Goal: Task Accomplishment & Management: Manage account settings

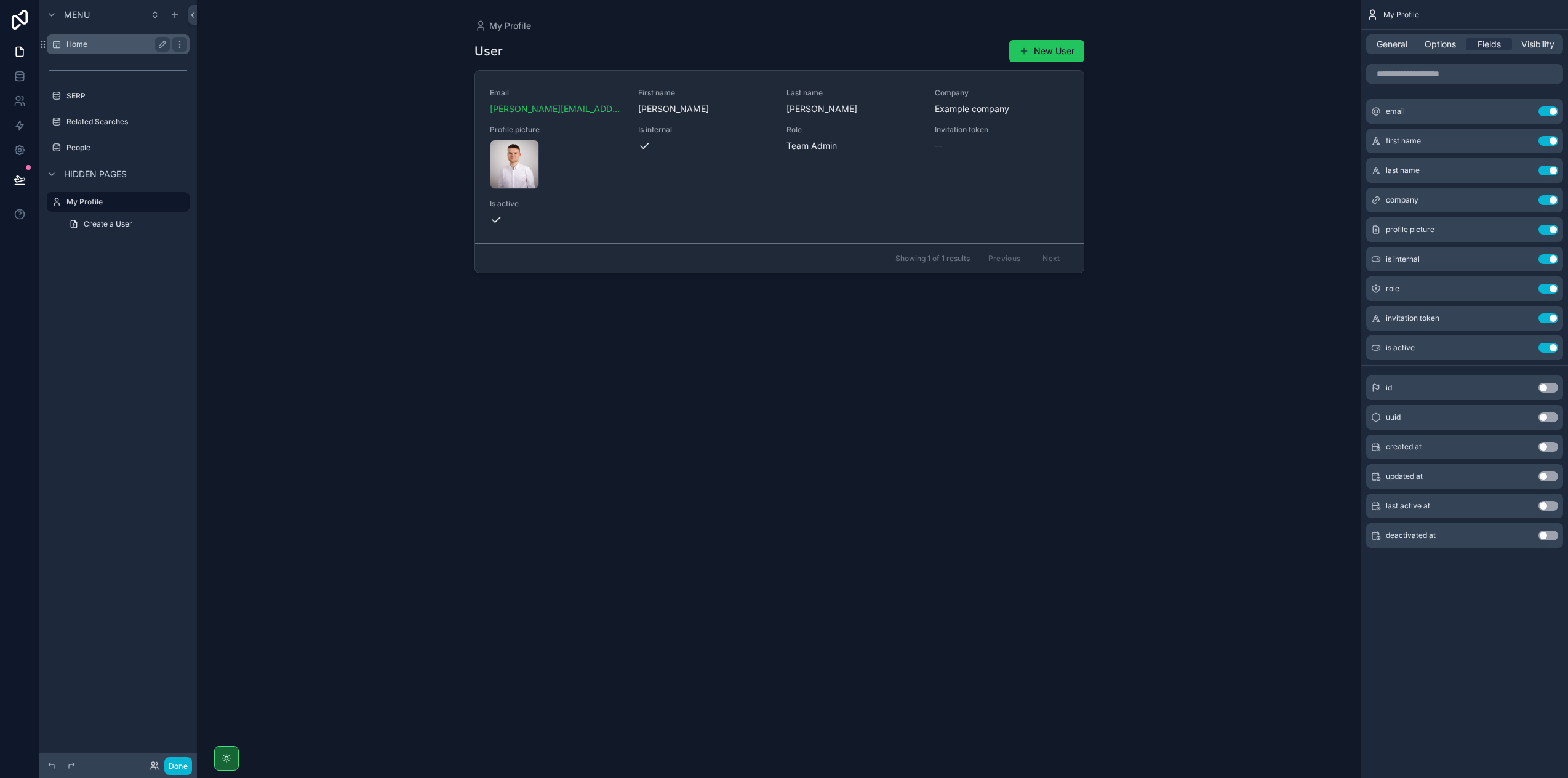
click at [108, 48] on label "Home" at bounding box center [115, 44] width 99 height 10
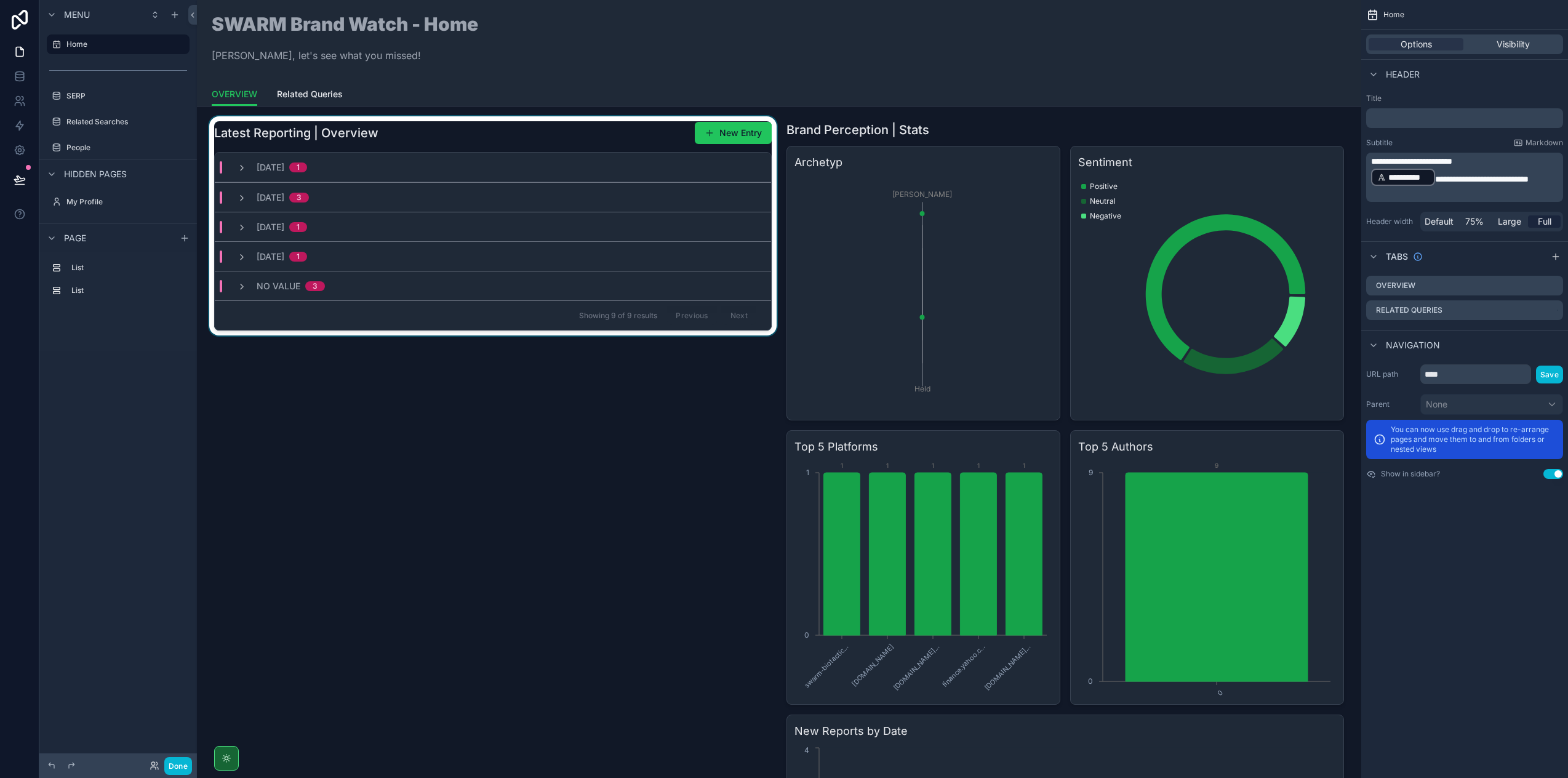
click at [481, 153] on div "[DATE] 1" at bounding box center [493, 167] width 556 height 30
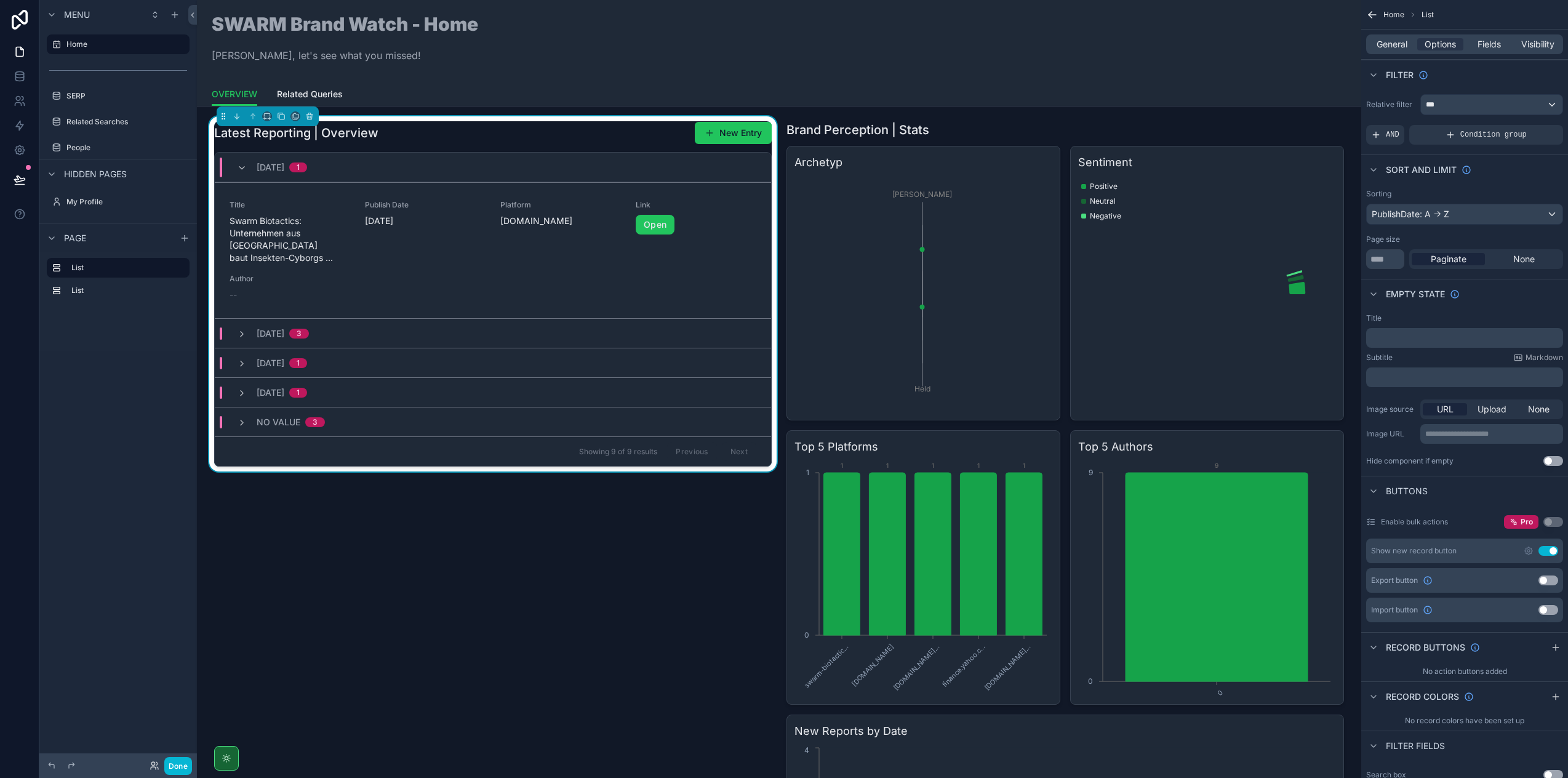
click at [437, 140] on div "Latest Reporting | Overview New Entry" at bounding box center [493, 133] width 558 height 23
click at [1478, 211] on div "PublishDate: A -> Z" at bounding box center [1465, 213] width 196 height 19
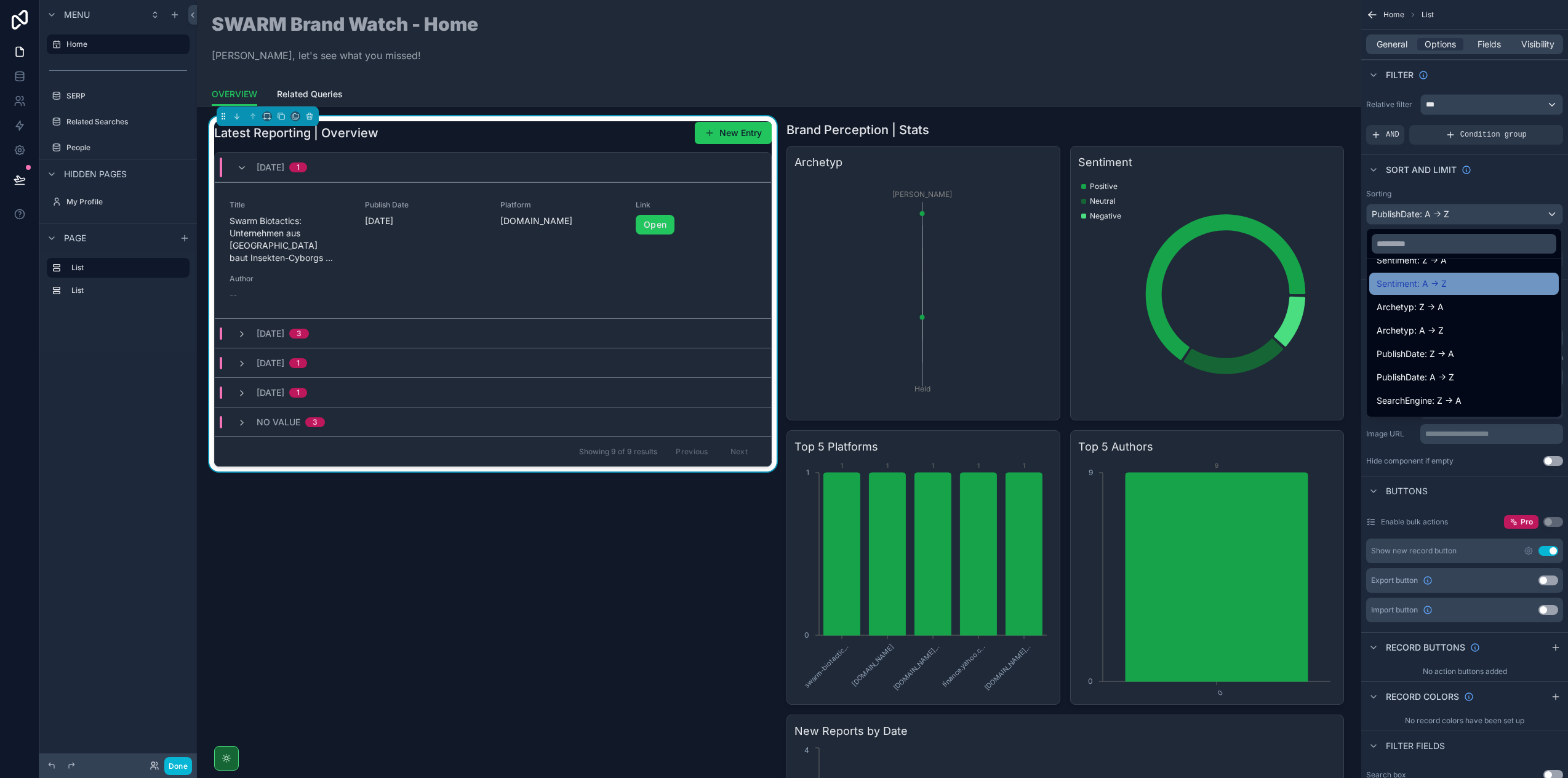
scroll to position [255, 0]
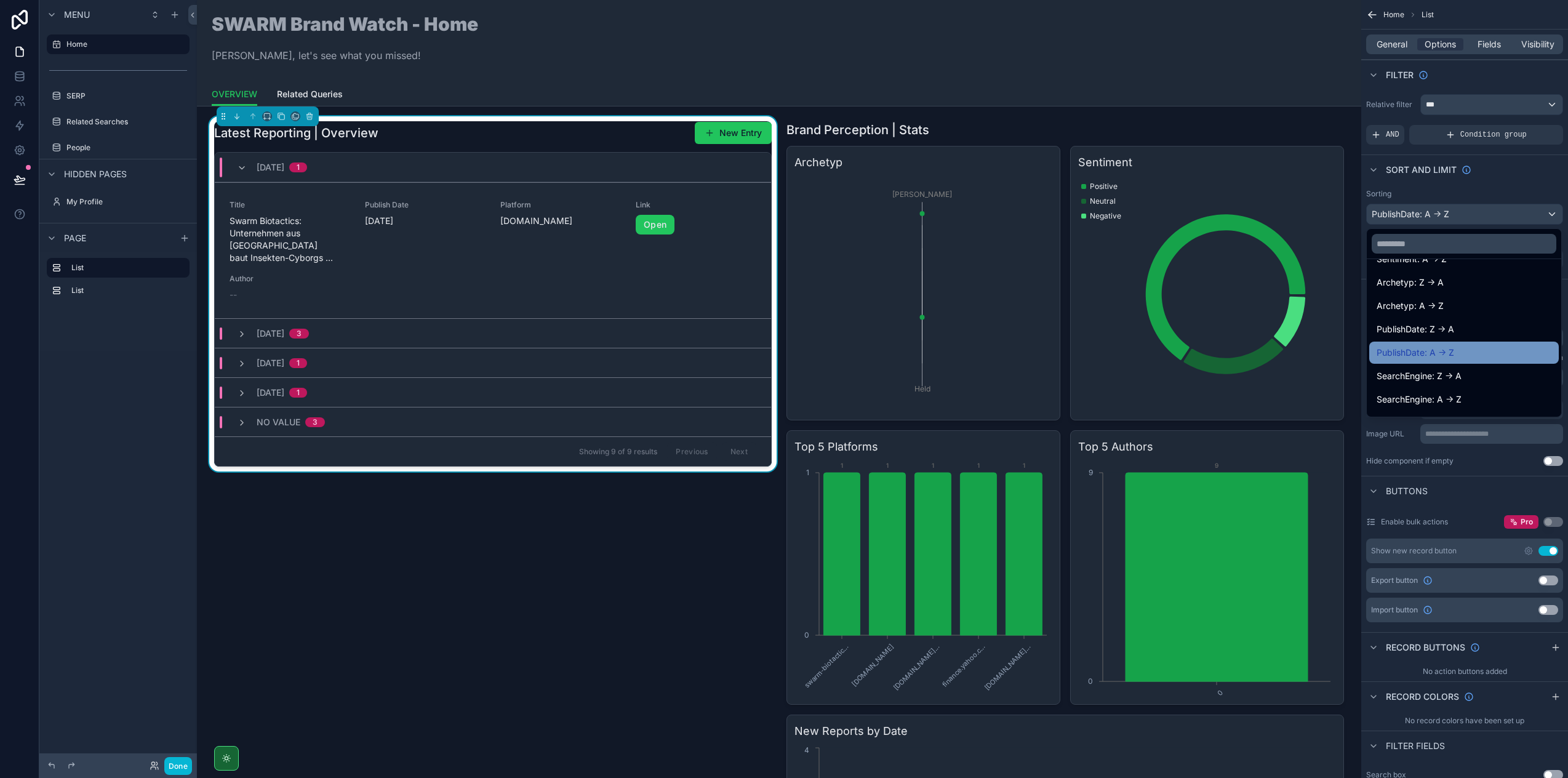
click at [1460, 344] on div "PublishDate: A -> Z" at bounding box center [1464, 352] width 189 height 22
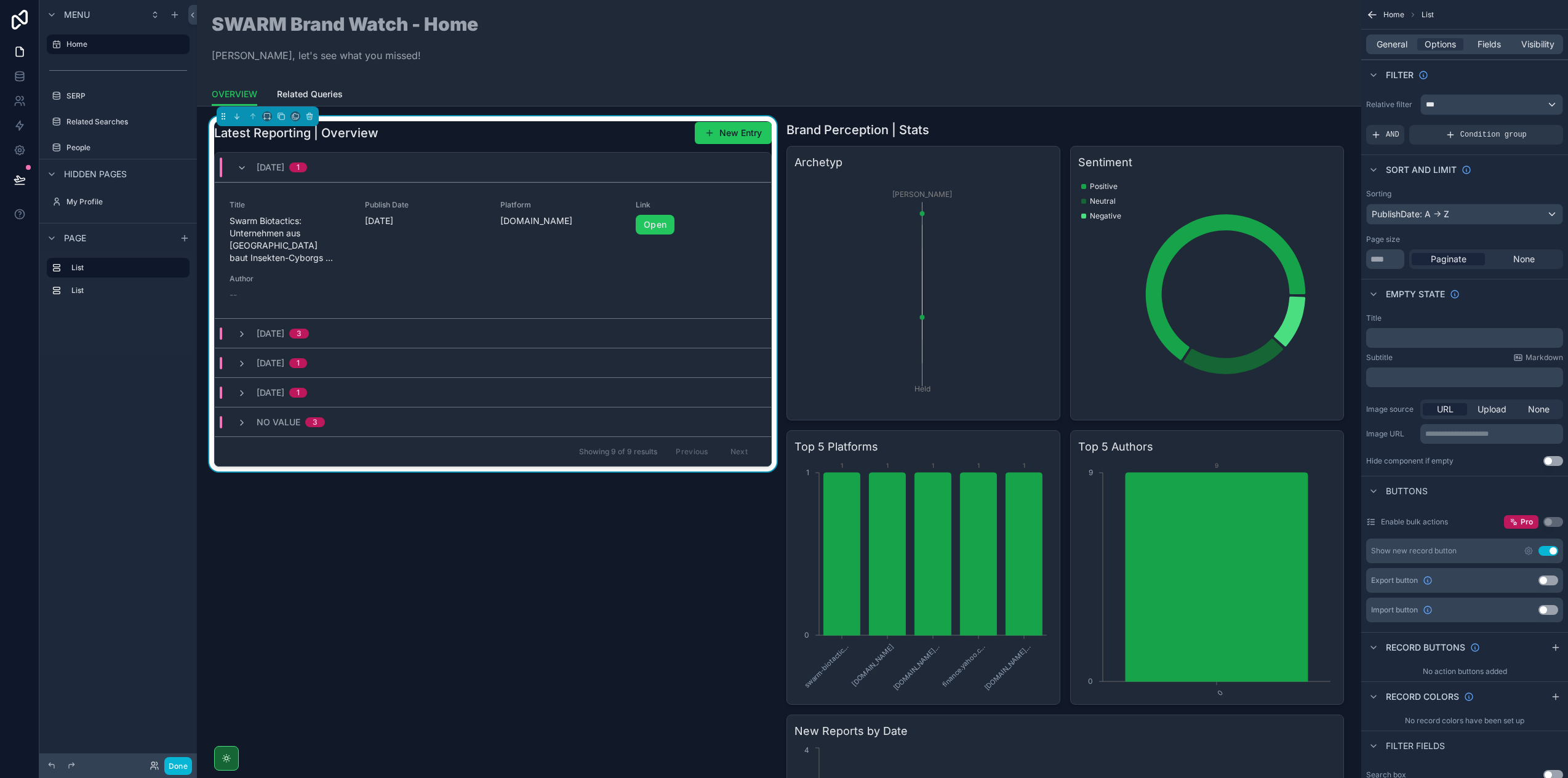
click at [1470, 207] on div "PublishDate: A -> Z" at bounding box center [1465, 213] width 196 height 19
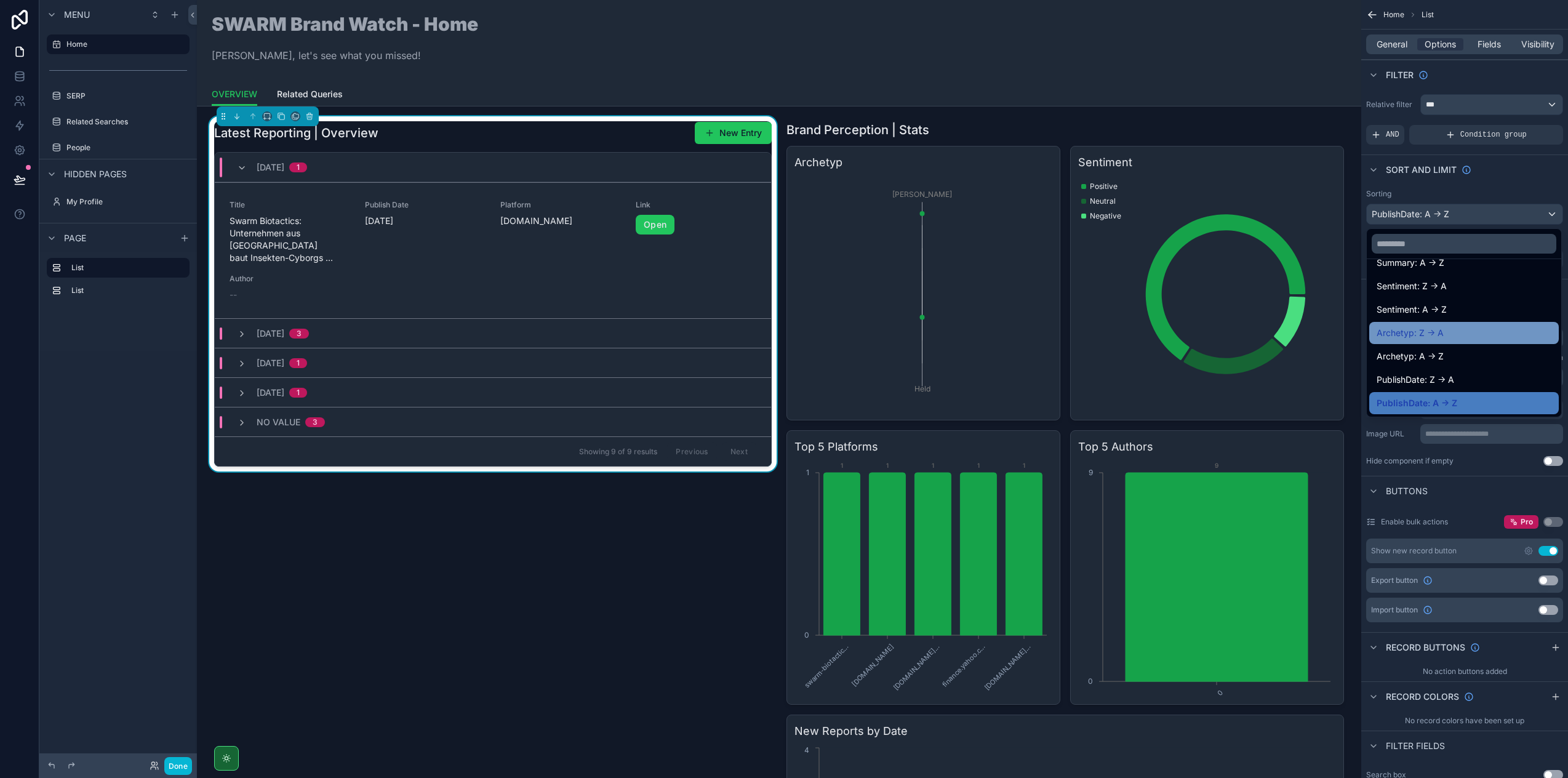
scroll to position [223, 0]
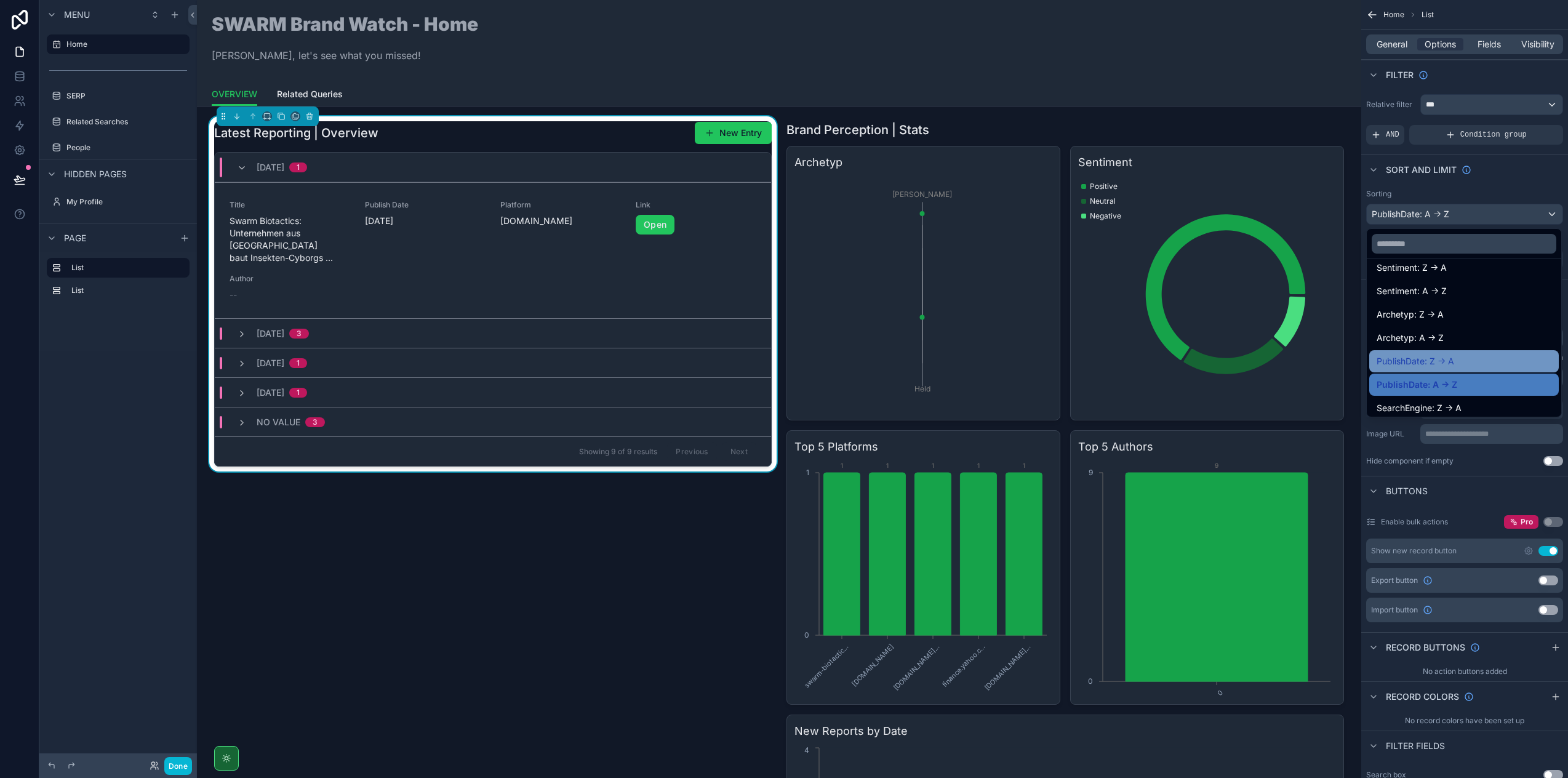
click at [1442, 360] on span "PublishDate: Z -> A" at bounding box center [1416, 361] width 78 height 15
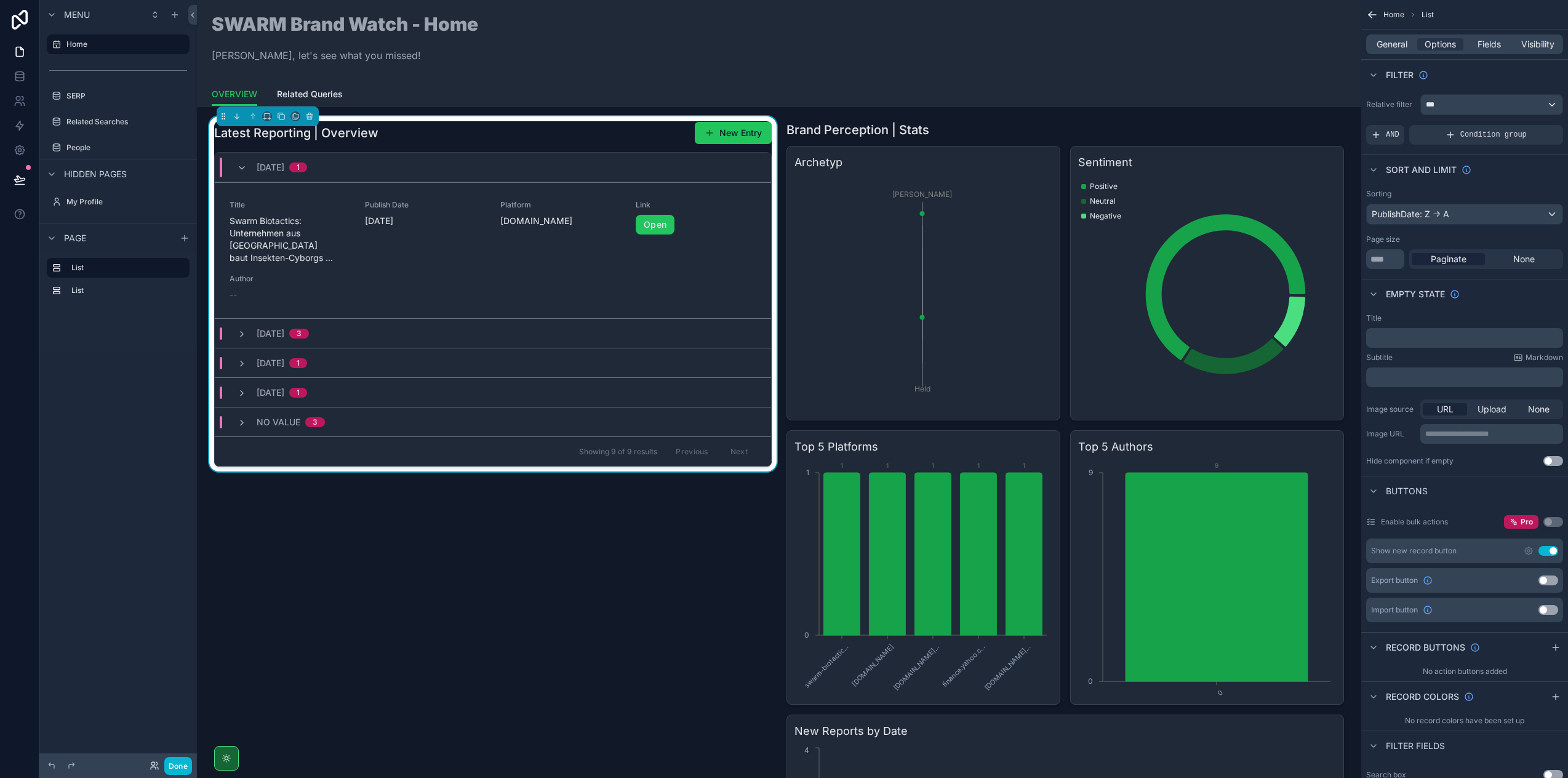
click at [1463, 219] on div "PublishDate: Z -> A" at bounding box center [1465, 213] width 196 height 19
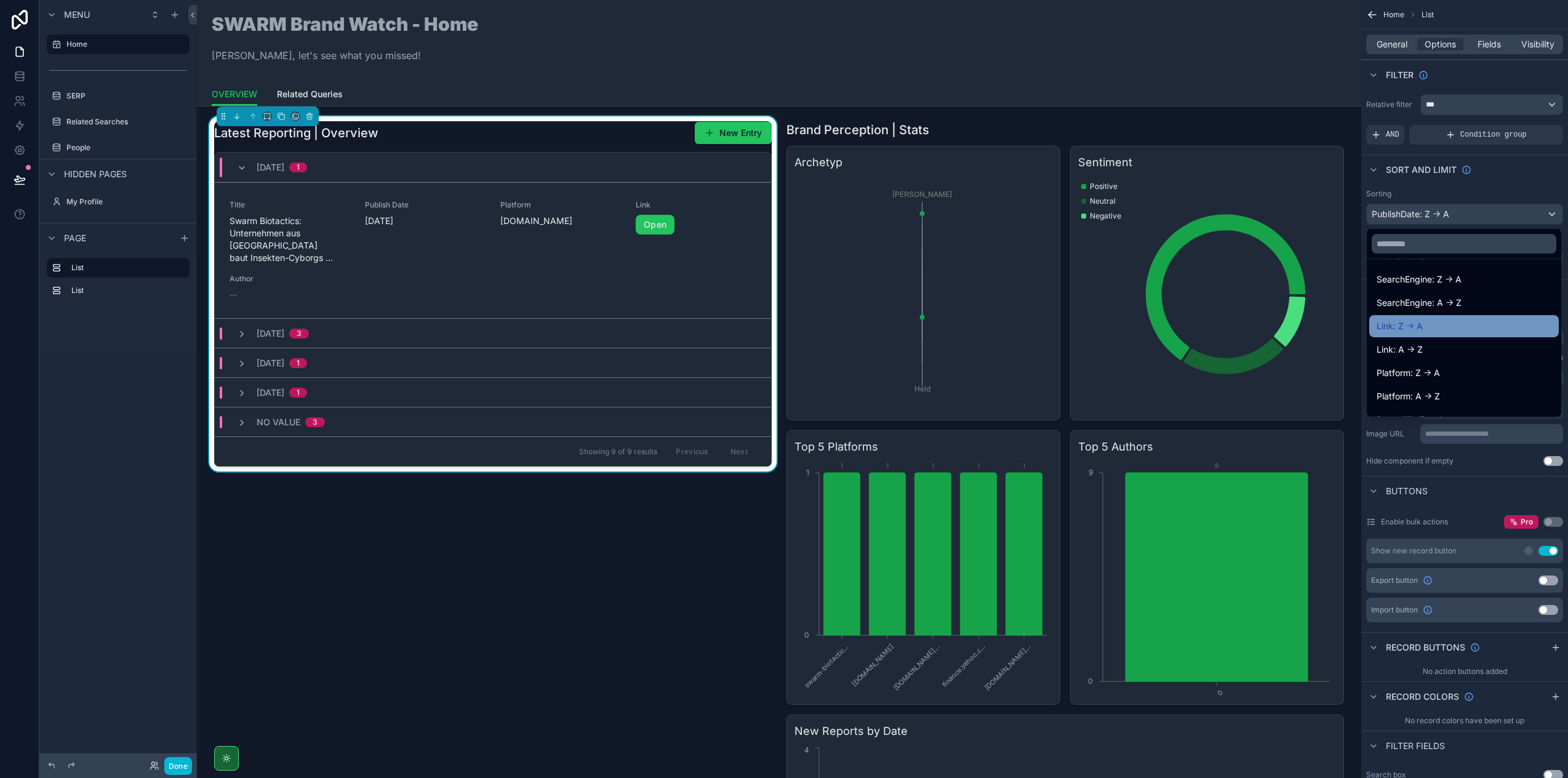
scroll to position [391, 0]
click at [1473, 220] on div "scrollable content" at bounding box center [784, 389] width 1568 height 778
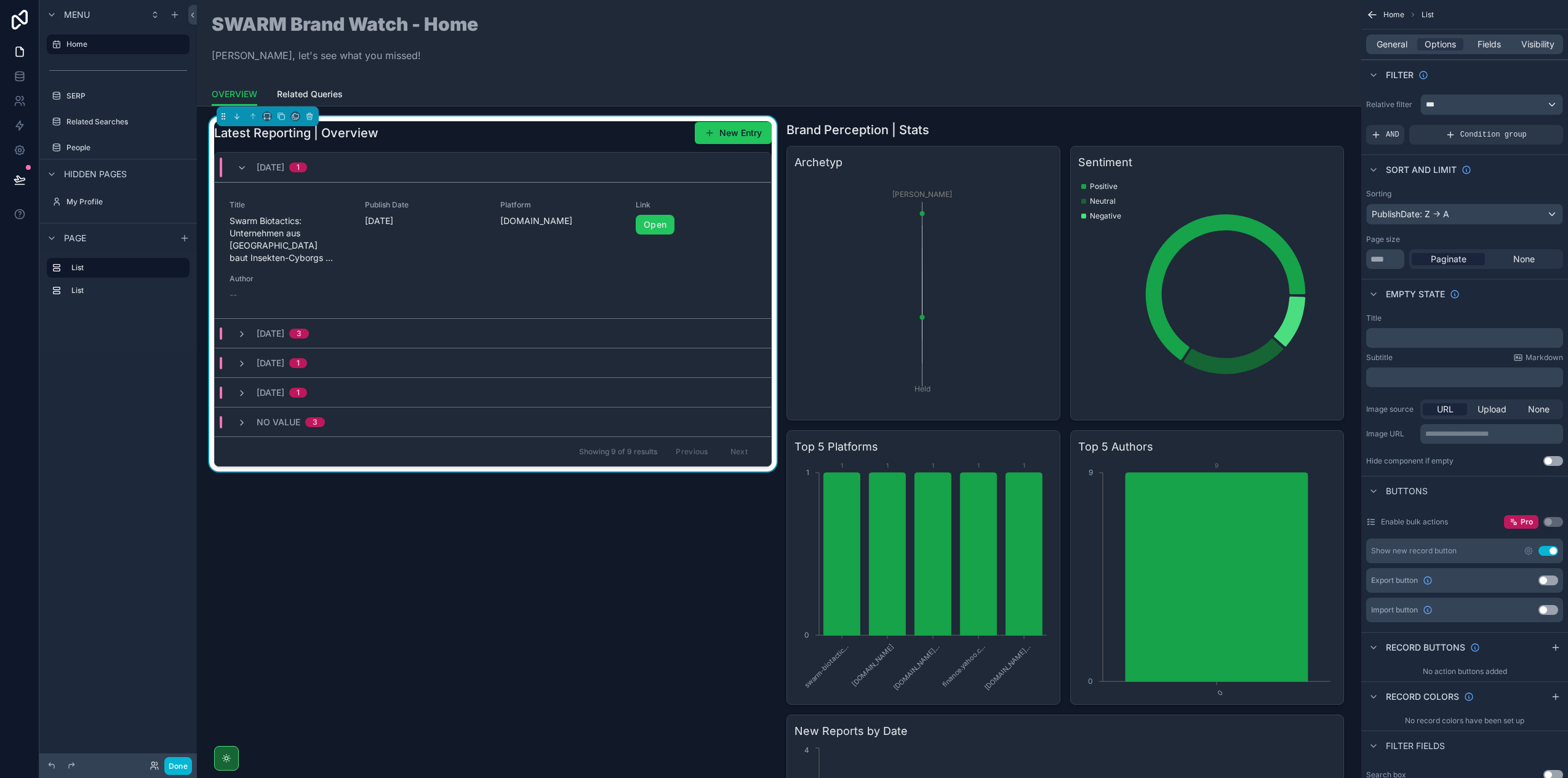
click at [606, 72] on div "SWARM Brand Watch - Home Luis, let's see what you missed!" at bounding box center [779, 41] width 1135 height 83
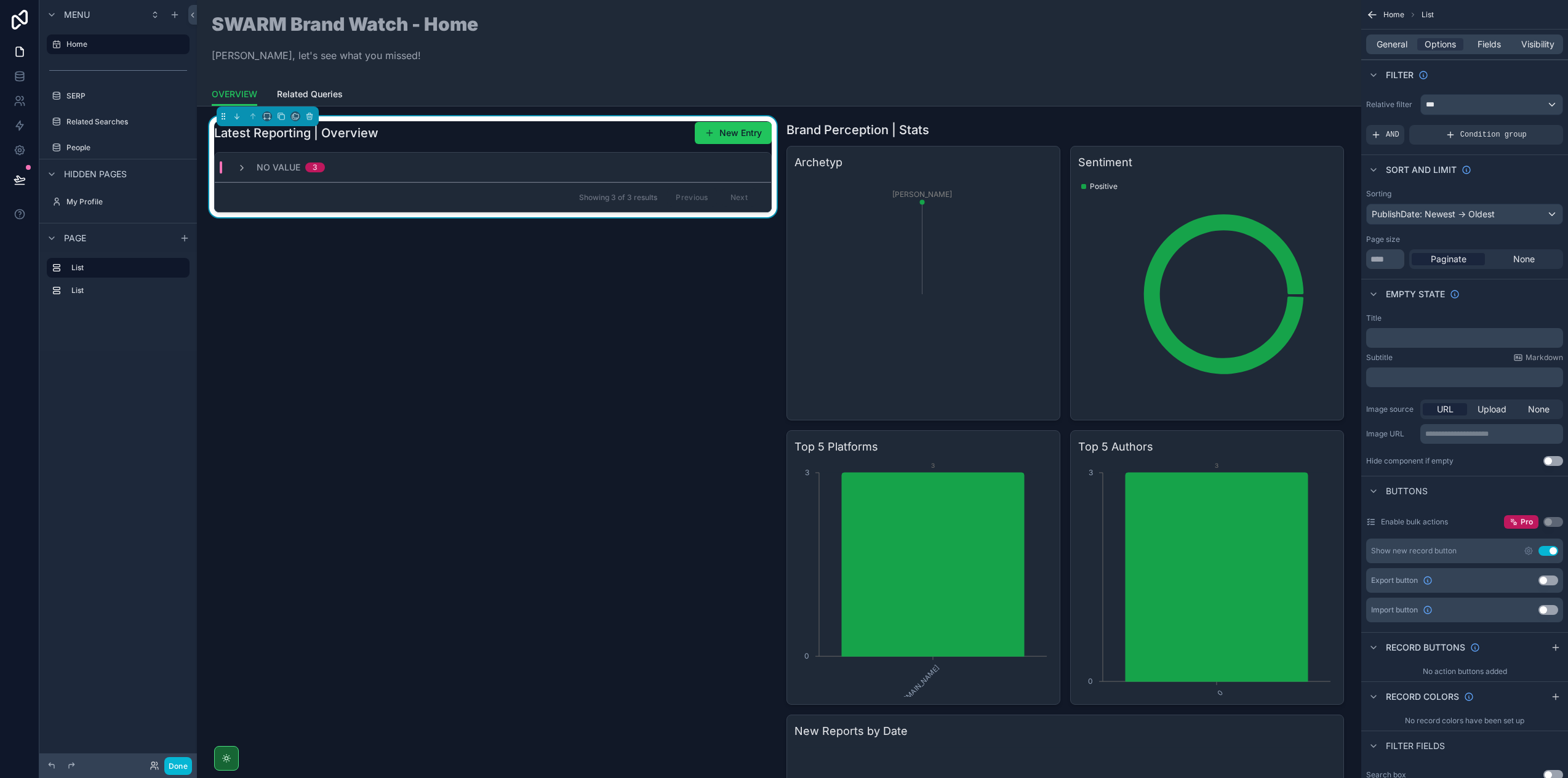
click at [502, 192] on div "Showing 3 of 3 results Previous Next" at bounding box center [493, 197] width 556 height 30
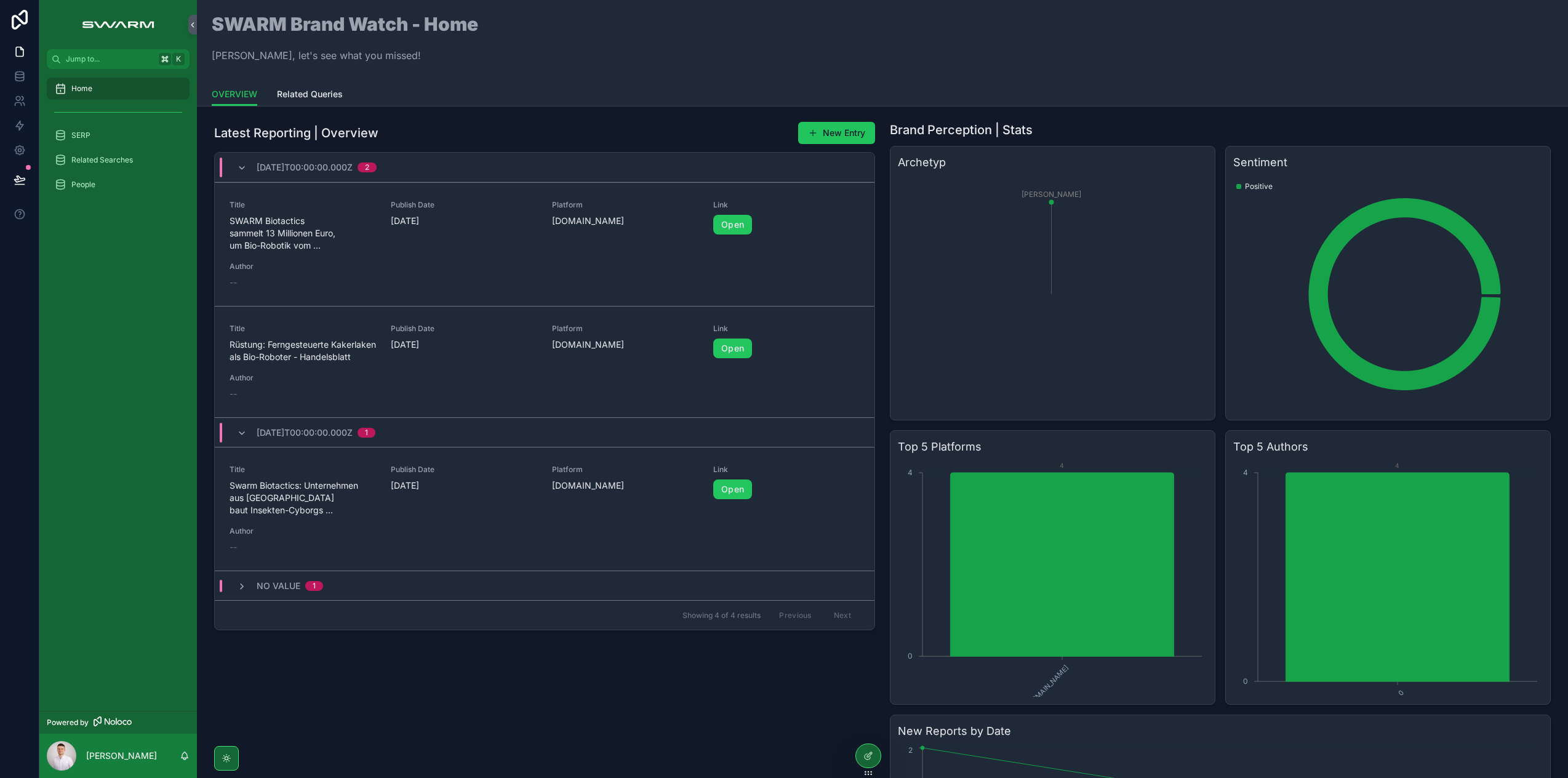
click at [442, 165] on div "2025-06-23T00:00:00.000Z 2" at bounding box center [544, 167] width 660 height 30
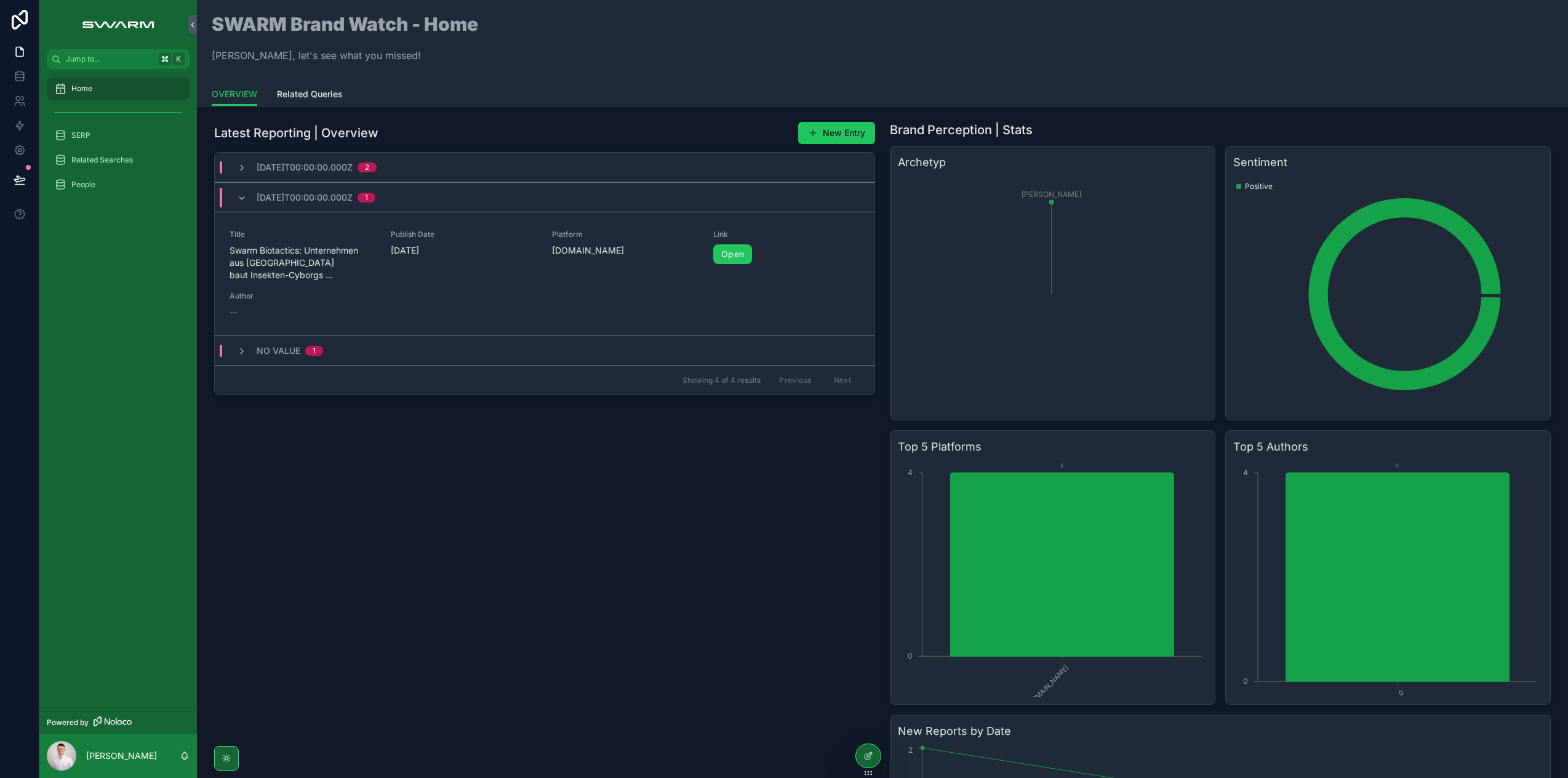
click at [436, 171] on div "2025-06-23T00:00:00.000Z 2" at bounding box center [544, 167] width 660 height 30
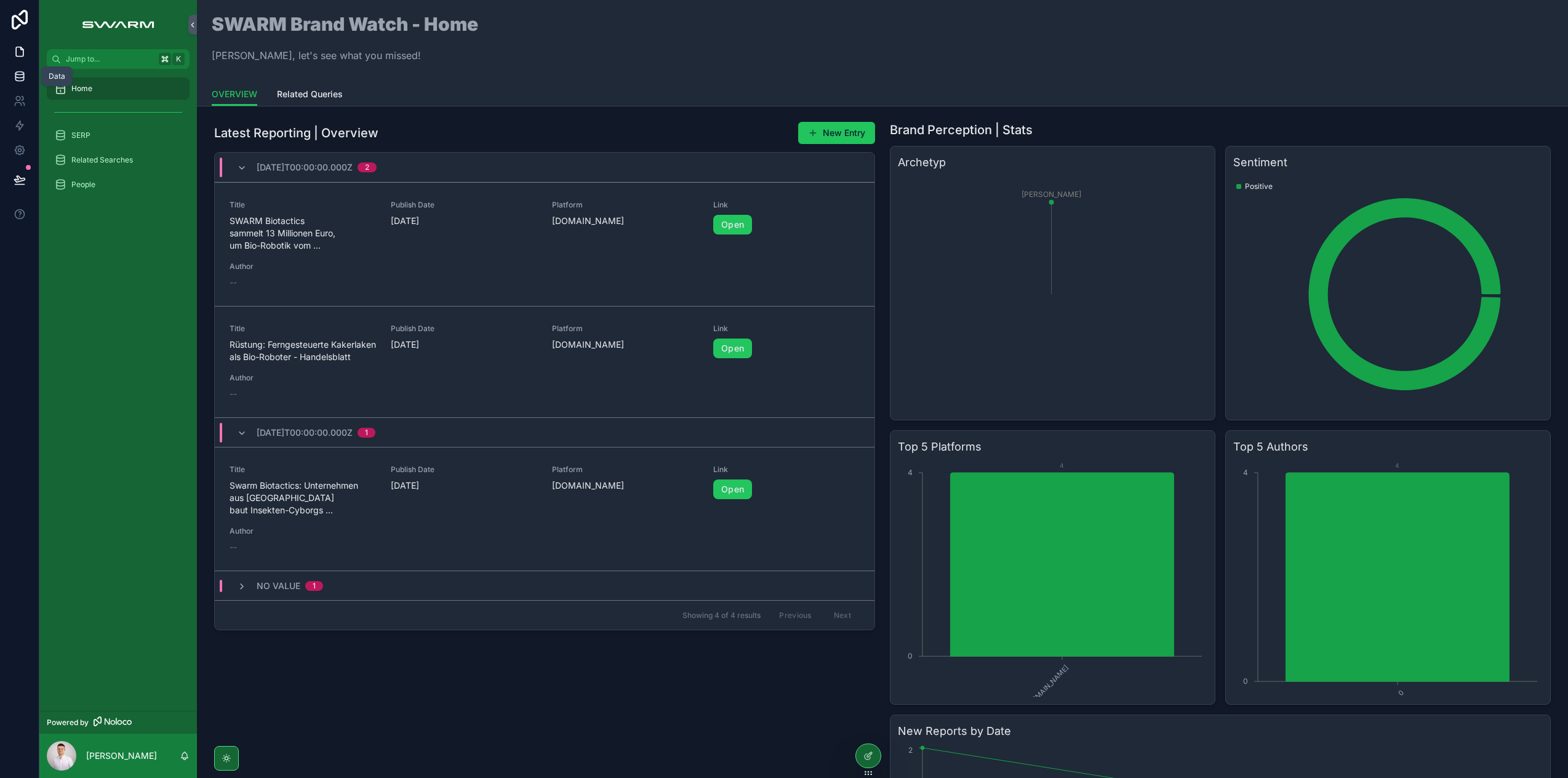
click at [11, 70] on link at bounding box center [19, 76] width 39 height 25
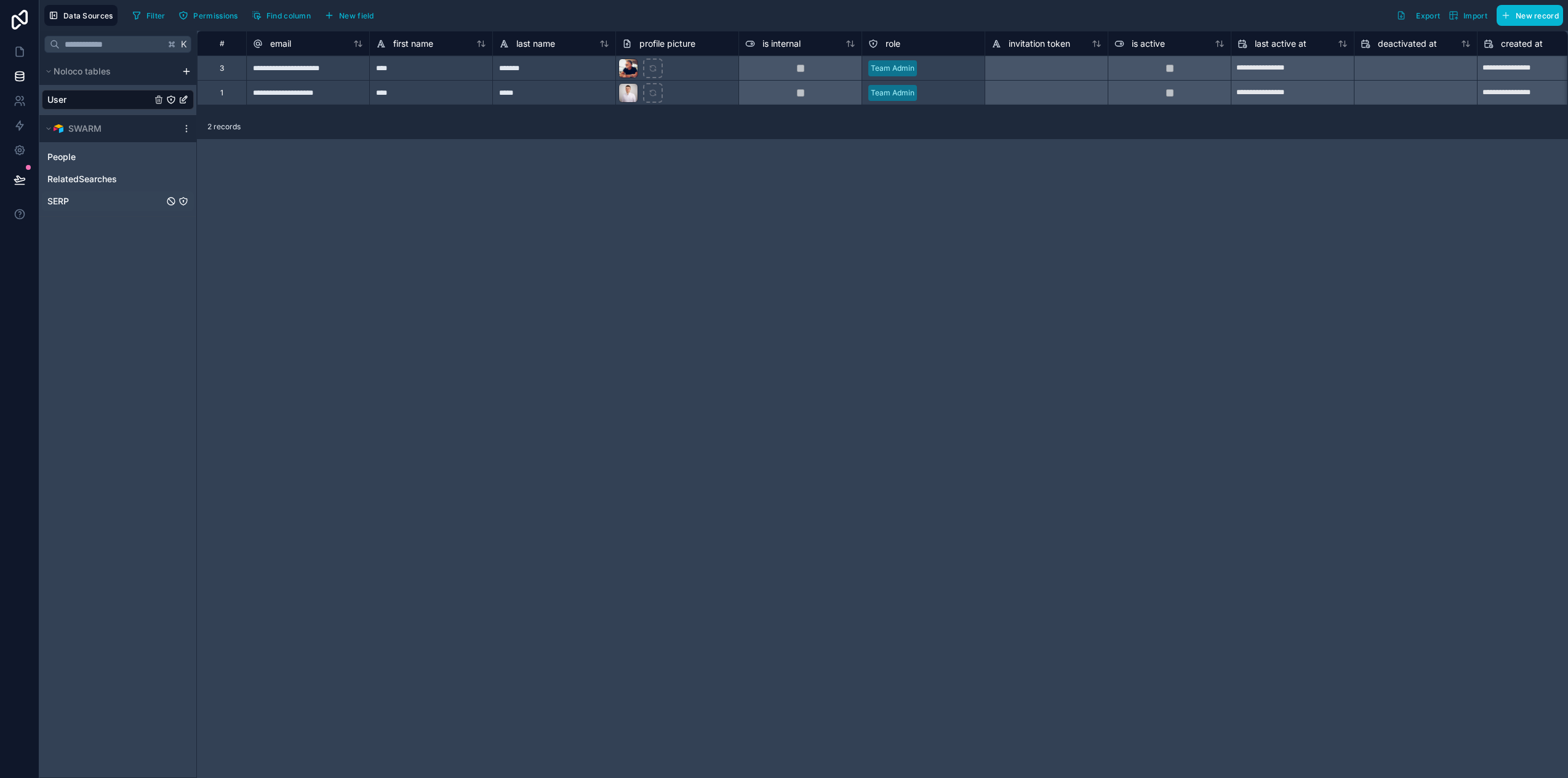
click at [97, 204] on div "SERP" at bounding box center [117, 201] width 152 height 19
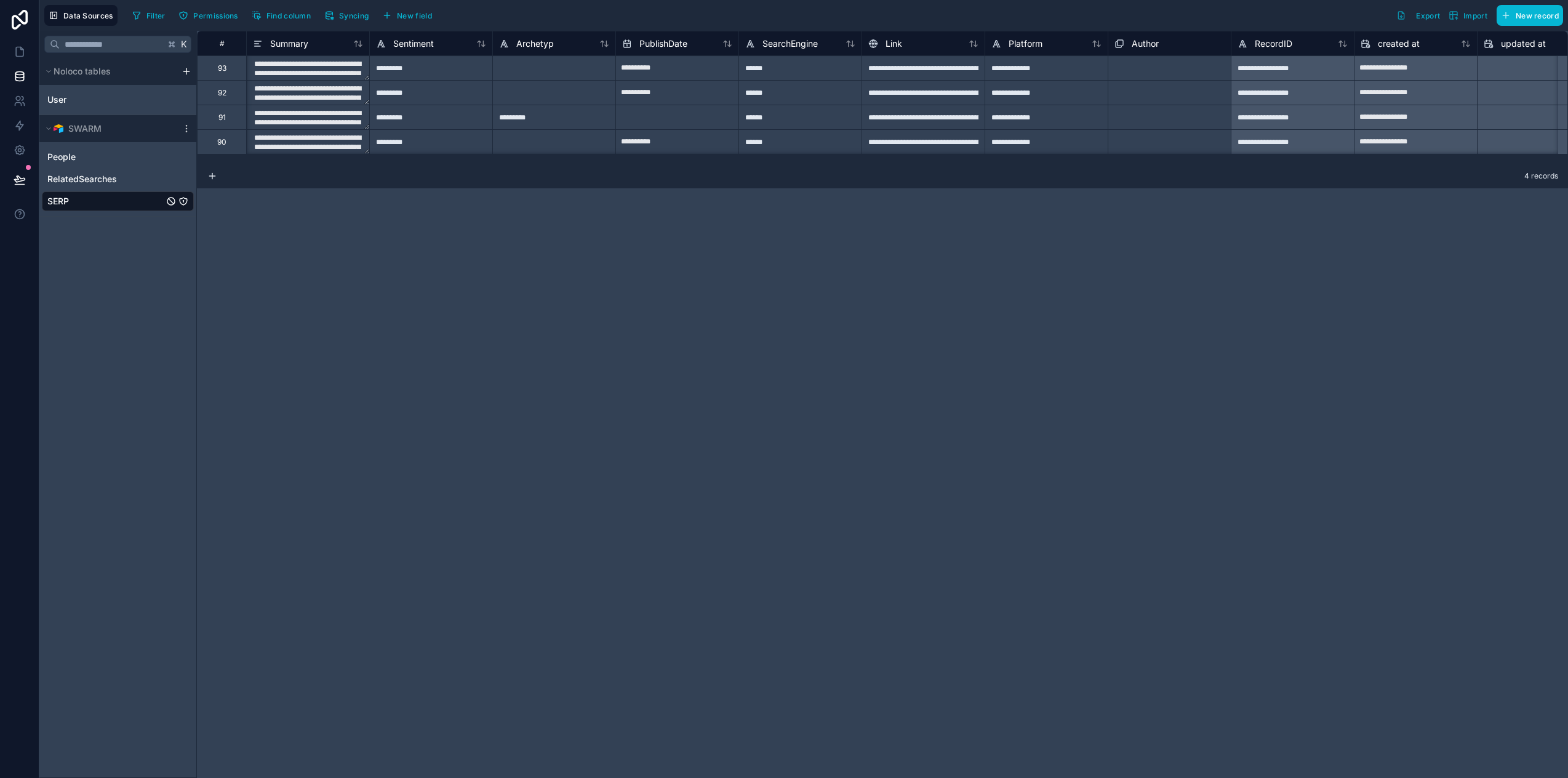
scroll to position [0, 288]
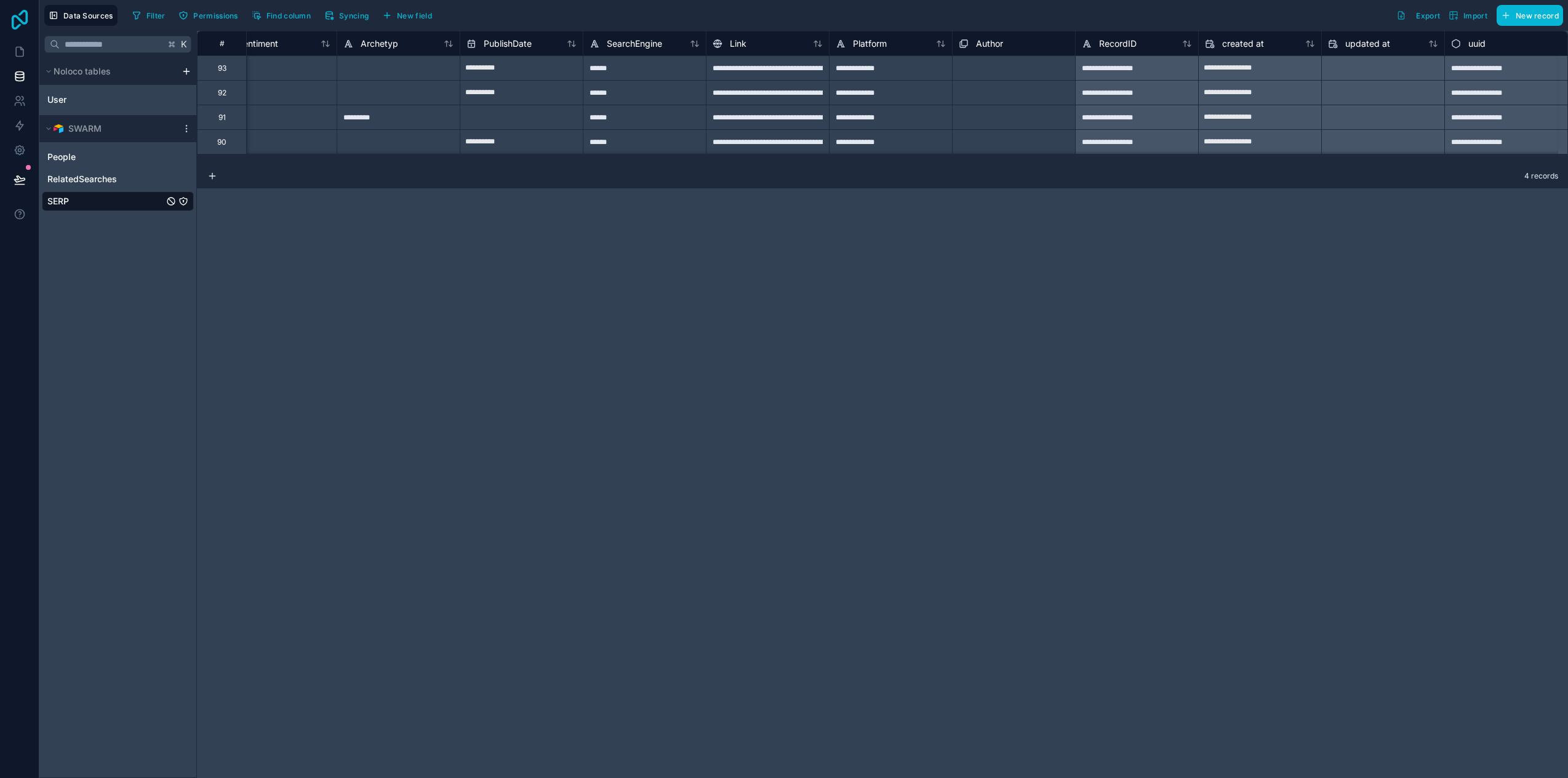
click at [23, 21] on icon at bounding box center [19, 19] width 16 height 19
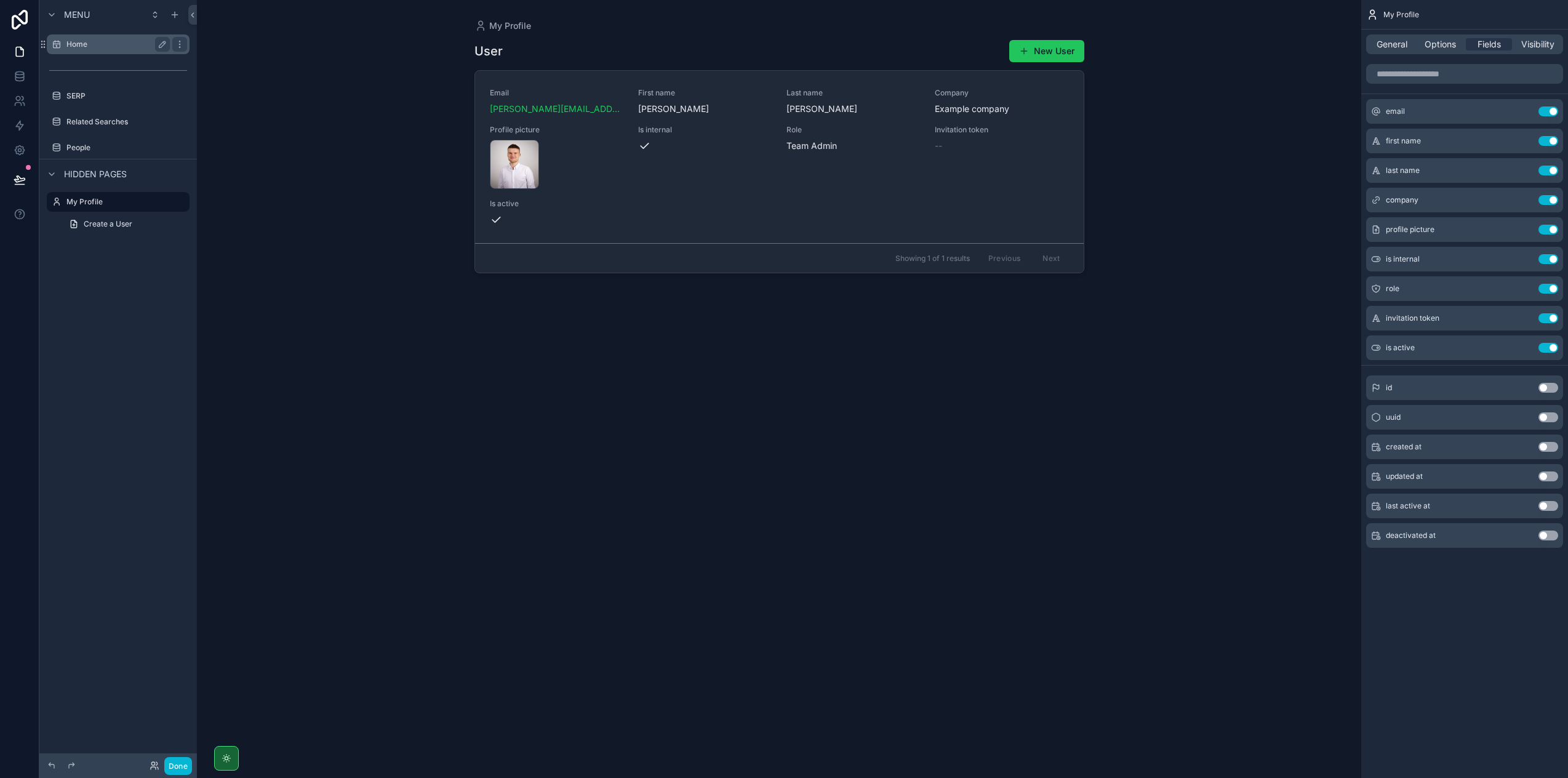
click at [110, 40] on label "Home" at bounding box center [115, 44] width 99 height 10
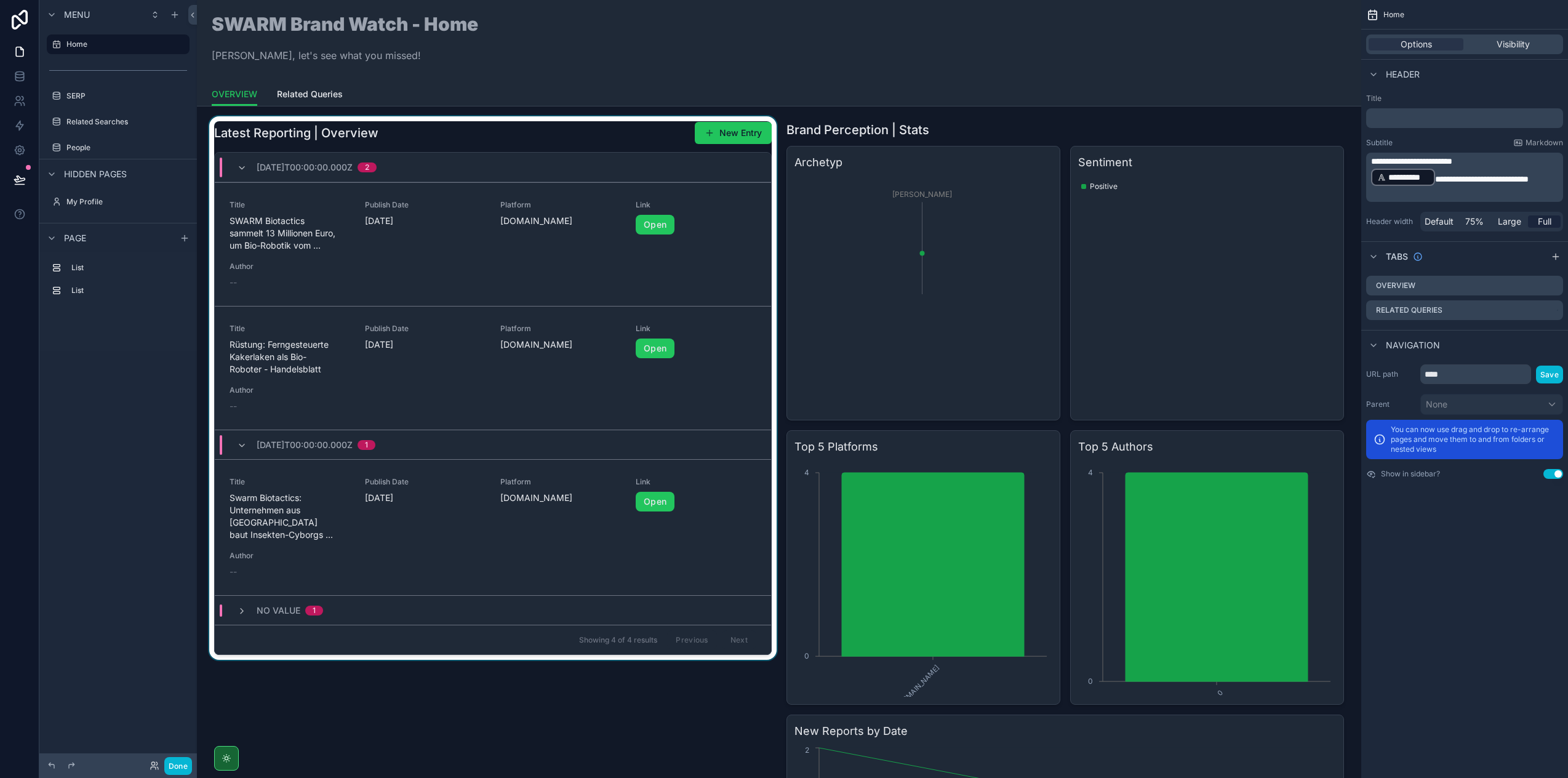
click at [451, 148] on div "scrollable content" at bounding box center [493, 554] width 573 height 877
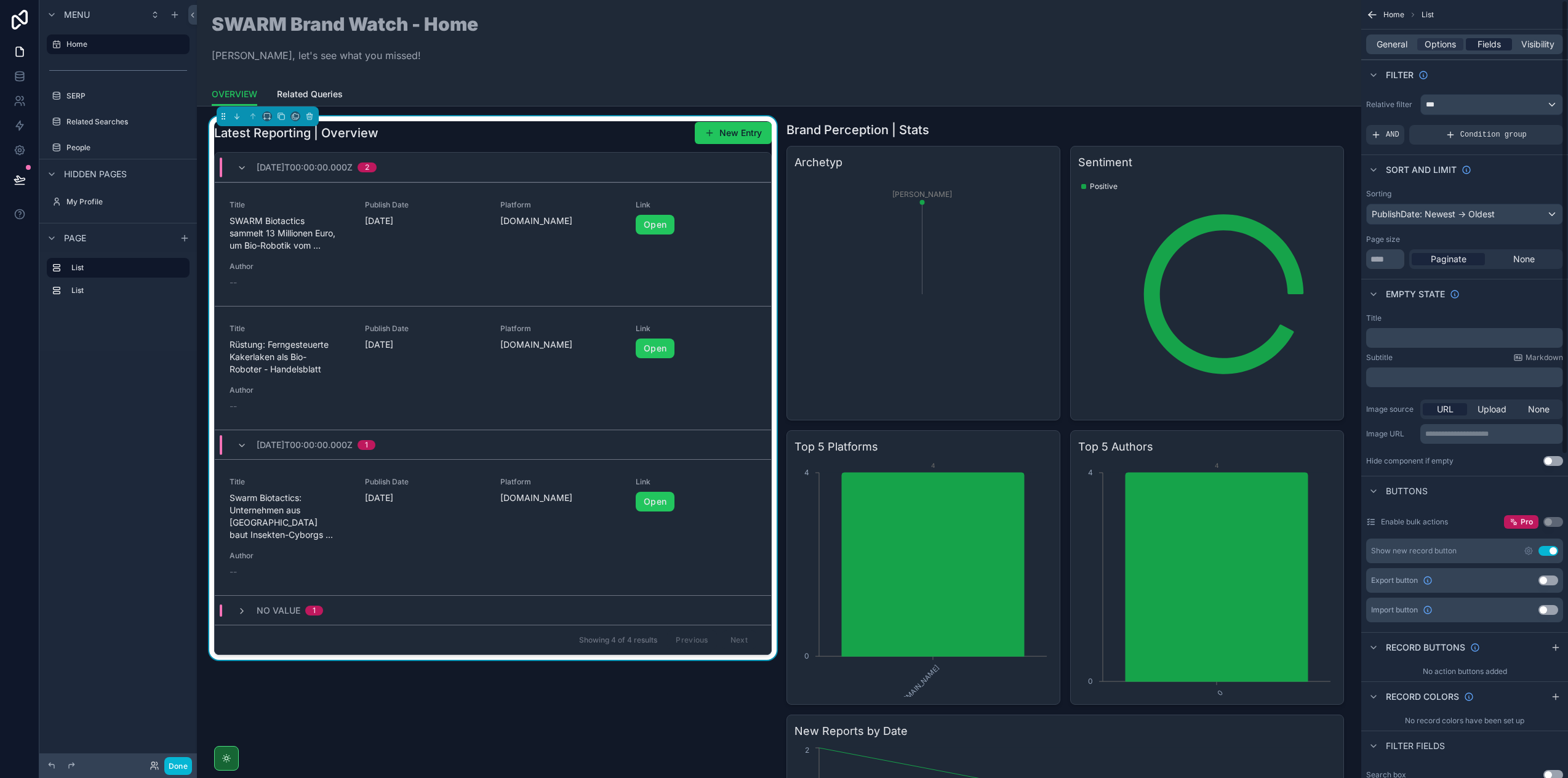
click at [1486, 41] on span "Fields" at bounding box center [1489, 44] width 23 height 12
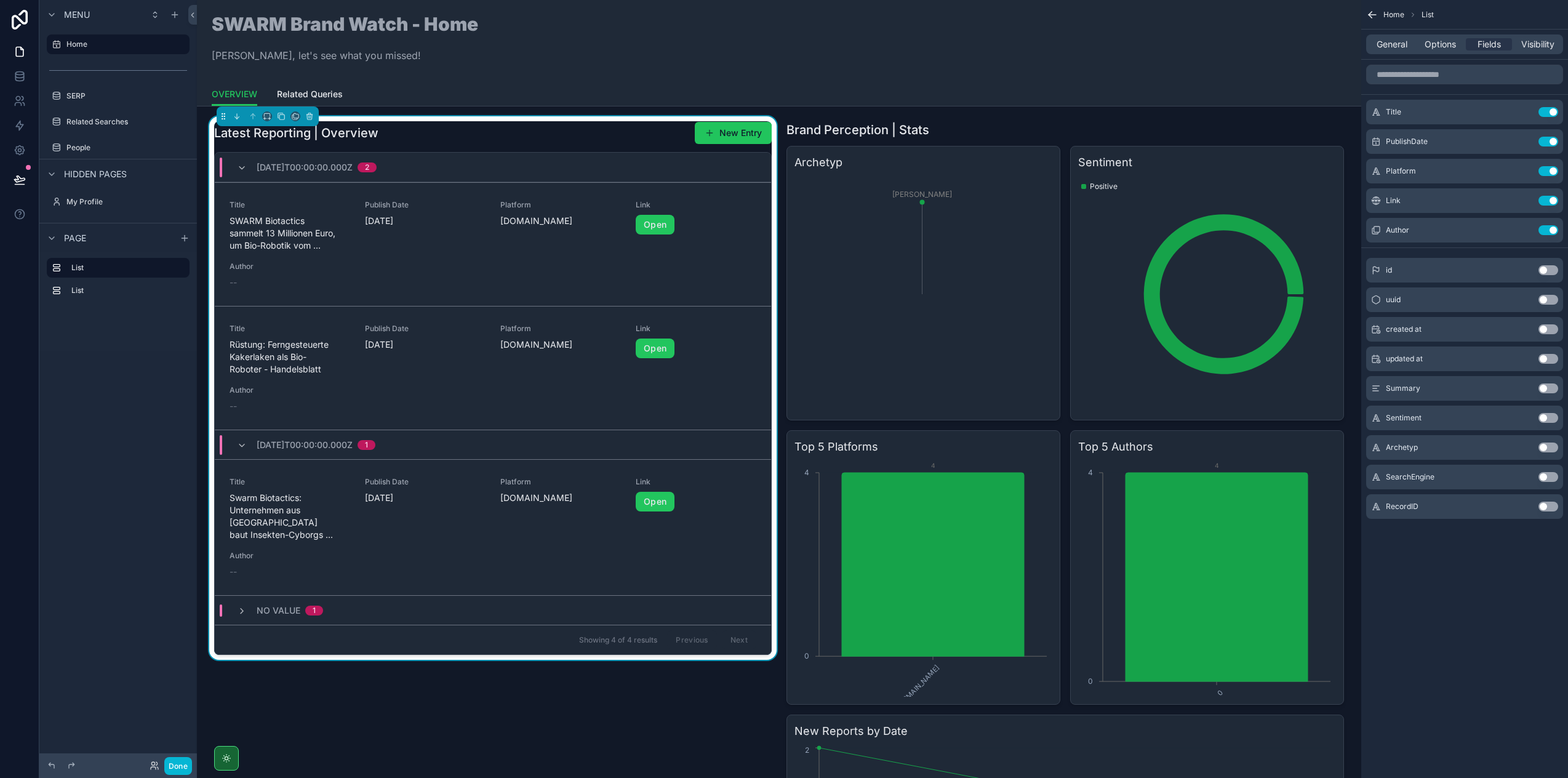
click at [1374, 19] on icon "scrollable content" at bounding box center [1373, 15] width 12 height 12
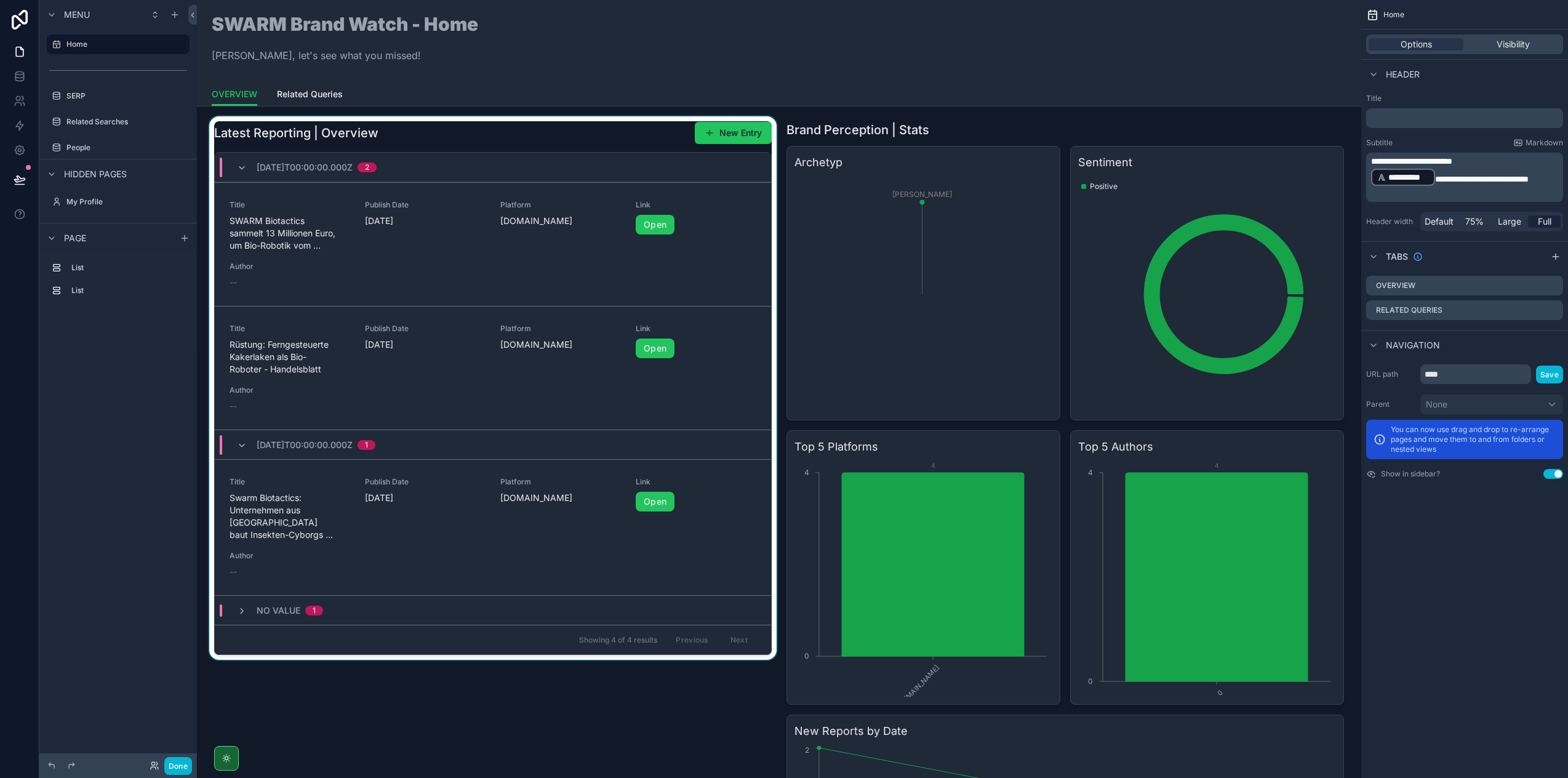
click at [513, 181] on div "[DATE]T00:00:00.000Z 2" at bounding box center [493, 167] width 556 height 30
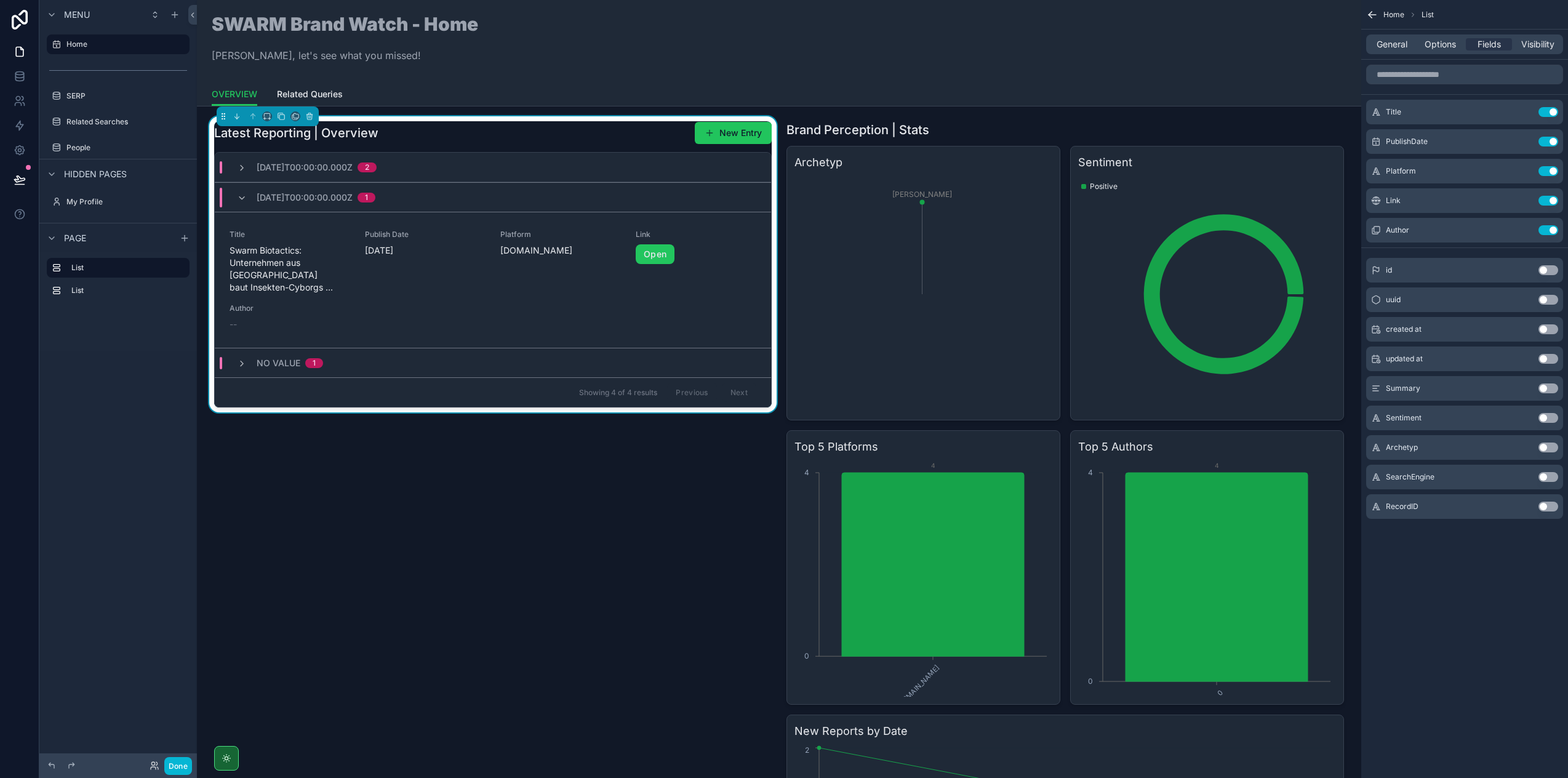
click at [497, 137] on div "Latest Reporting | Overview New Entry" at bounding box center [493, 133] width 558 height 23
click at [1399, 45] on span "General" at bounding box center [1392, 44] width 31 height 12
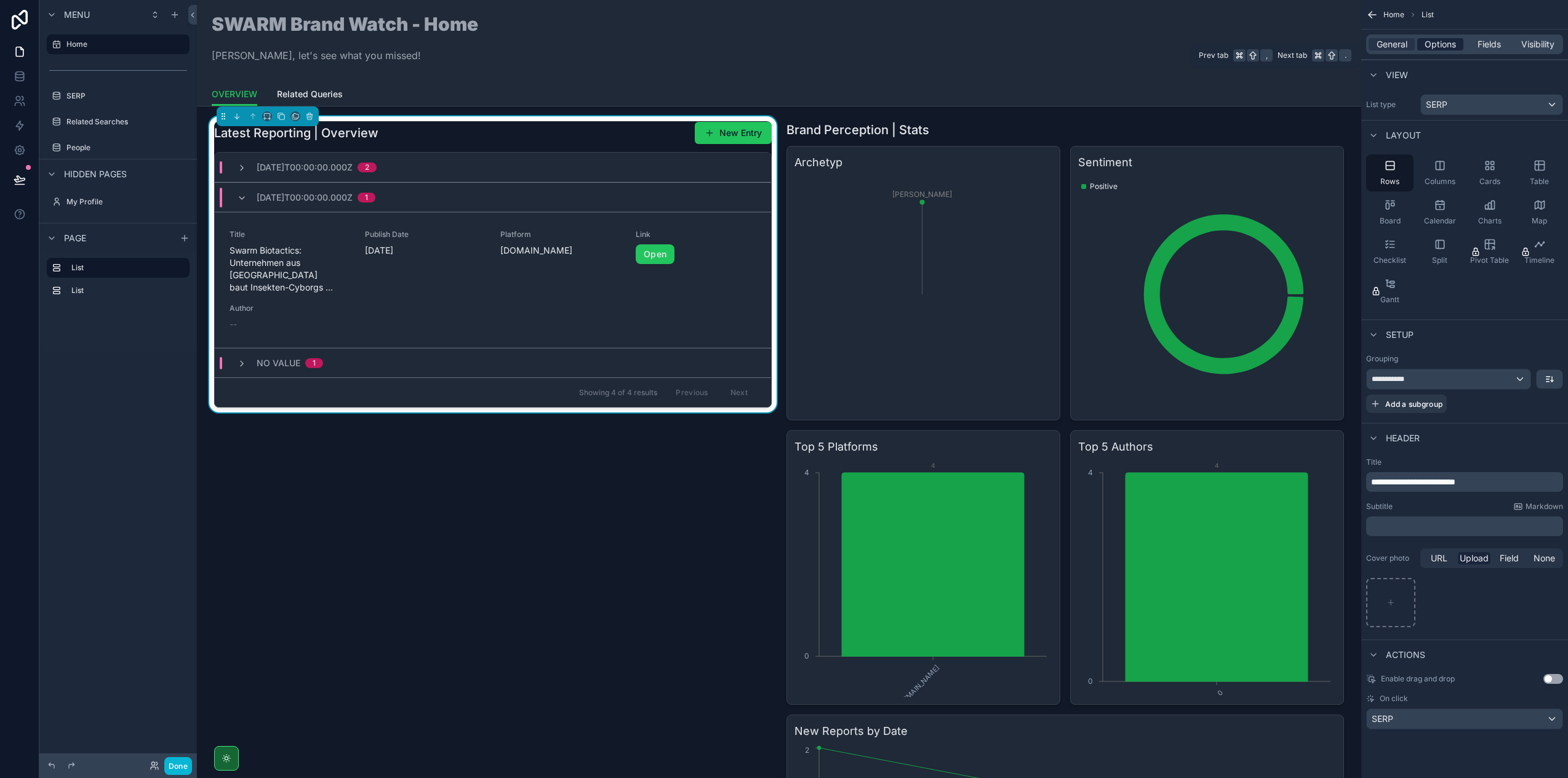
click at [1424, 44] on div "Options" at bounding box center [1440, 44] width 46 height 12
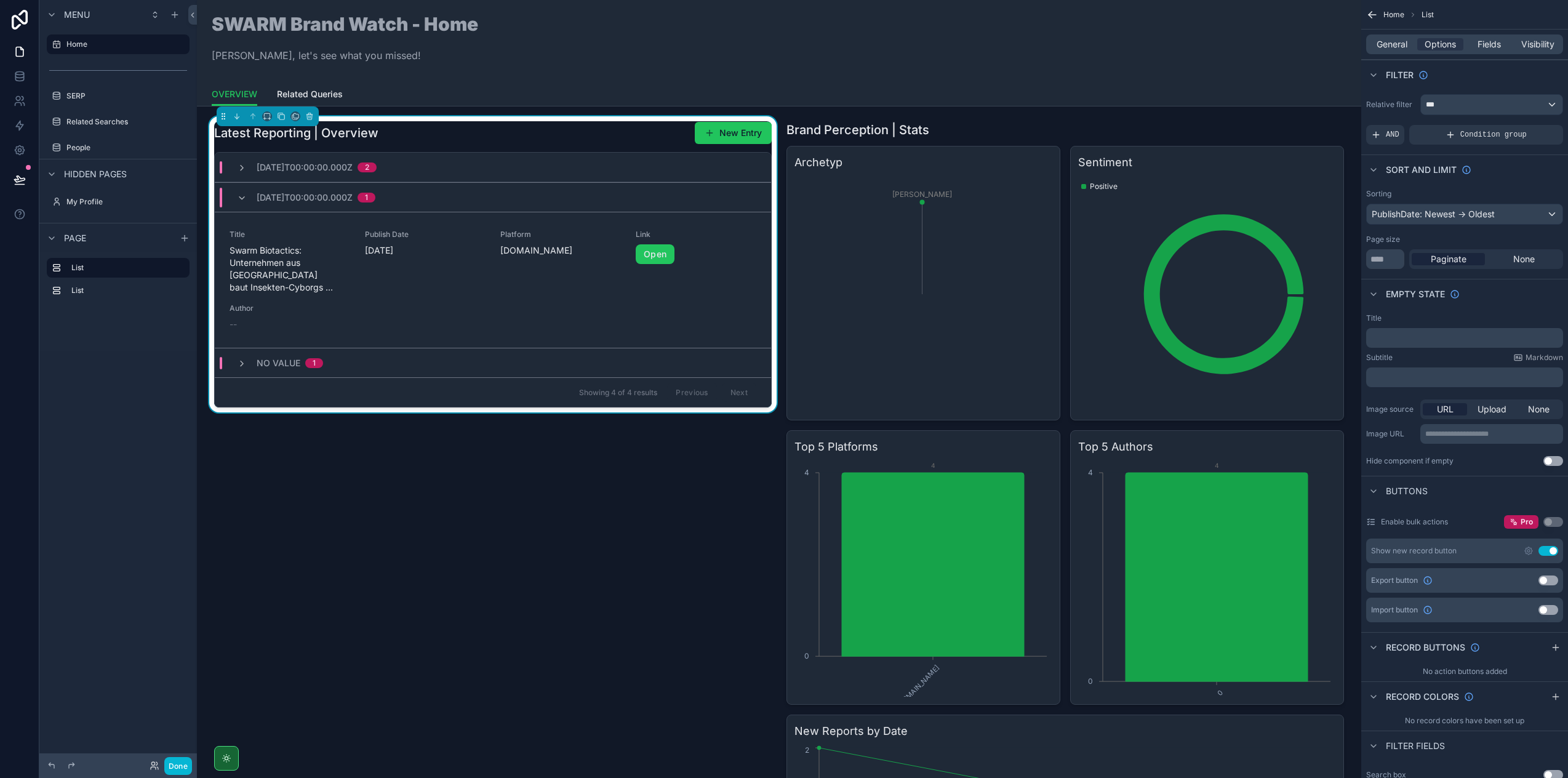
click at [1467, 222] on div "PublishDate: Newest -> Oldest" at bounding box center [1465, 213] width 196 height 19
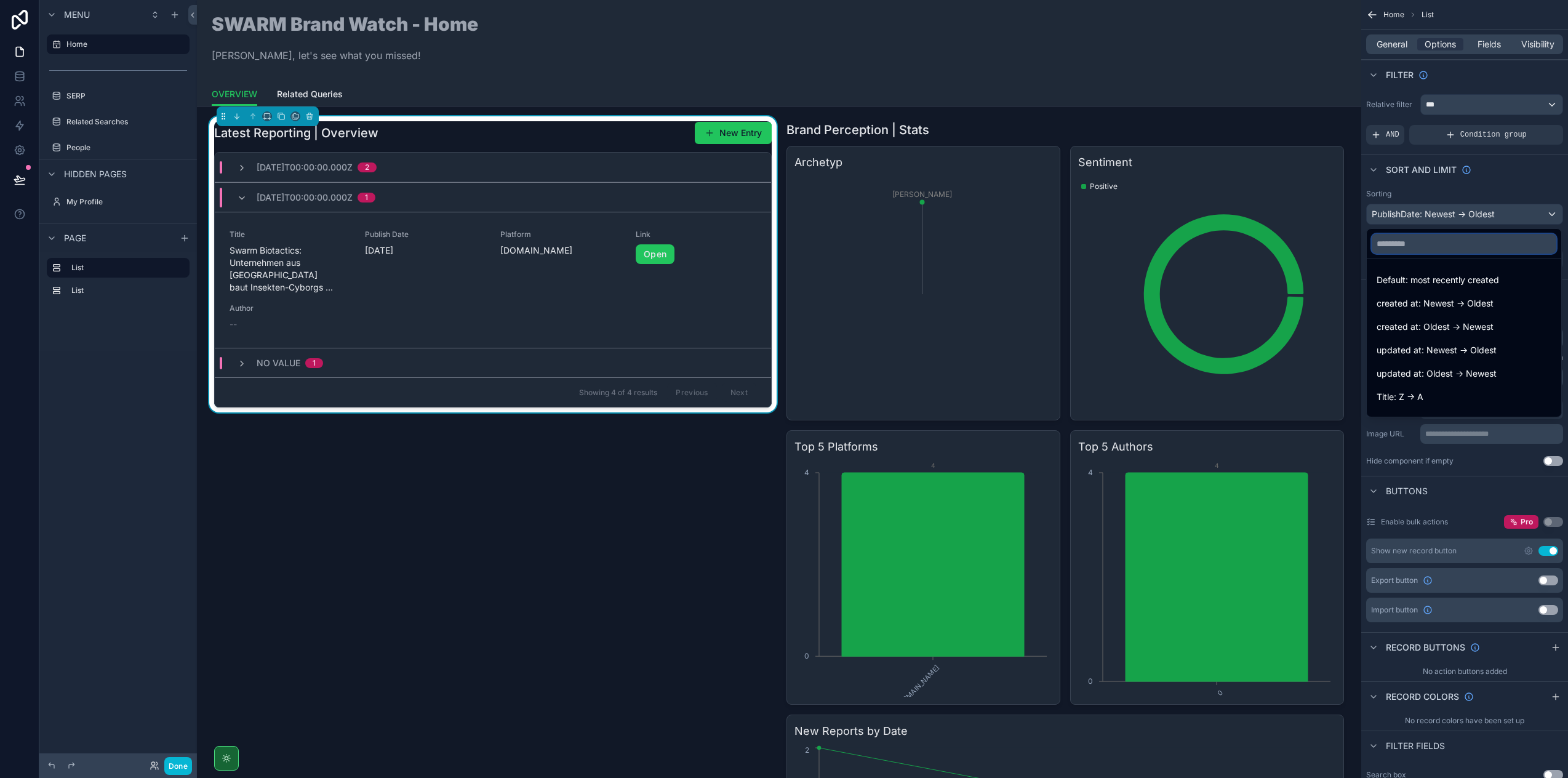
click at [1423, 246] on input "text" at bounding box center [1464, 243] width 185 height 19
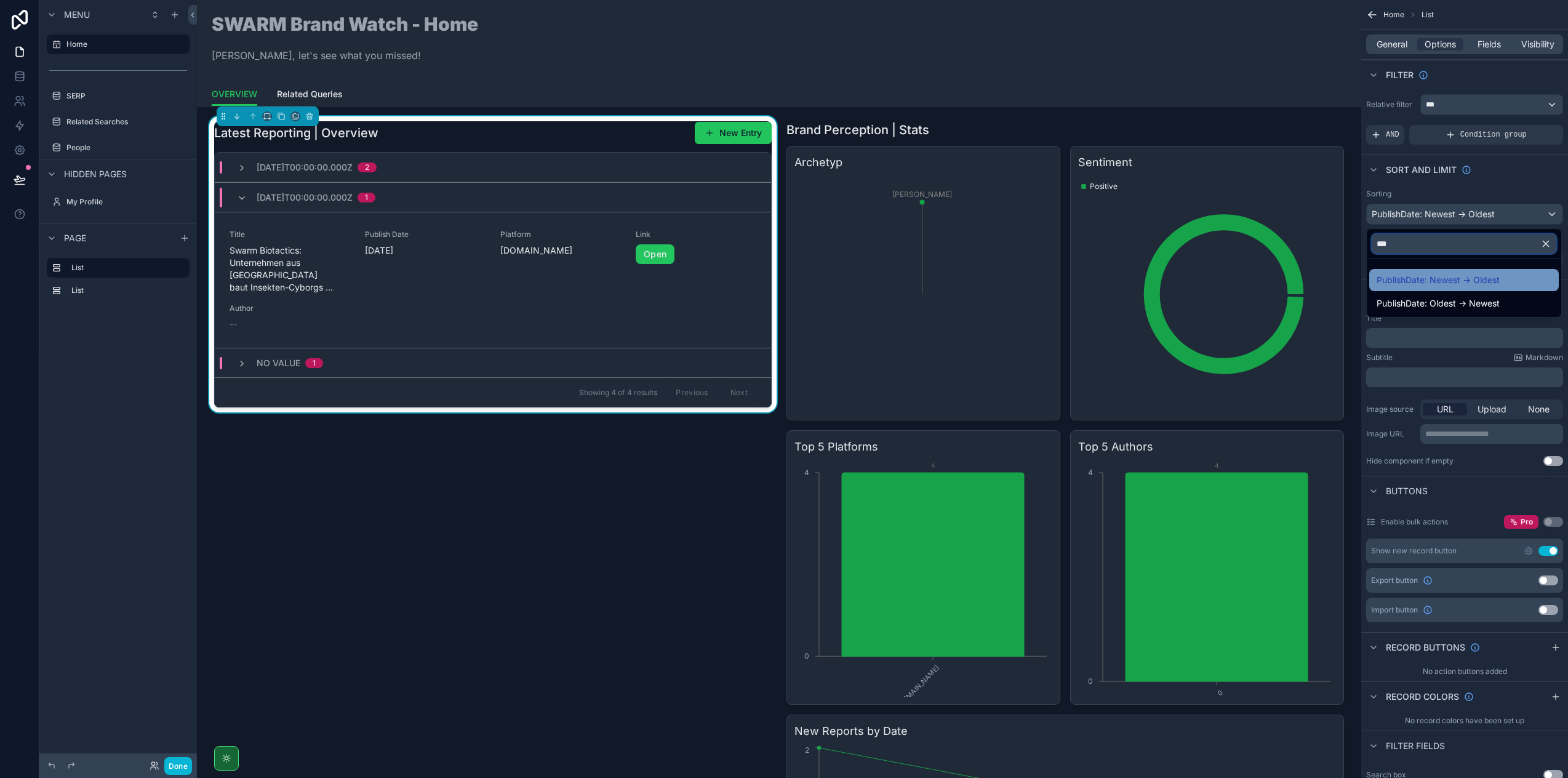
type input "***"
click at [1440, 284] on span "PublishDate: Newest -> Oldest" at bounding box center [1438, 280] width 123 height 15
click at [538, 493] on div "Latest Reporting | Overview New Entry [DATE]T00:00:00.000Z 2 [DATE]T00:00:00.00…" at bounding box center [493, 554] width 573 height 877
click at [1494, 50] on span "Fields" at bounding box center [1489, 44] width 23 height 12
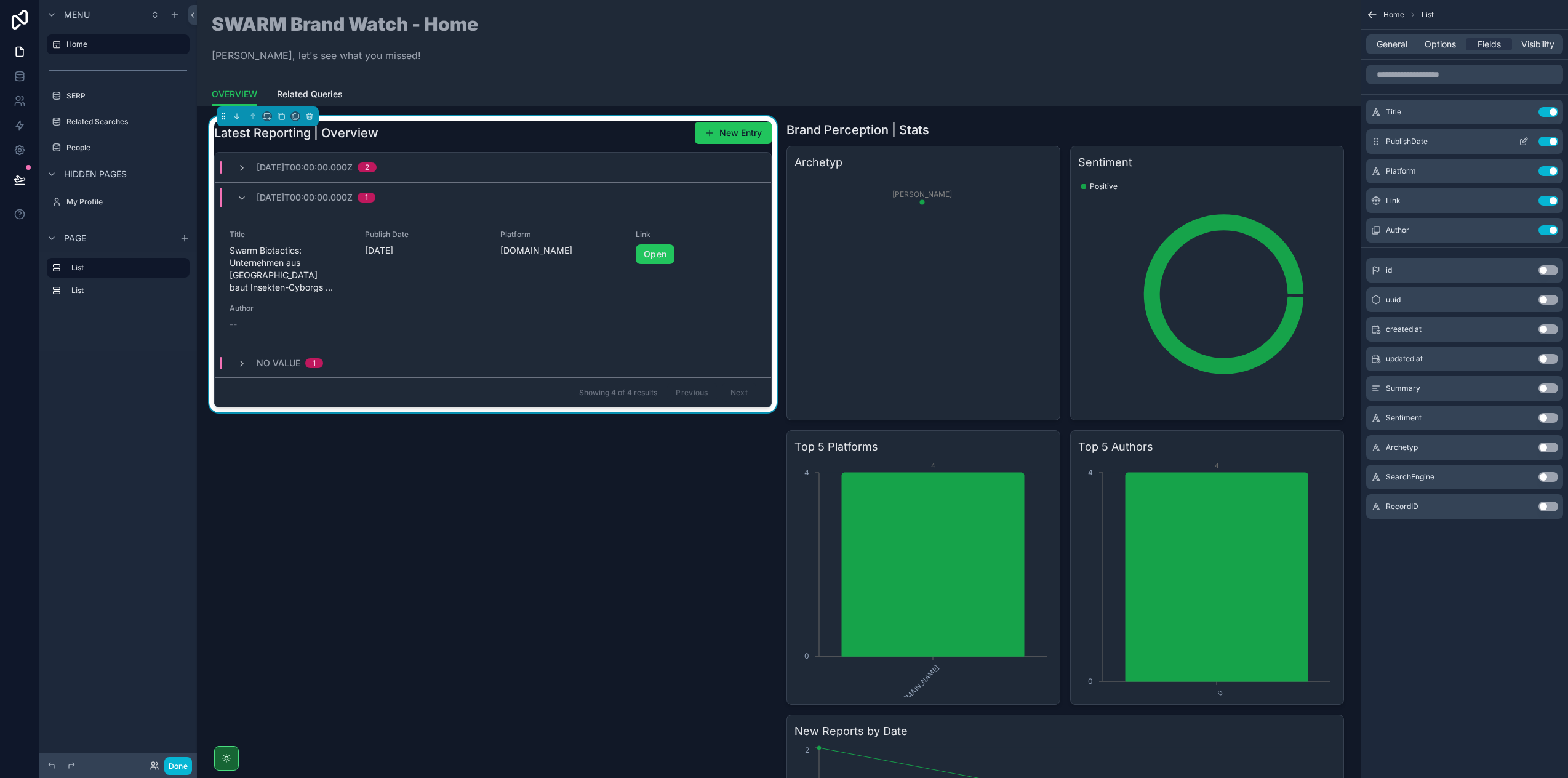
click at [1548, 138] on button "Use setting" at bounding box center [1548, 142] width 19 height 10
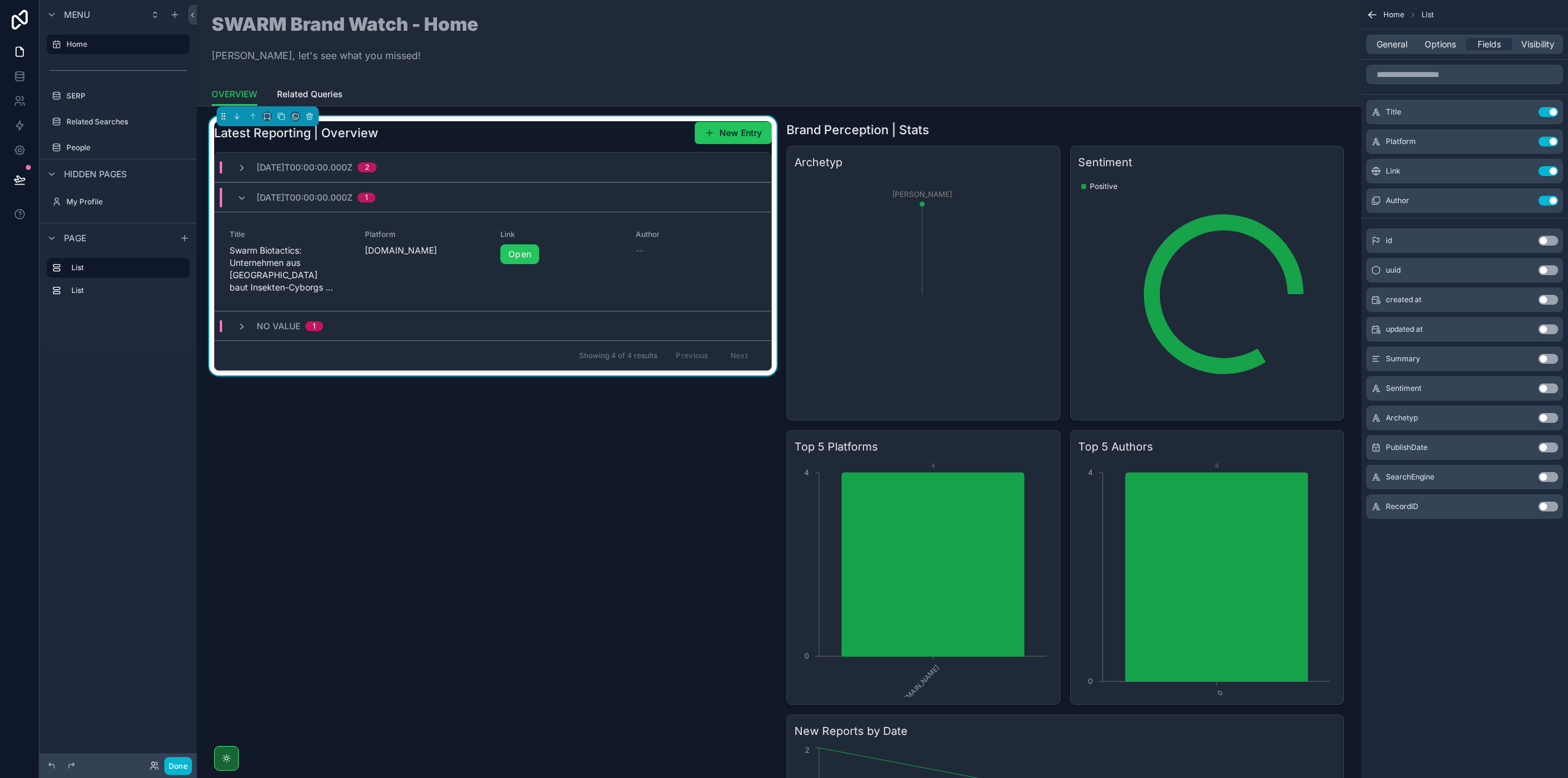
click at [1548, 138] on button "Use setting" at bounding box center [1548, 142] width 19 height 10
click at [1547, 418] on button "Use setting" at bounding box center [1548, 418] width 19 height 10
click at [1426, 44] on span "Options" at bounding box center [1440, 44] width 32 height 12
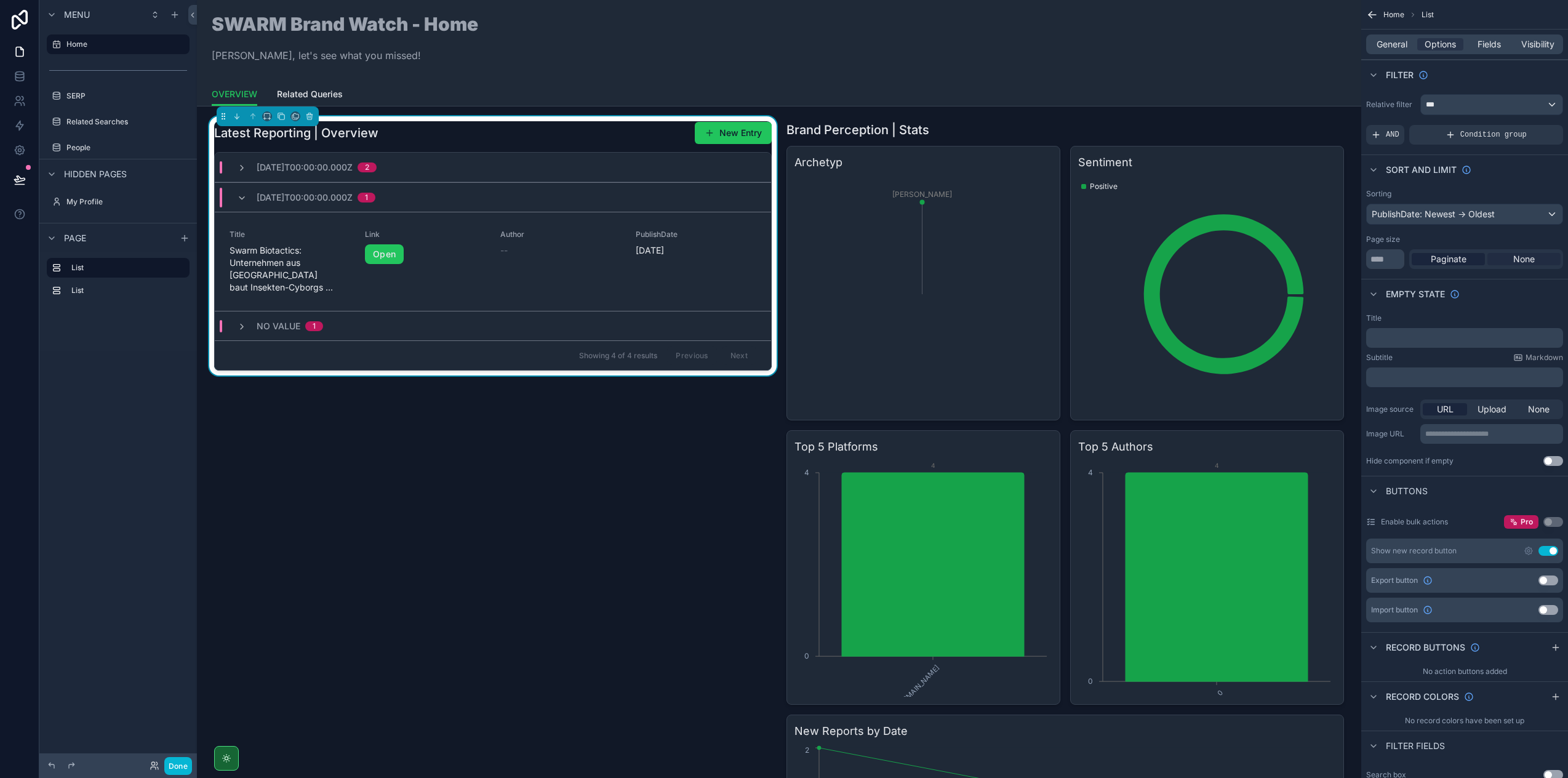
click at [1514, 260] on span "None" at bounding box center [1524, 259] width 21 height 12
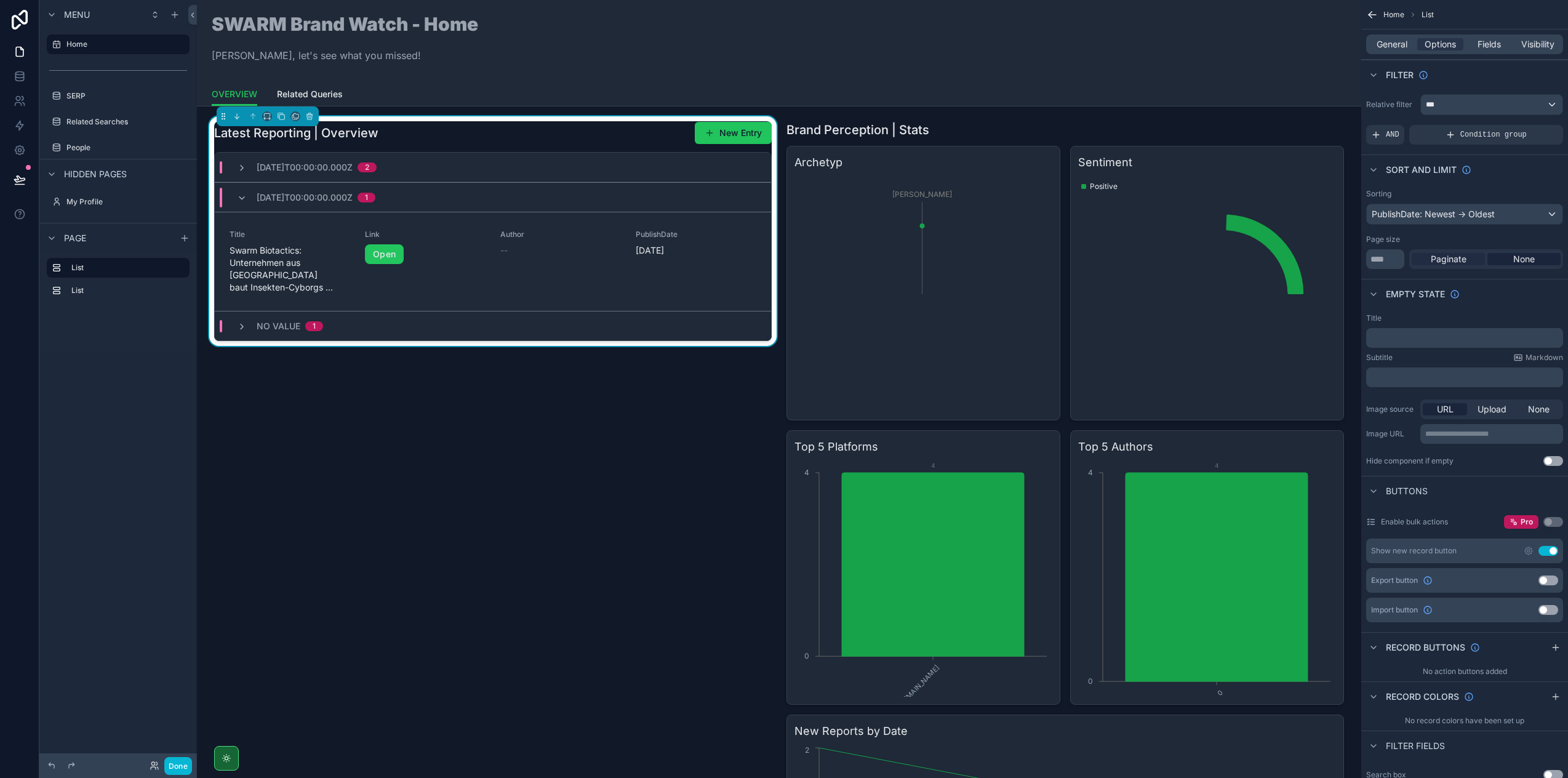
click at [1453, 259] on span "Paginate" at bounding box center [1449, 259] width 36 height 12
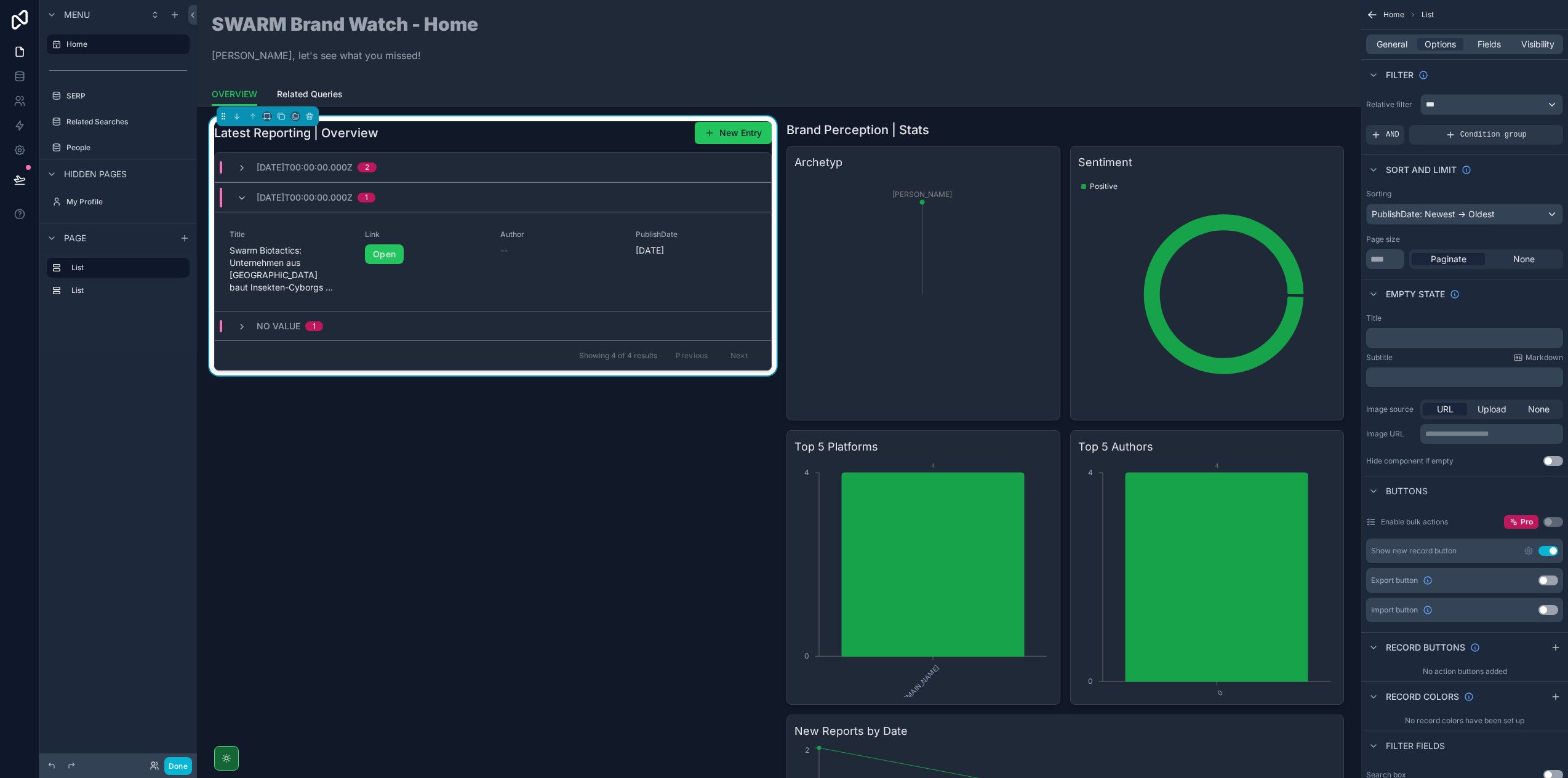
click at [1467, 107] on div "***" at bounding box center [1491, 104] width 142 height 19
click at [1475, 85] on div "scrollable content" at bounding box center [784, 389] width 1568 height 778
click at [455, 483] on div "Latest Reporting | Overview New Entry [DATE]T00:00:00.000Z 2 [DATE]T00:00:00.00…" at bounding box center [493, 554] width 573 height 877
click at [381, 501] on div "Latest Reporting | Overview New Entry [DATE]T00:00:00.000Z 2 [DATE]T00:00:00.00…" at bounding box center [493, 554] width 573 height 877
click at [175, 17] on icon "scrollable content" at bounding box center [175, 14] width 0 height 5
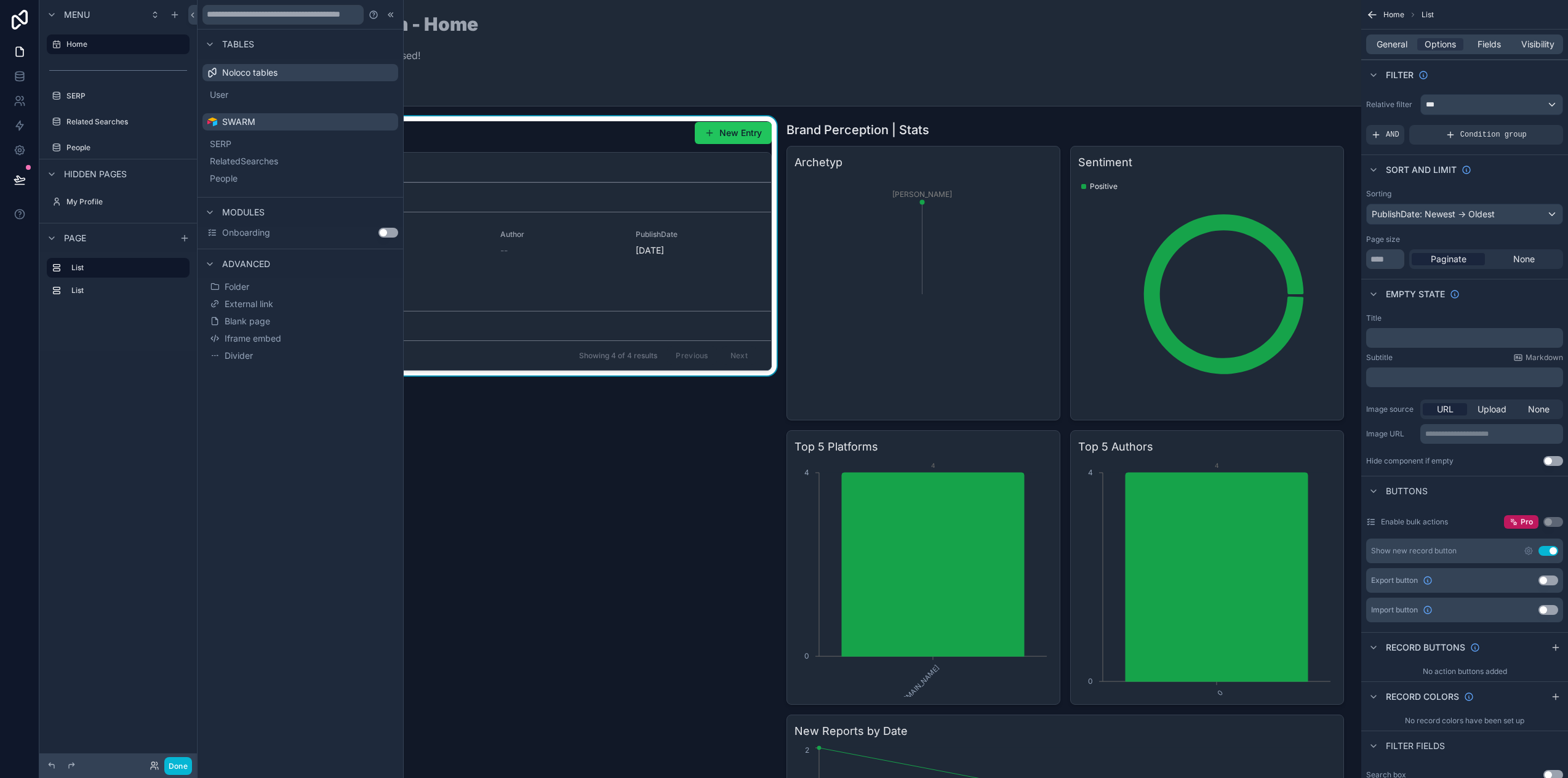
click at [526, 513] on div "Latest Reporting | Overview New Entry [DATE]T00:00:00.000Z 2 [DATE]T00:00:00.00…" at bounding box center [493, 554] width 573 height 877
click at [548, 473] on div "Latest Reporting | Overview New Entry [DATE]T00:00:00.000Z 2 [DATE]T00:00:00.00…" at bounding box center [493, 554] width 573 height 877
click at [387, 11] on icon at bounding box center [391, 15] width 10 height 10
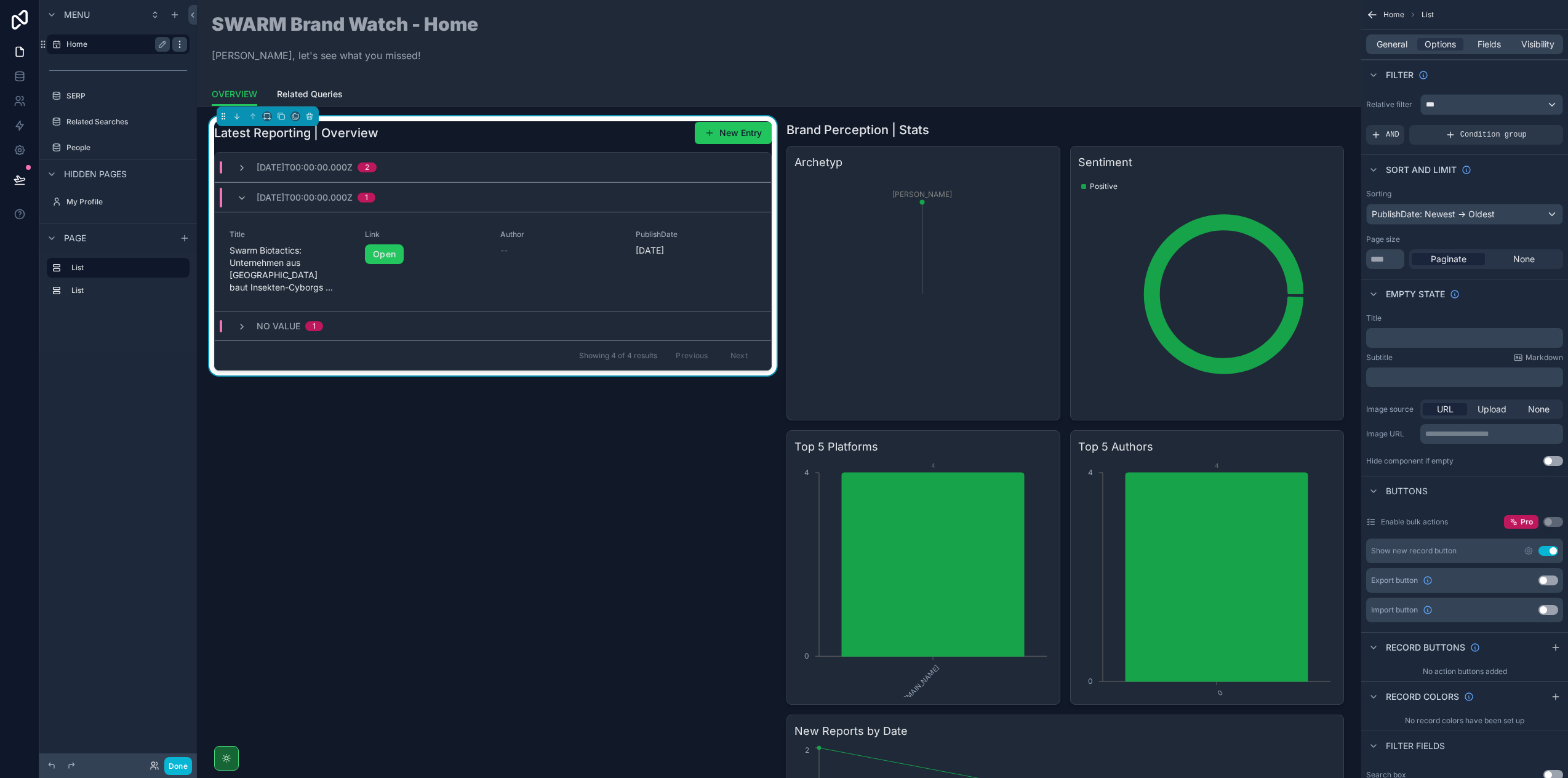
click at [176, 45] on icon "scrollable content" at bounding box center [179, 44] width 10 height 10
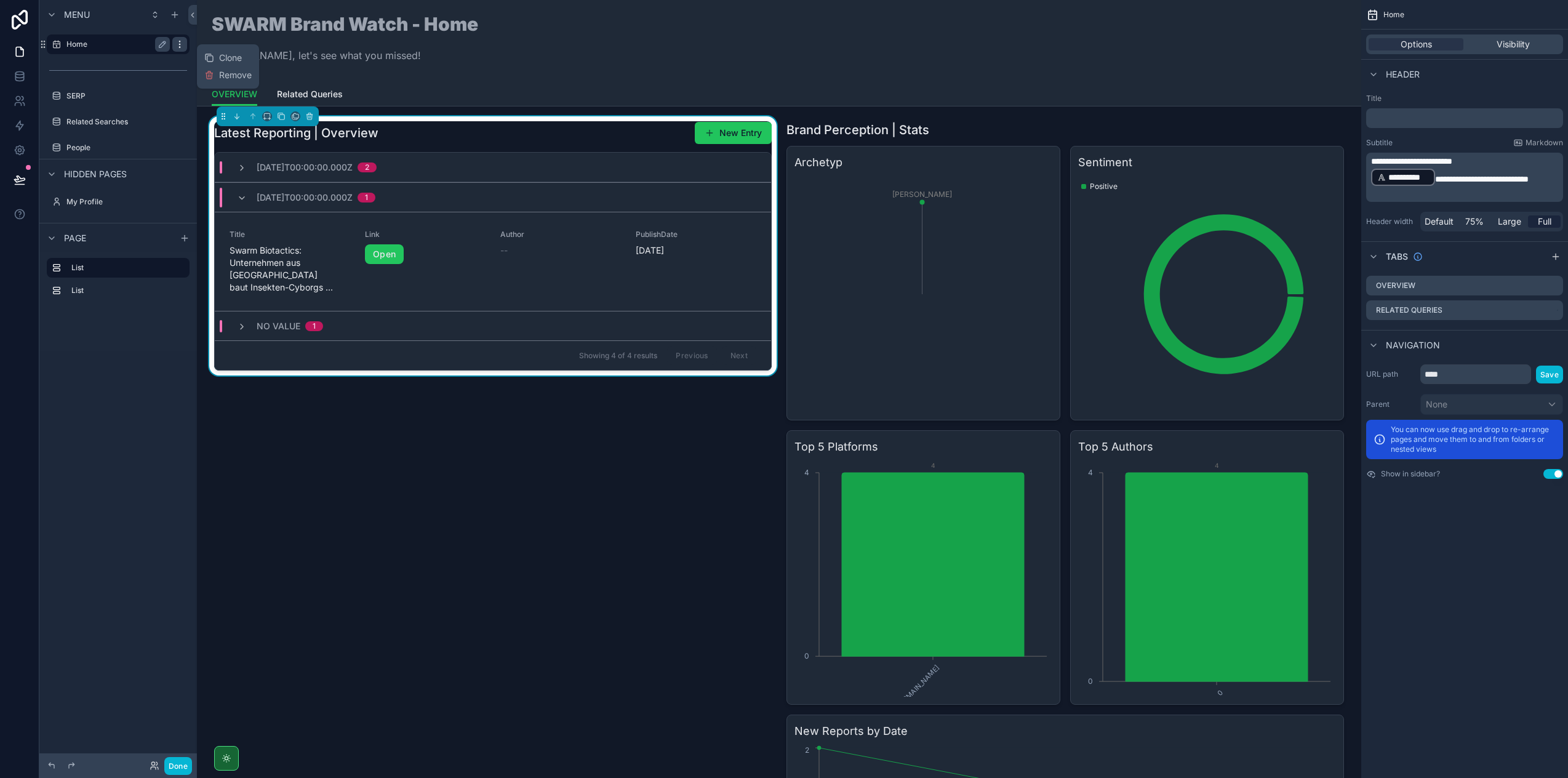
click at [176, 45] on icon "scrollable content" at bounding box center [179, 44] width 10 height 10
click at [313, 397] on div "Latest Reporting | Overview New Entry [DATE]T00:00:00.000Z 2 [DATE]T00:00:00.00…" at bounding box center [493, 554] width 573 height 877
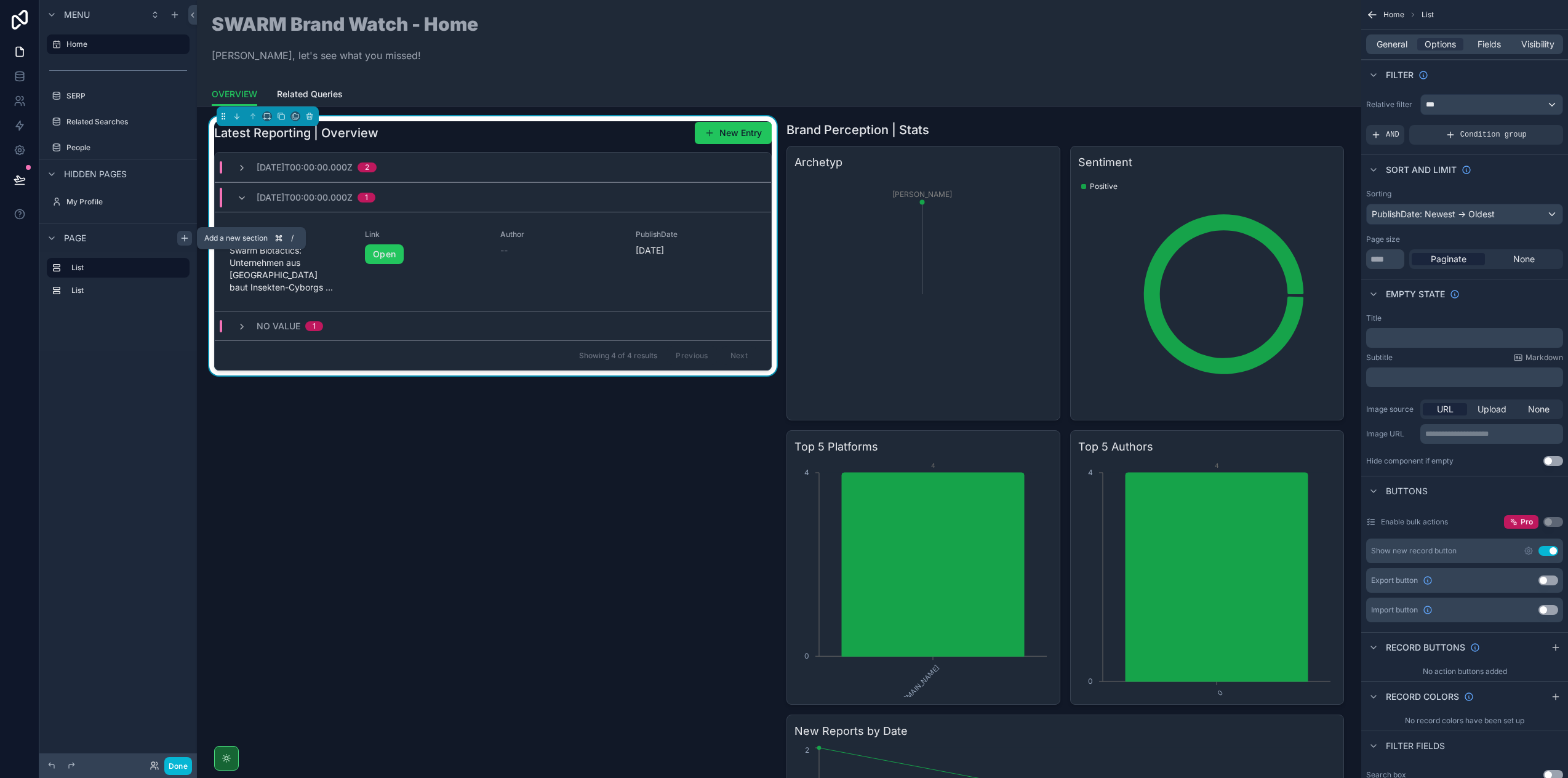
click at [187, 240] on icon "scrollable content" at bounding box center [185, 238] width 10 height 10
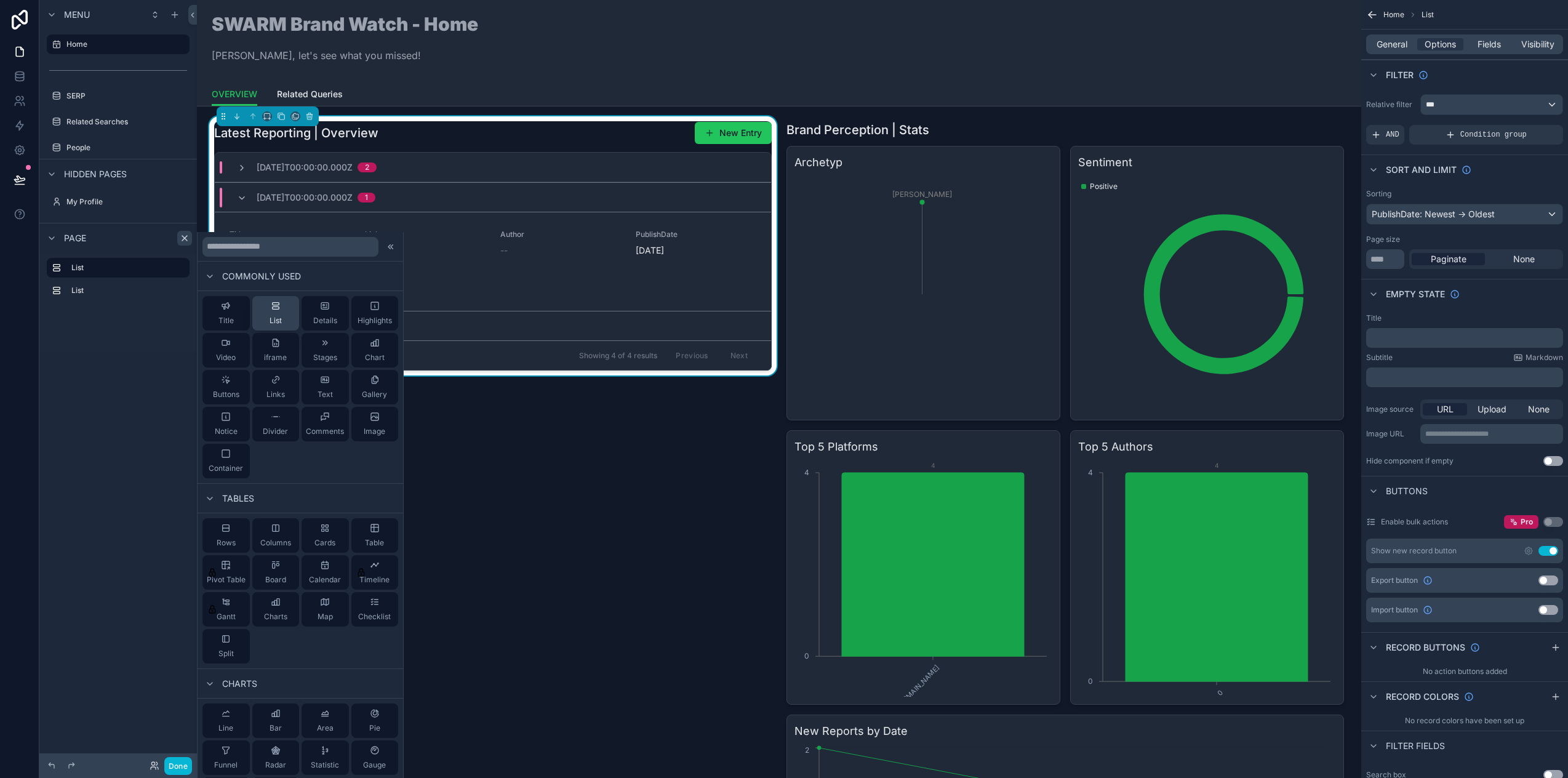
click at [278, 317] on span "List" at bounding box center [276, 320] width 12 height 10
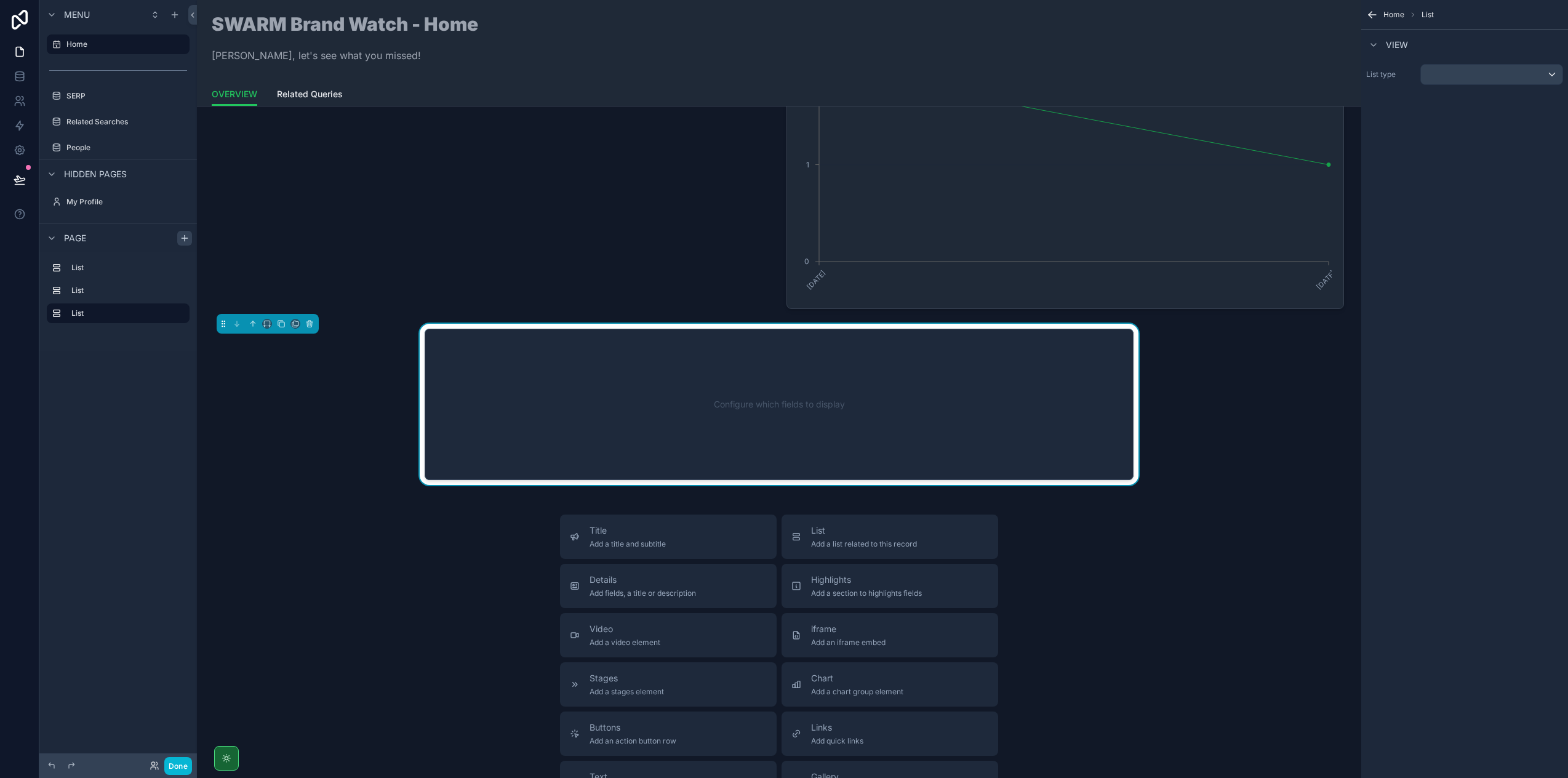
scroll to position [695, 0]
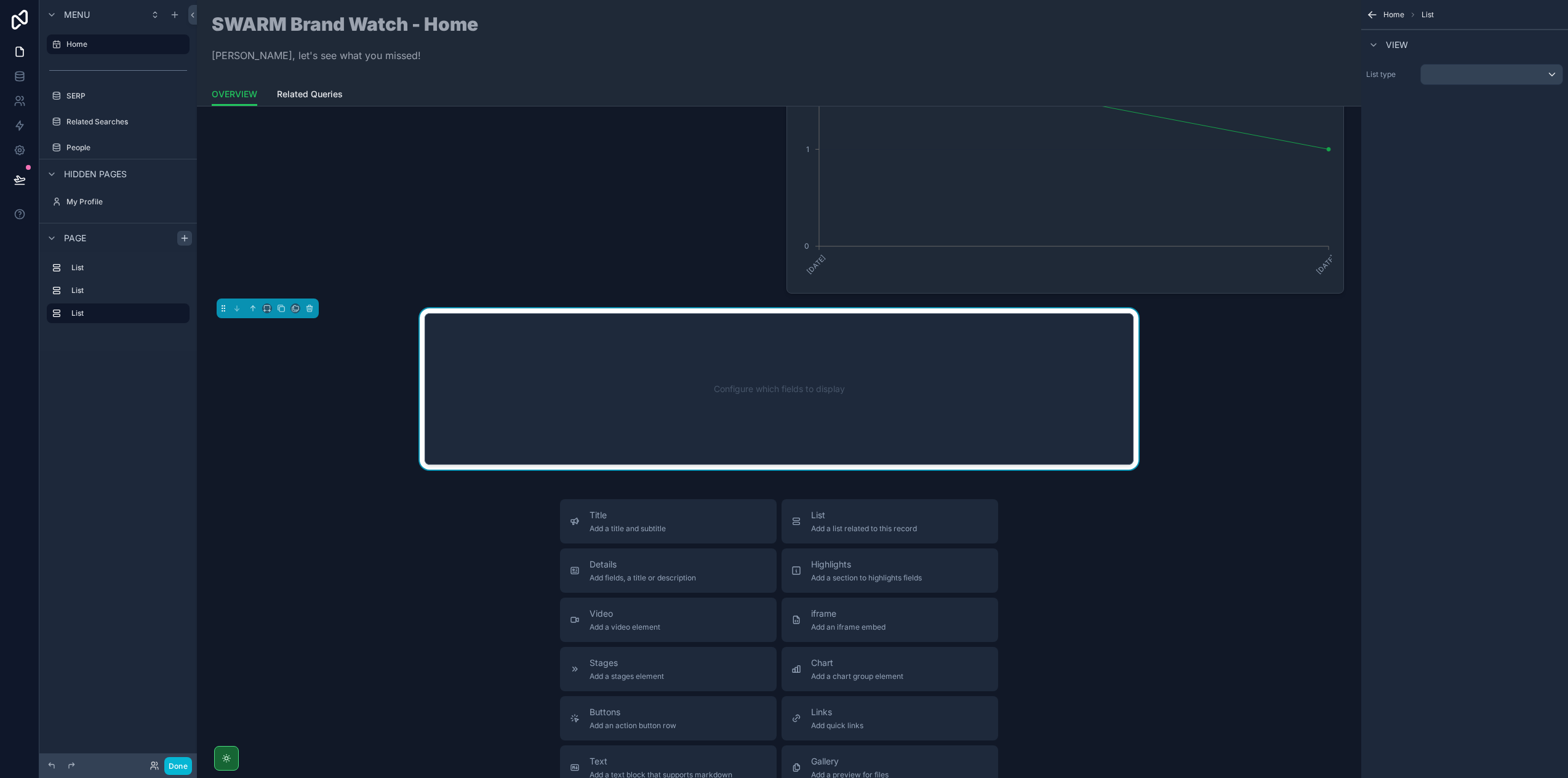
click at [738, 389] on div "Configure which fields to display" at bounding box center [779, 389] width 669 height 111
click at [1470, 71] on div "scrollable content" at bounding box center [1491, 74] width 142 height 19
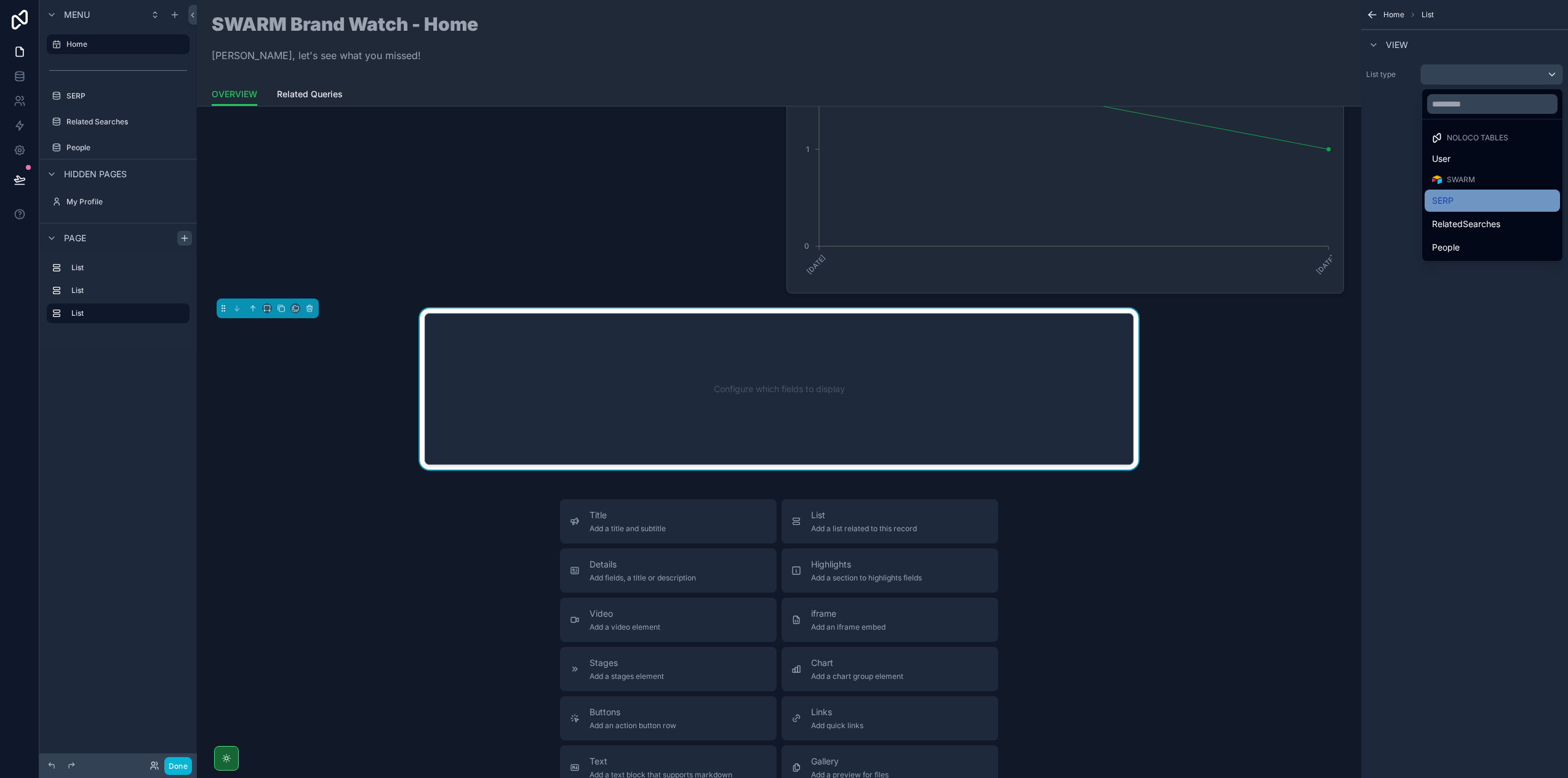
click at [1445, 195] on div "SERP" at bounding box center [1493, 201] width 121 height 15
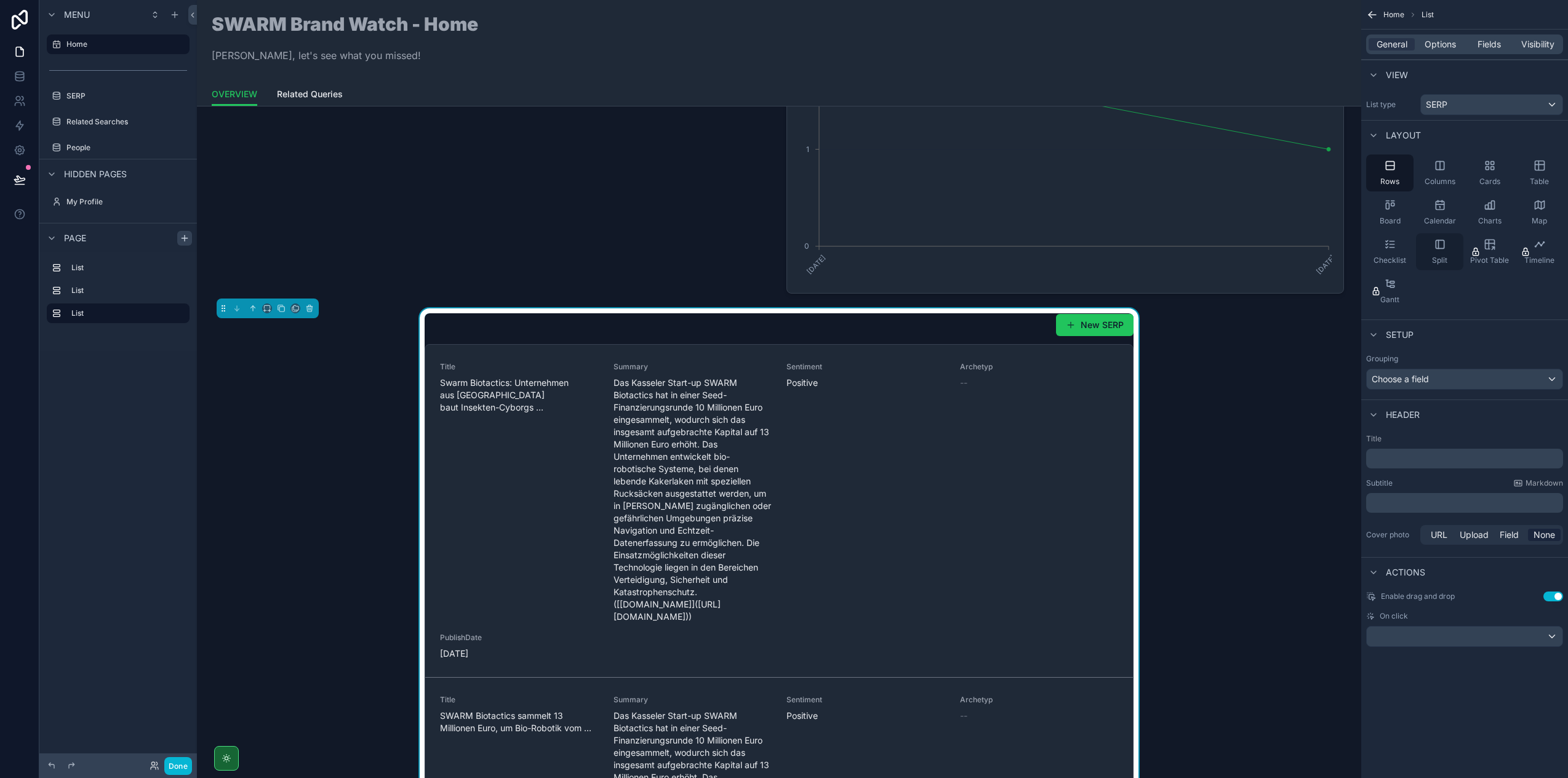
click at [1444, 256] on span "Split" at bounding box center [1440, 260] width 15 height 10
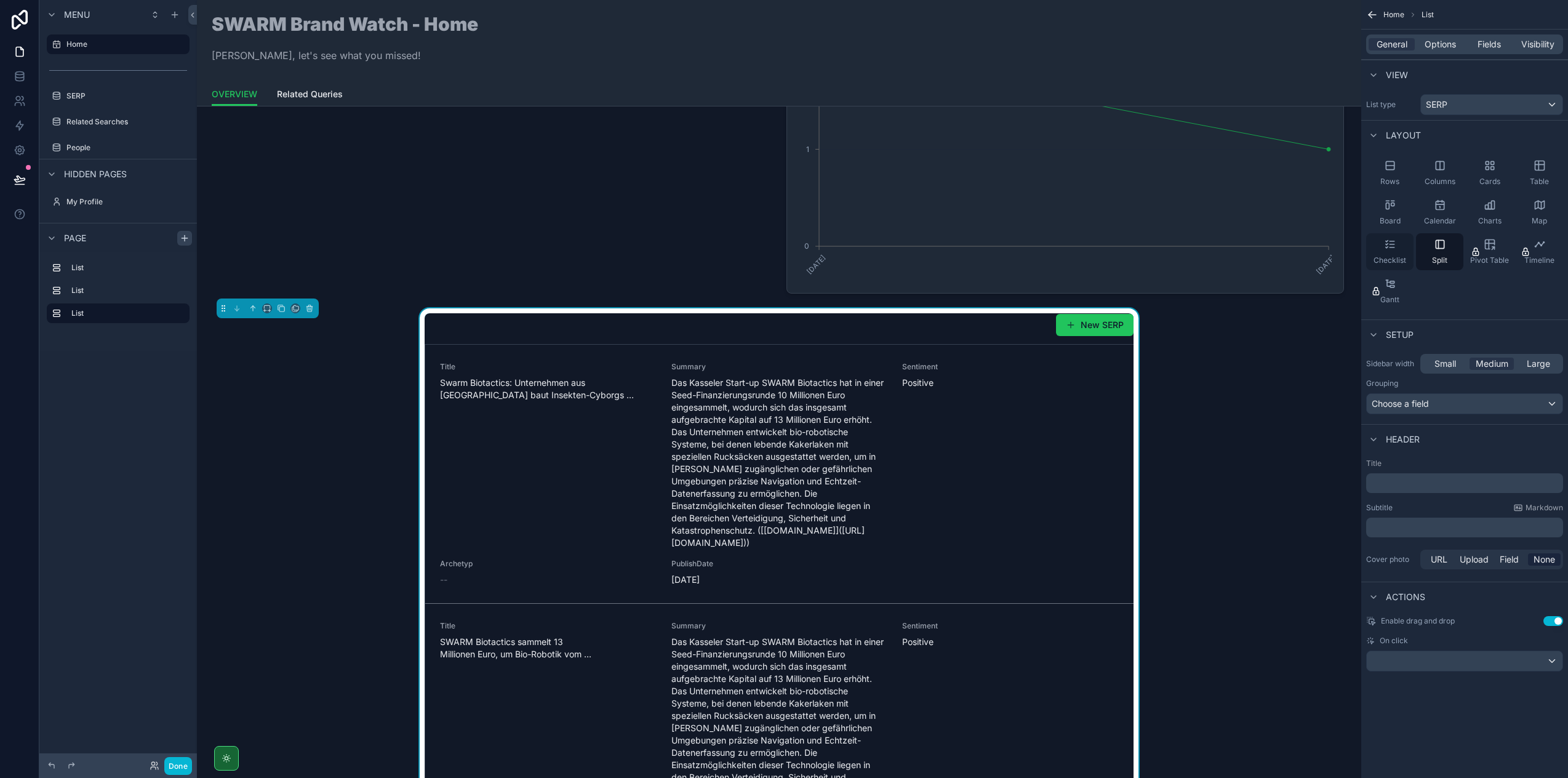
click at [1387, 246] on icon "scrollable content" at bounding box center [1390, 244] width 12 height 12
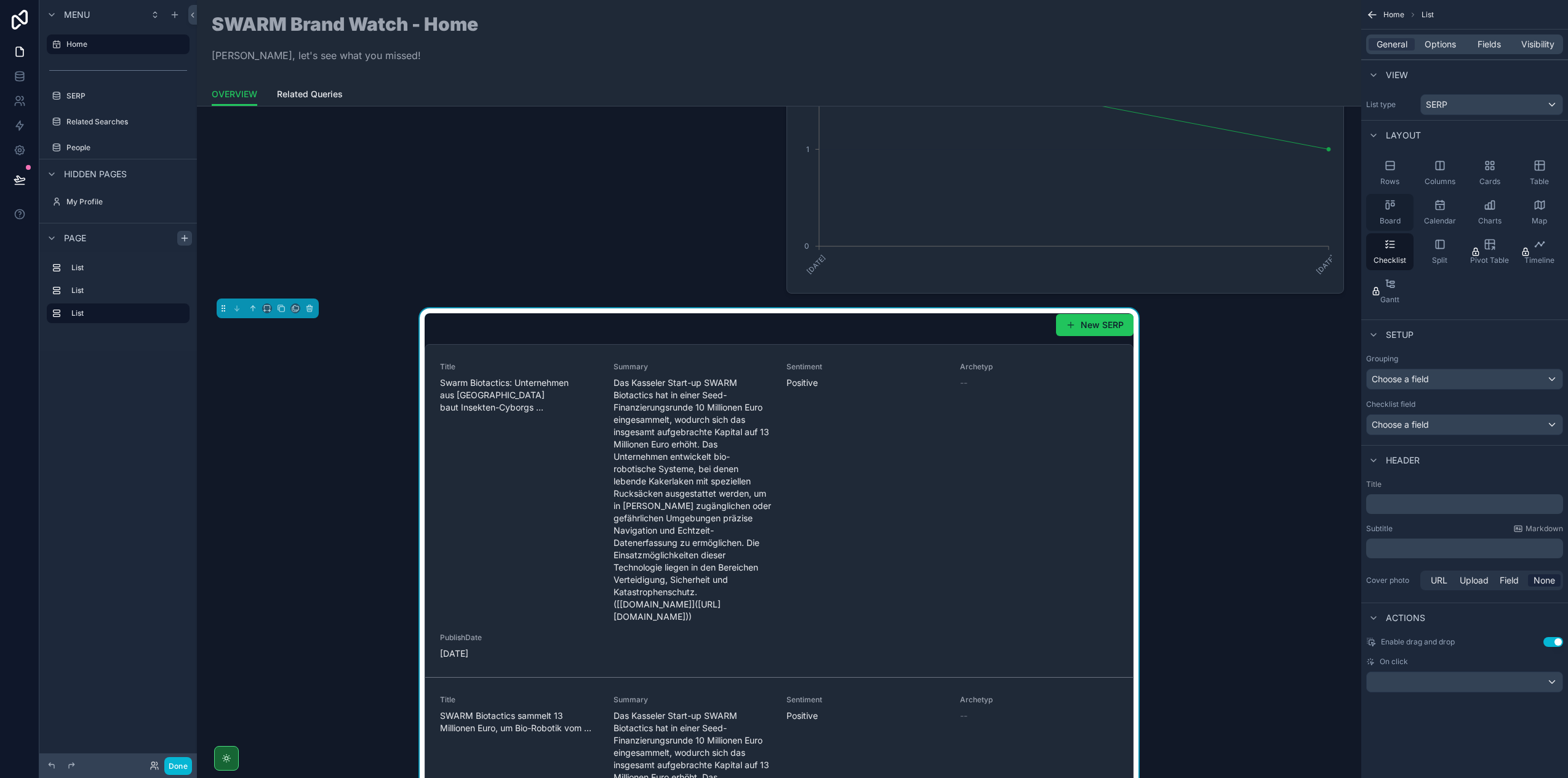
click at [1392, 219] on span "Board" at bounding box center [1390, 221] width 21 height 10
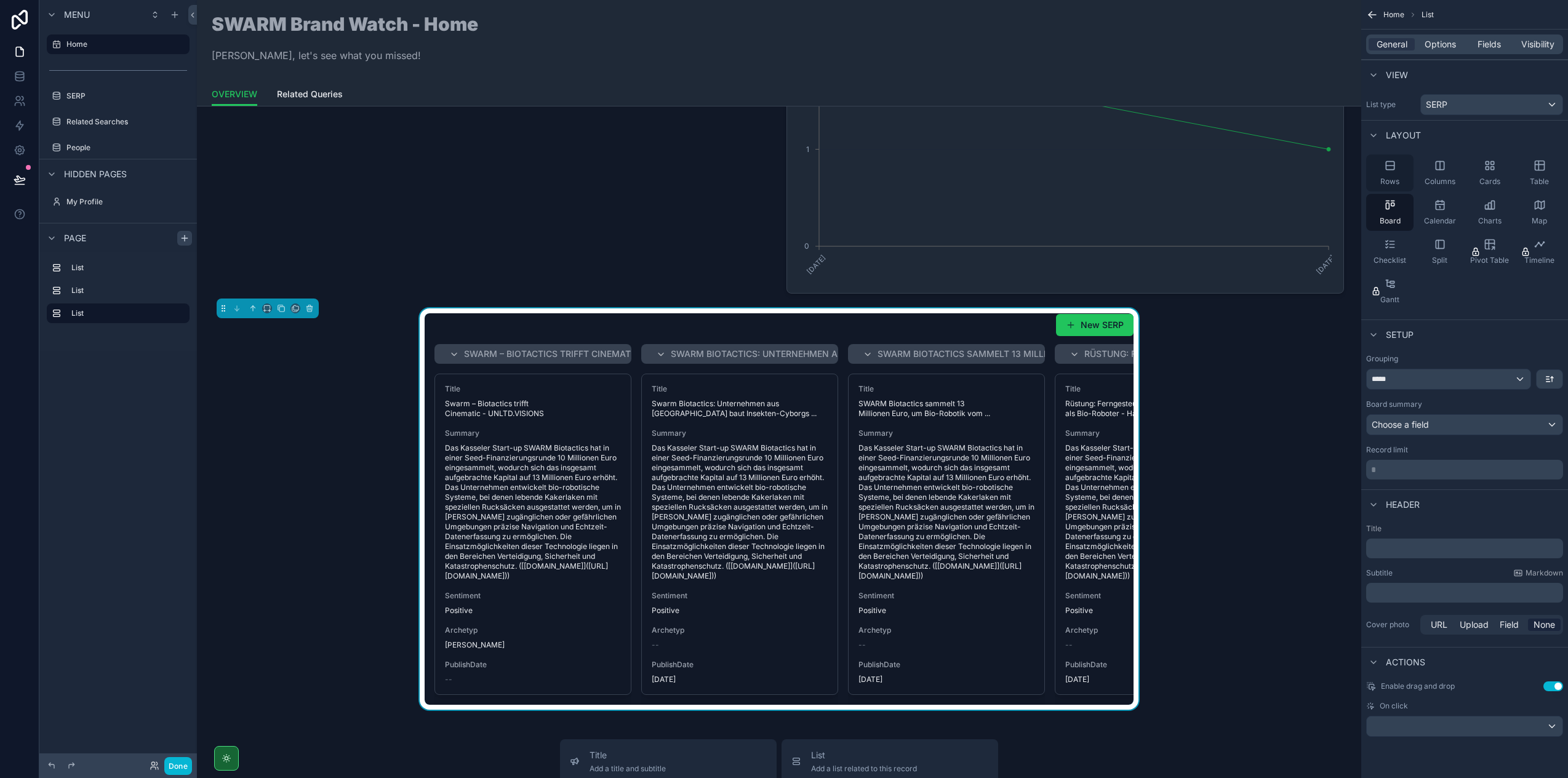
click at [1388, 175] on div "Rows" at bounding box center [1390, 173] width 48 height 37
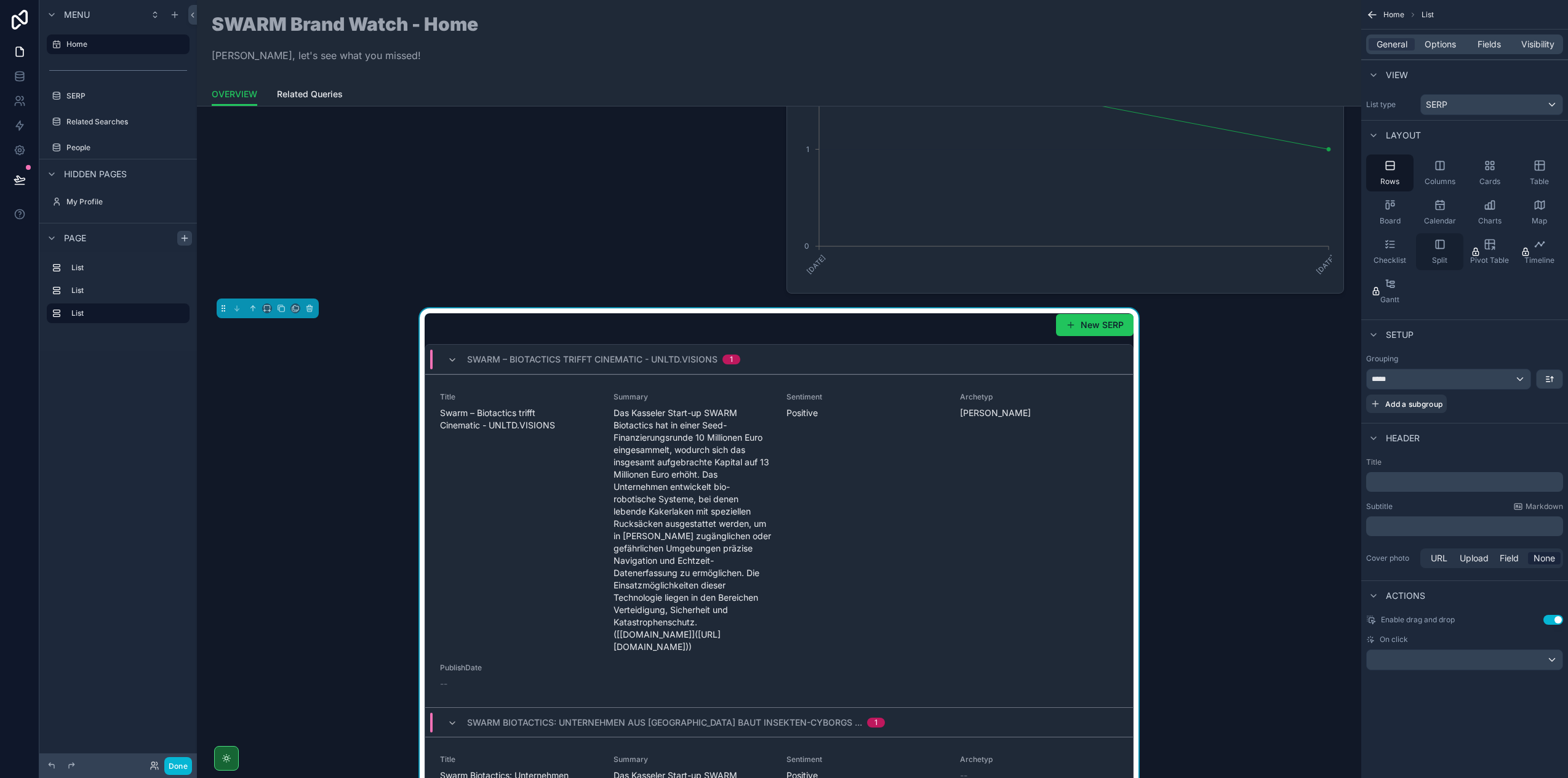
click at [1438, 248] on icon "scrollable content" at bounding box center [1438, 244] width 0 height 8
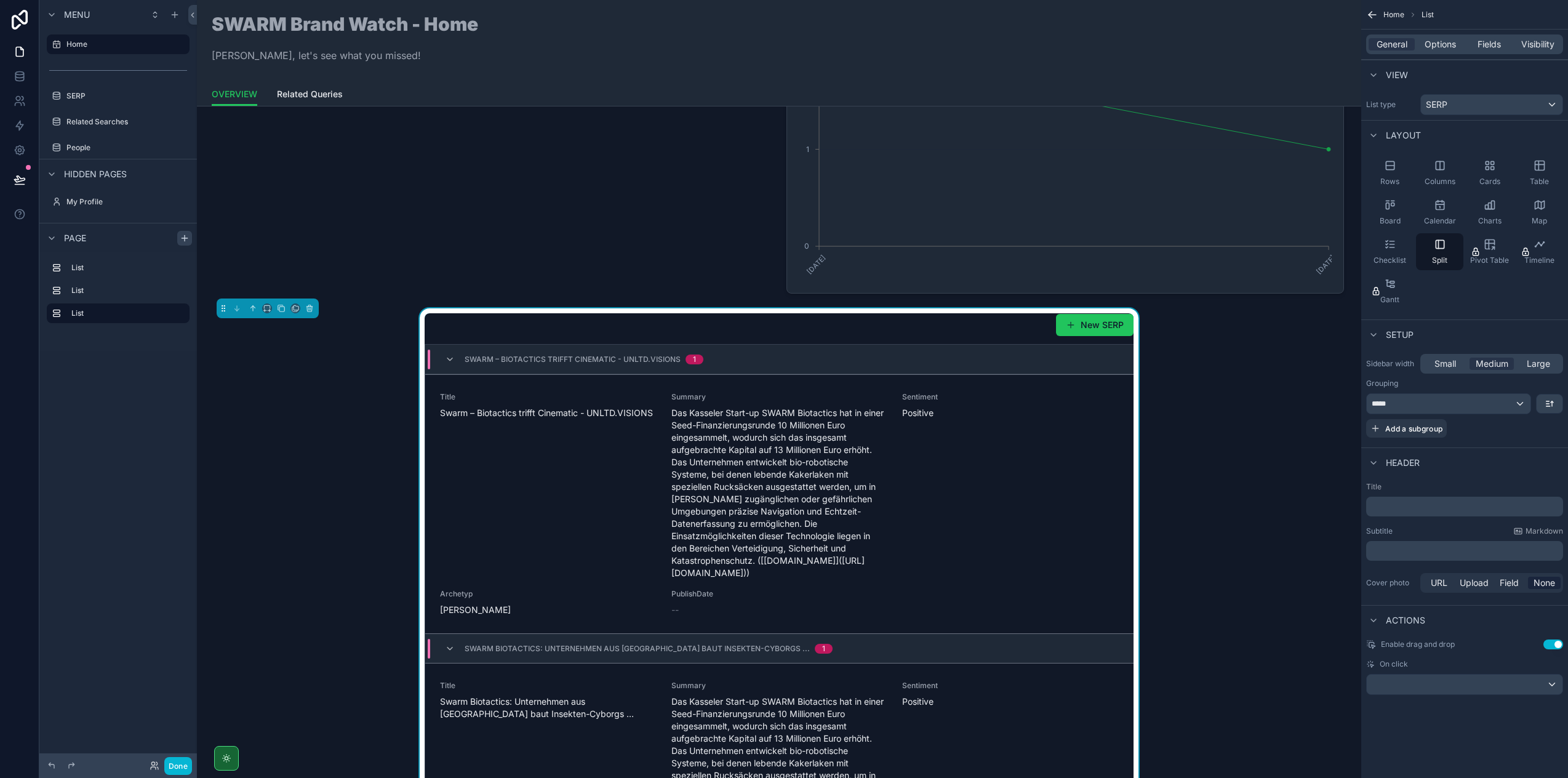
click at [974, 334] on div "New SERP" at bounding box center [779, 325] width 709 height 23
click at [1443, 47] on span "Options" at bounding box center [1440, 44] width 32 height 12
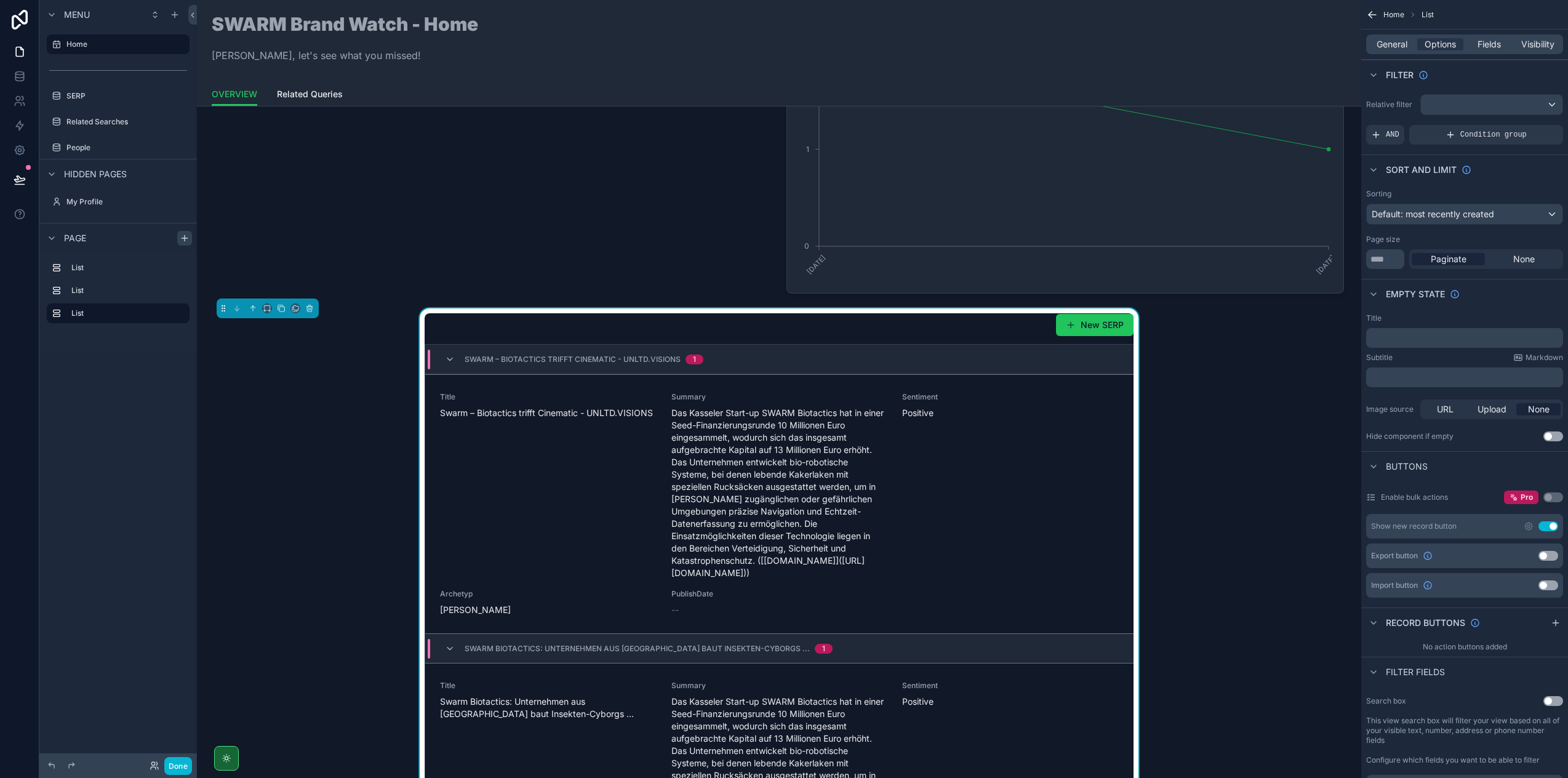
click at [1440, 217] on span "Default: most recently created" at bounding box center [1433, 214] width 122 height 11
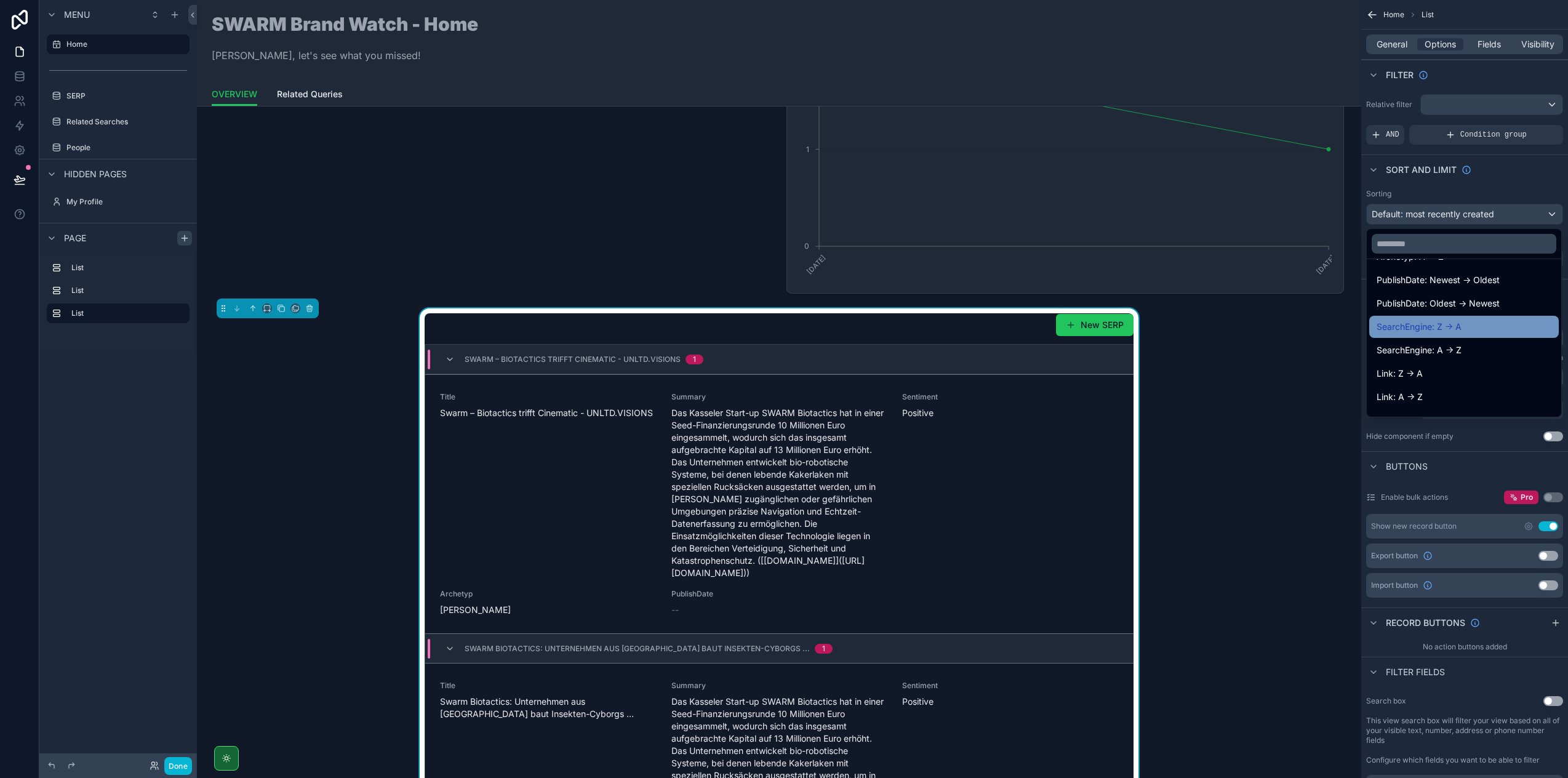
scroll to position [284, 0]
click at [1435, 301] on span "PublishDate: Newest -> Oldest" at bounding box center [1438, 300] width 123 height 15
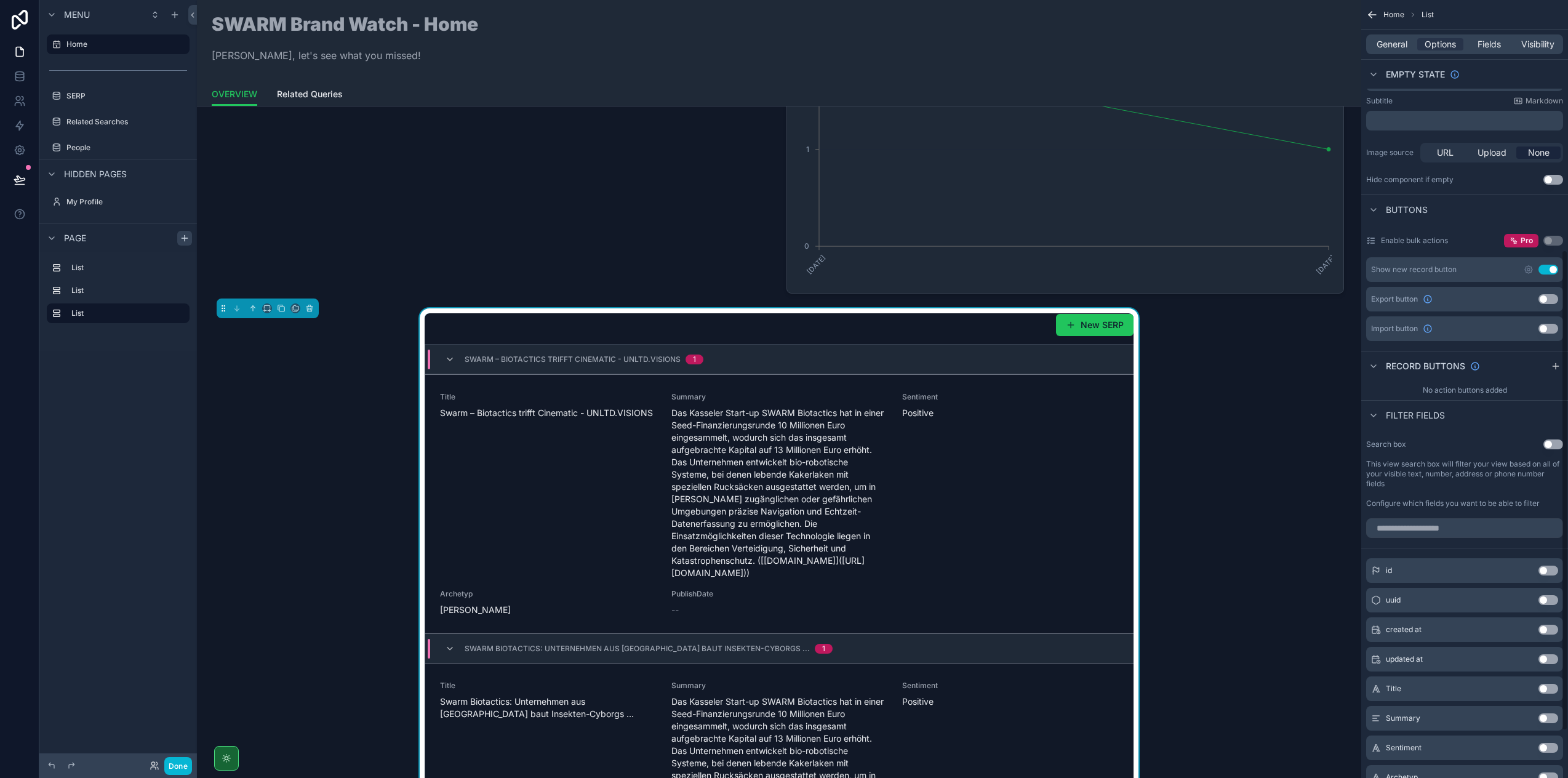
scroll to position [403, 0]
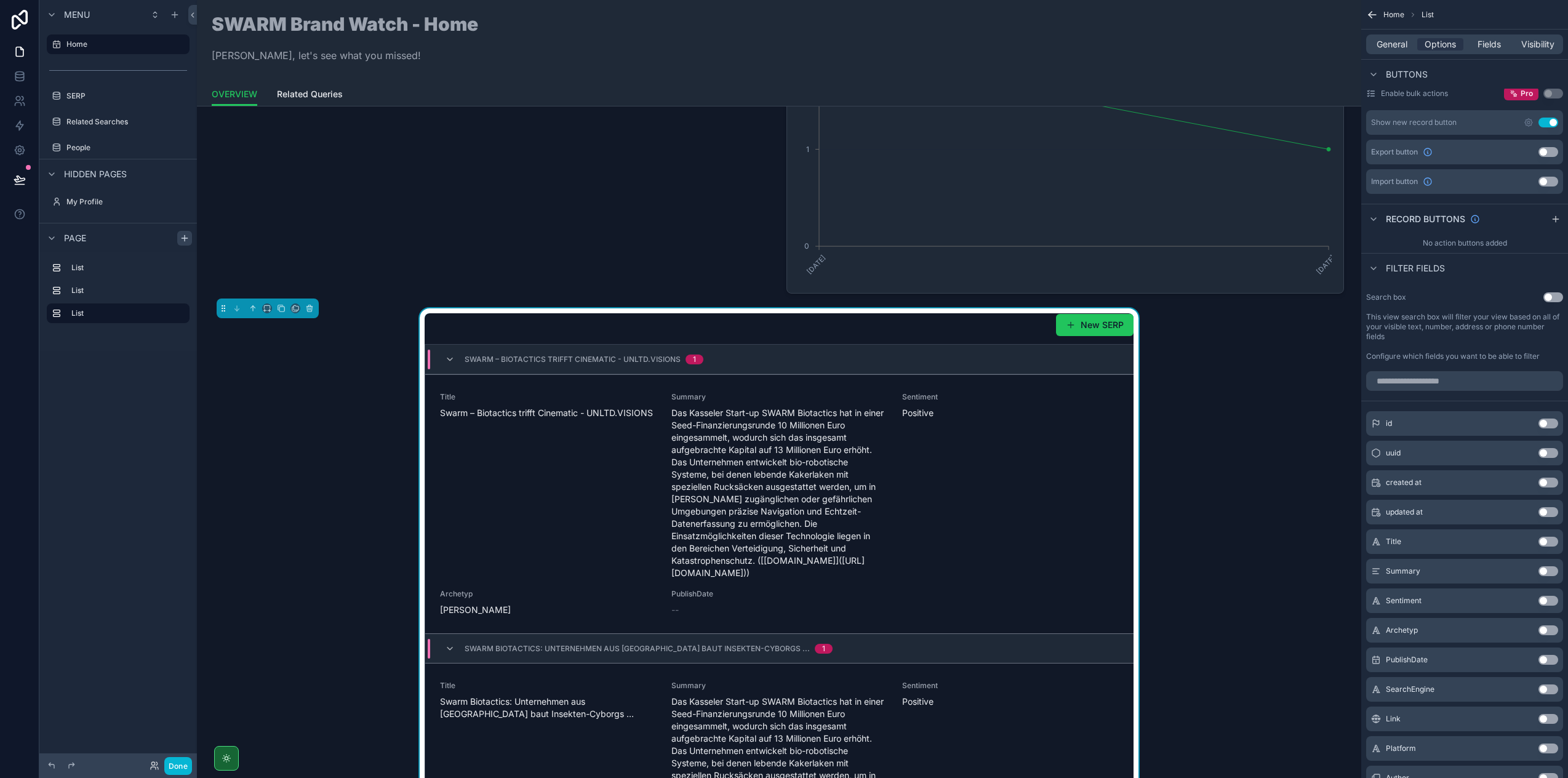
click at [1550, 421] on button "Use setting" at bounding box center [1548, 423] width 19 height 10
click at [1546, 416] on button "Use setting" at bounding box center [1548, 418] width 19 height 10
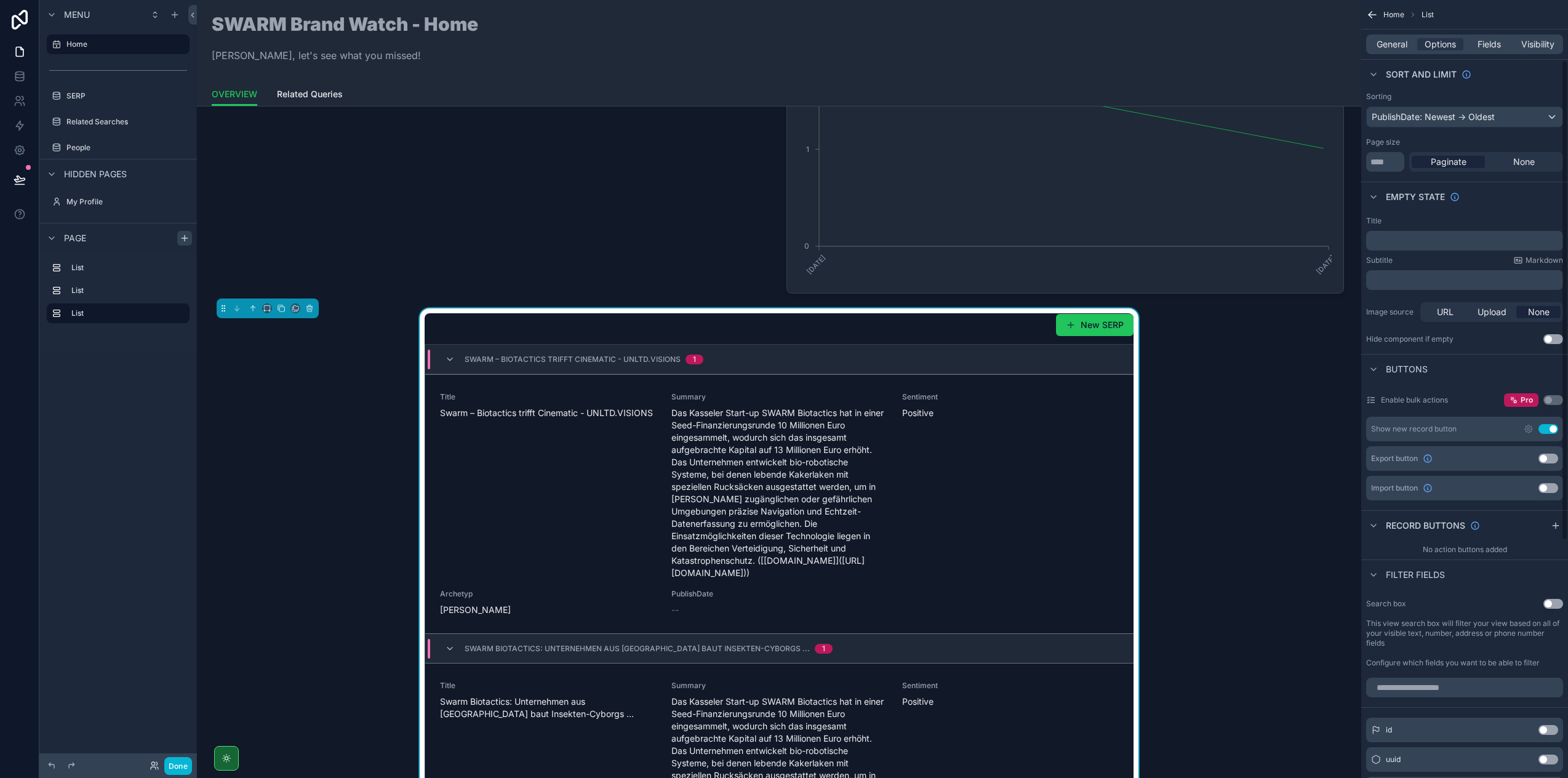
scroll to position [0, 0]
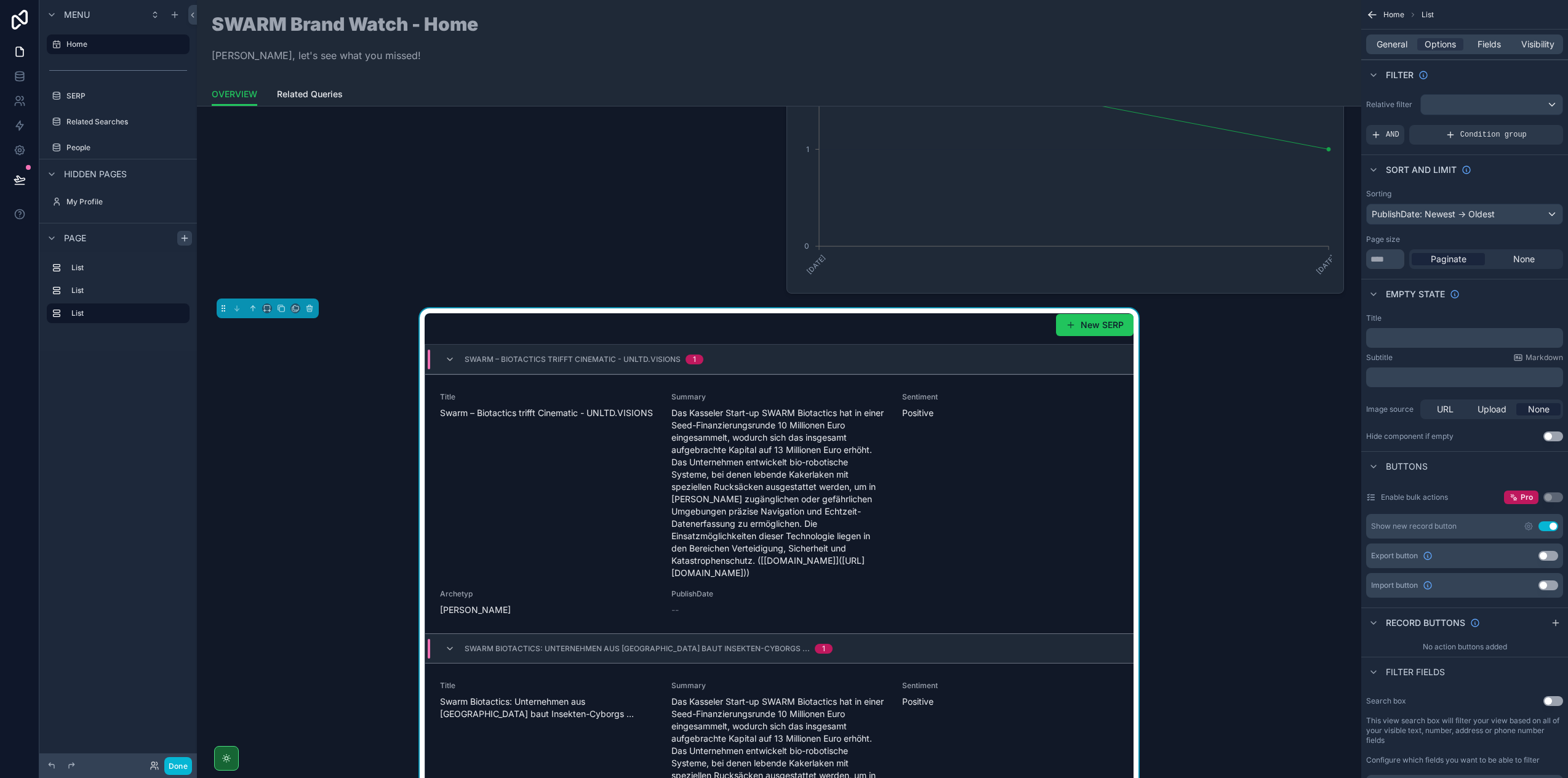
click at [1485, 213] on div "PublishDate: Newest -> Oldest" at bounding box center [1465, 213] width 196 height 19
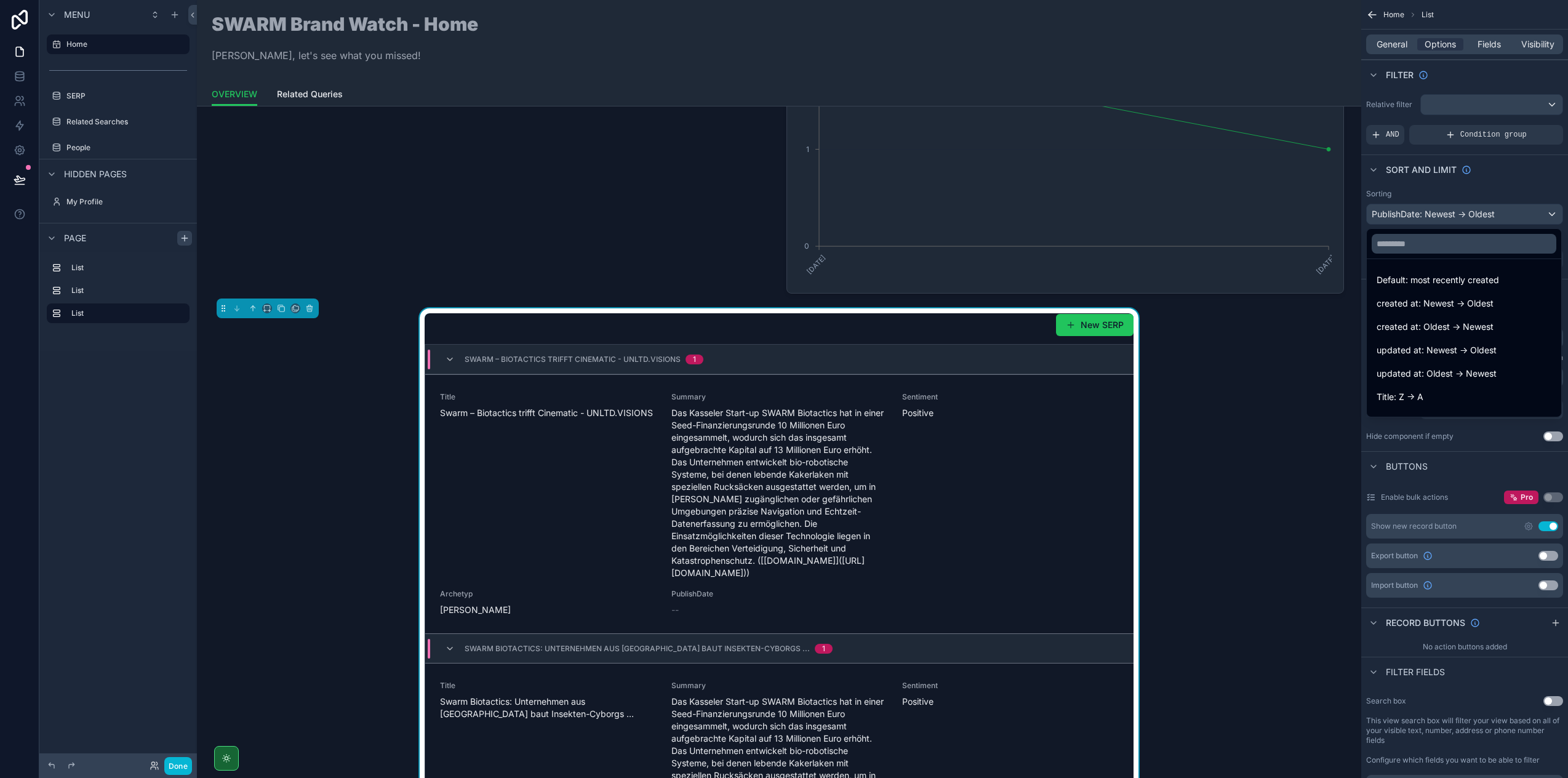
click at [1497, 196] on div "scrollable content" at bounding box center [784, 389] width 1568 height 778
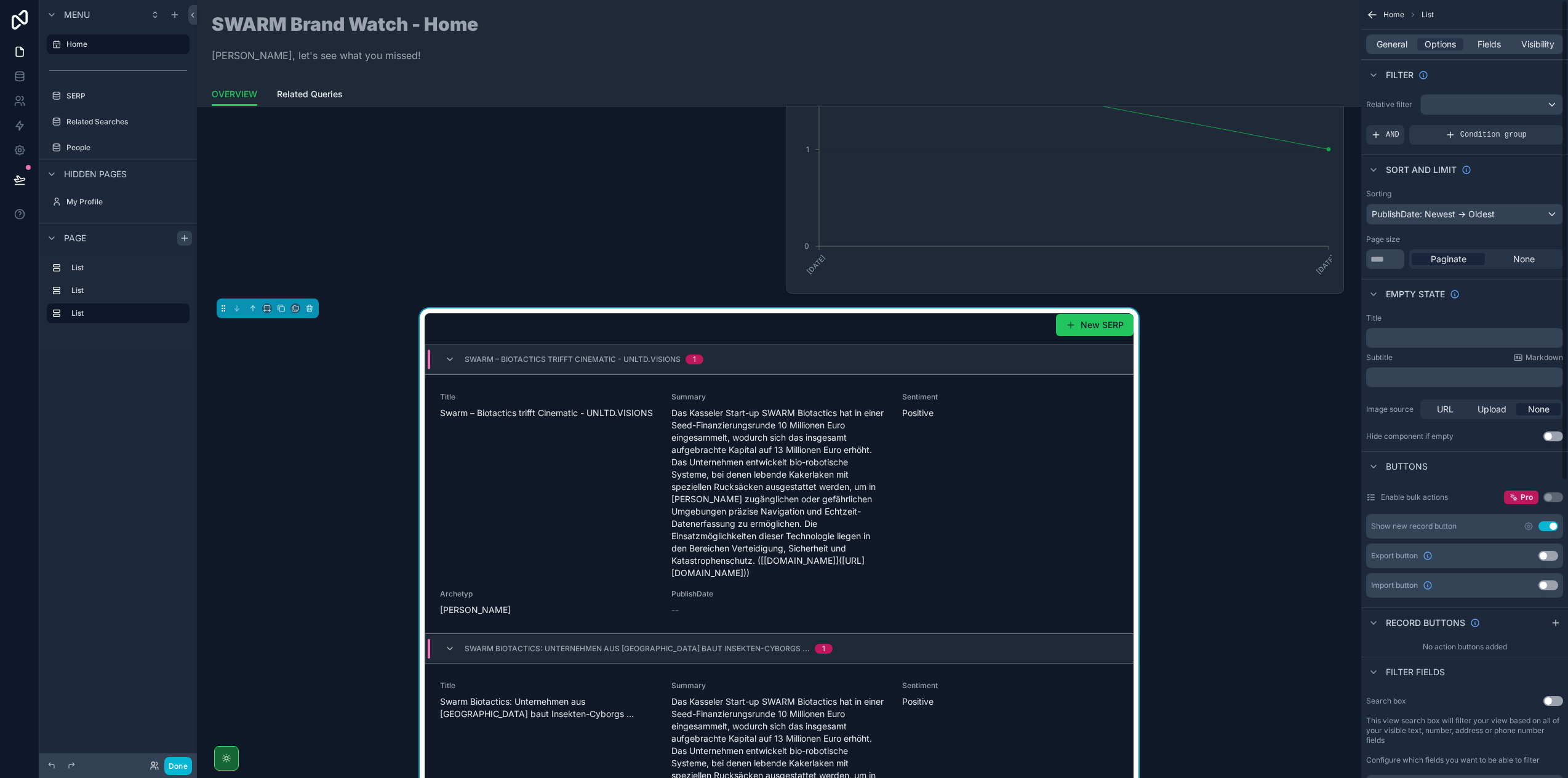
click at [1440, 109] on div "scrollable content" at bounding box center [1491, 104] width 142 height 19
click at [1453, 83] on div "scrollable content" at bounding box center [784, 389] width 1568 height 778
click at [1378, 110] on div "Relative filter" at bounding box center [1465, 104] width 197 height 21
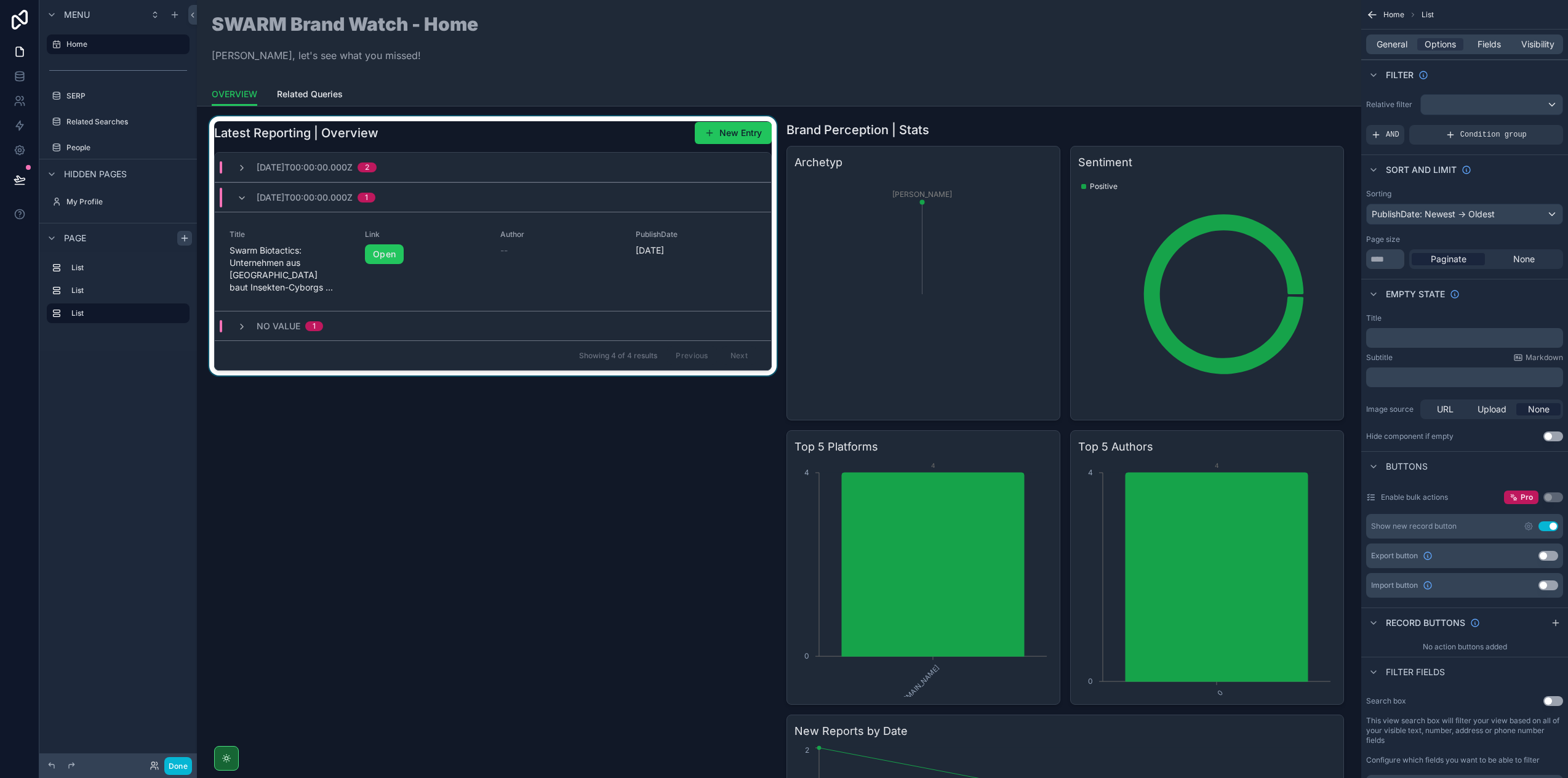
click at [394, 311] on div "No value 1" at bounding box center [493, 326] width 556 height 30
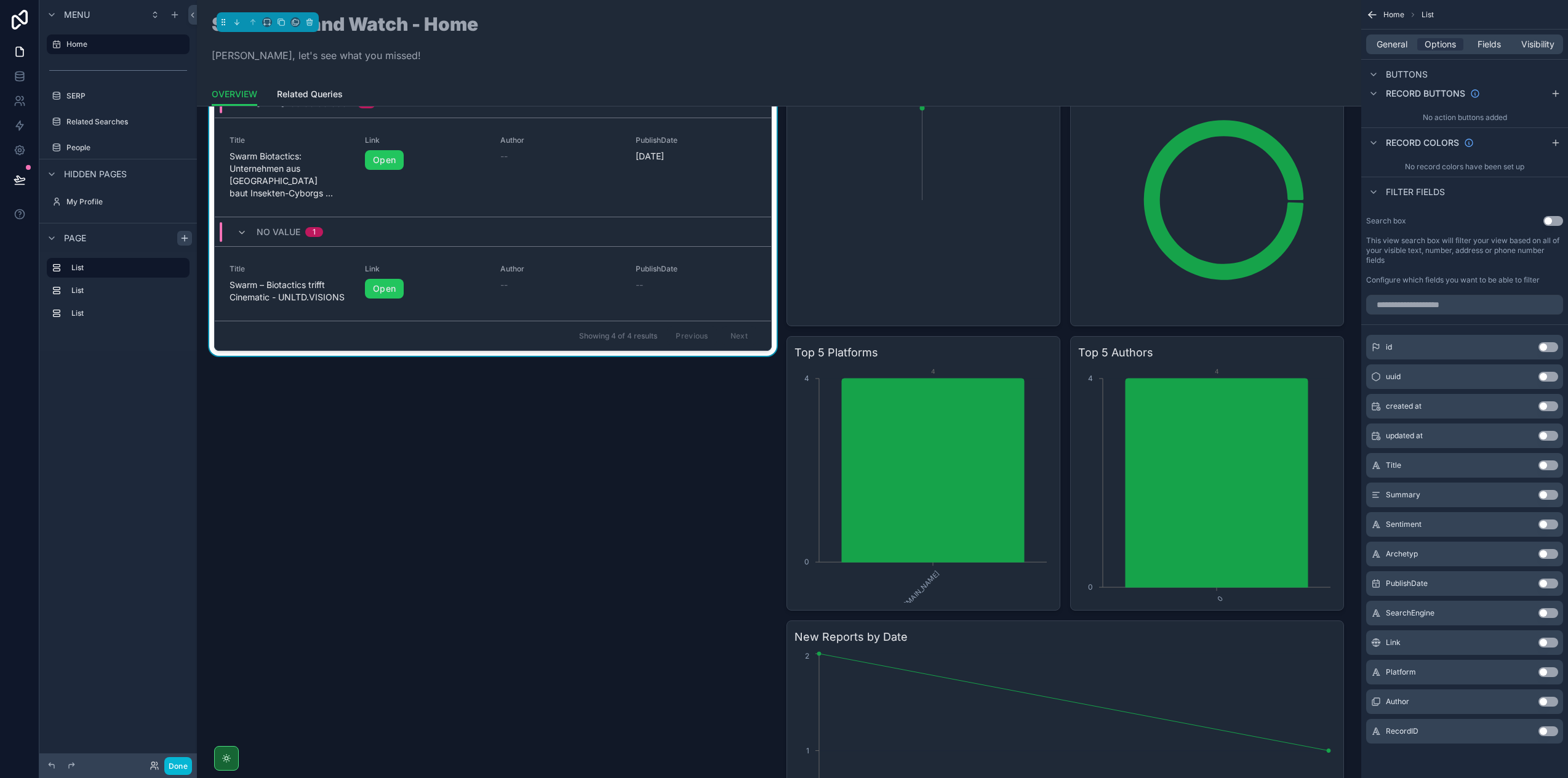
scroll to position [894, 0]
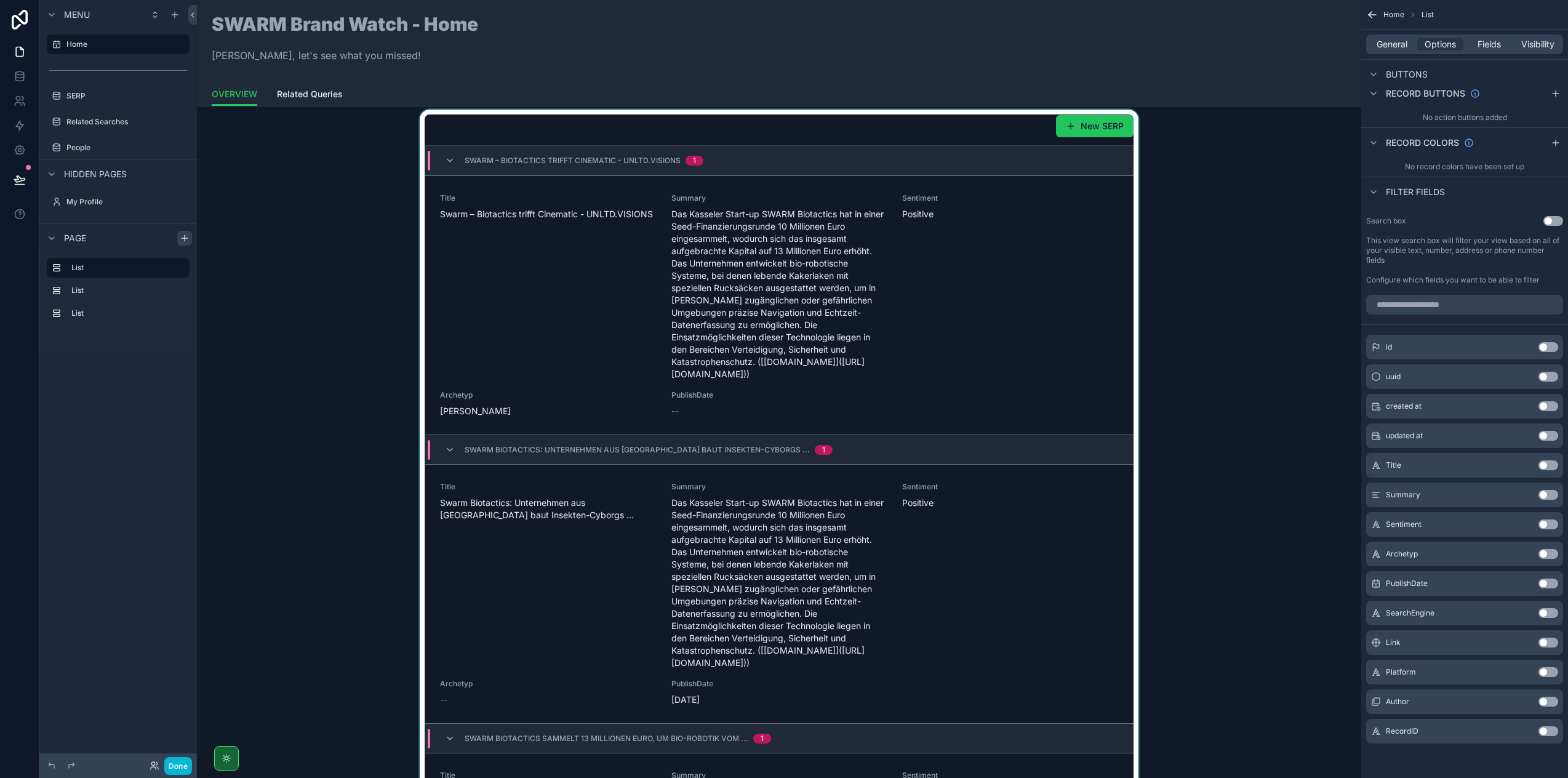
click at [526, 380] on div "scrollable content" at bounding box center [779, 722] width 1144 height 1226
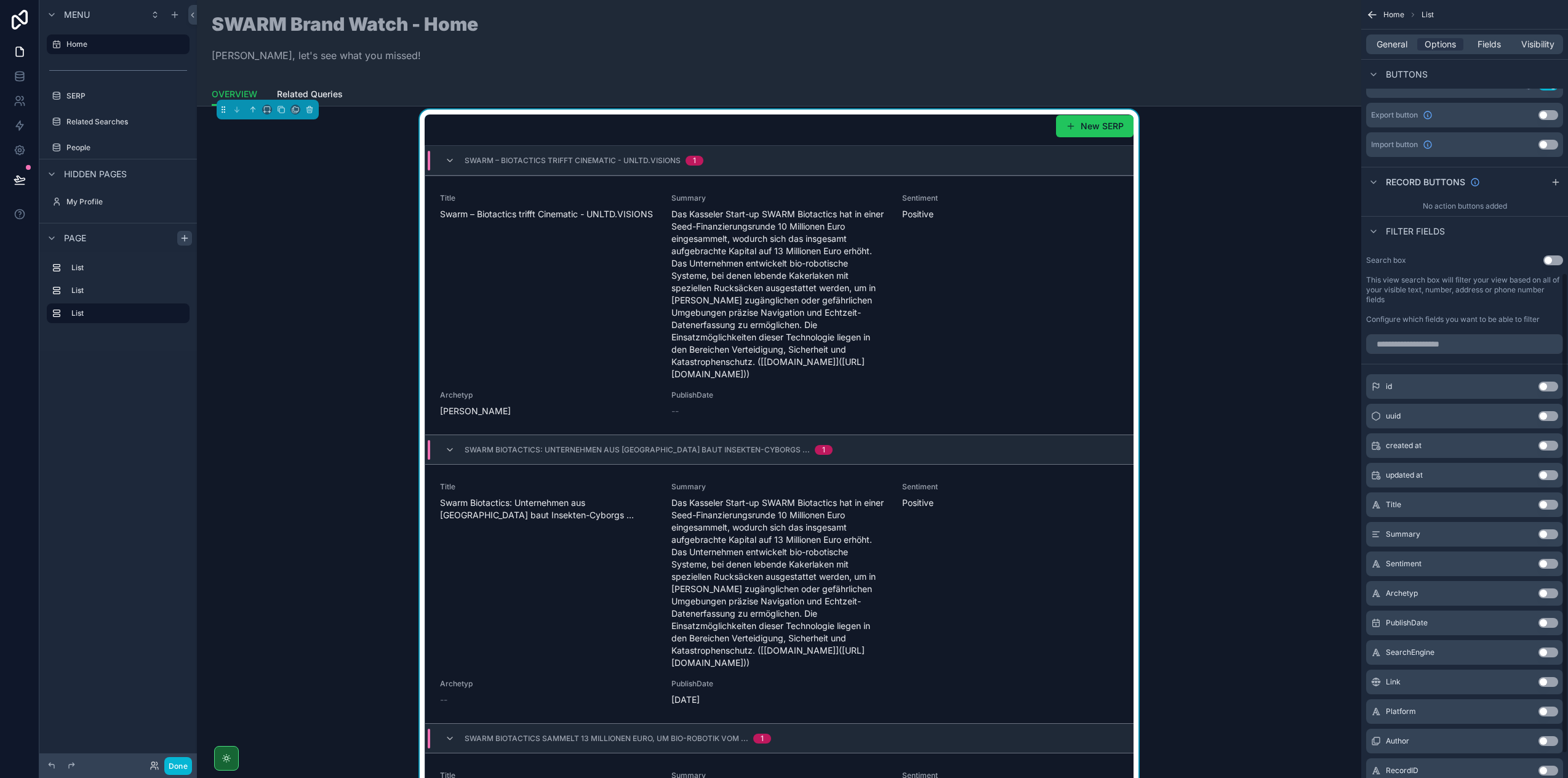
scroll to position [0, 0]
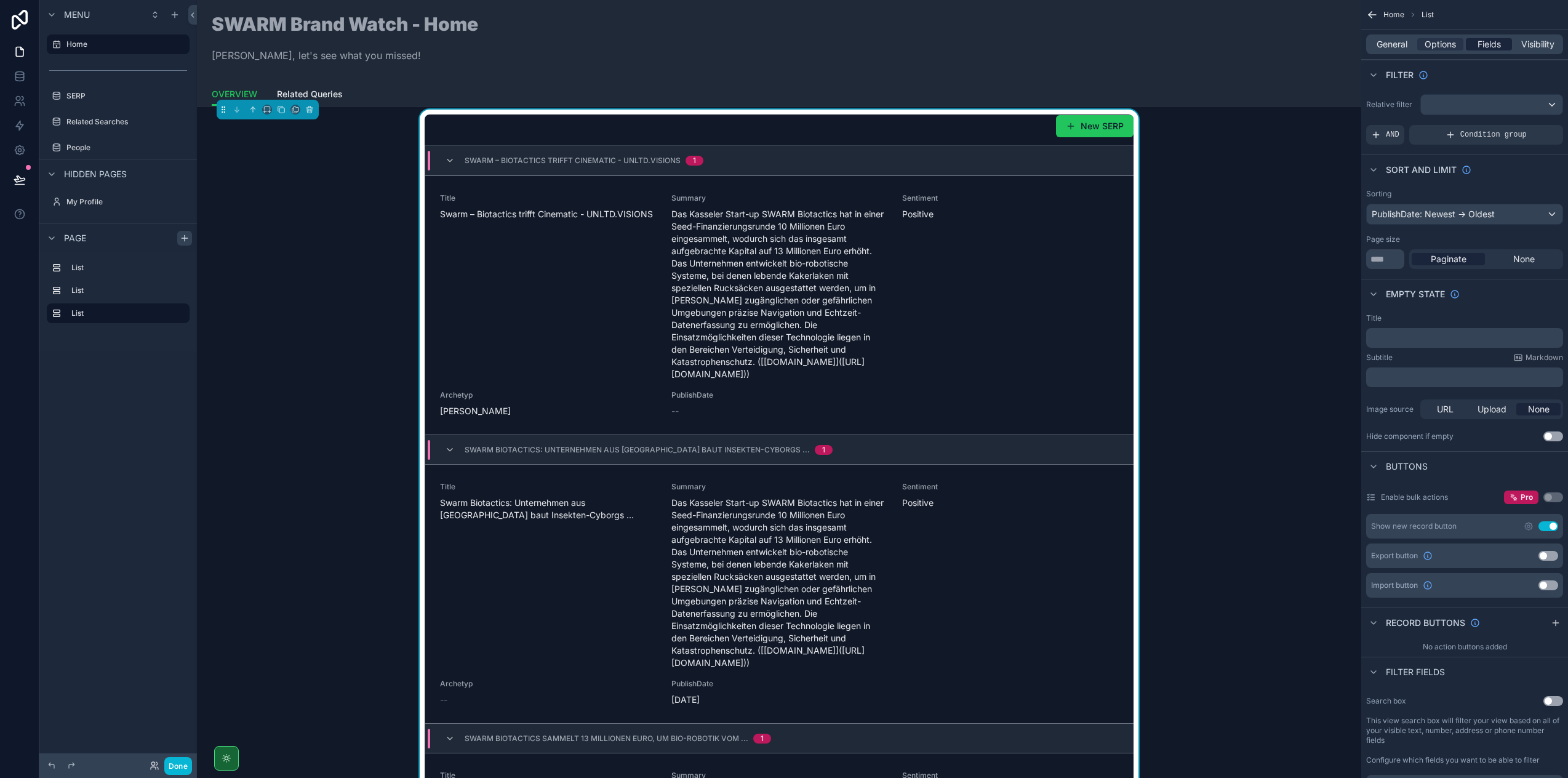
click at [1483, 40] on span "Fields" at bounding box center [1489, 44] width 23 height 12
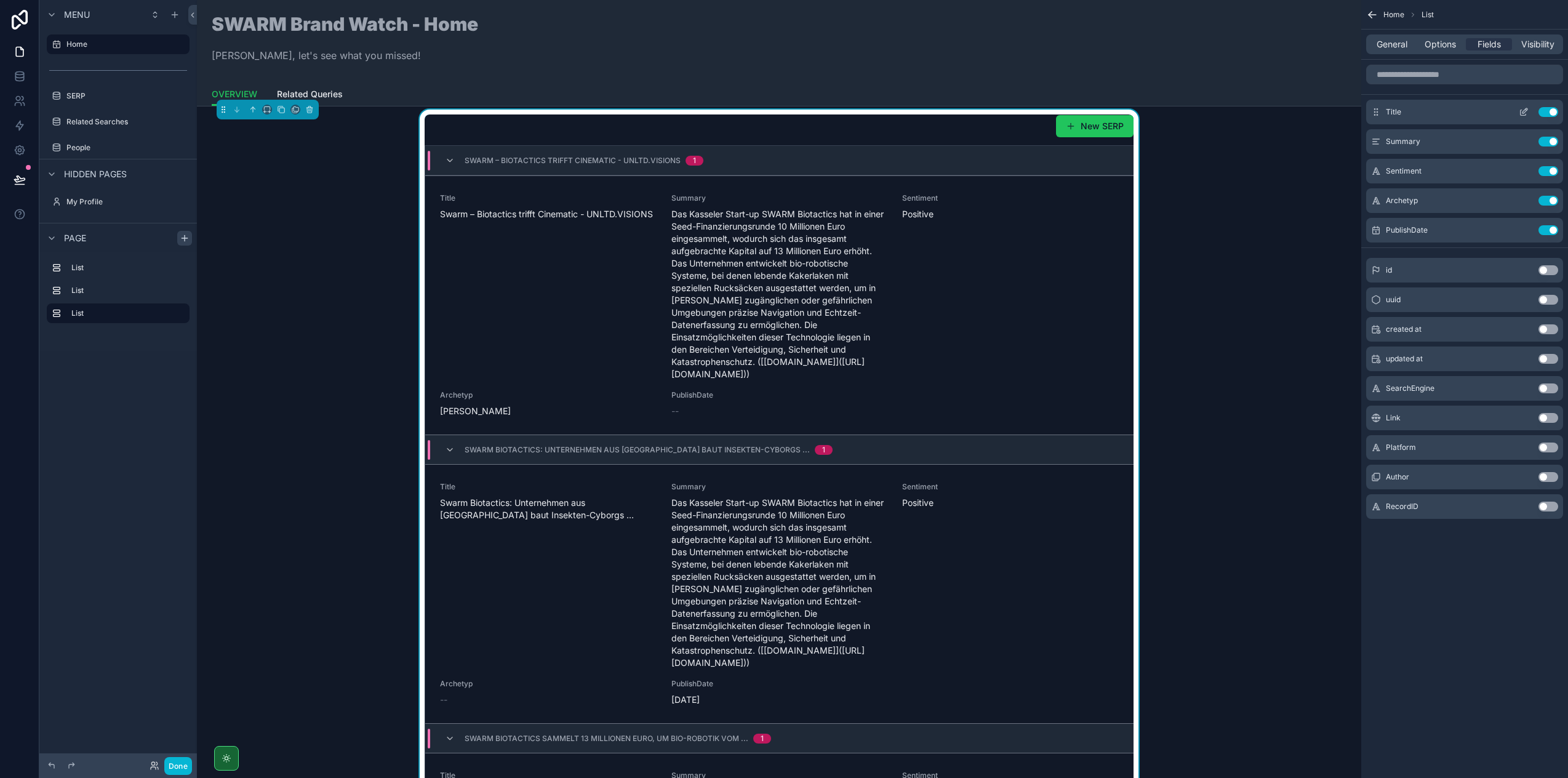
click at [1549, 114] on button "Use setting" at bounding box center [1548, 112] width 19 height 10
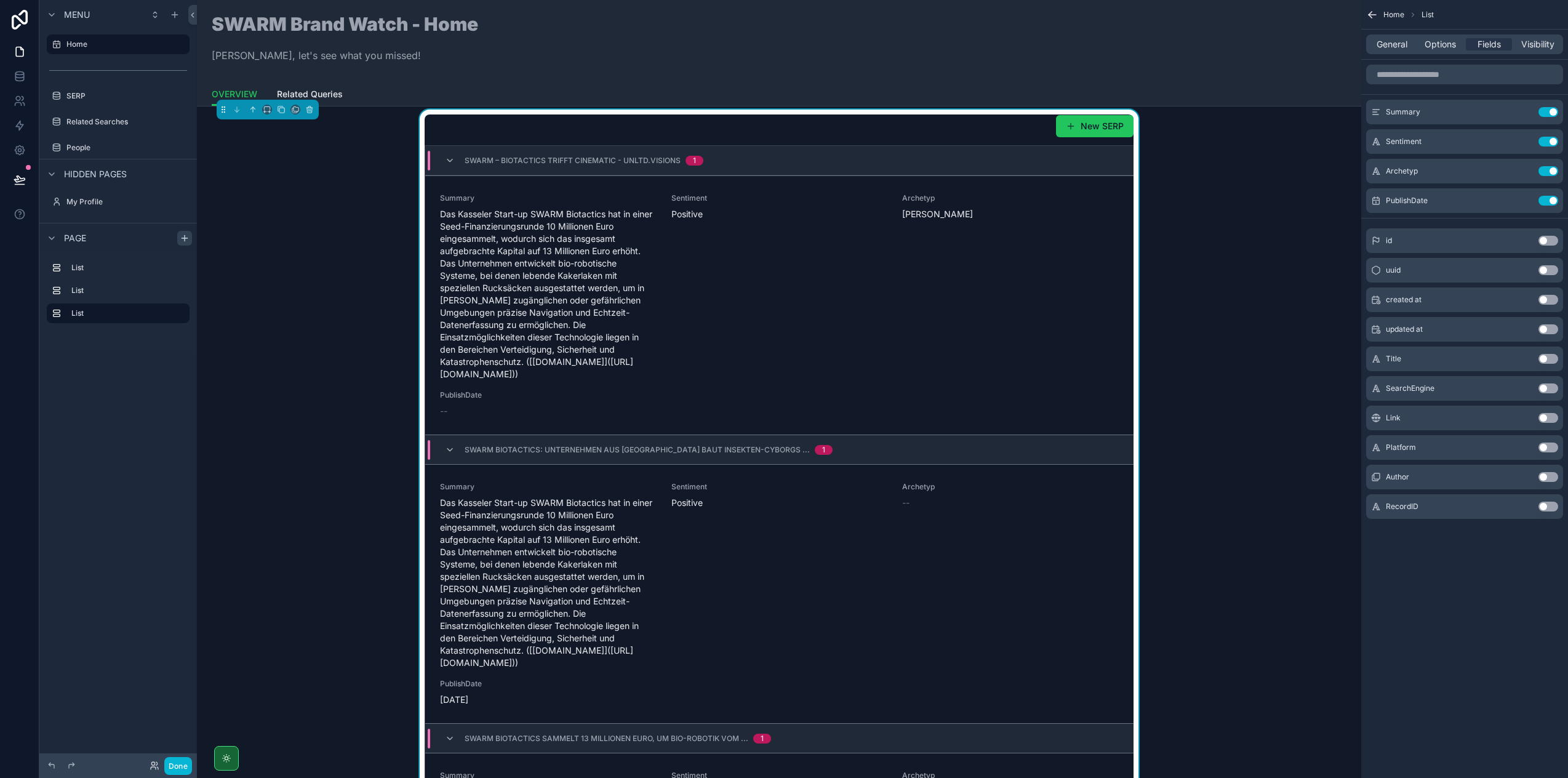
click at [1548, 359] on button "Use setting" at bounding box center [1548, 358] width 19 height 10
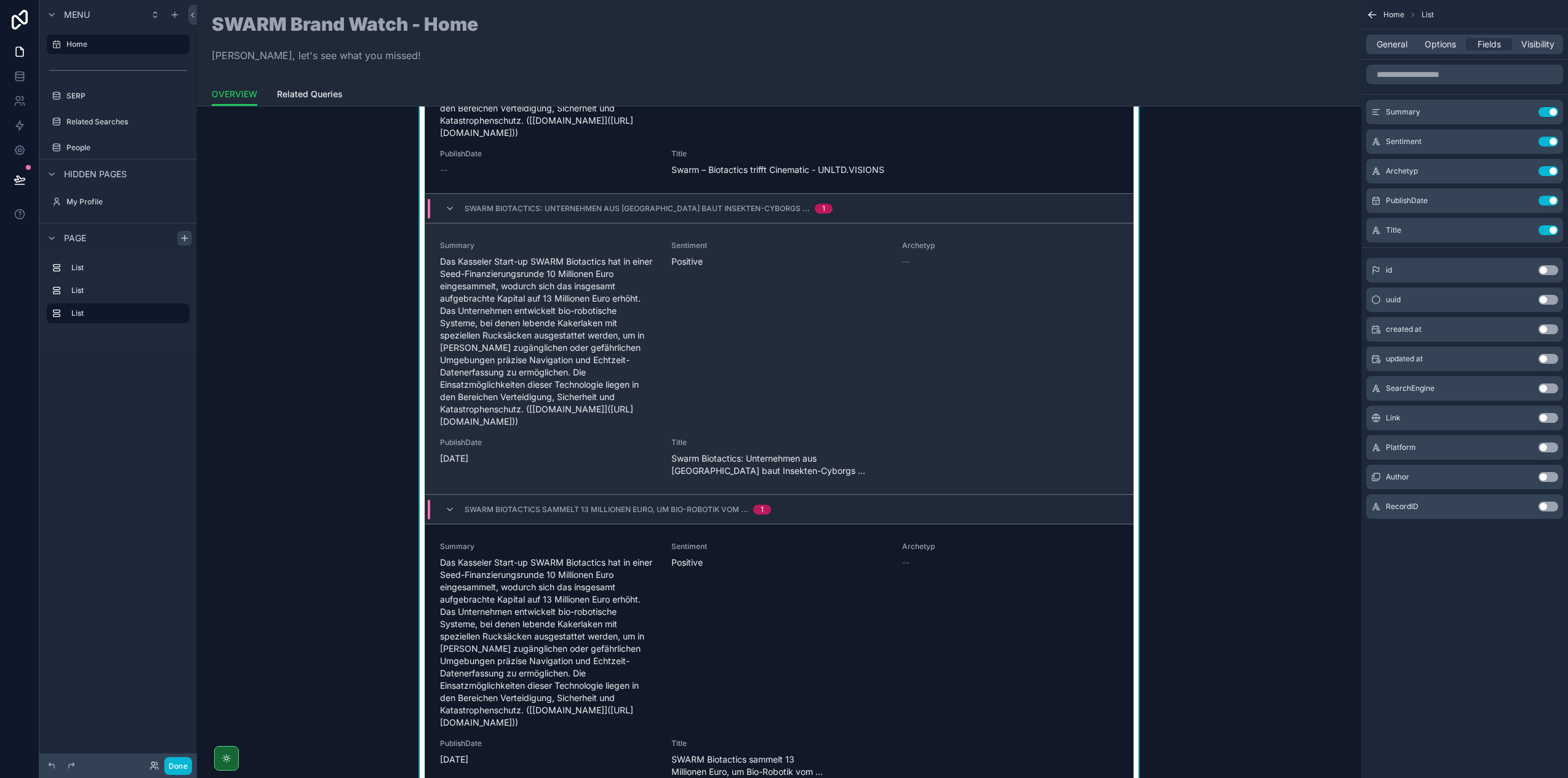
scroll to position [724, 0]
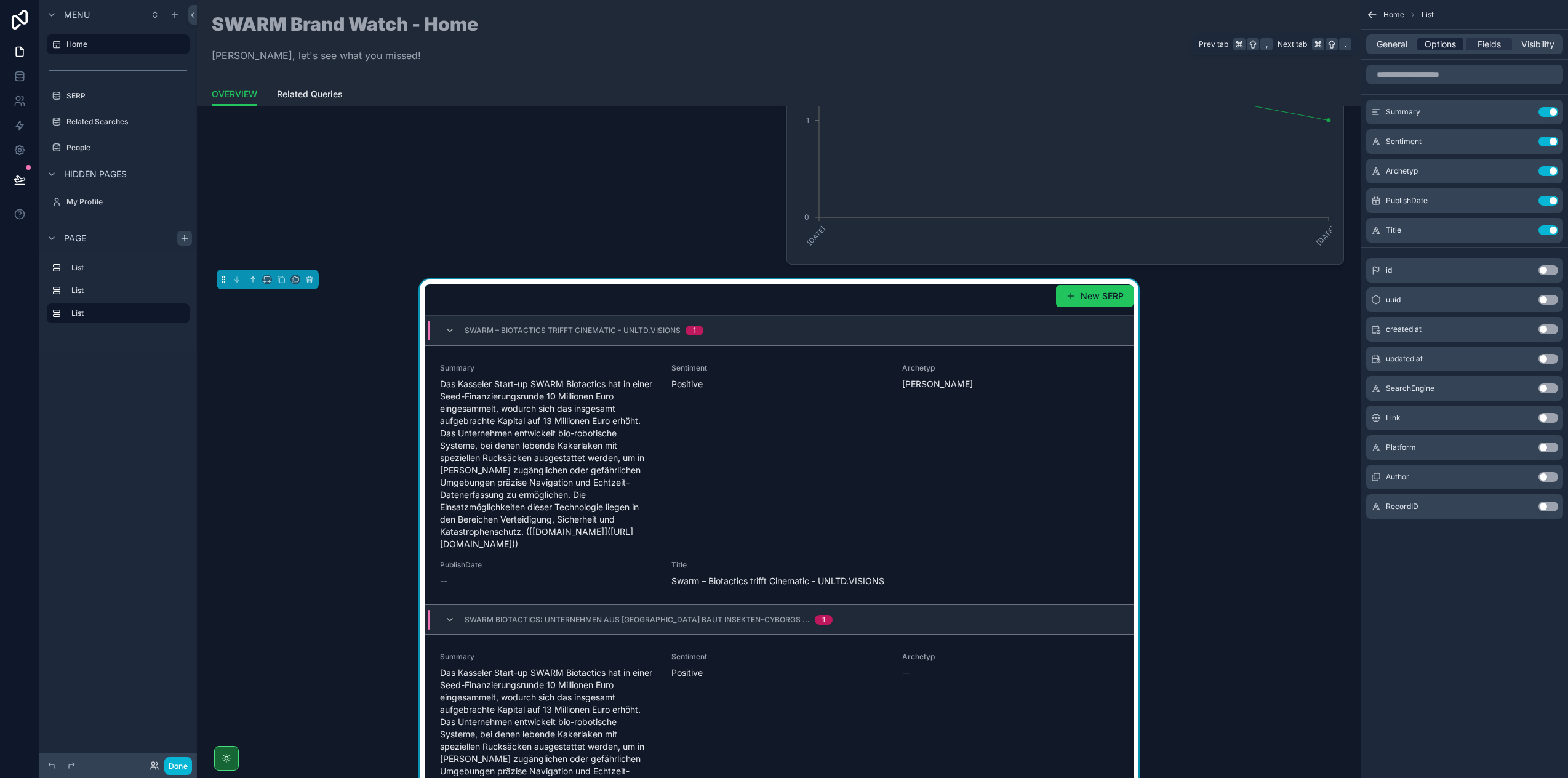
click at [1426, 44] on span "Options" at bounding box center [1440, 44] width 32 height 12
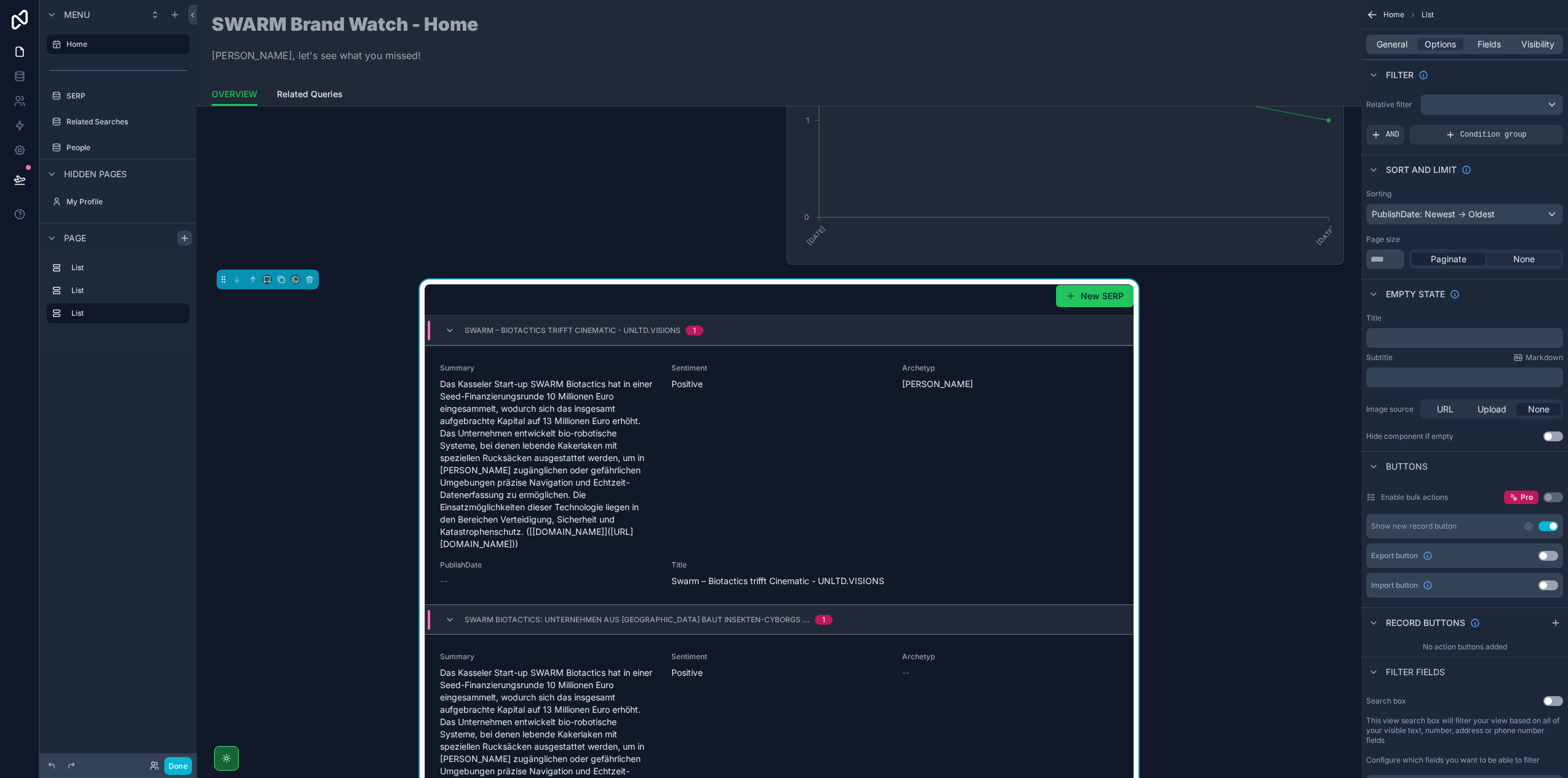
click at [1529, 263] on span "None" at bounding box center [1524, 259] width 21 height 12
click at [1466, 258] on span "Paginate" at bounding box center [1449, 259] width 36 height 12
click at [1469, 102] on div "scrollable content" at bounding box center [1491, 104] width 142 height 19
click at [1438, 168] on div "All" at bounding box center [1493, 171] width 121 height 15
click at [1444, 130] on div "Condition group" at bounding box center [1486, 134] width 154 height 19
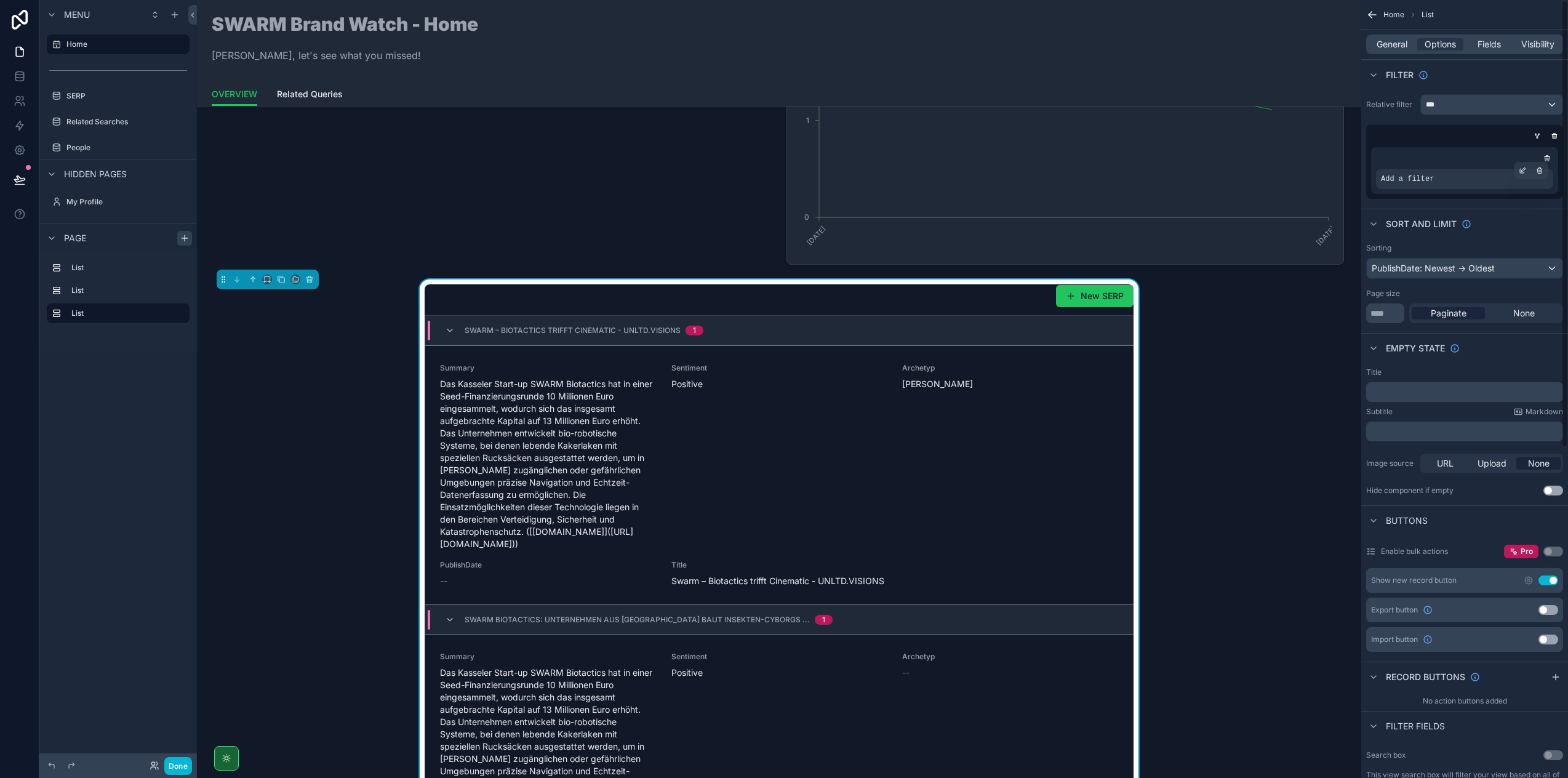
click at [1434, 179] on span "Add a filter" at bounding box center [1408, 179] width 53 height 10
click at [1546, 160] on icon "scrollable content" at bounding box center [1547, 158] width 7 height 7
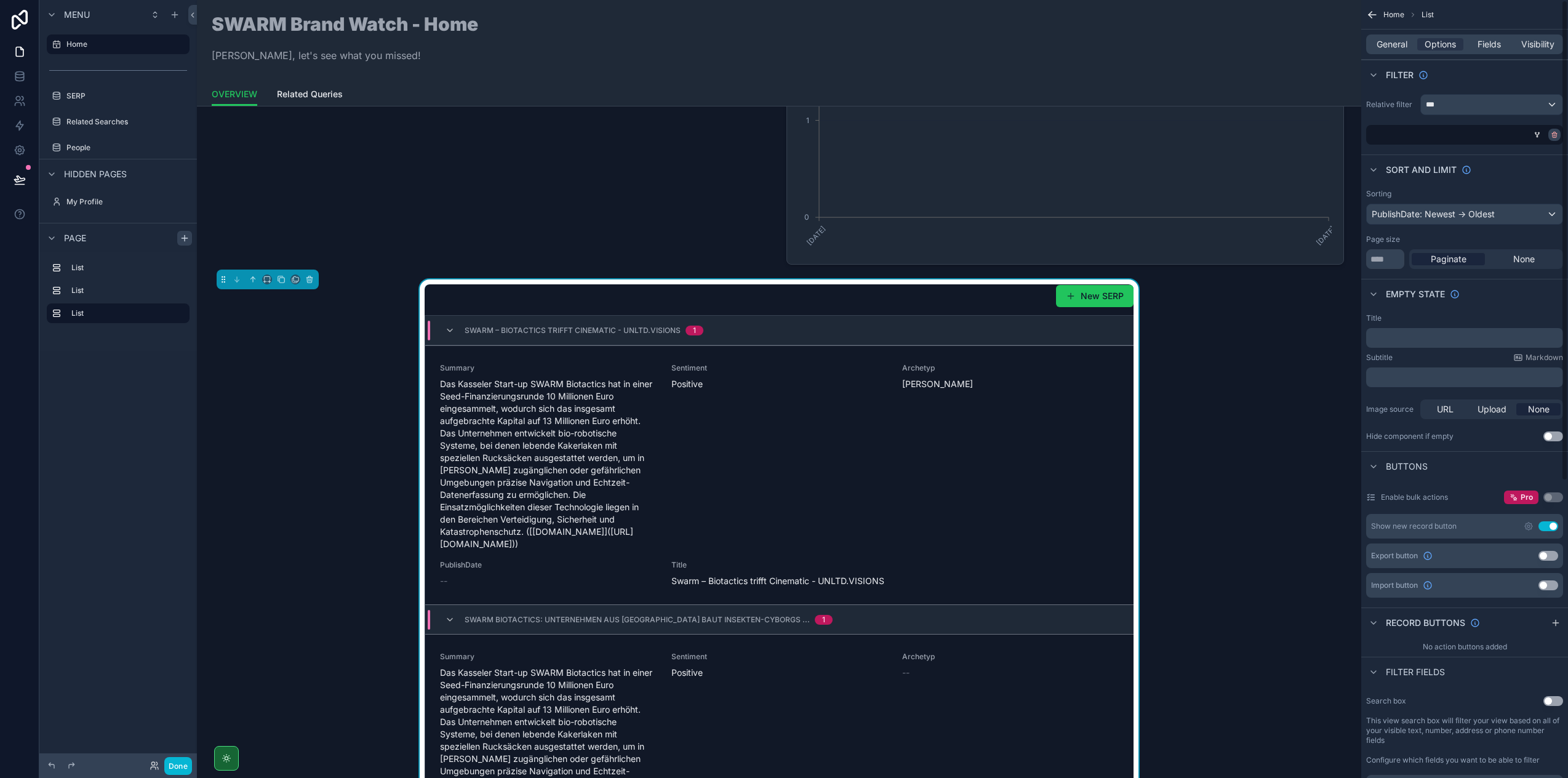
click at [1557, 136] on icon "scrollable content" at bounding box center [1555, 136] width 4 height 4
click at [1548, 98] on div "***" at bounding box center [1491, 104] width 142 height 19
click at [1389, 105] on div "scrollable content" at bounding box center [784, 389] width 1568 height 778
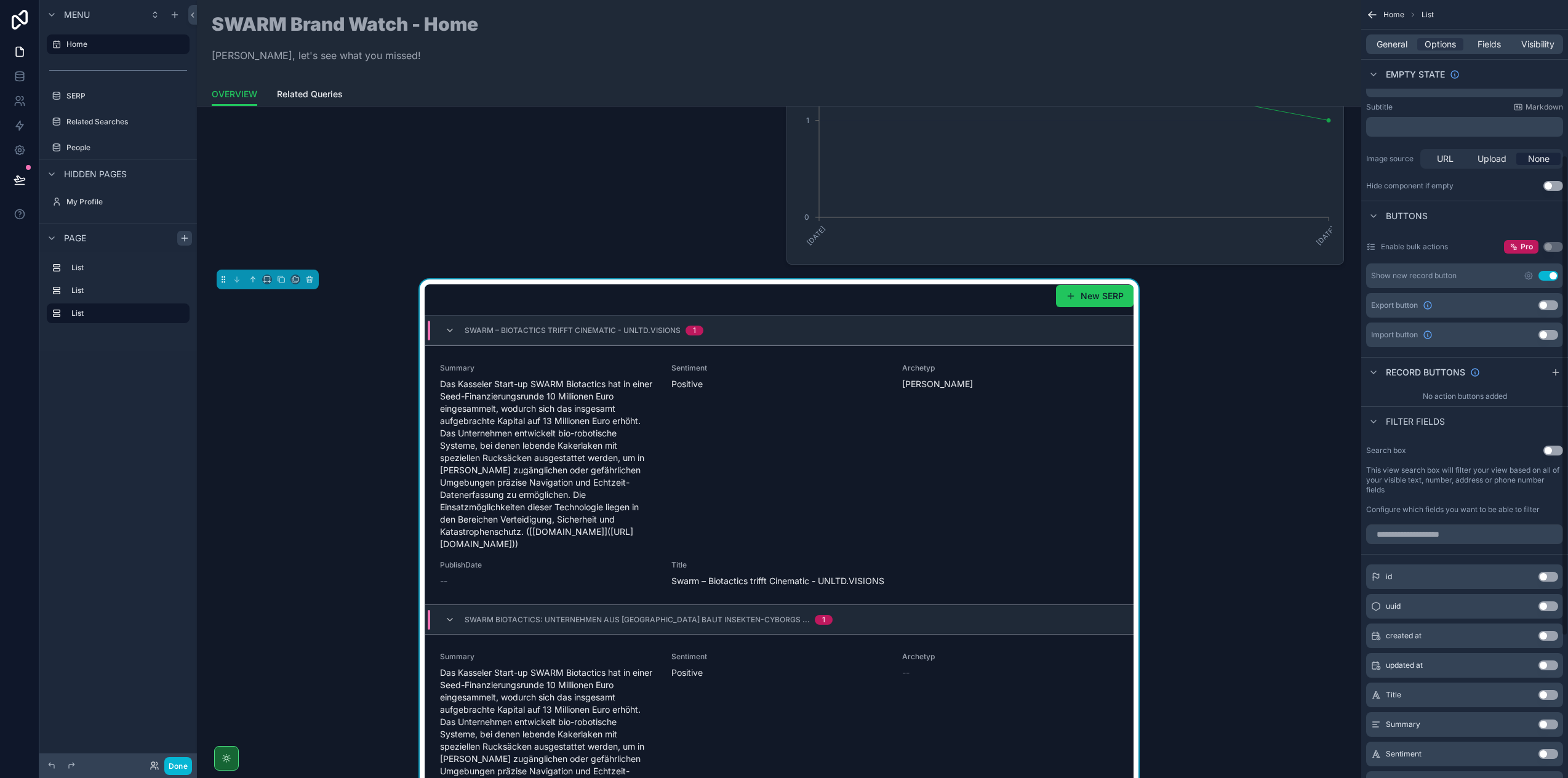
scroll to position [480, 0]
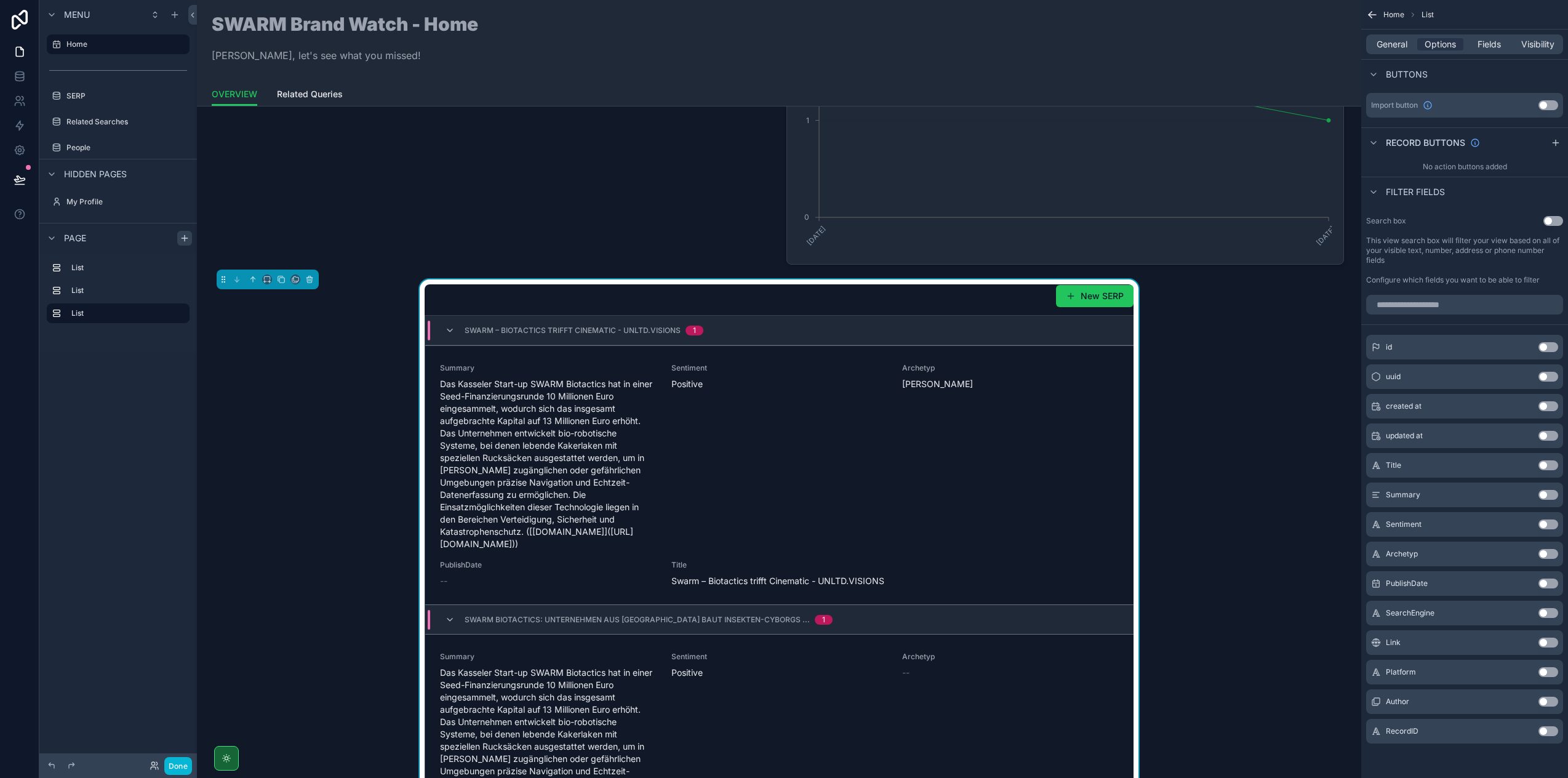
click at [1500, 44] on span "Fields" at bounding box center [1489, 44] width 23 height 12
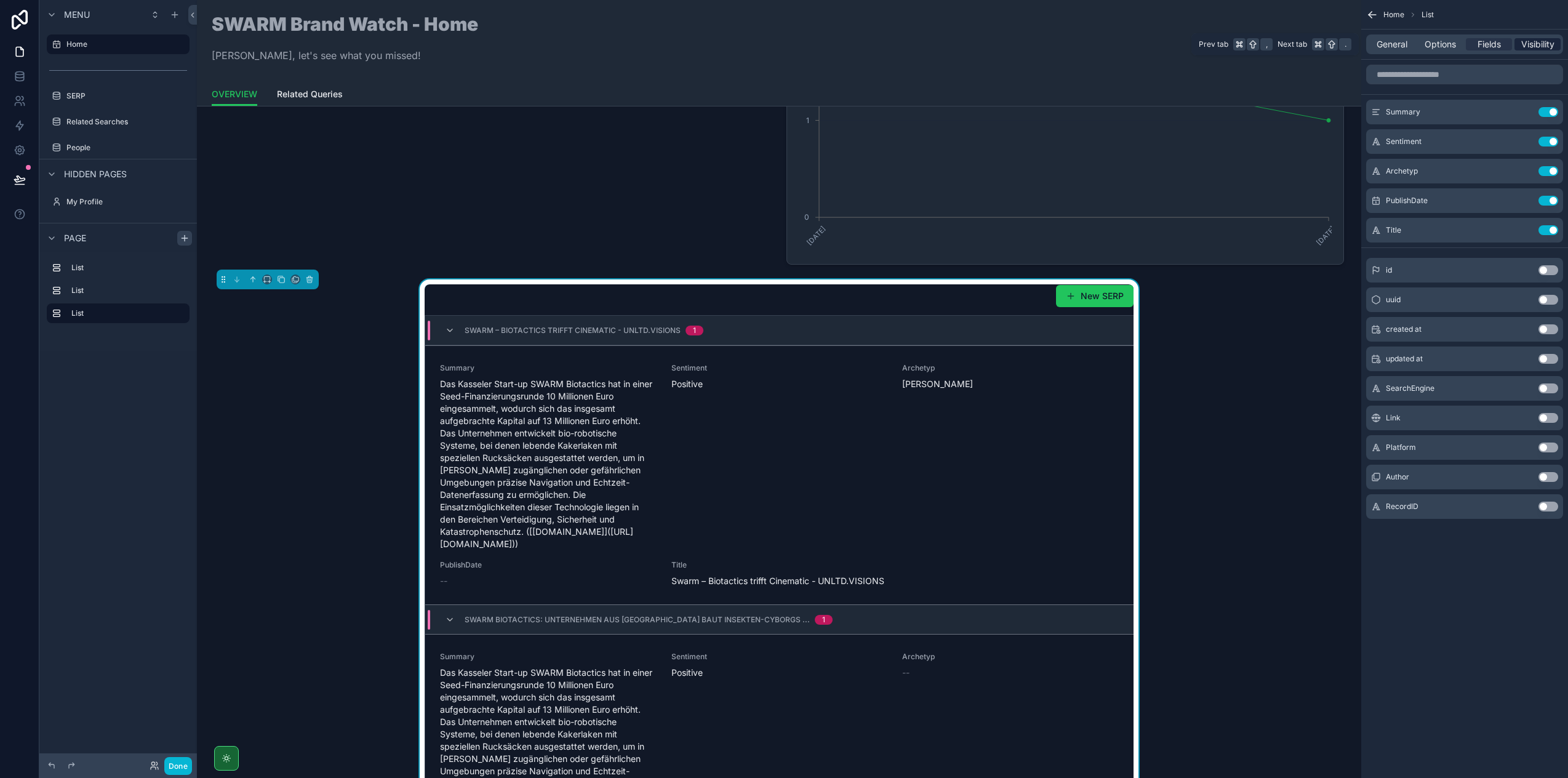
click at [1522, 44] on span "Visibility" at bounding box center [1538, 44] width 34 height 12
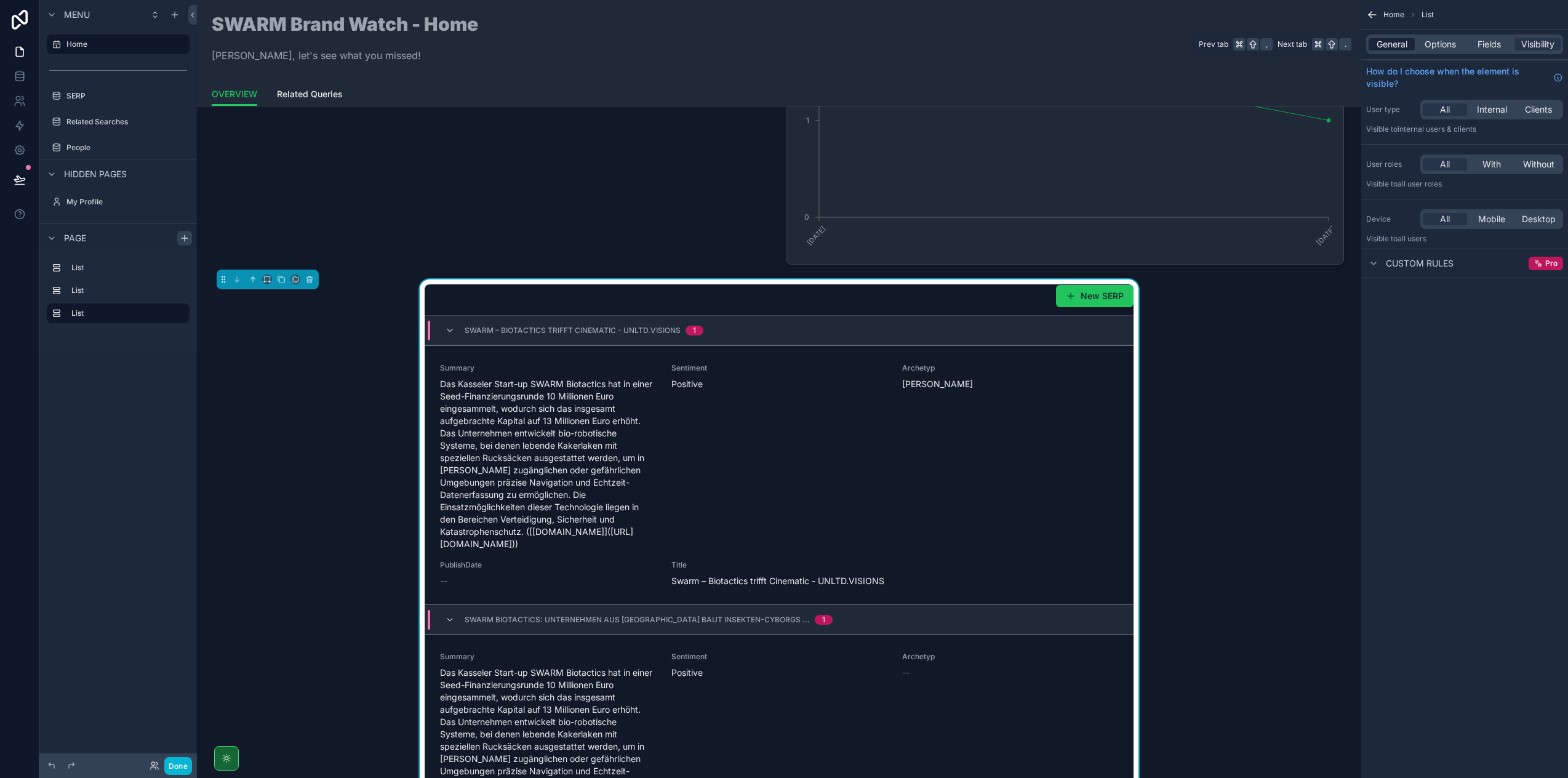
click at [1373, 40] on div "General" at bounding box center [1391, 44] width 46 height 12
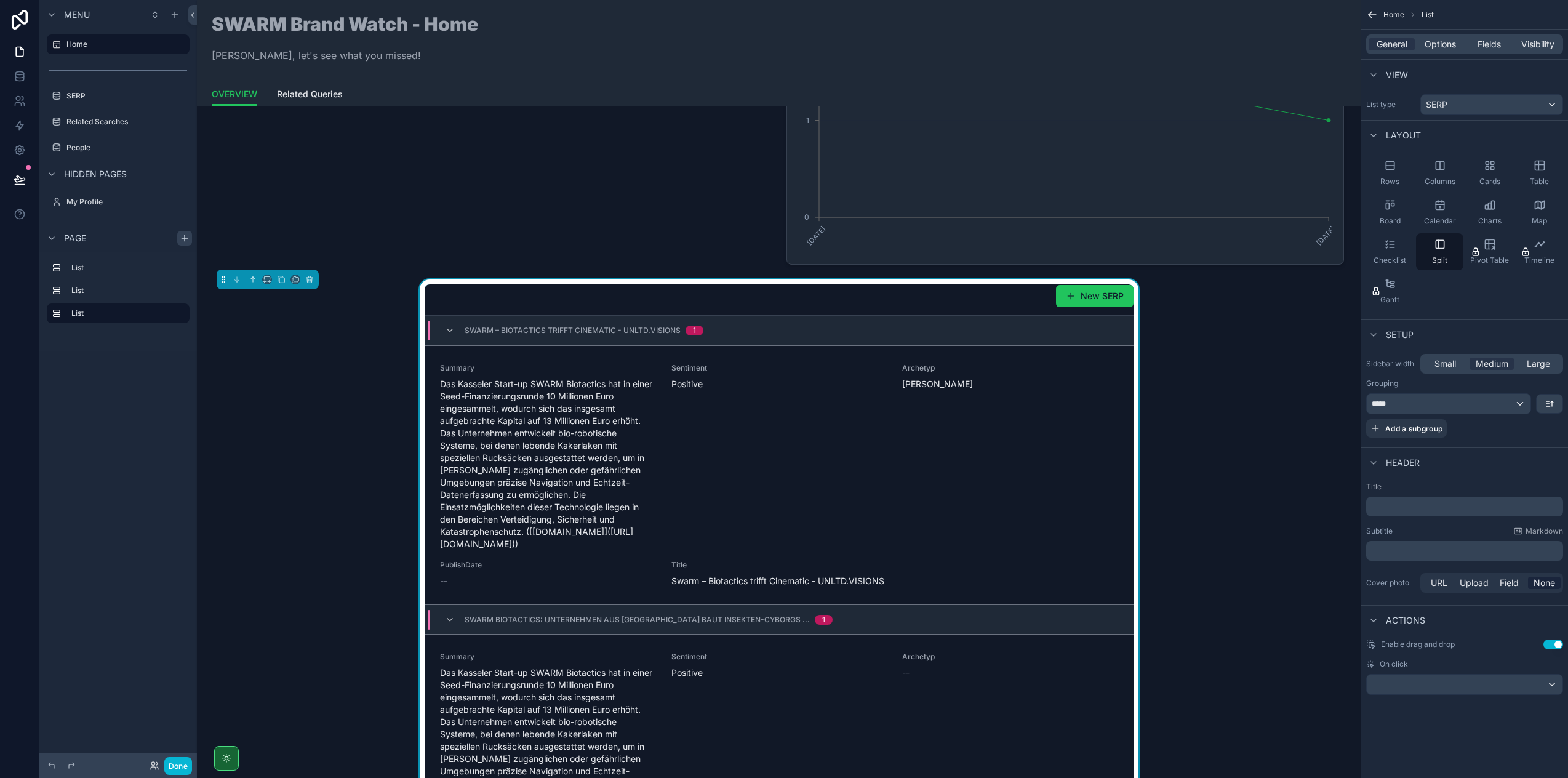
click at [466, 326] on span "Swarm – Biotactics trifft Cinematic - UNLTD.VISIONS" at bounding box center [573, 330] width 216 height 10
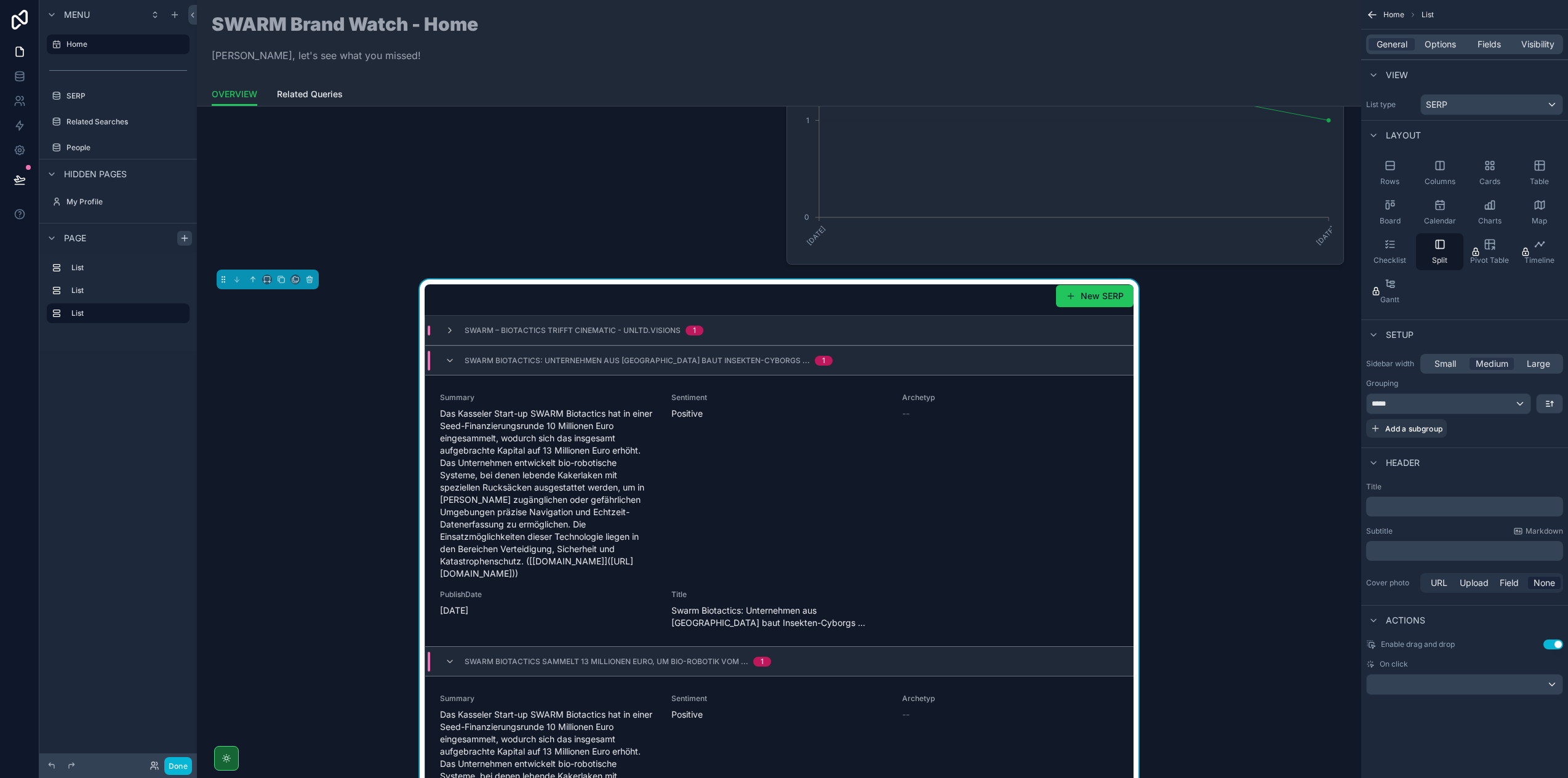
click at [448, 367] on div "Swarm Biotactics: Unternehmen aus [GEOGRAPHIC_DATA] baut Insekten-Cyborgs ... 1" at bounding box center [639, 360] width 388 height 19
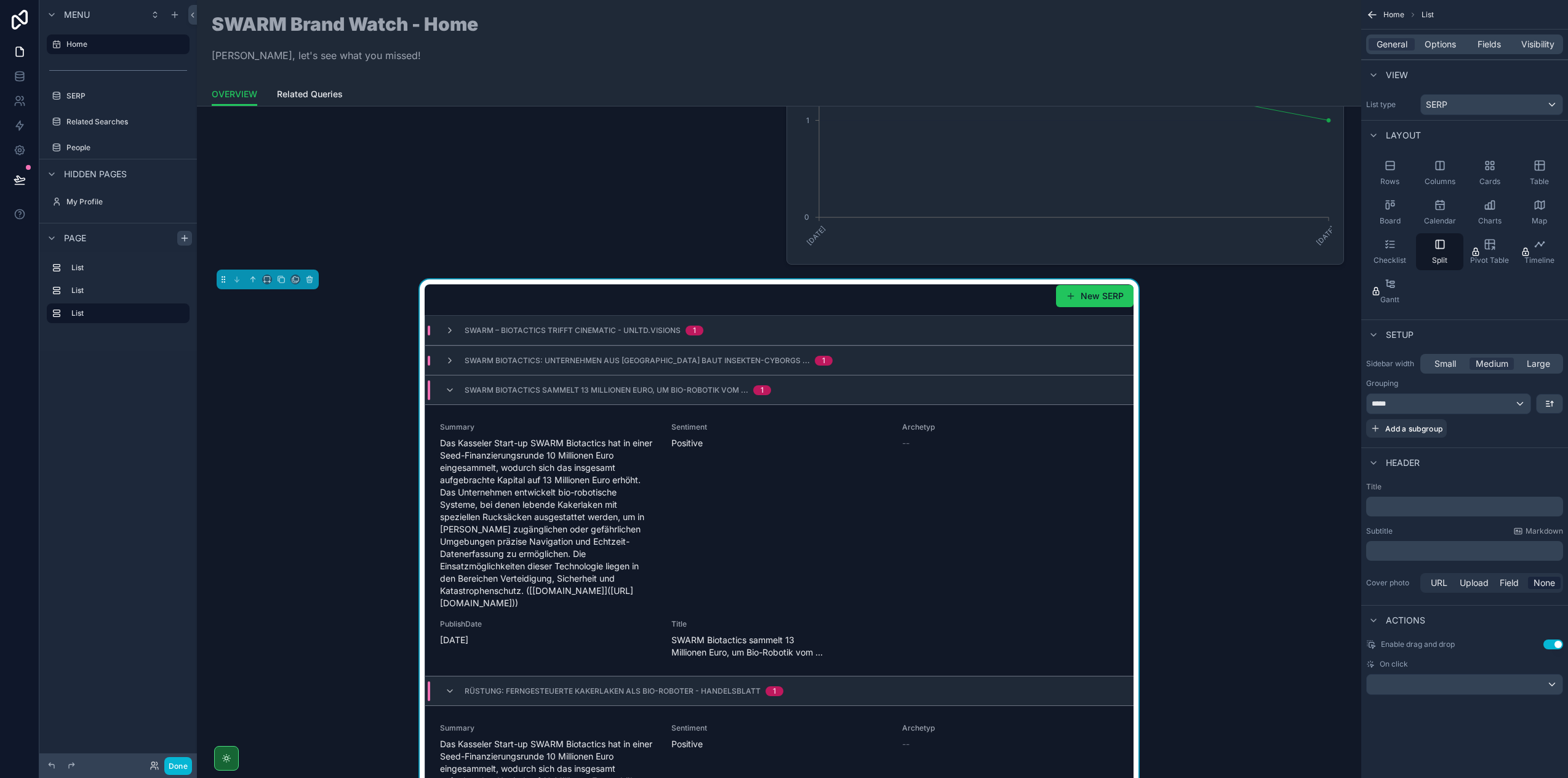
click at [449, 397] on div "SWARM Biotactics sammelt 13 Millionen Euro, um Bio-Robotik vom ... 1" at bounding box center [608, 390] width 326 height 19
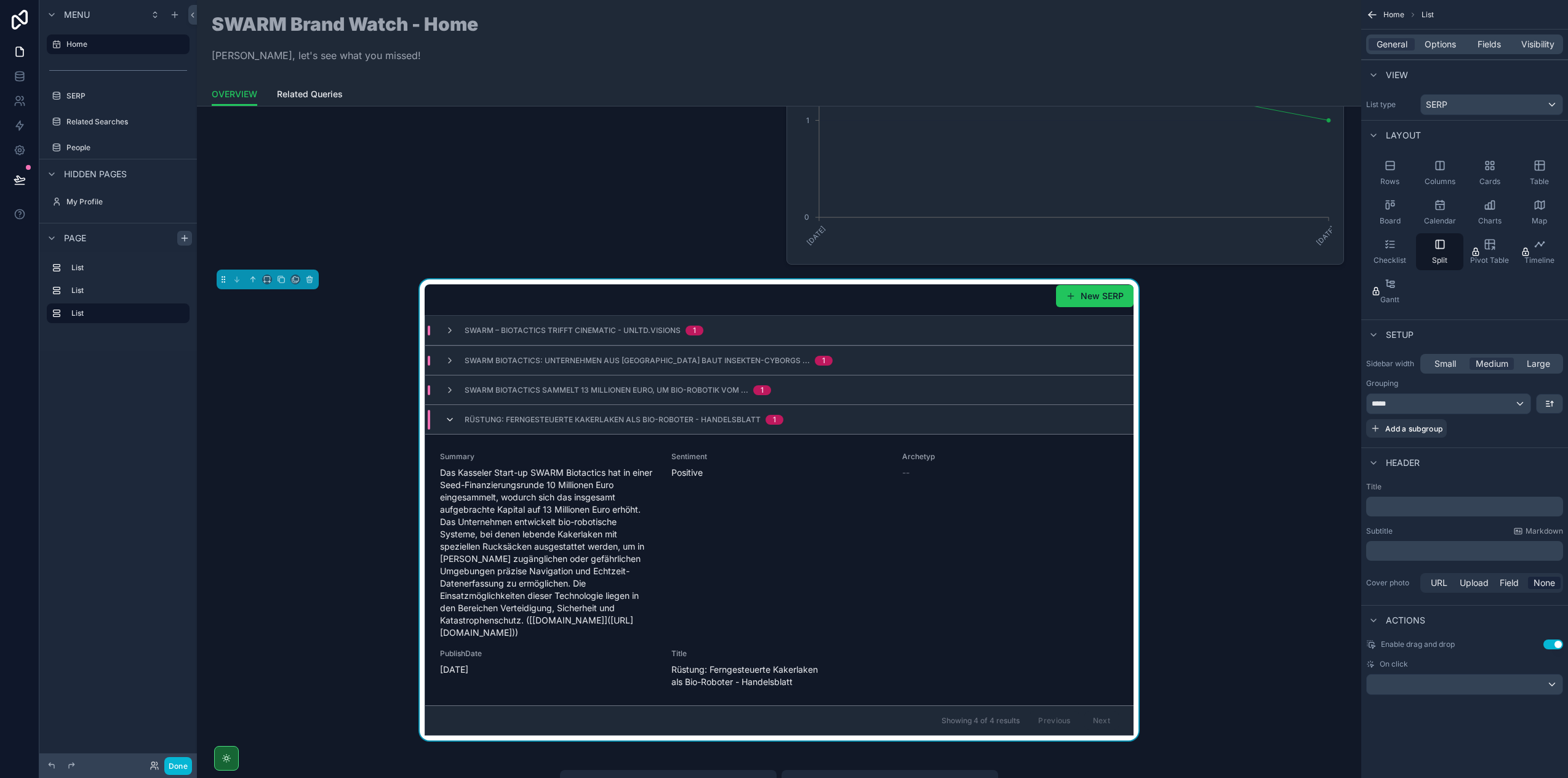
click at [445, 418] on icon "scrollable content" at bounding box center [450, 420] width 10 height 10
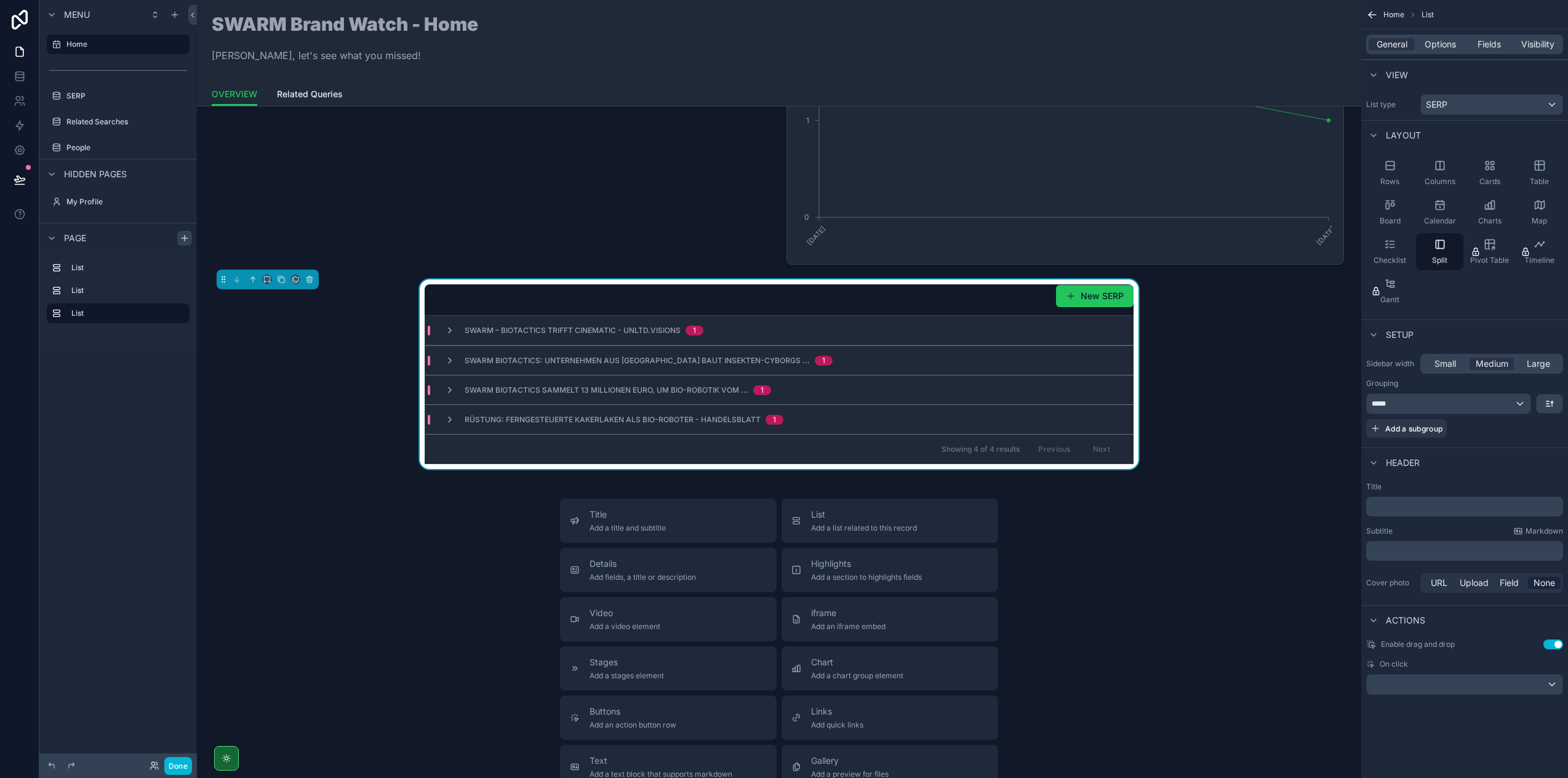
scroll to position [138, 0]
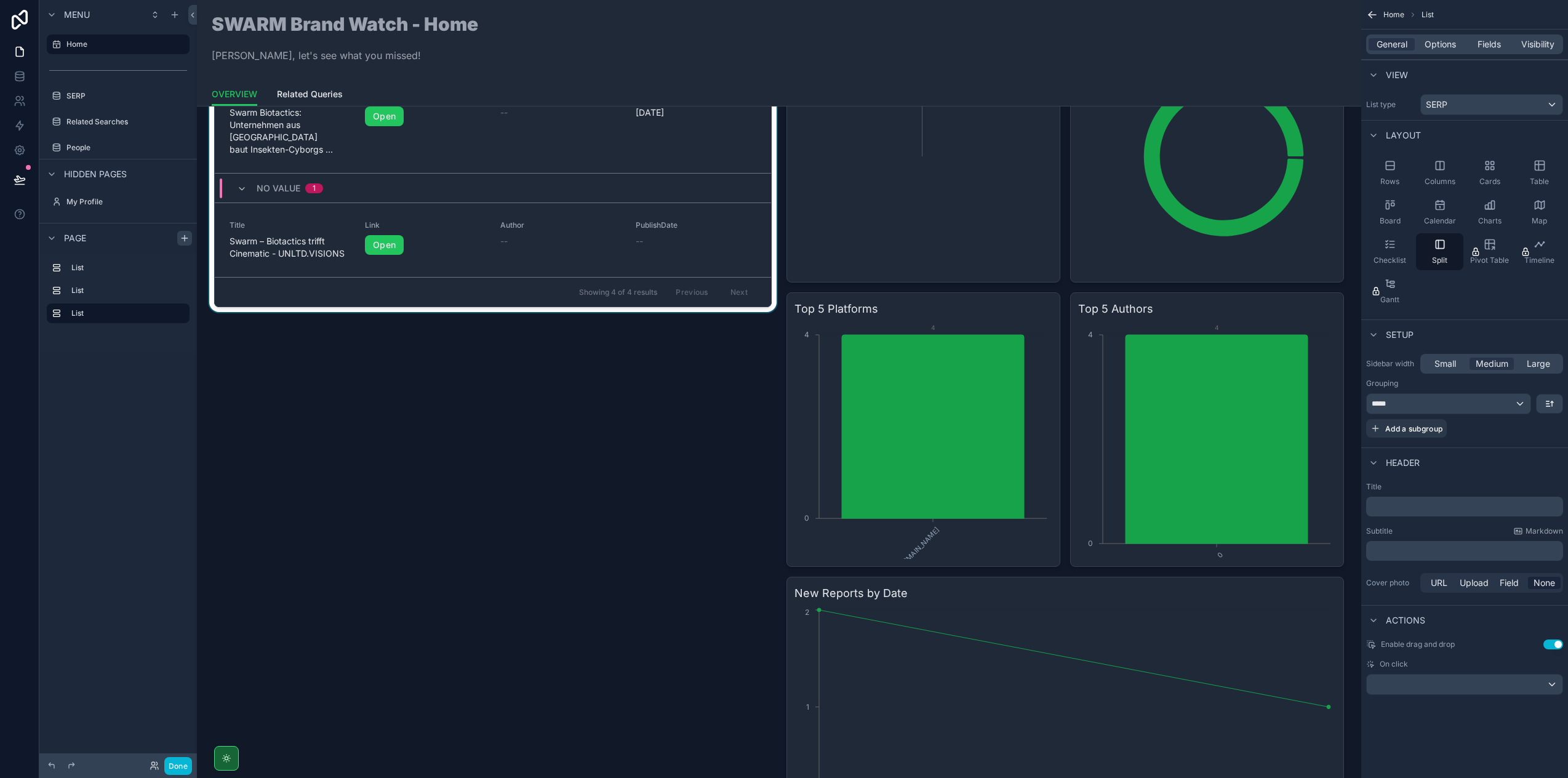
click at [471, 257] on div "scrollable content" at bounding box center [493, 417] width 573 height 877
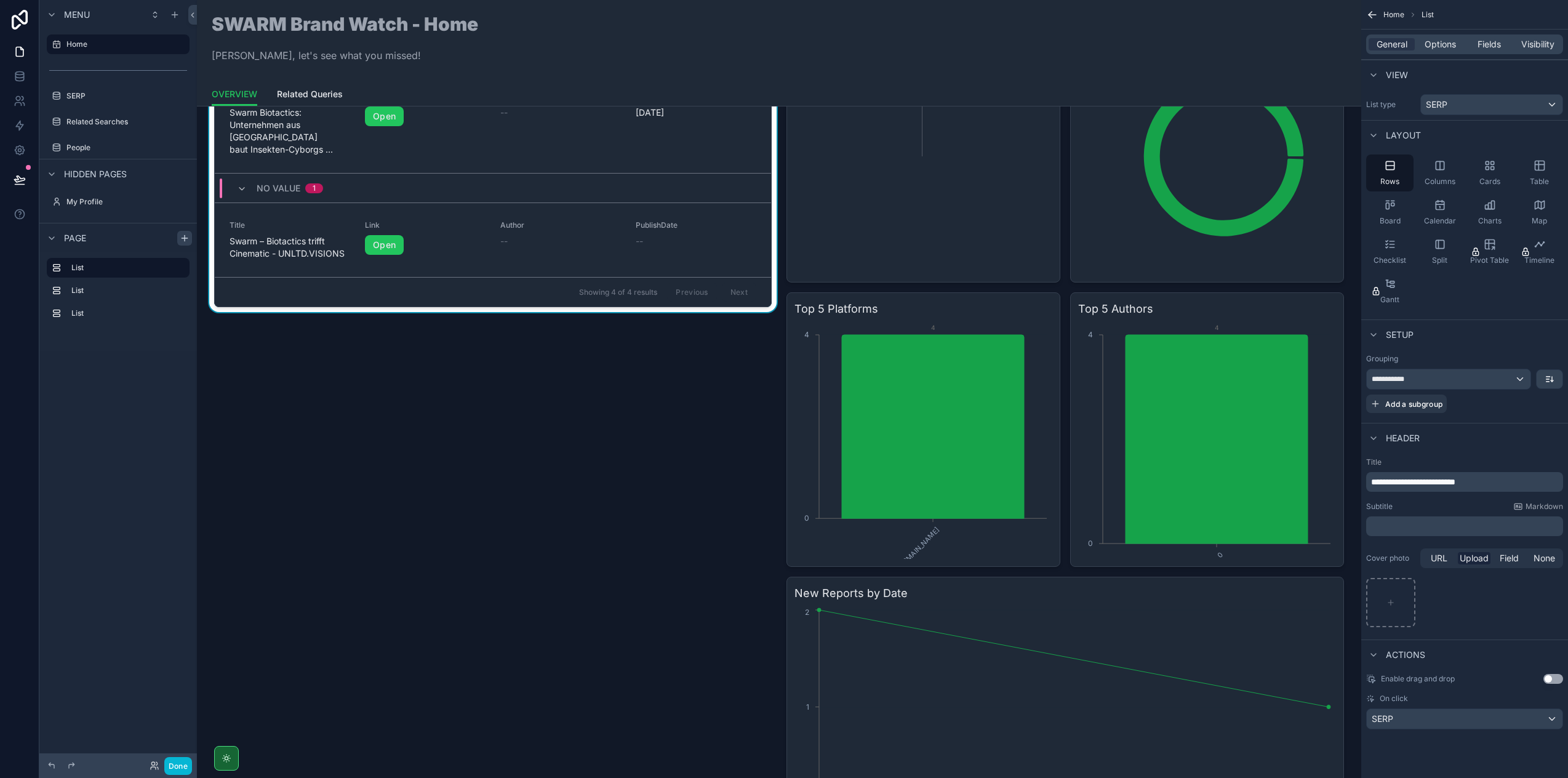
click at [1419, 385] on div "**********" at bounding box center [1449, 379] width 164 height 19
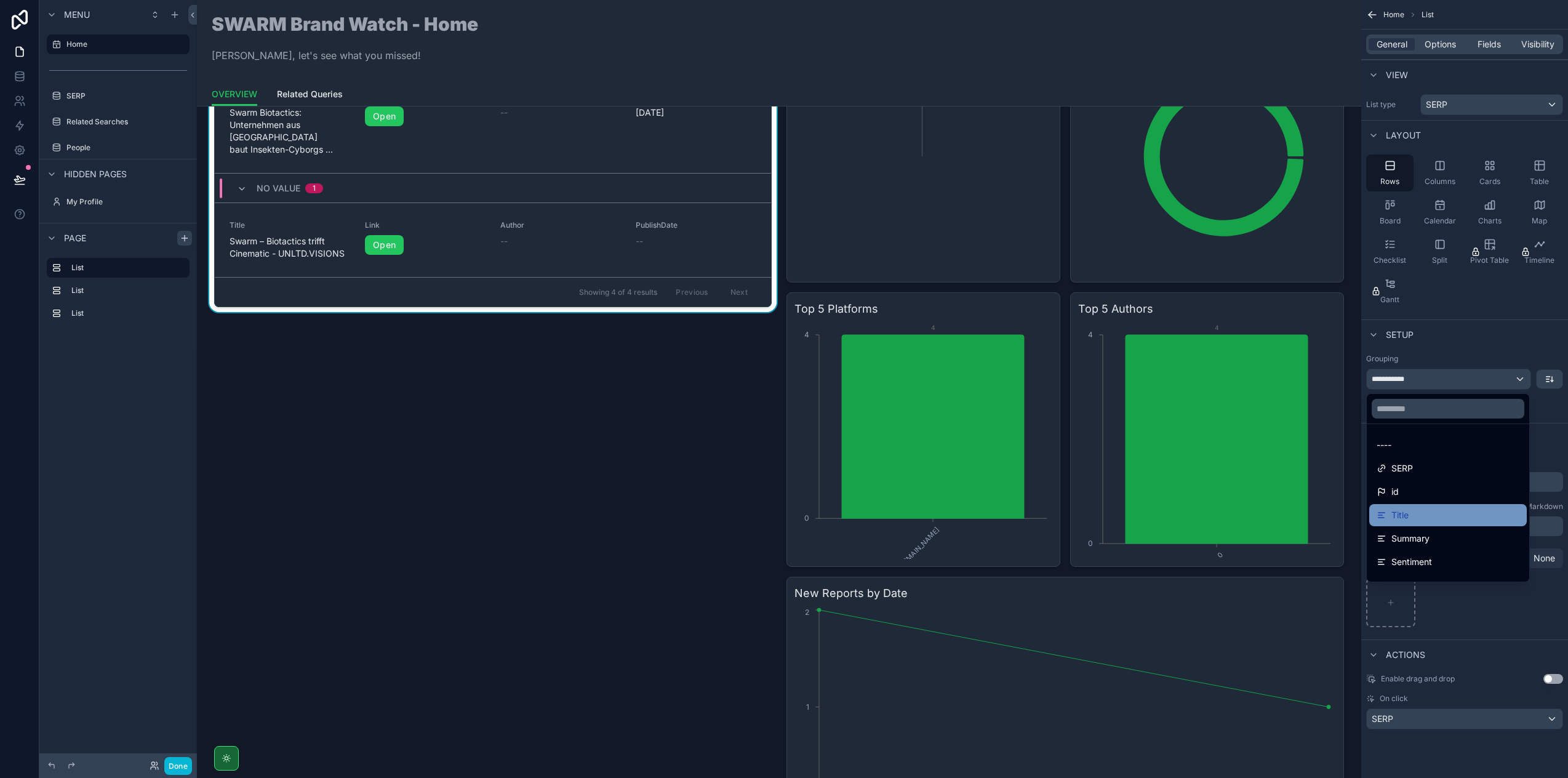
scroll to position [171, 0]
click at [1414, 440] on span "PublishDate" at bounding box center [1416, 438] width 48 height 15
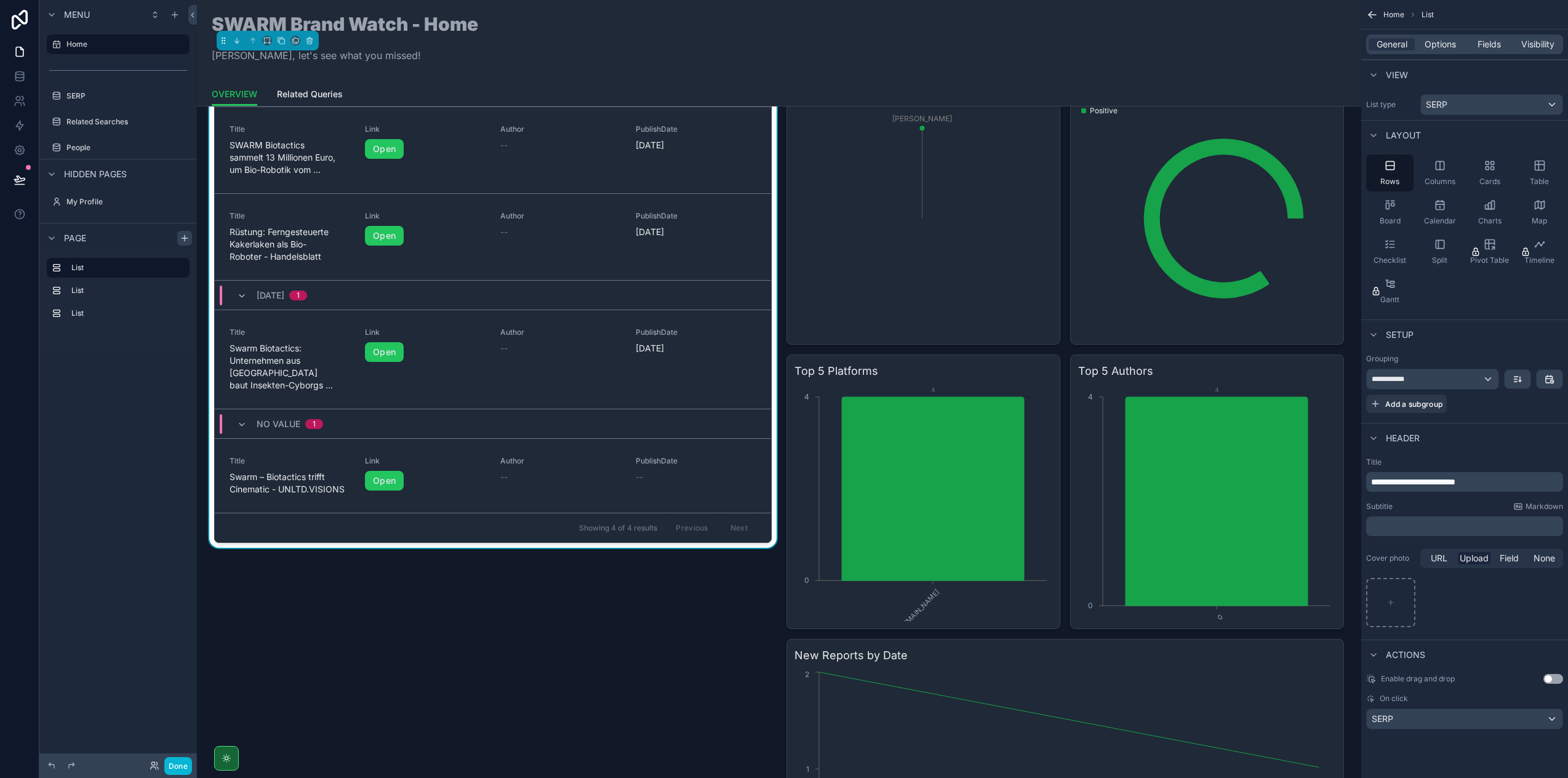
scroll to position [0, 0]
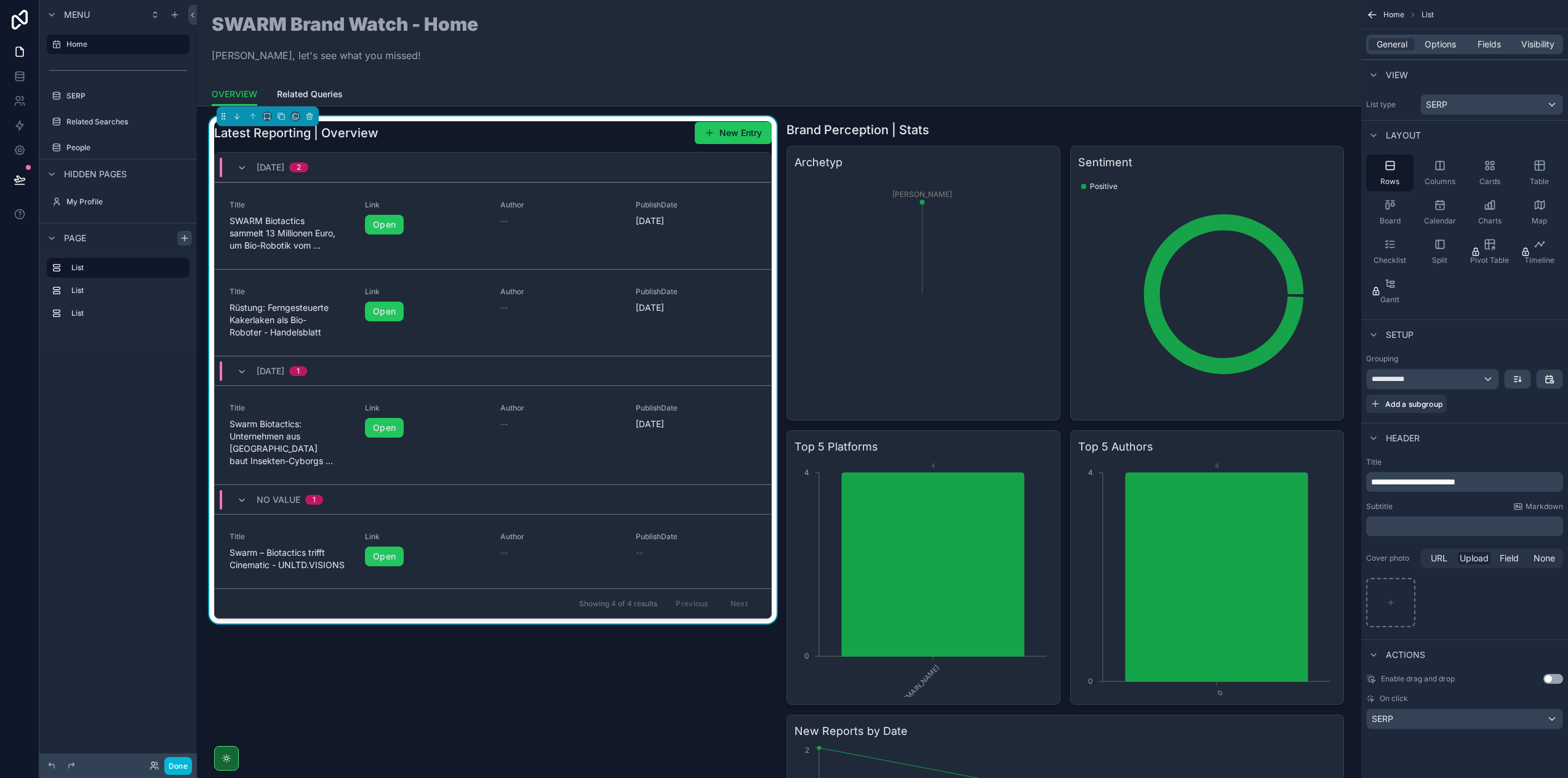
click at [520, 699] on div "Latest Reporting | Overview New Entry [DATE] 2 Title SWARM Biotactics sammelt 1…" at bounding box center [493, 554] width 573 height 877
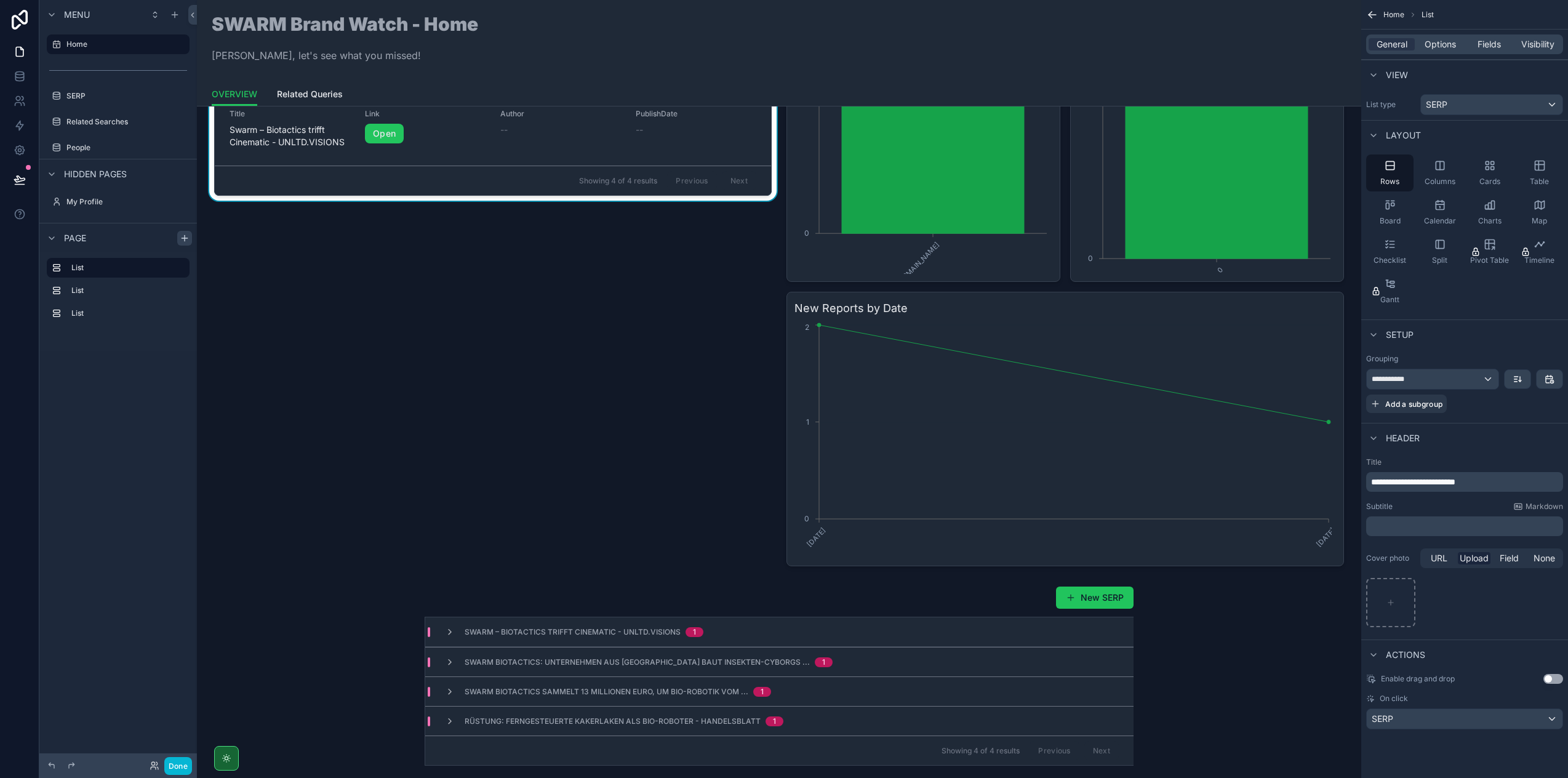
scroll to position [777, 0]
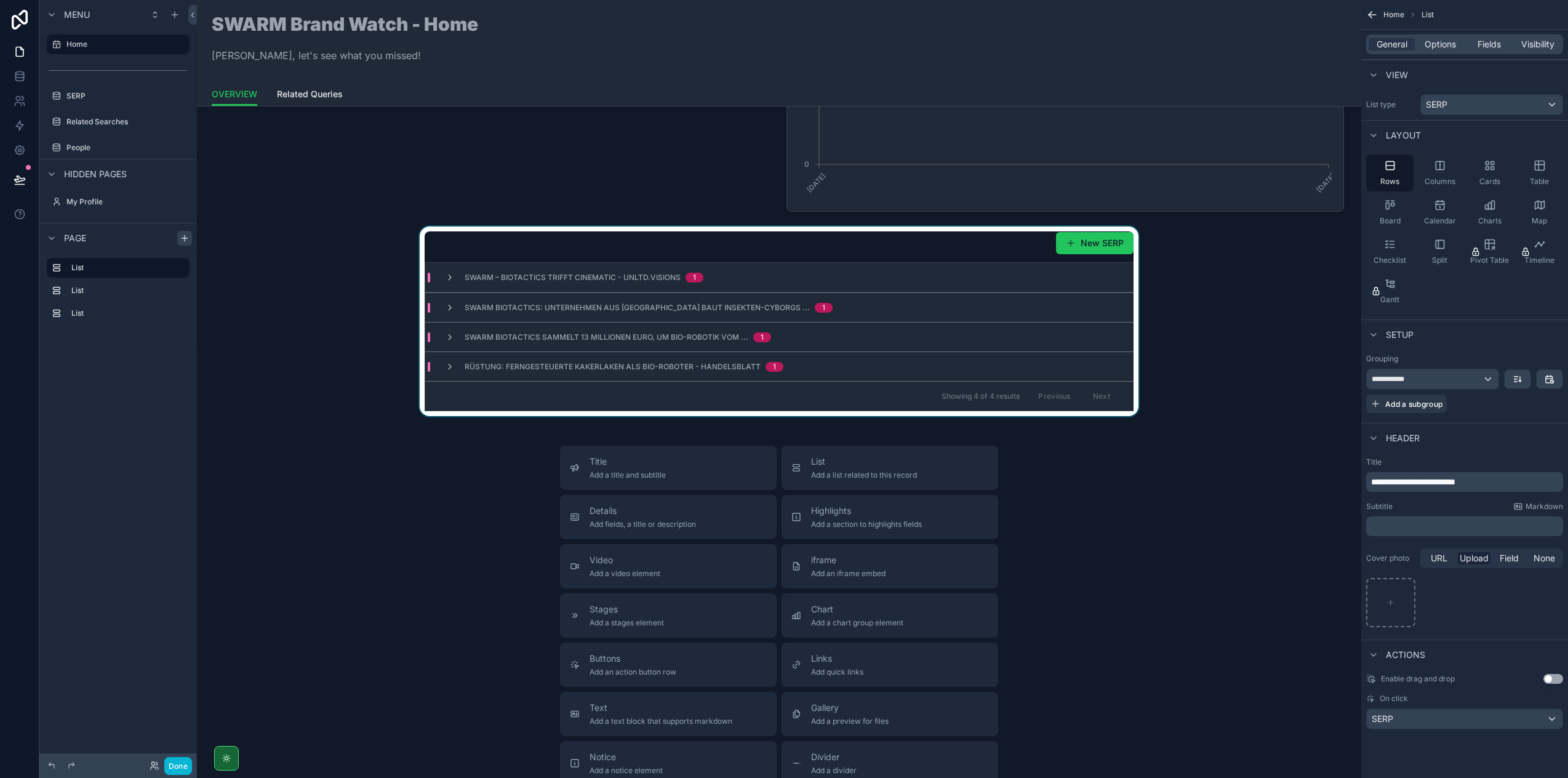
click at [558, 362] on span "Rüstung: Ferngesteuerte Kakerlaken als Bio-Roboter - Handelsblatt" at bounding box center [612, 367] width 296 height 10
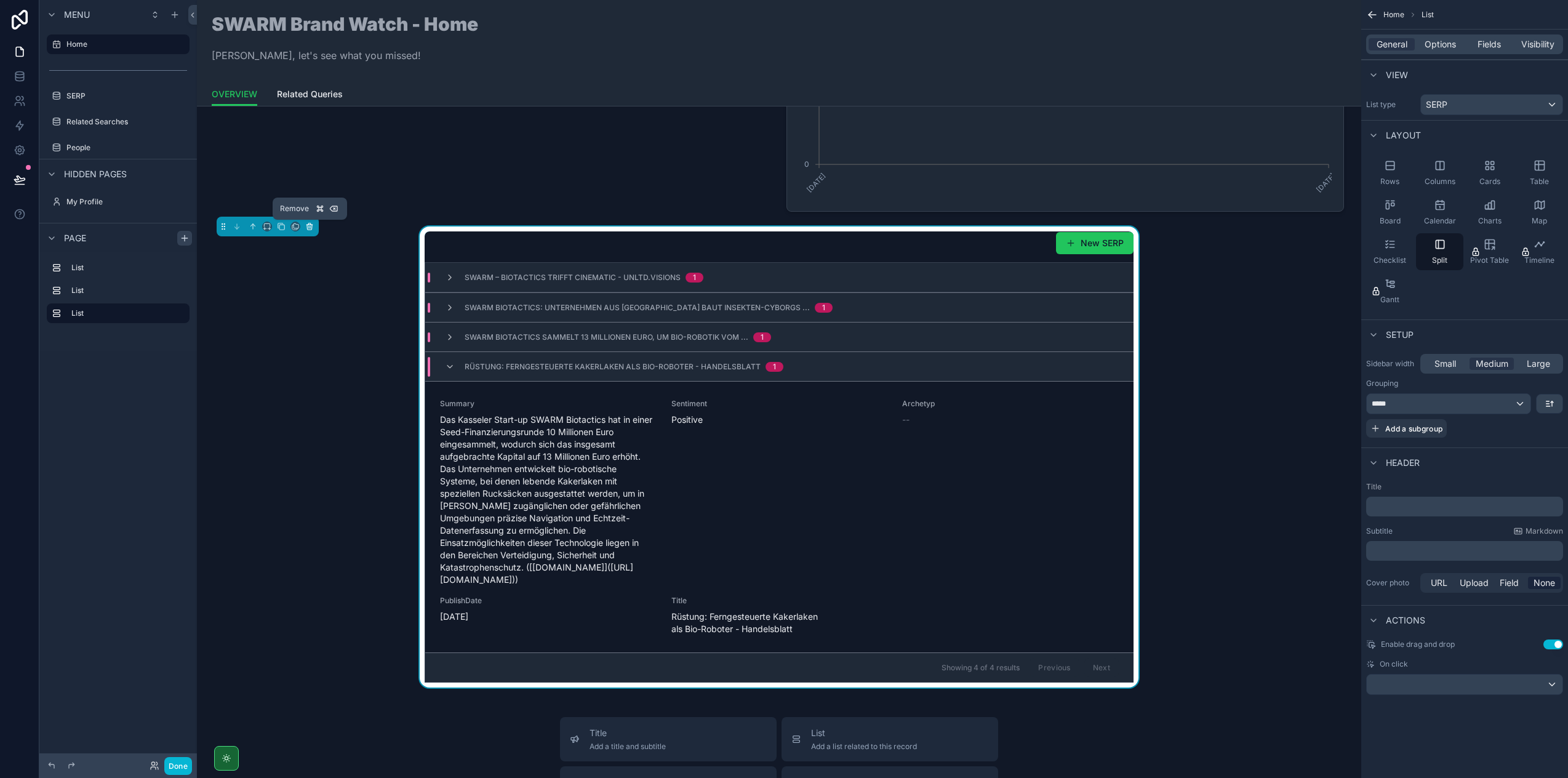
click at [312, 228] on icon "scrollable content" at bounding box center [309, 227] width 5 height 5
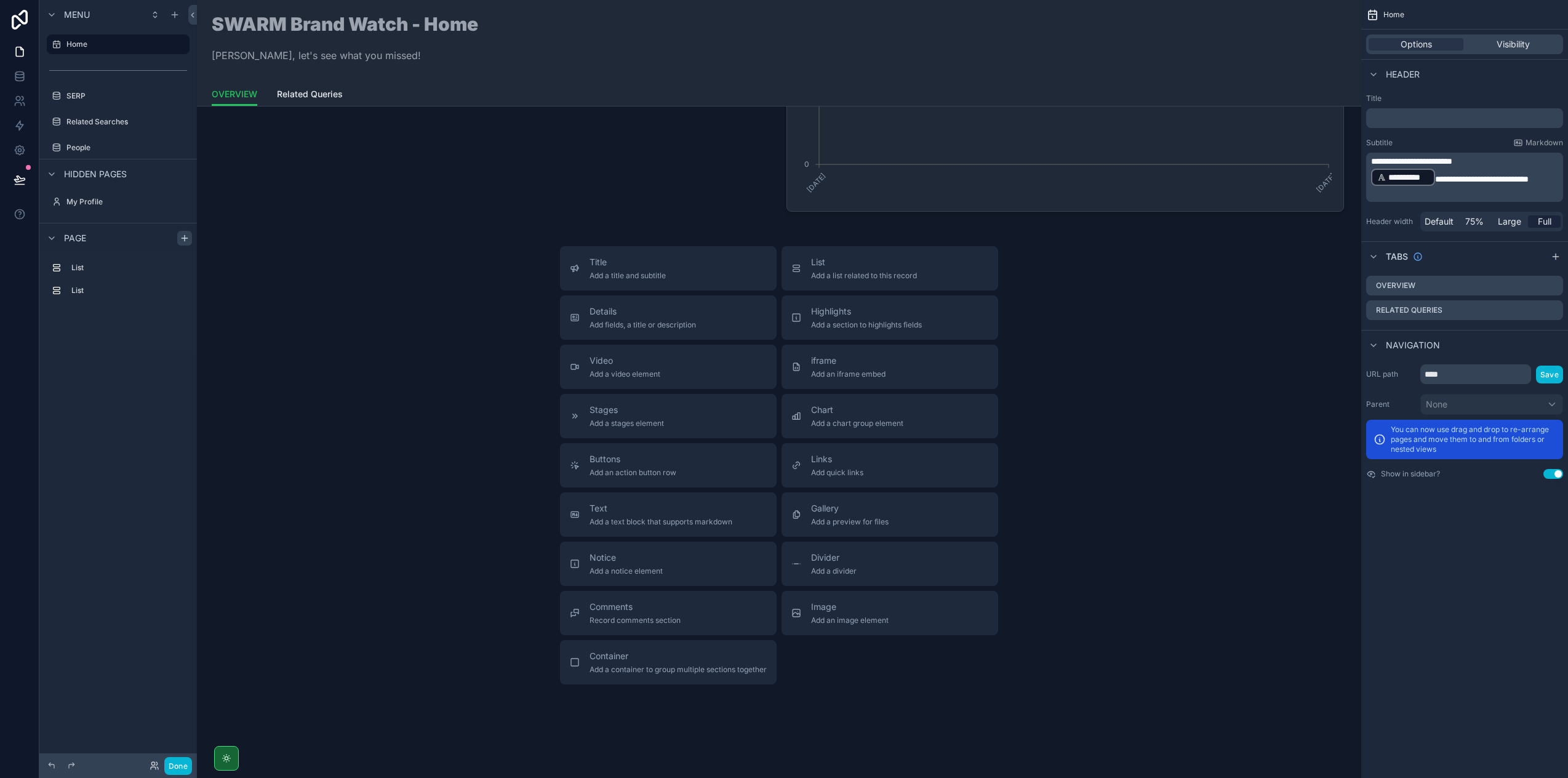
scroll to position [0, 0]
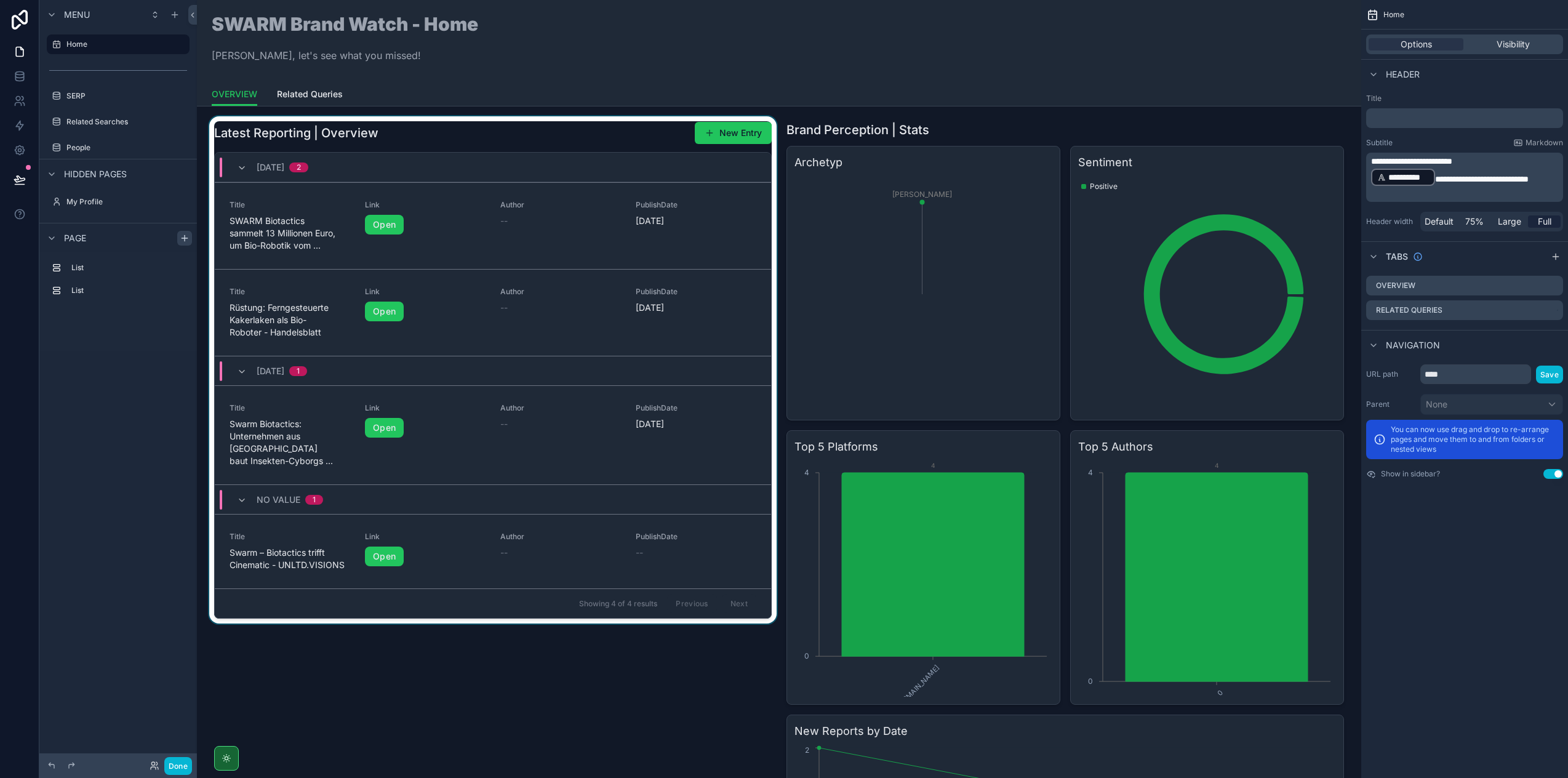
click at [458, 551] on div "scrollable content" at bounding box center [493, 554] width 573 height 877
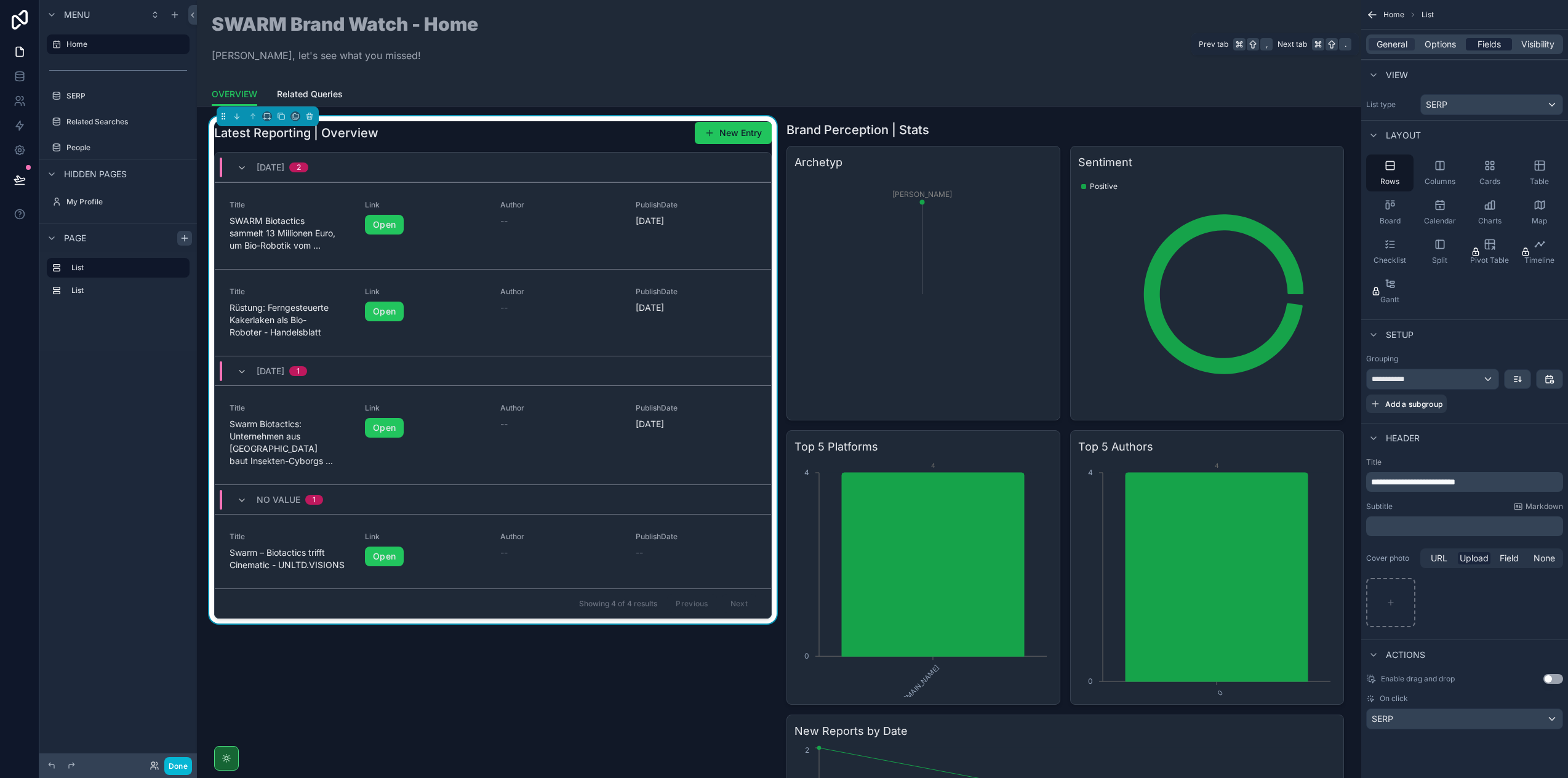
click at [1489, 48] on span "Fields" at bounding box center [1489, 44] width 23 height 12
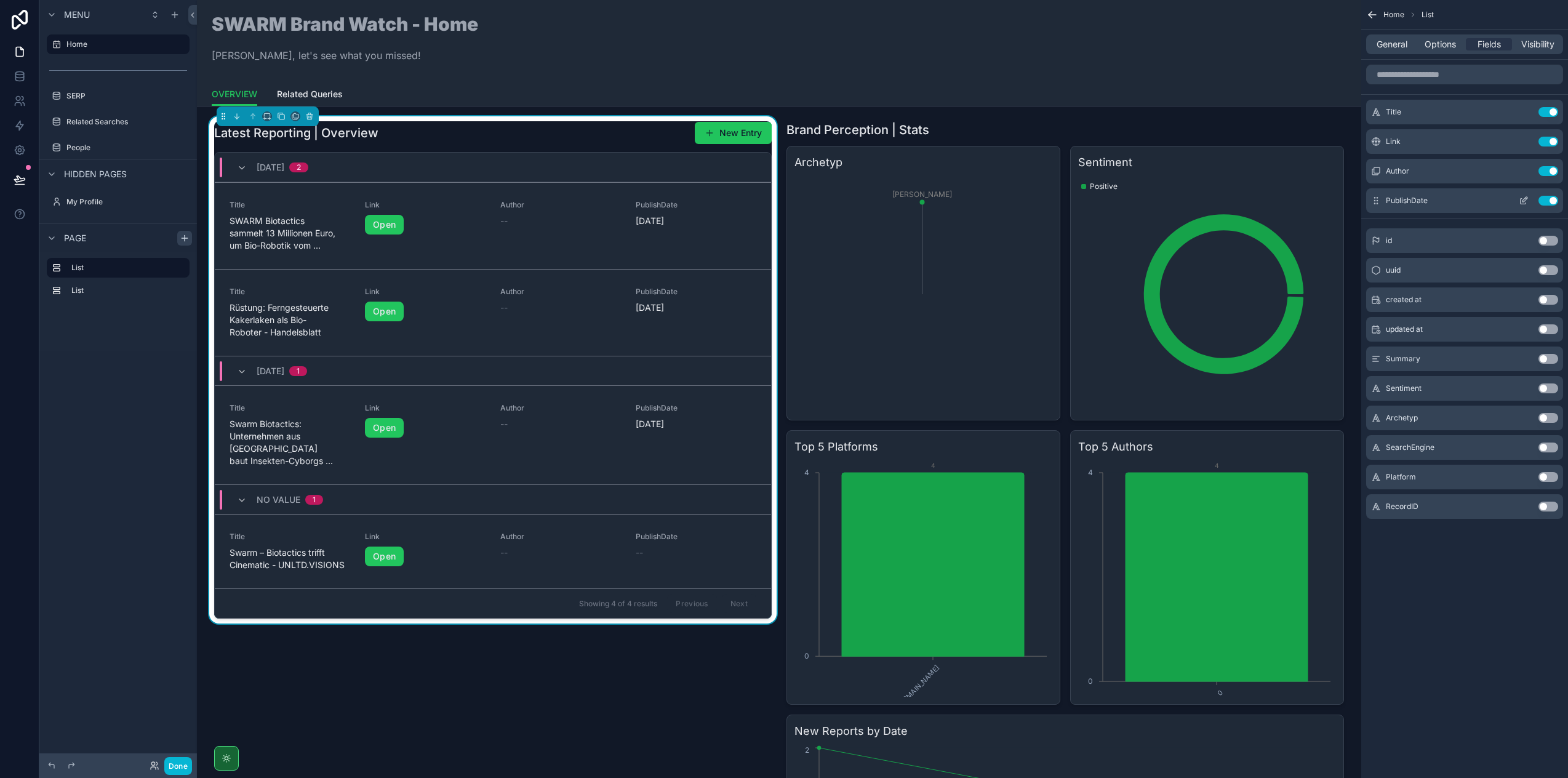
click at [1551, 201] on button "Use setting" at bounding box center [1548, 201] width 19 height 10
click at [1549, 327] on button "Use setting" at bounding box center [1548, 329] width 19 height 10
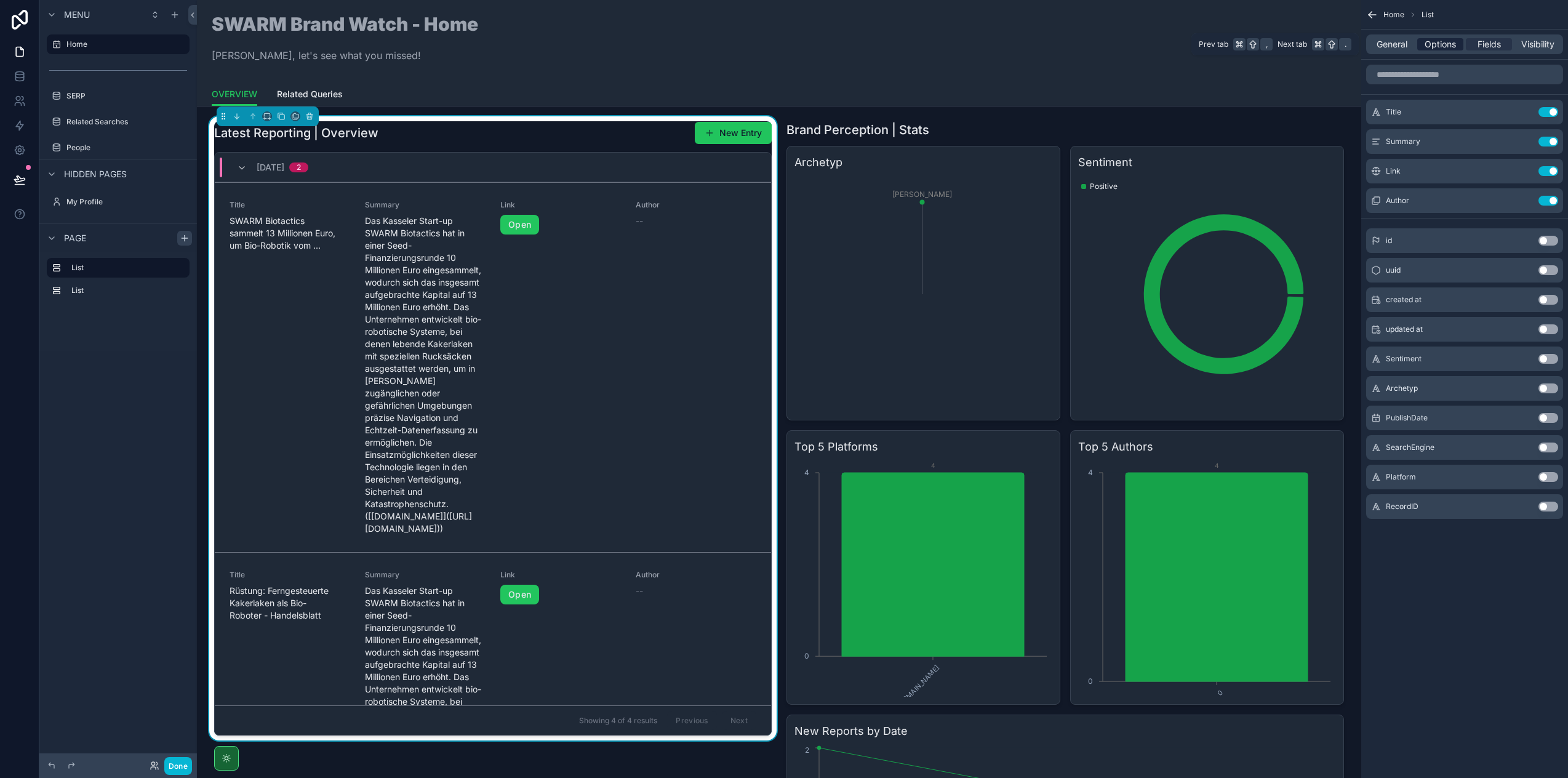
click at [1448, 45] on span "Options" at bounding box center [1440, 44] width 32 height 12
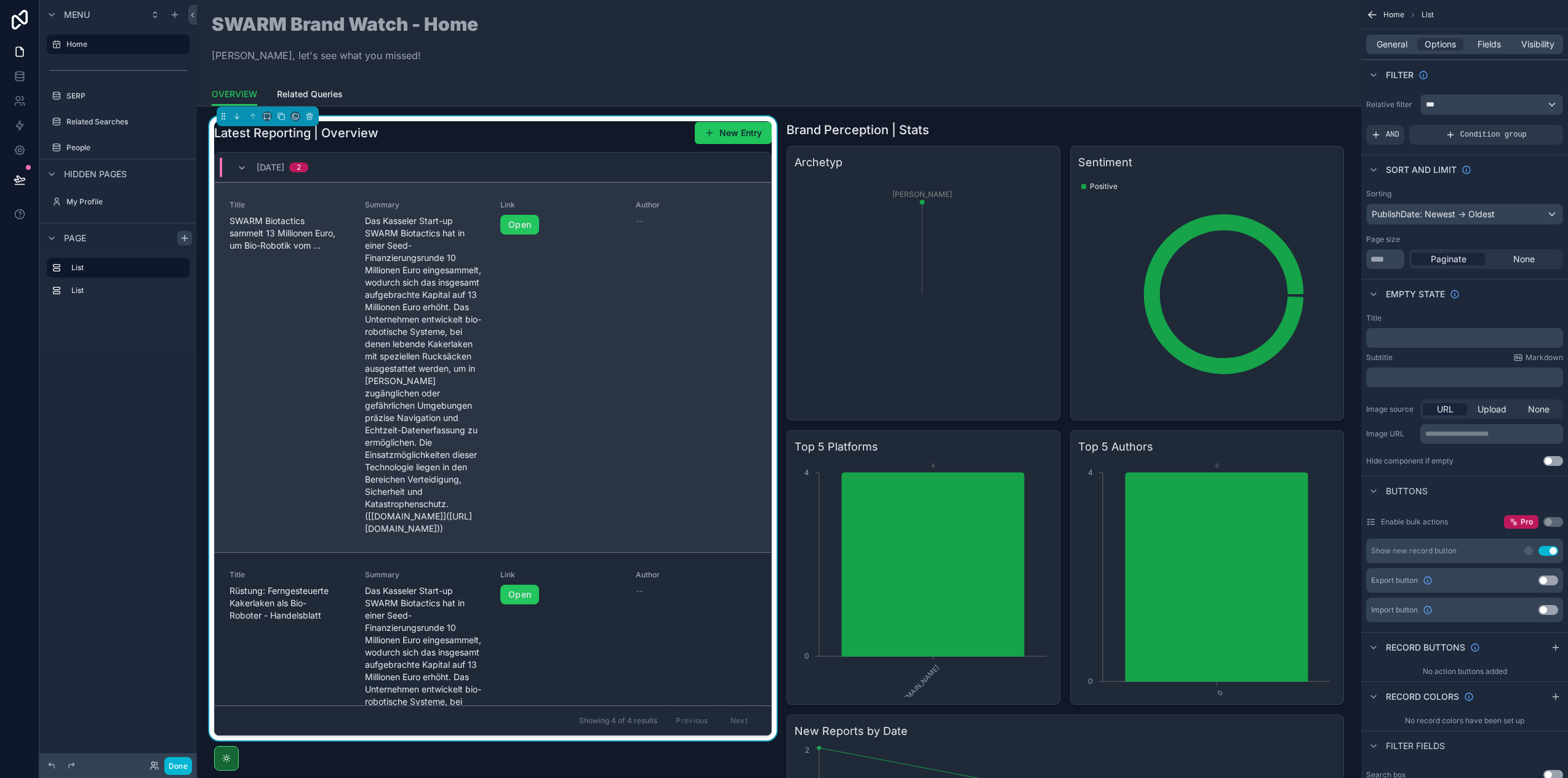
click at [560, 257] on div "Link Open" at bounding box center [560, 367] width 121 height 335
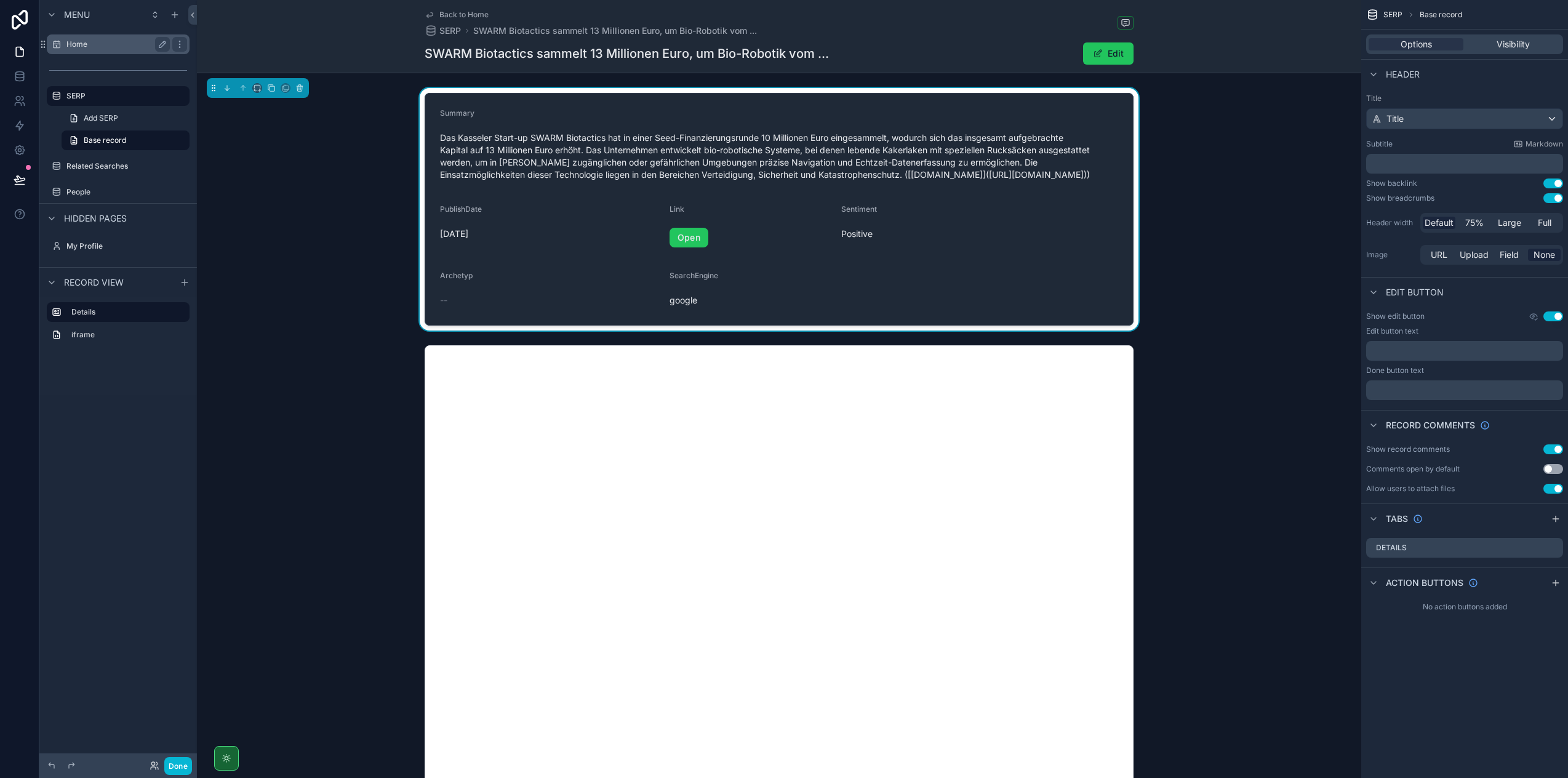
click at [82, 41] on label "Home" at bounding box center [115, 44] width 99 height 10
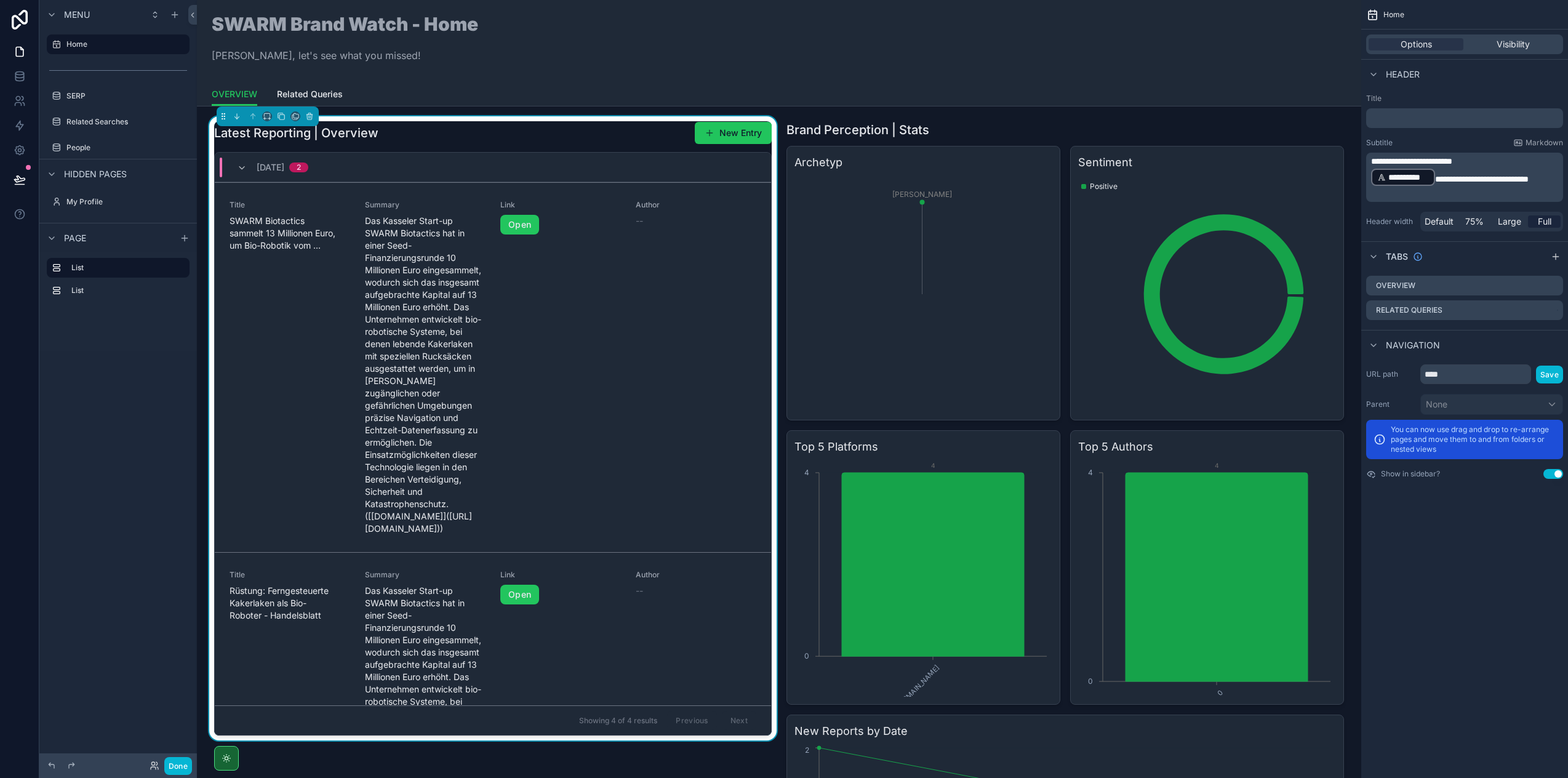
click at [587, 134] on div "Latest Reporting | Overview New Entry" at bounding box center [493, 133] width 558 height 23
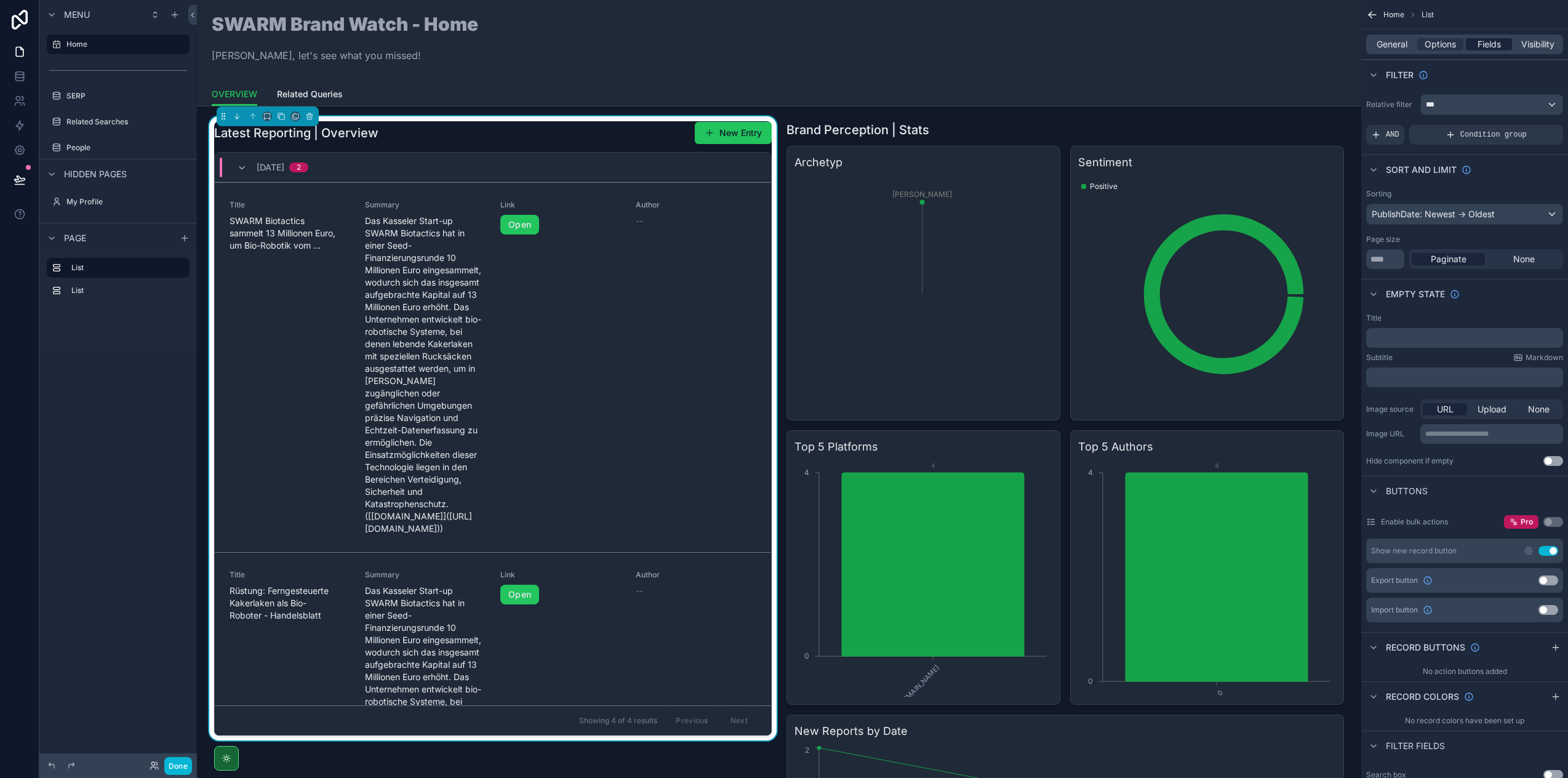
click at [1478, 44] on span "Fields" at bounding box center [1489, 44] width 23 height 12
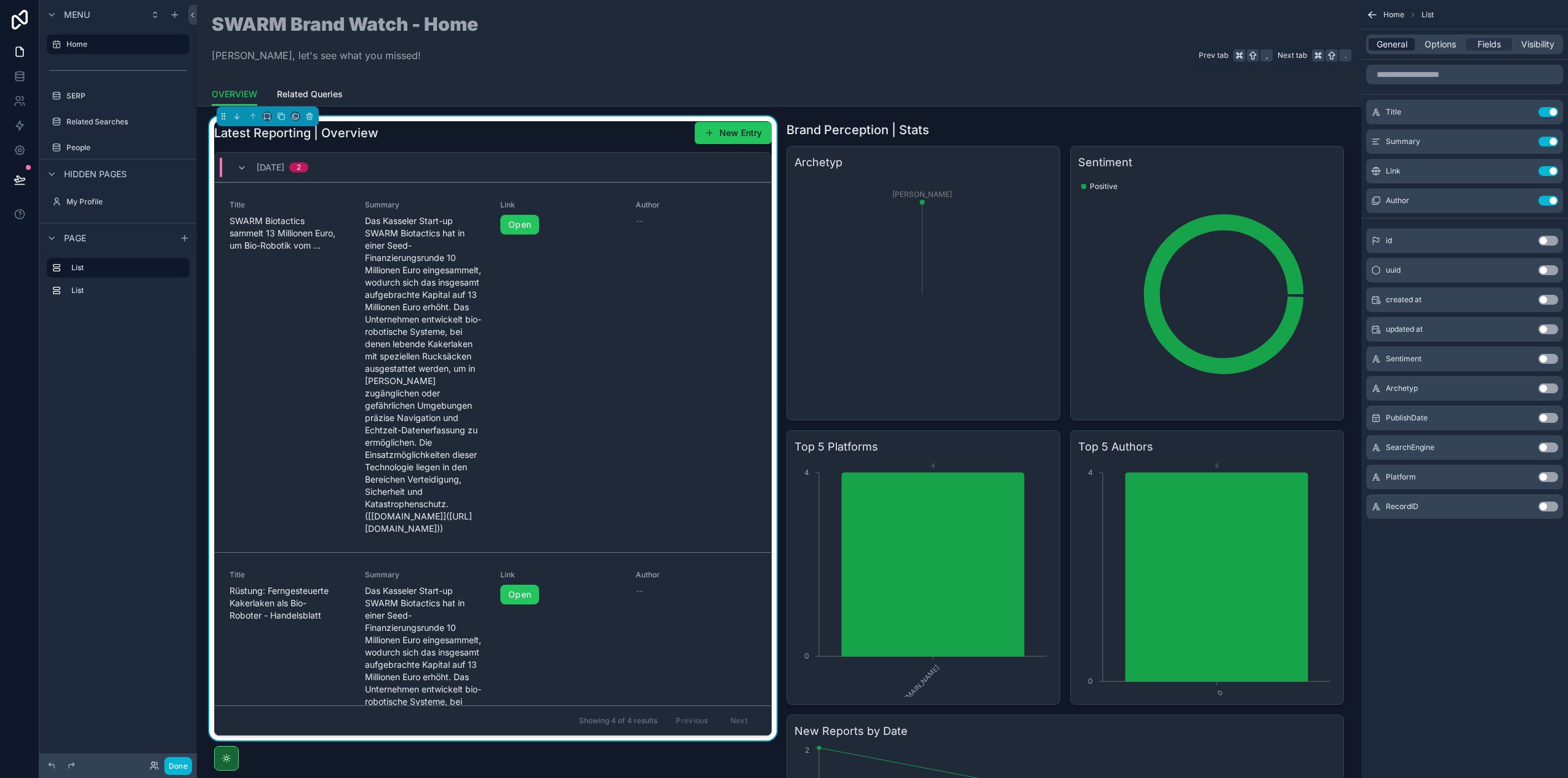
click at [1404, 44] on span "General" at bounding box center [1392, 44] width 31 height 12
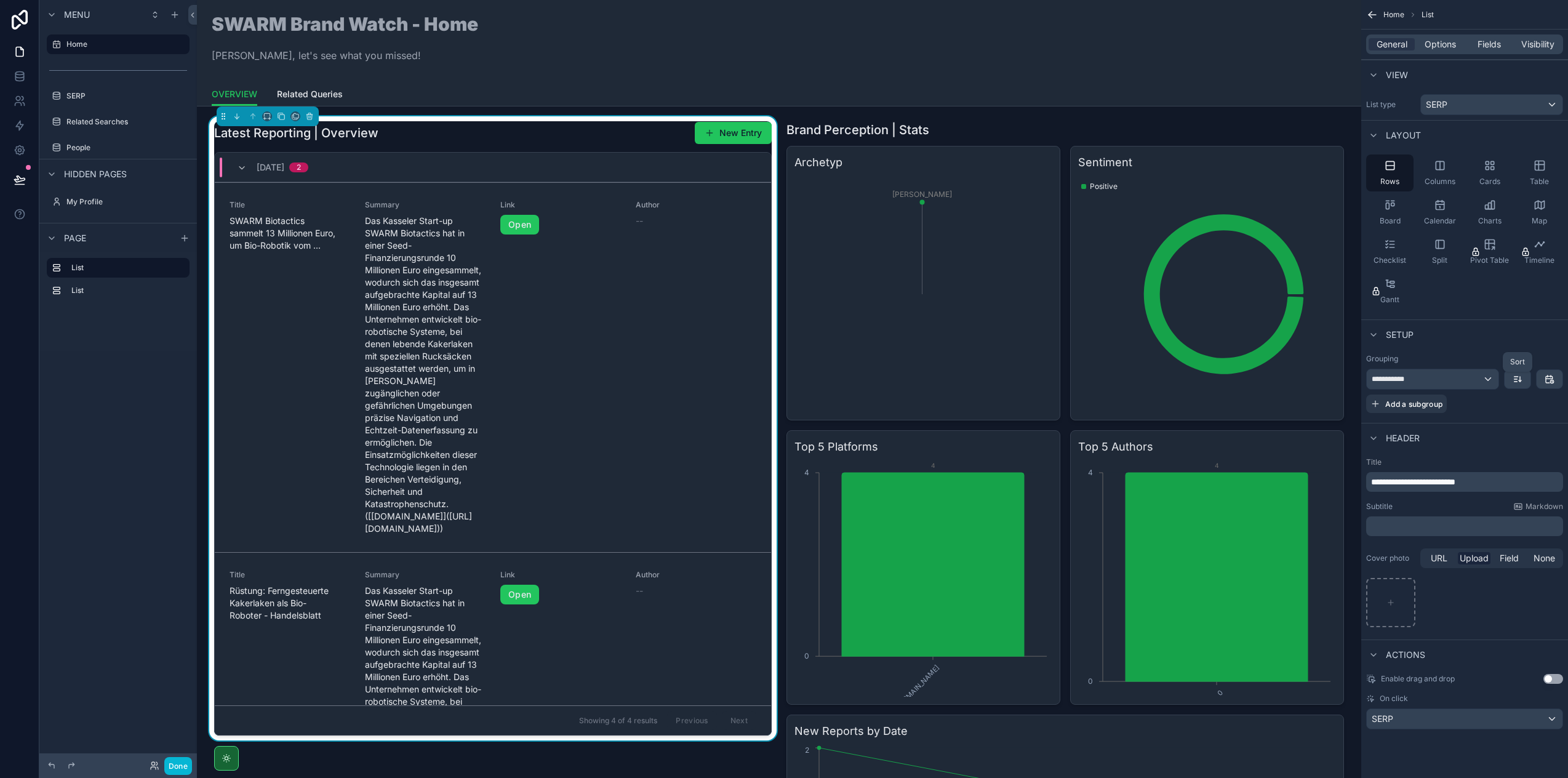
click at [1514, 380] on icon "scrollable content" at bounding box center [1518, 379] width 10 height 10
click at [1492, 430] on span "Newest -> Oldest" at bounding box center [1484, 430] width 72 height 15
click at [242, 164] on icon "scrollable content" at bounding box center [242, 168] width 10 height 10
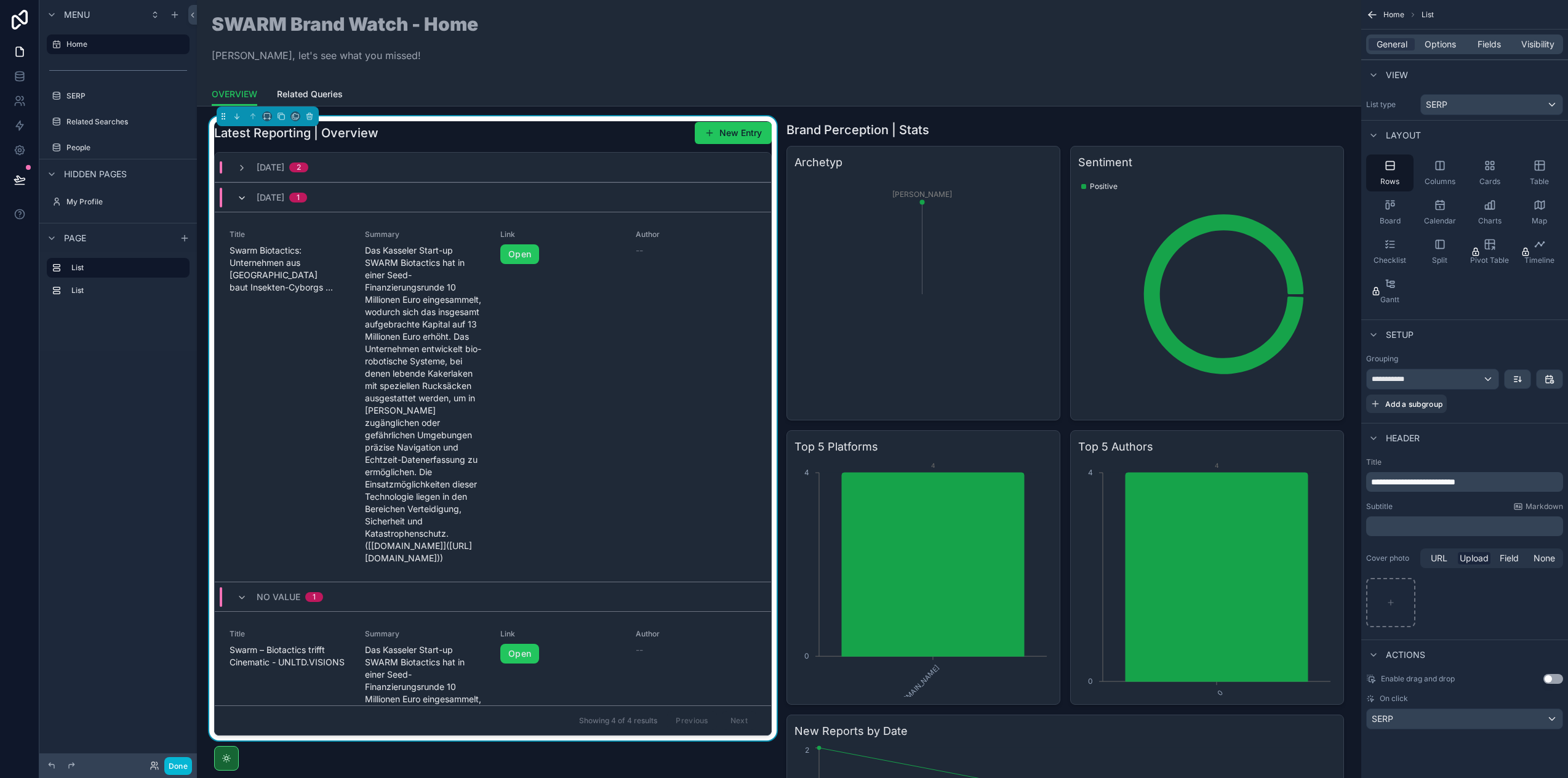
click at [242, 196] on icon "scrollable content" at bounding box center [242, 198] width 10 height 10
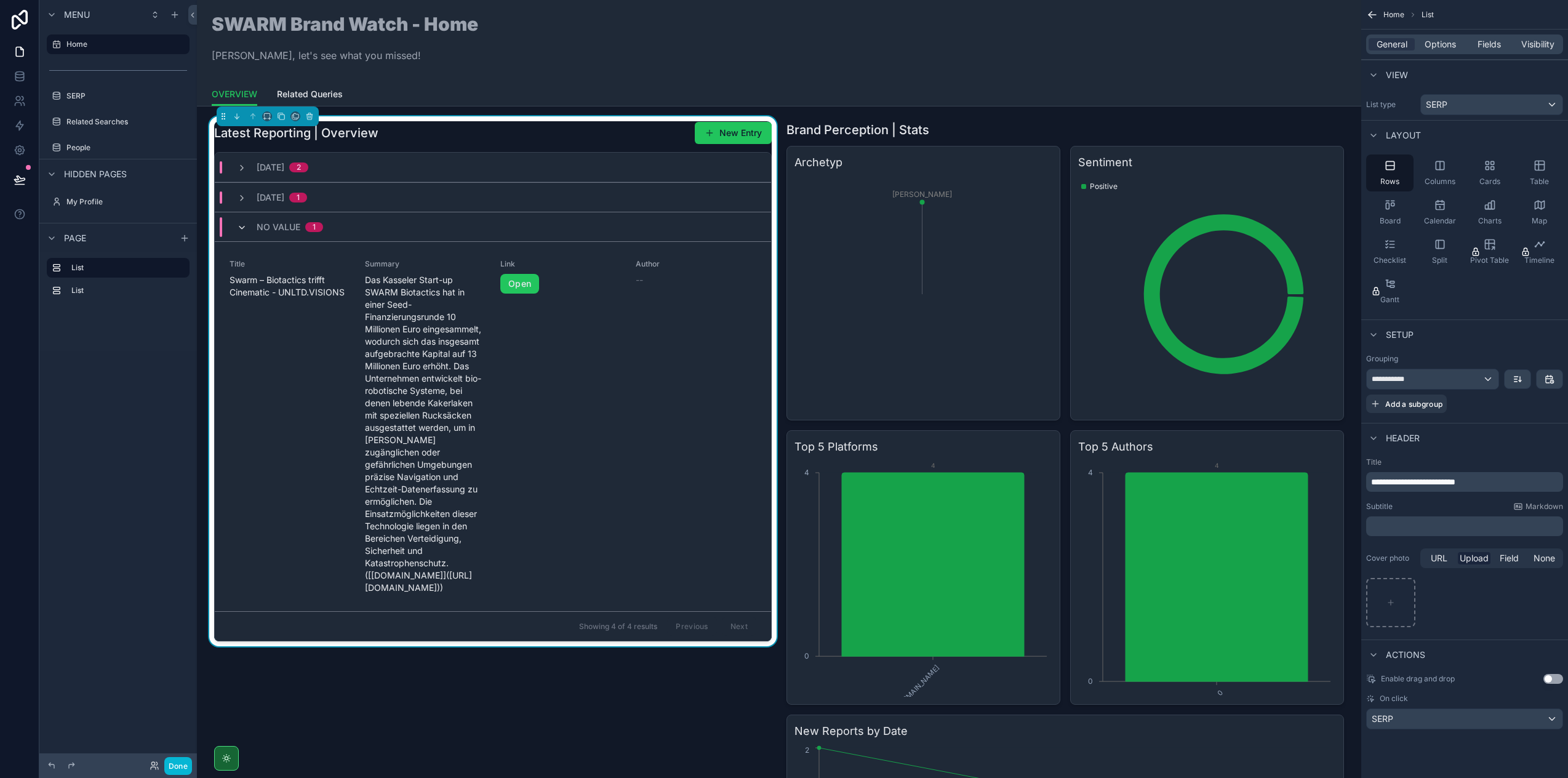
click at [240, 226] on icon "scrollable content" at bounding box center [242, 228] width 10 height 10
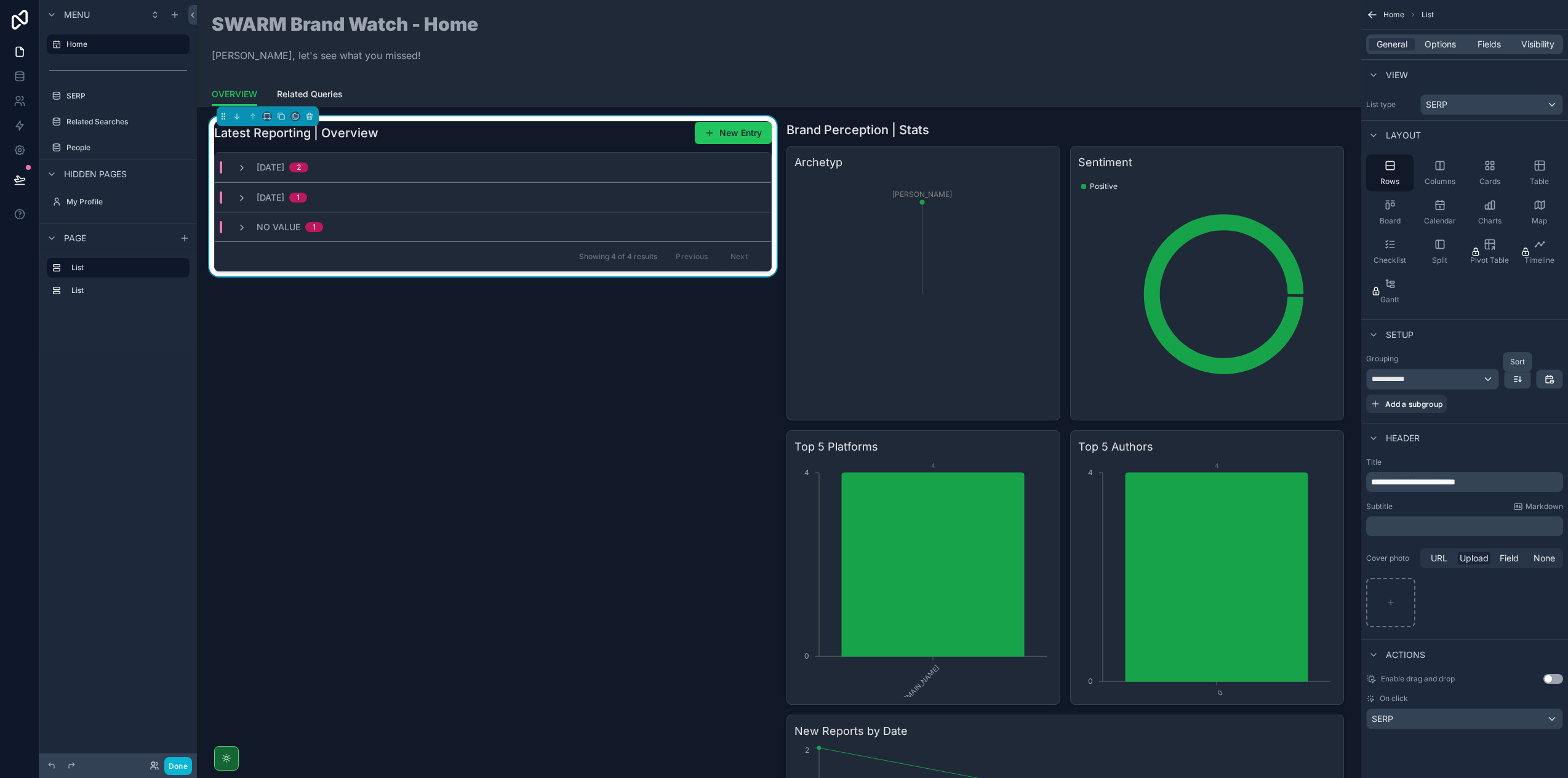
click at [1516, 377] on icon "scrollable content" at bounding box center [1516, 377] width 4 height 0
click at [1498, 407] on span "Oldest -> Newest" at bounding box center [1483, 407] width 70 height 15
click at [1517, 381] on icon "scrollable content" at bounding box center [1518, 379] width 10 height 10
click at [1519, 344] on div "scrollable content" at bounding box center [784, 389] width 1568 height 778
click at [241, 195] on icon "scrollable content" at bounding box center [242, 198] width 10 height 10
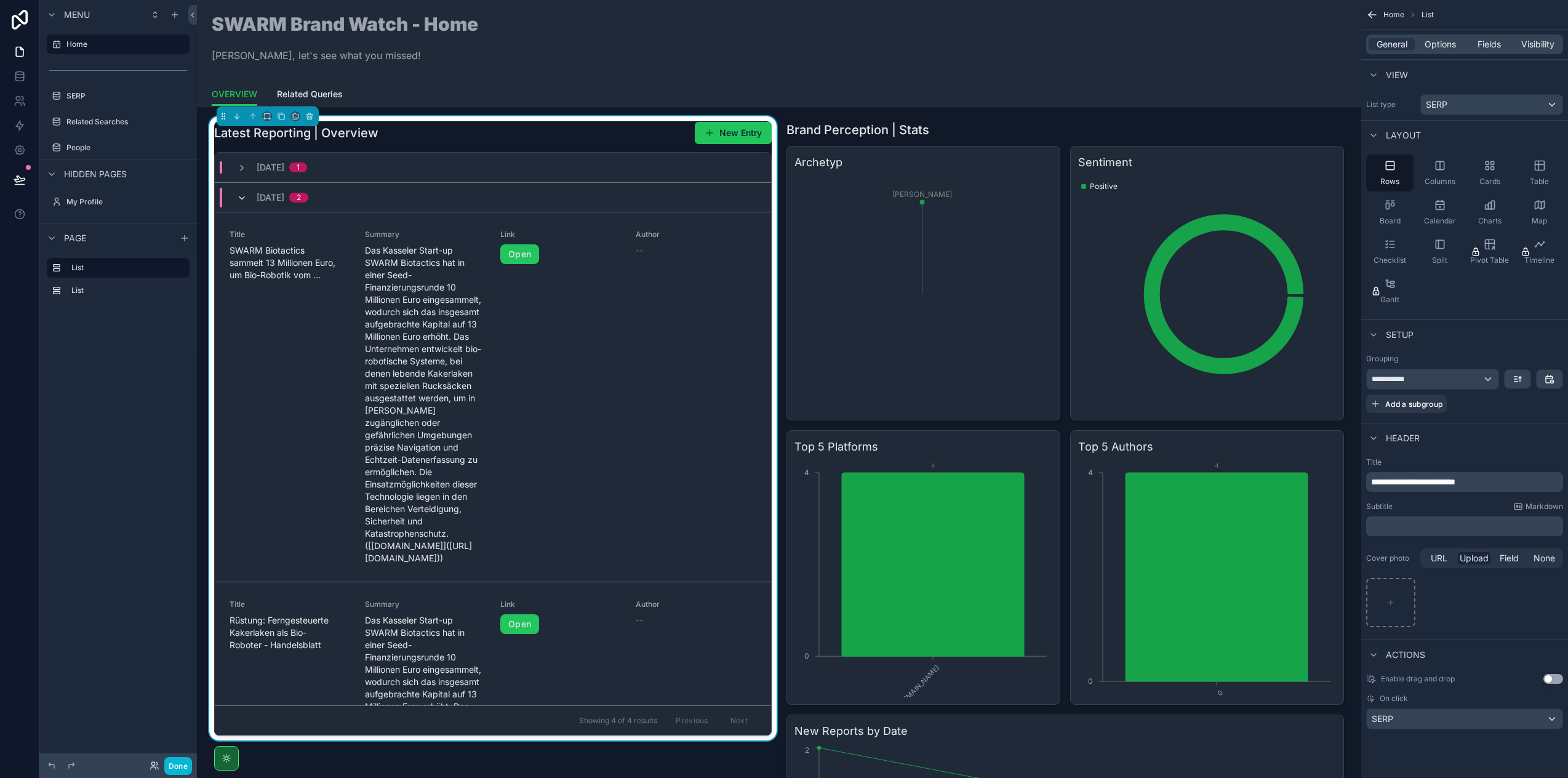
click at [244, 196] on icon "scrollable content" at bounding box center [242, 198] width 10 height 10
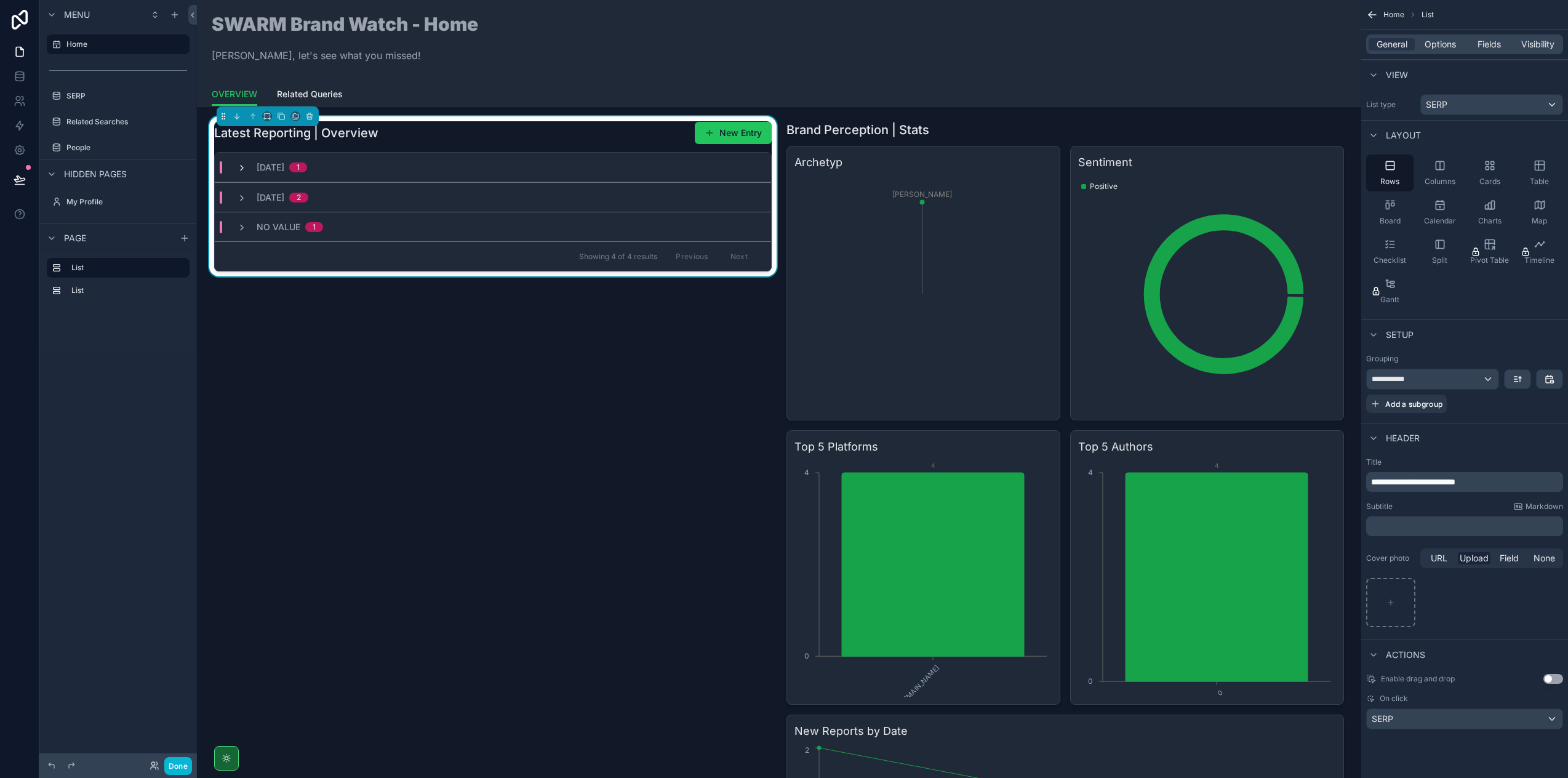
click at [238, 166] on icon "scrollable content" at bounding box center [242, 168] width 10 height 10
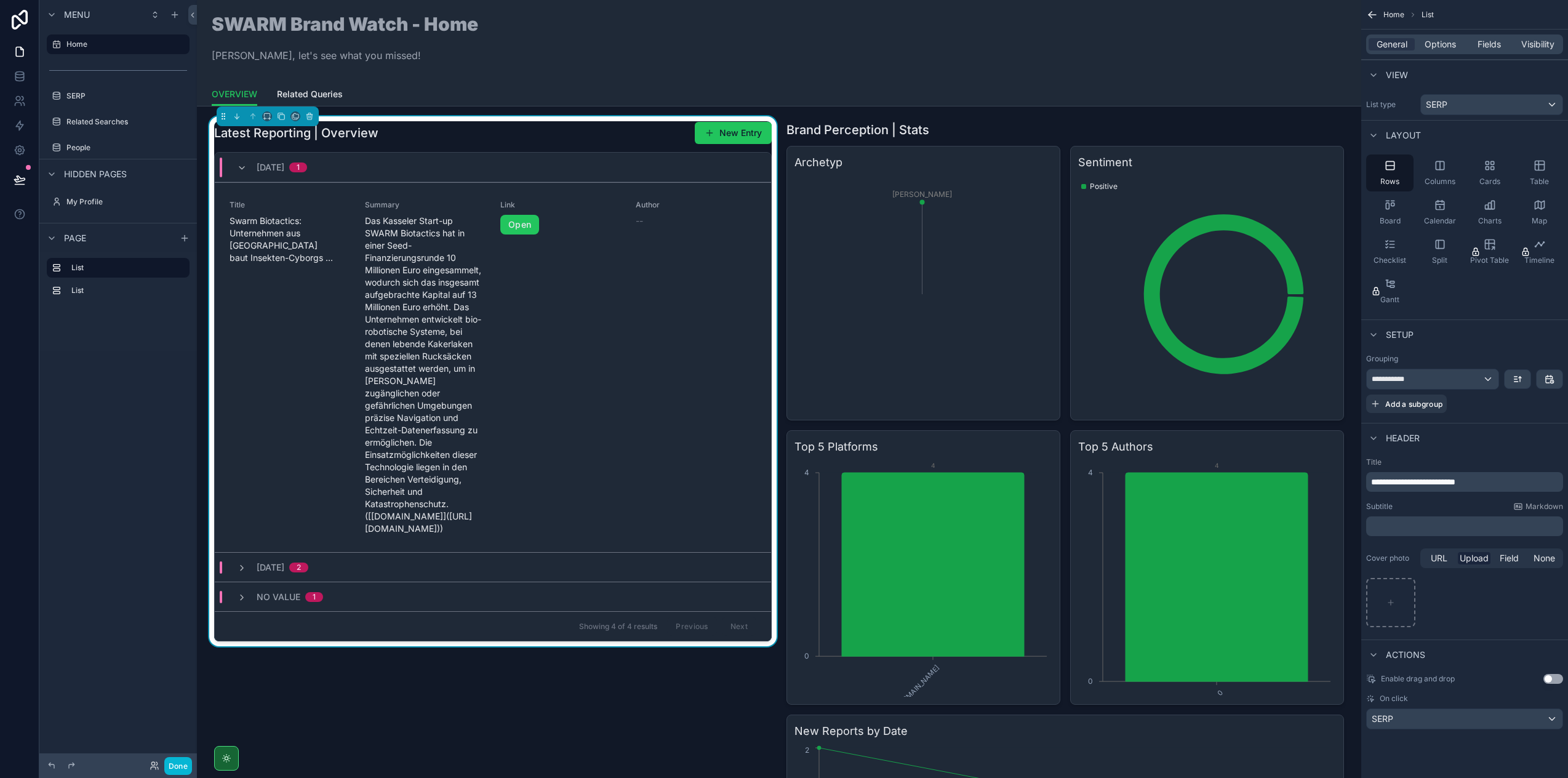
click at [472, 135] on div "Latest Reporting | Overview New Entry" at bounding box center [493, 133] width 558 height 23
click at [1430, 45] on span "Options" at bounding box center [1440, 44] width 32 height 12
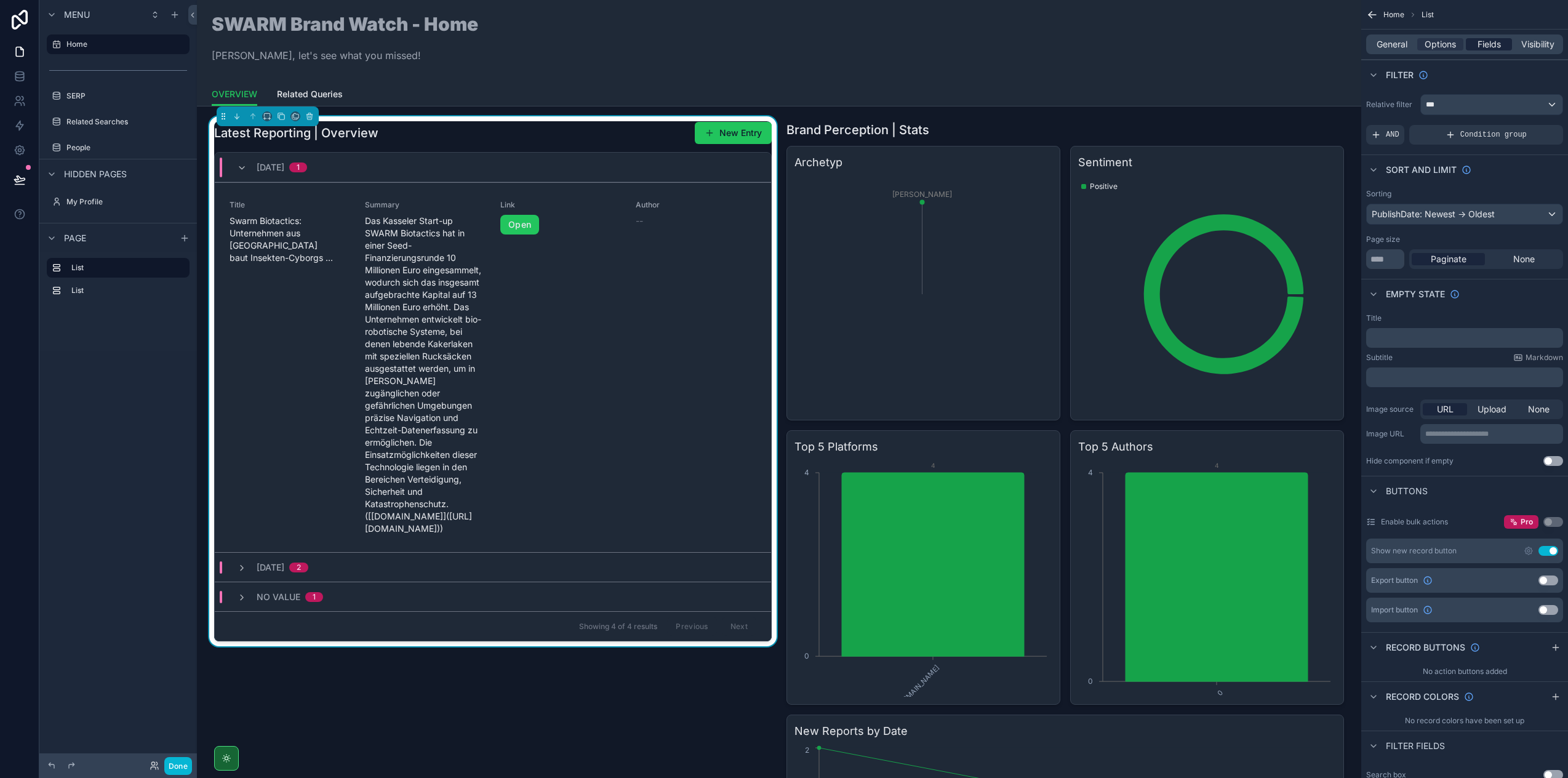
click at [1484, 49] on span "Fields" at bounding box center [1489, 44] width 23 height 12
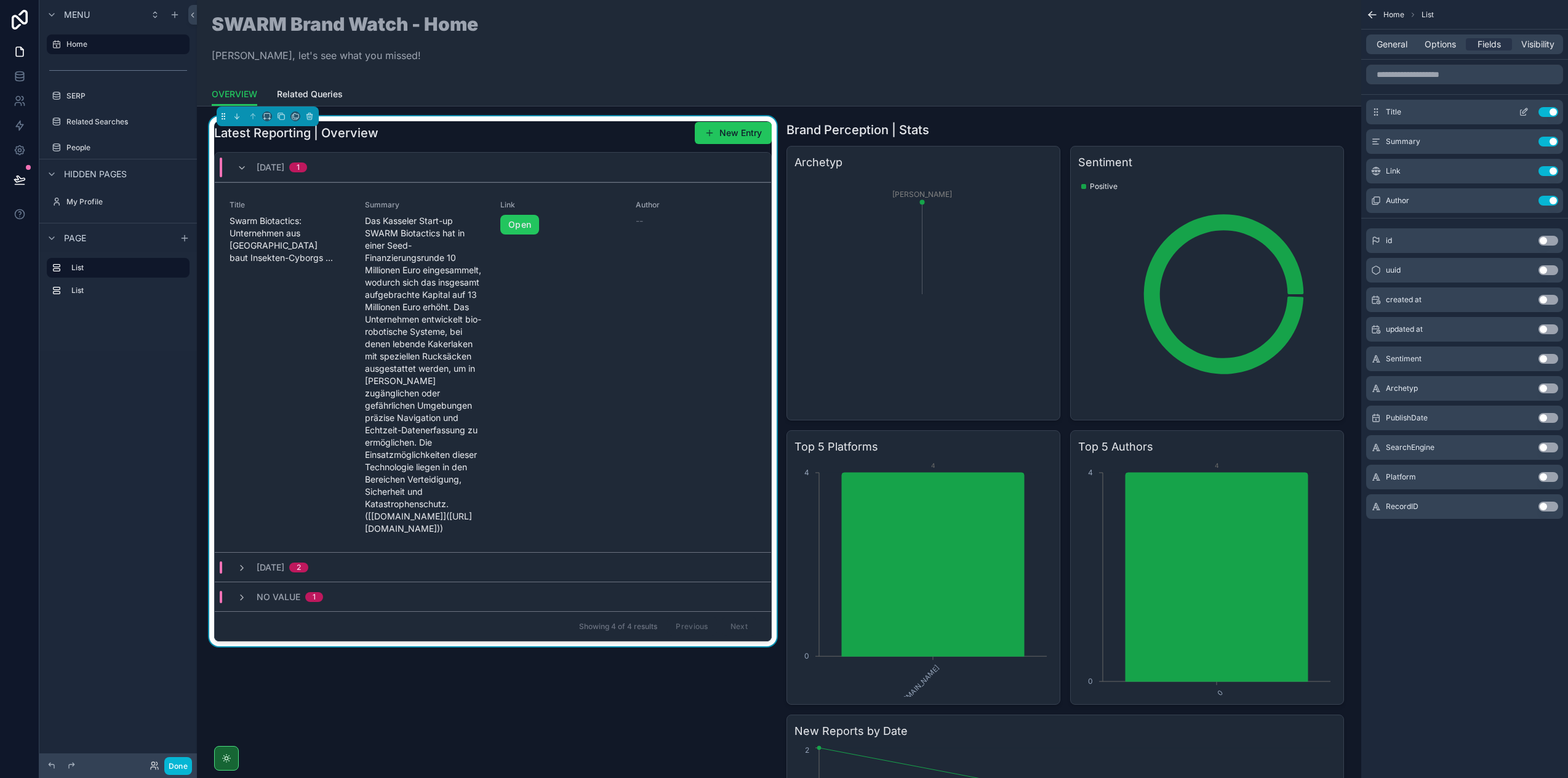
click at [1523, 115] on icon "scrollable content" at bounding box center [1524, 112] width 10 height 10
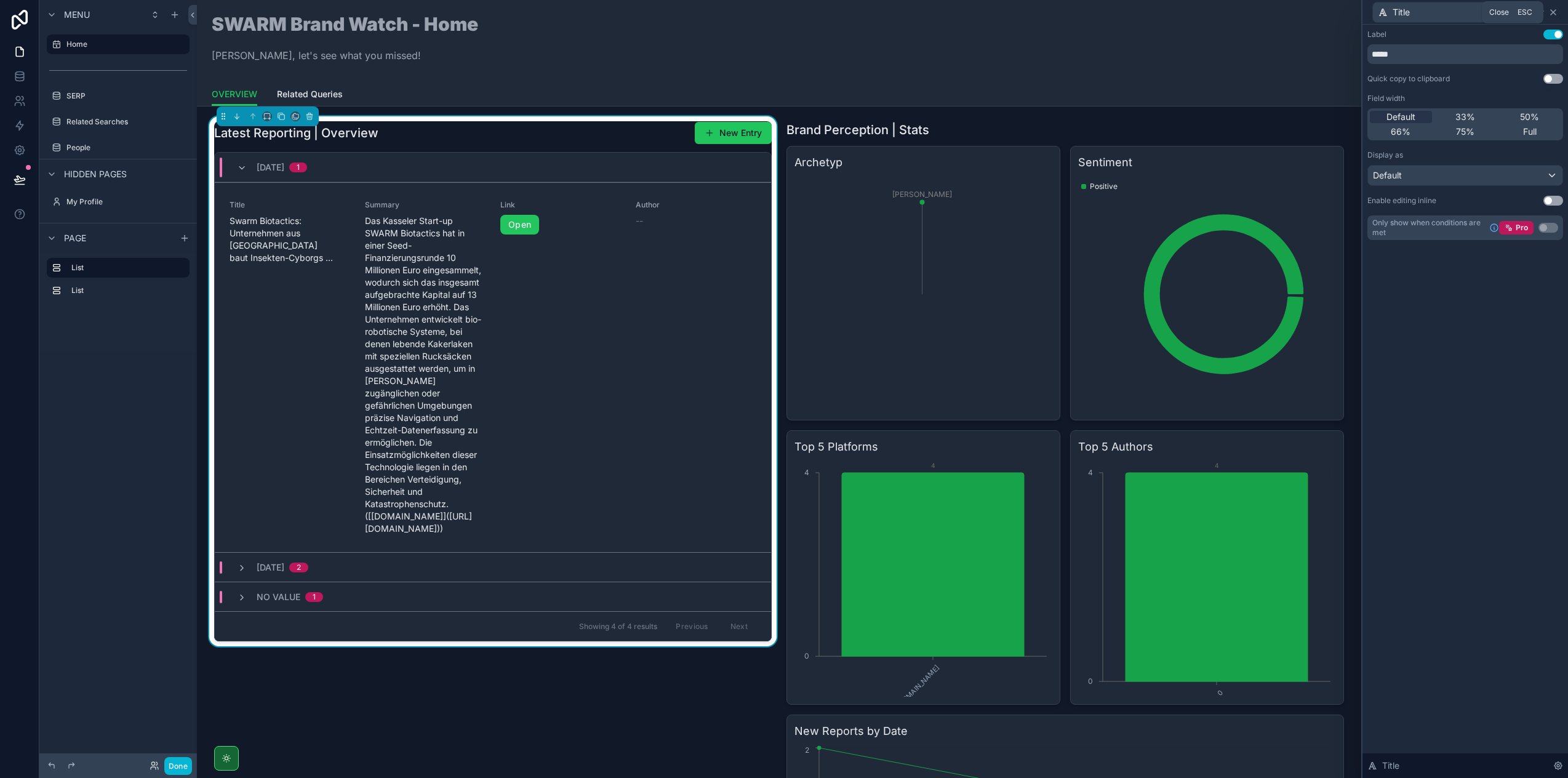
click at [1551, 12] on icon at bounding box center [1553, 12] width 10 height 10
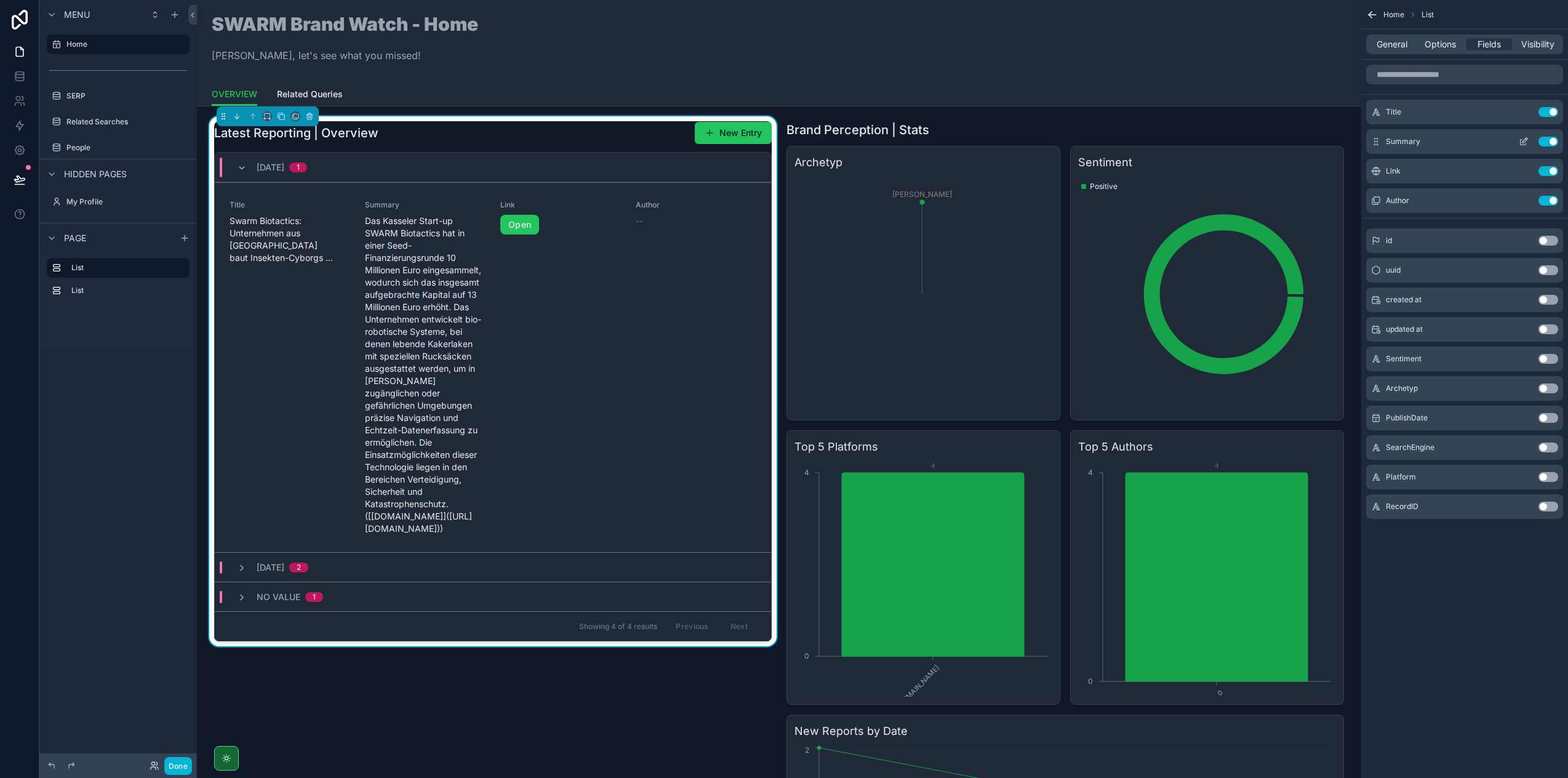
click at [1522, 142] on icon "scrollable content" at bounding box center [1524, 142] width 10 height 10
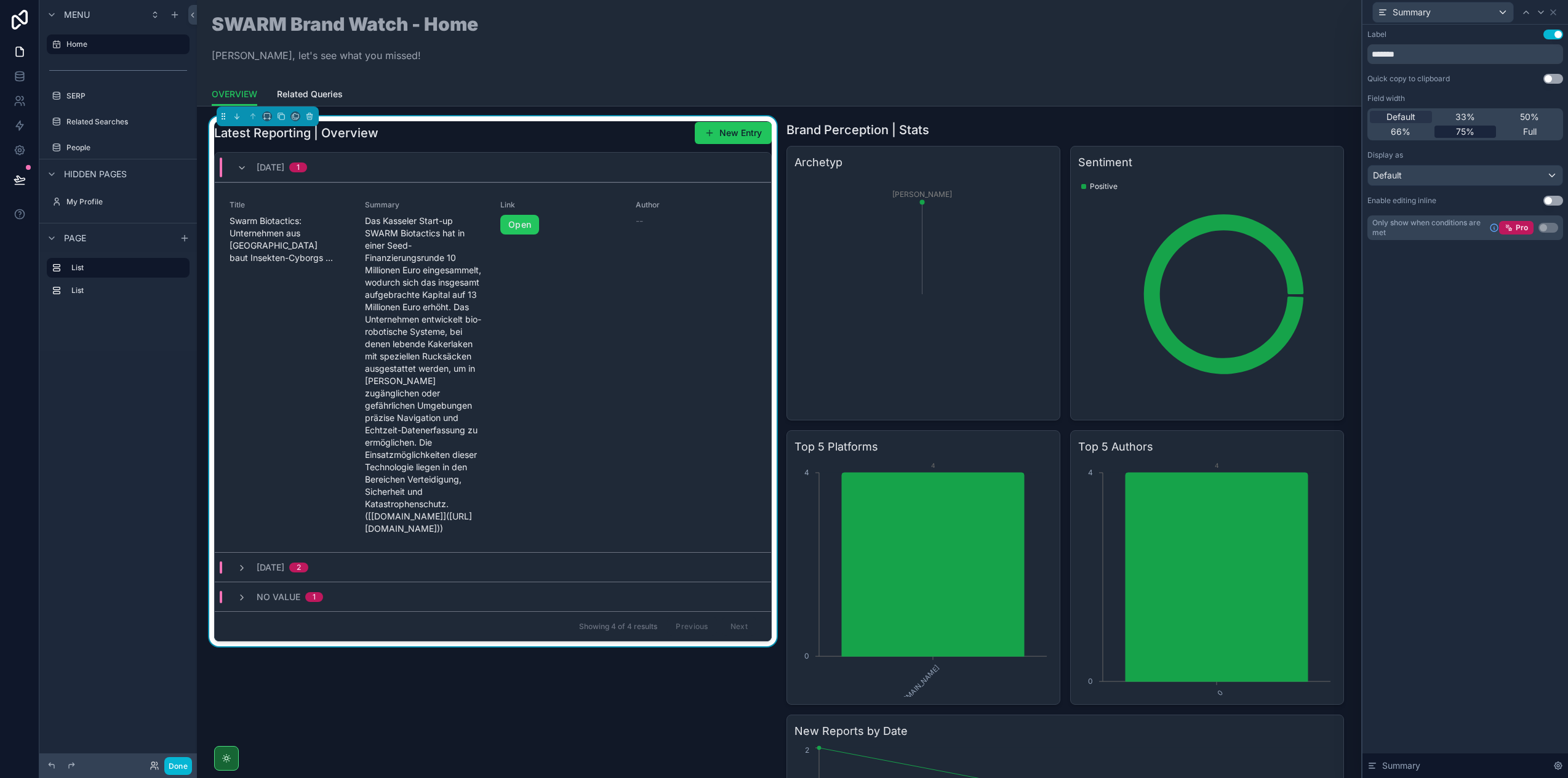
click at [1456, 128] on span "75%" at bounding box center [1465, 132] width 19 height 12
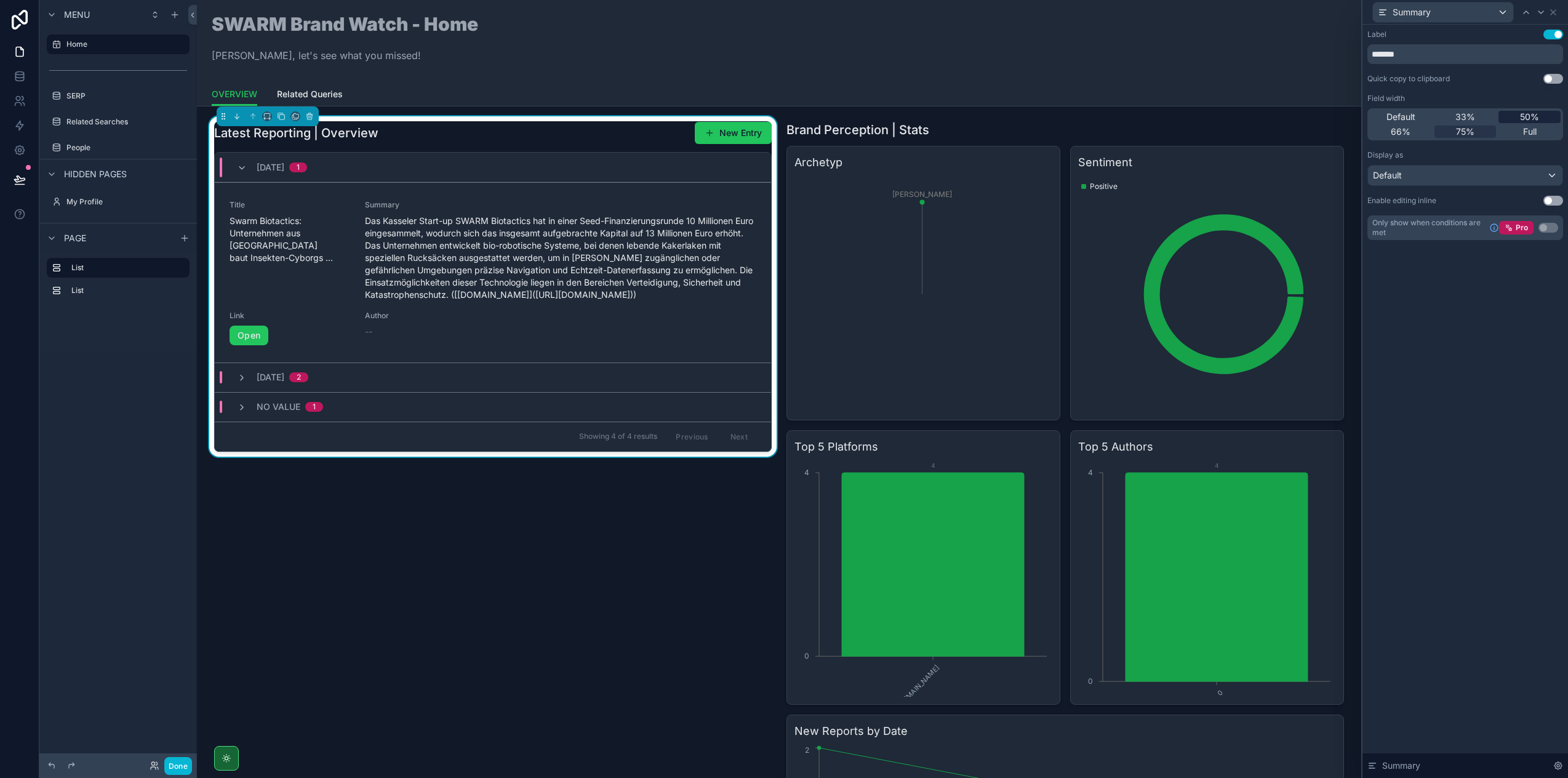
click at [1530, 119] on span "50%" at bounding box center [1530, 117] width 19 height 12
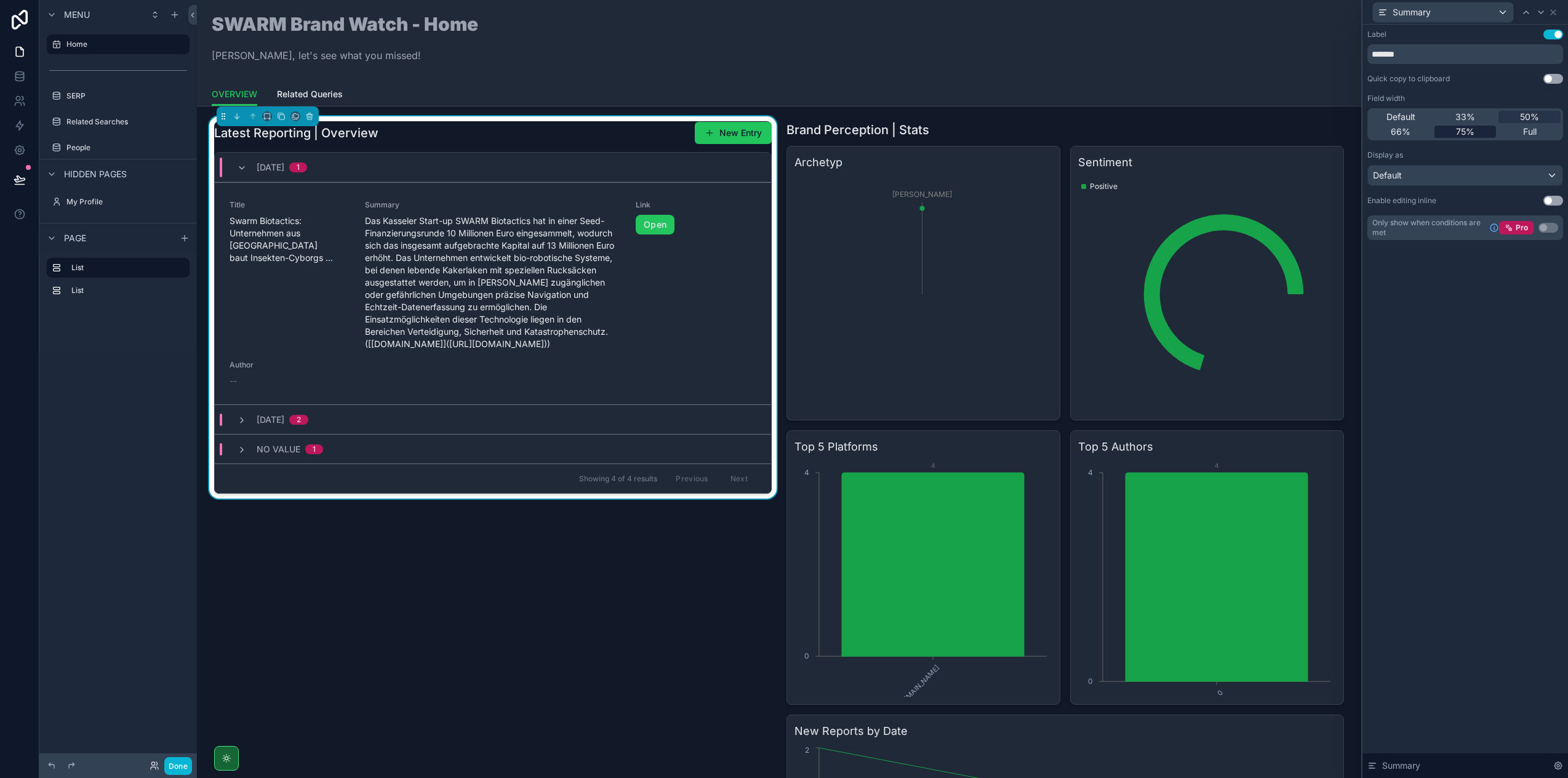
click at [1461, 131] on span "75%" at bounding box center [1465, 132] width 19 height 12
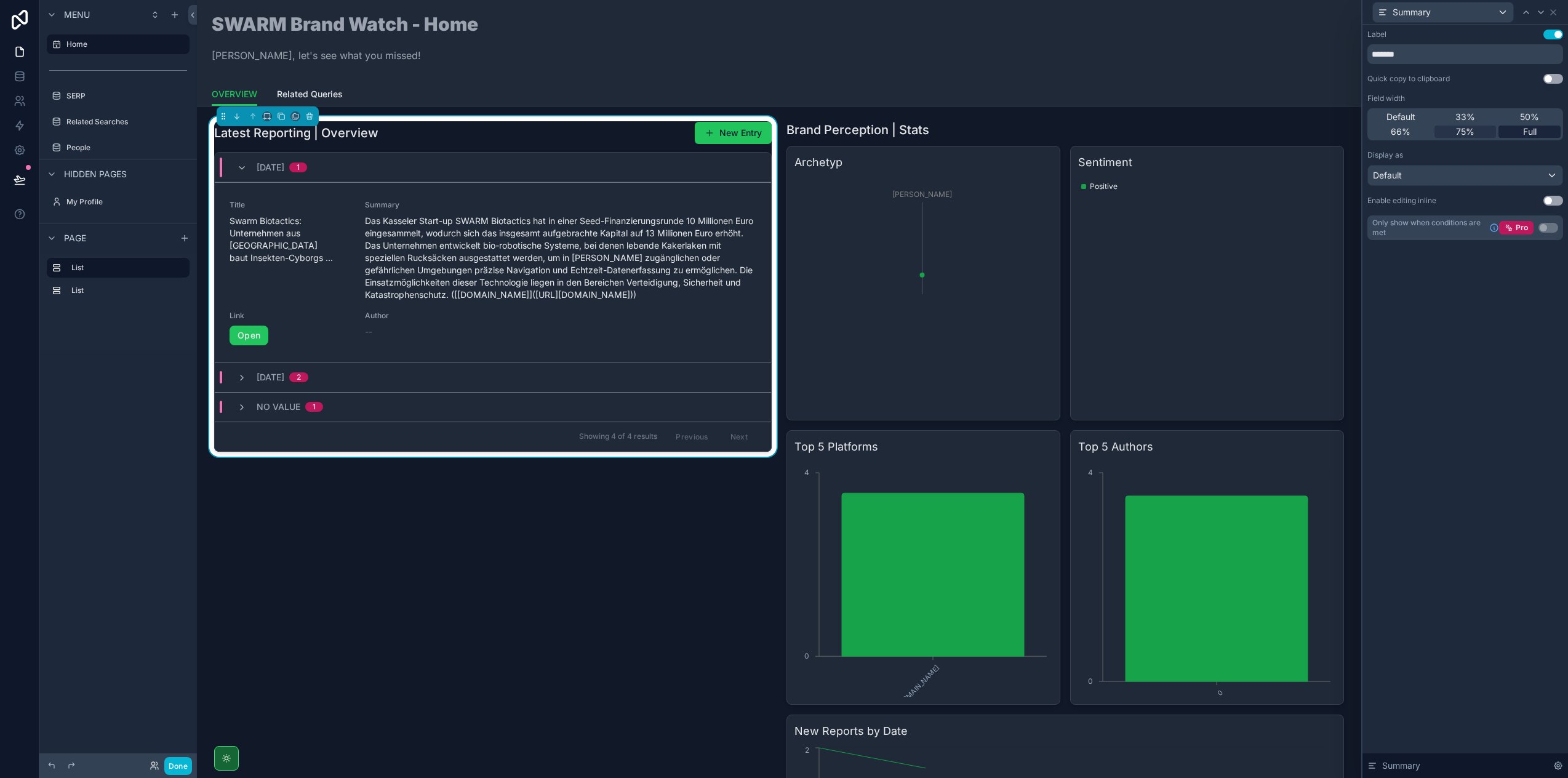
click at [1517, 133] on div "Full" at bounding box center [1530, 132] width 62 height 12
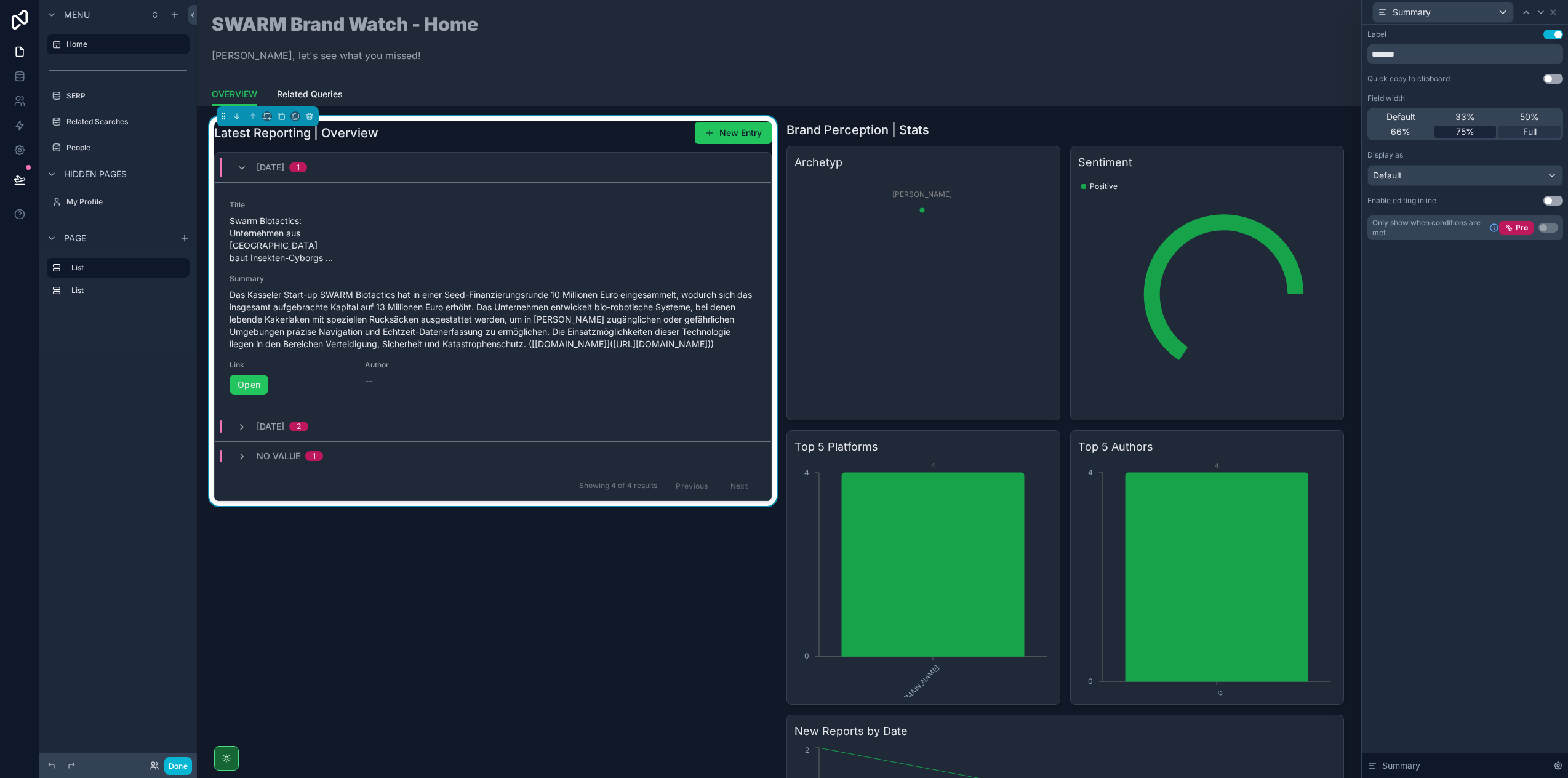
click at [1467, 136] on span "75%" at bounding box center [1465, 132] width 19 height 12
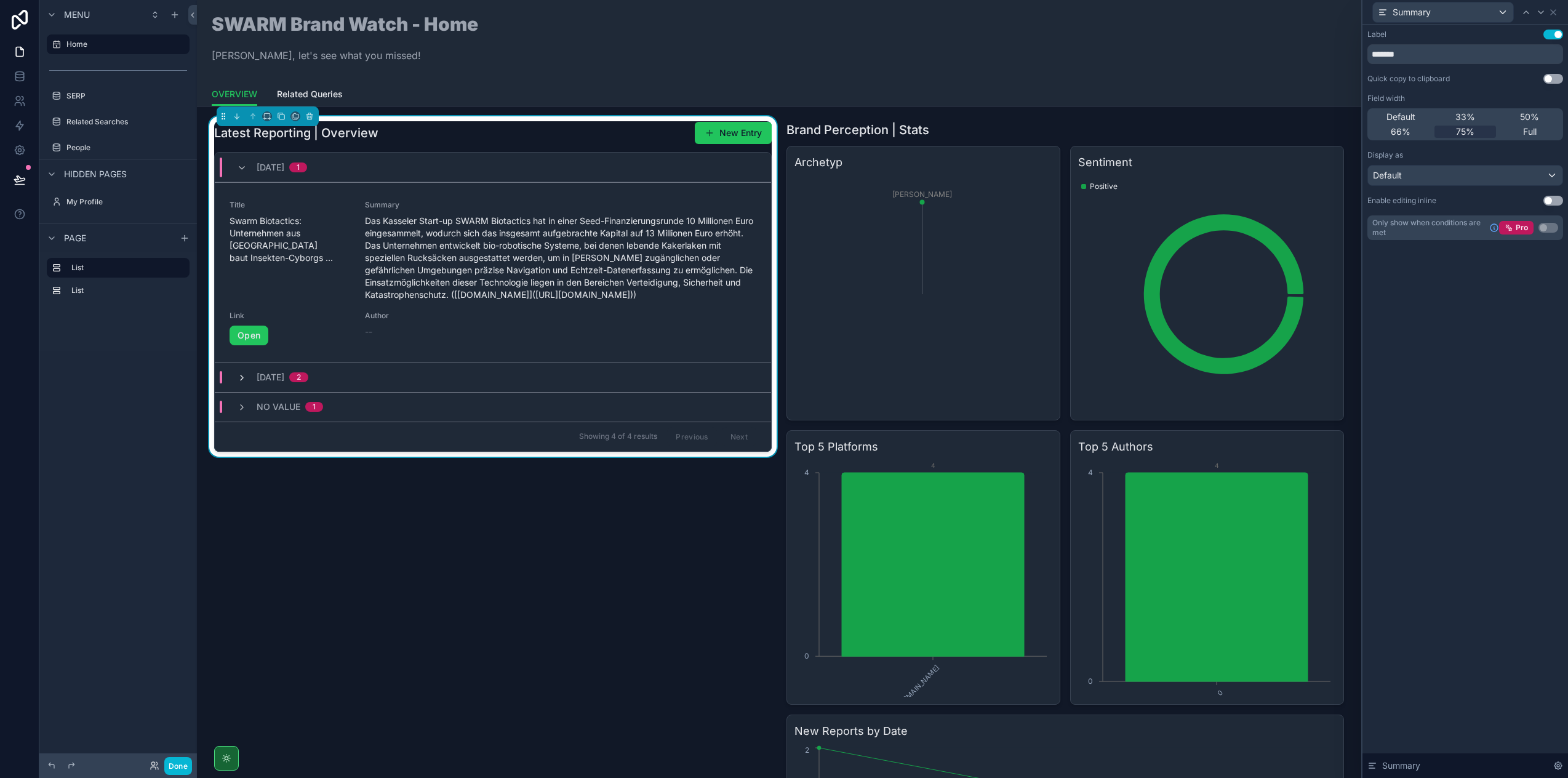
click at [245, 383] on icon "scrollable content" at bounding box center [242, 378] width 10 height 10
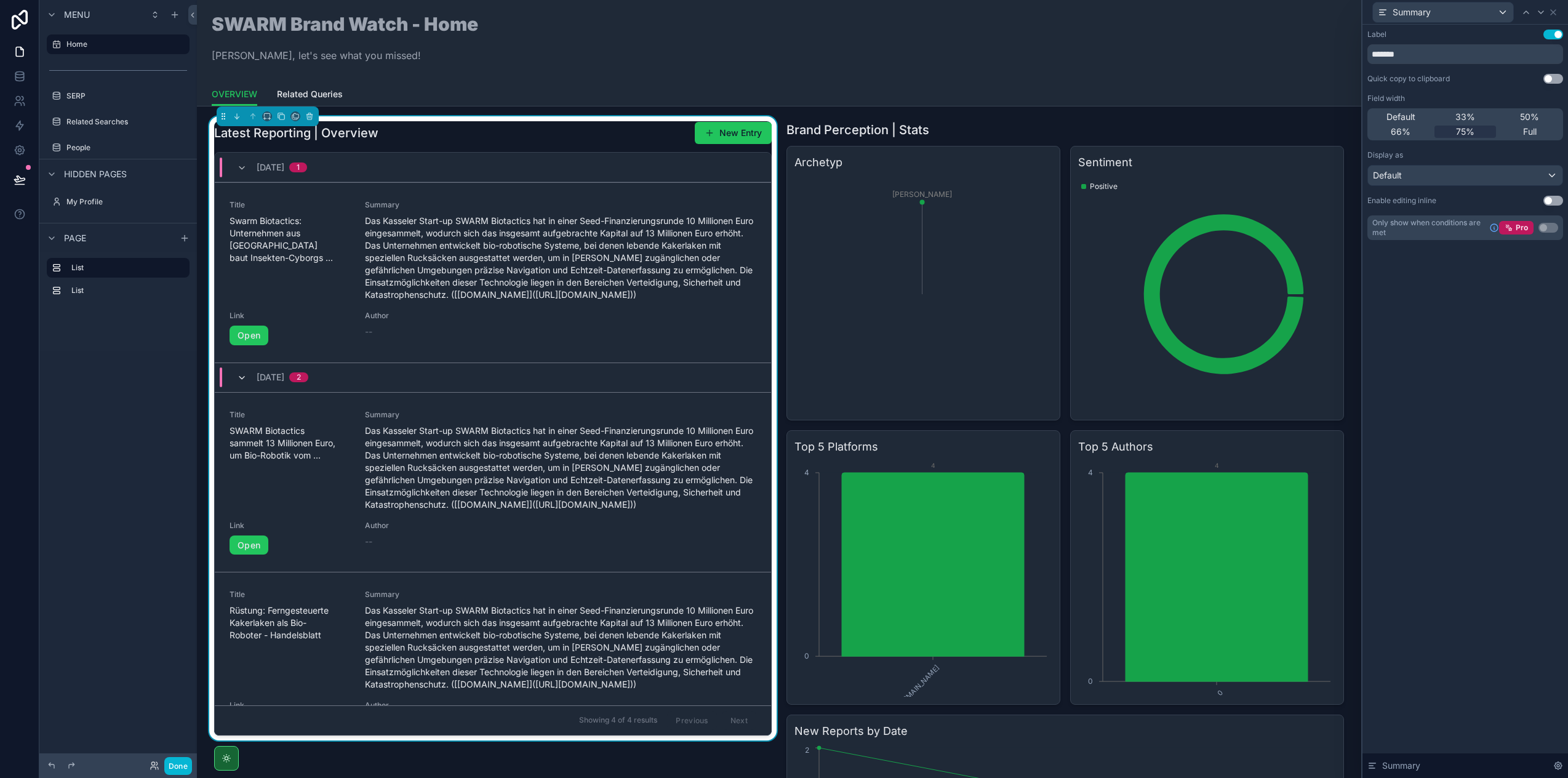
click at [244, 383] on icon "scrollable content" at bounding box center [242, 378] width 10 height 10
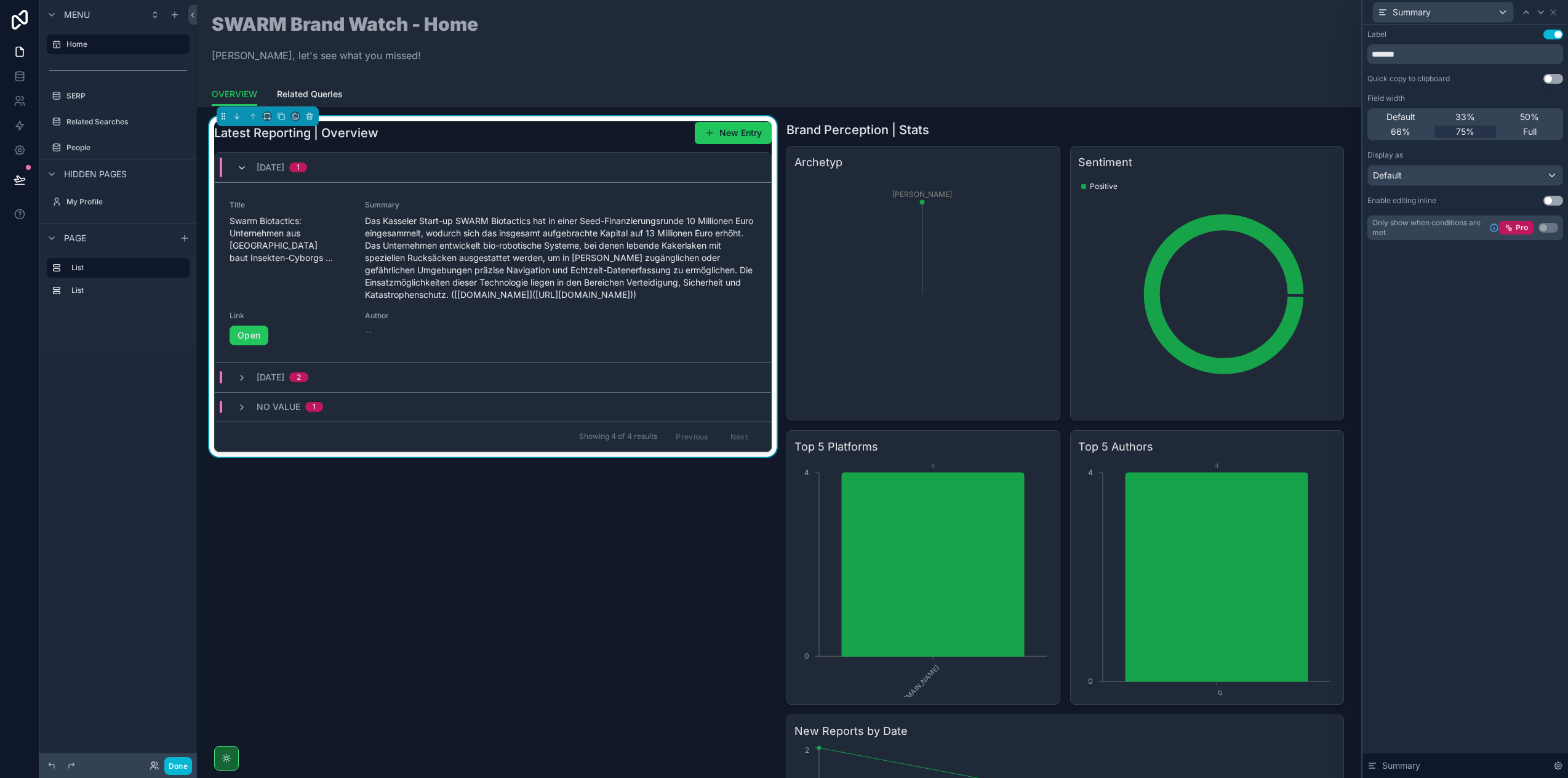
click at [242, 166] on icon "scrollable content" at bounding box center [242, 168] width 10 height 10
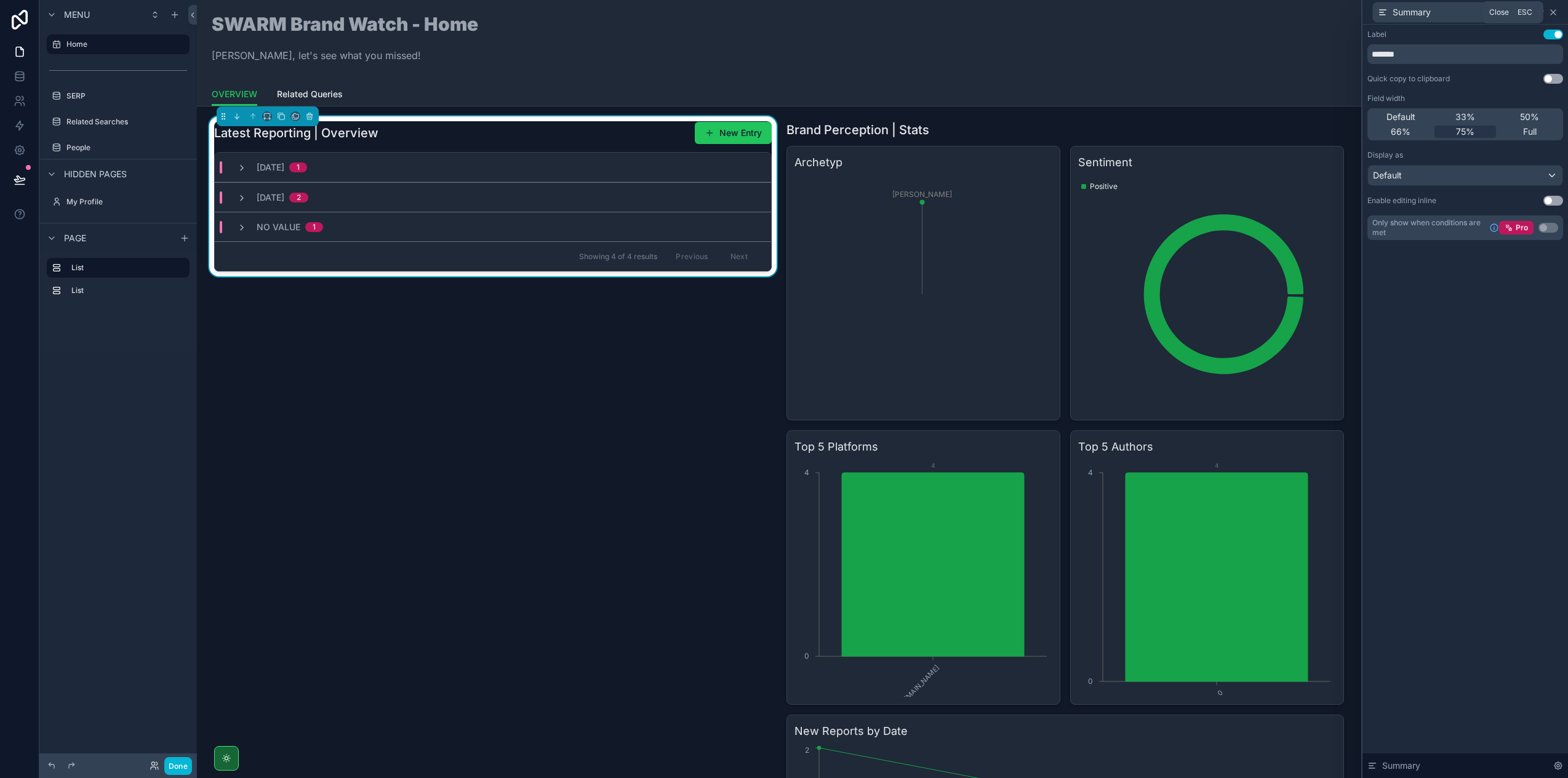
click at [1557, 11] on icon at bounding box center [1553, 12] width 10 height 10
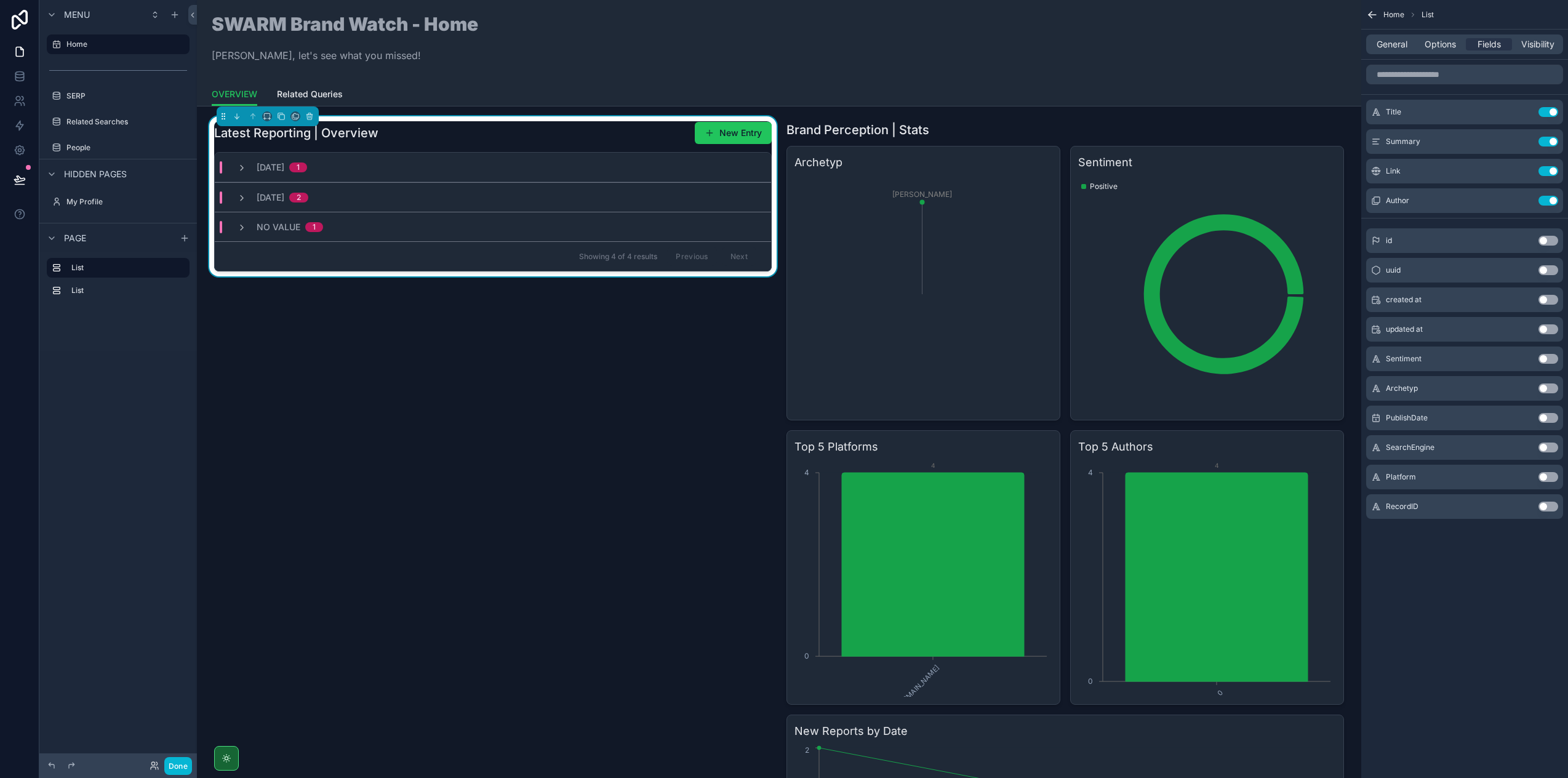
click at [437, 340] on div "Latest Reporting | Overview New Entry [DATE] 1 [DATE] 2 No value 1 Showing 4 of…" at bounding box center [493, 554] width 573 height 877
click at [1388, 41] on span "General" at bounding box center [1392, 44] width 31 height 12
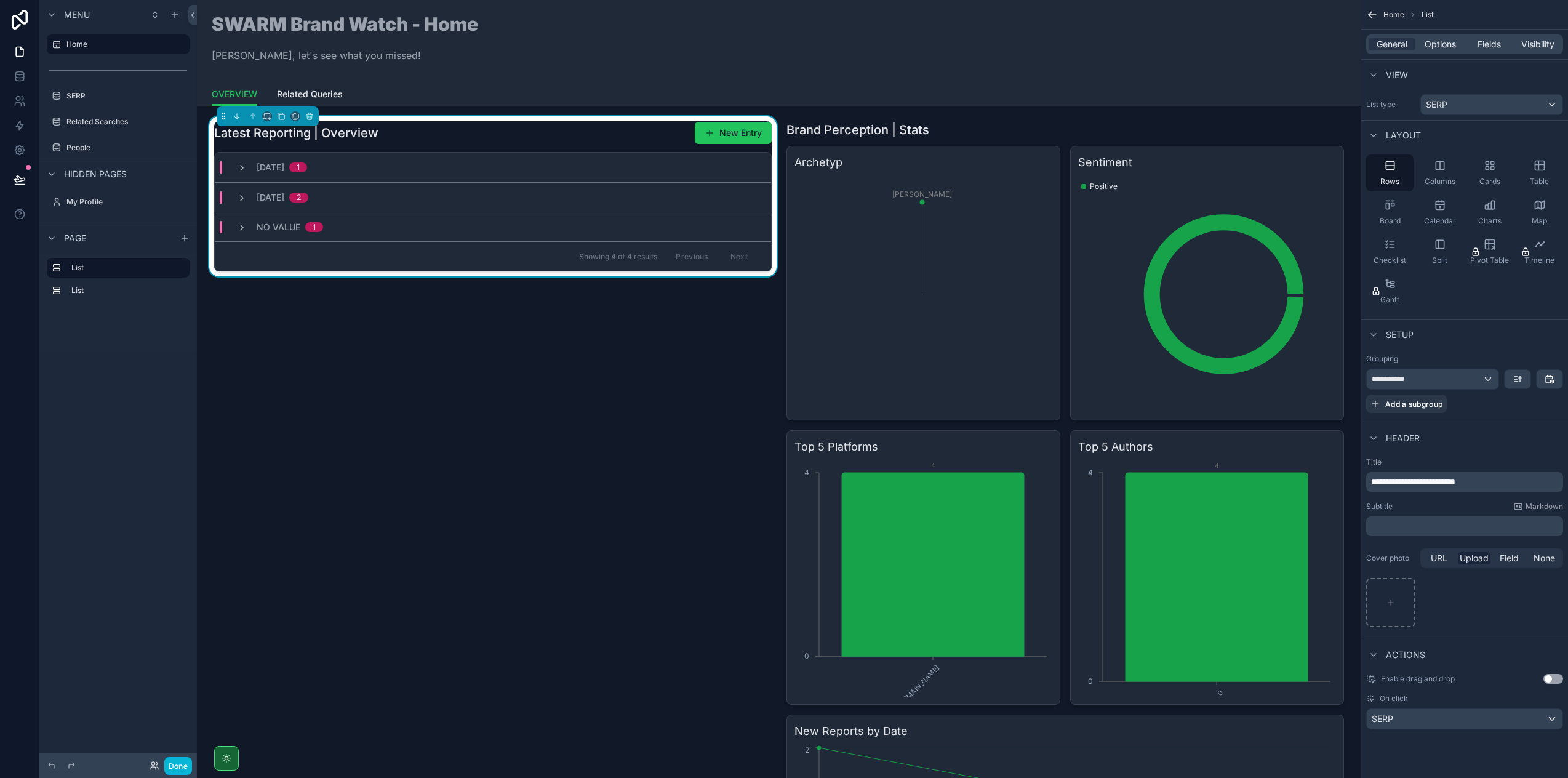
click at [1444, 38] on div "General Options Fields Visibility" at bounding box center [1465, 44] width 197 height 19
click at [1445, 43] on span "Options" at bounding box center [1440, 44] width 32 height 12
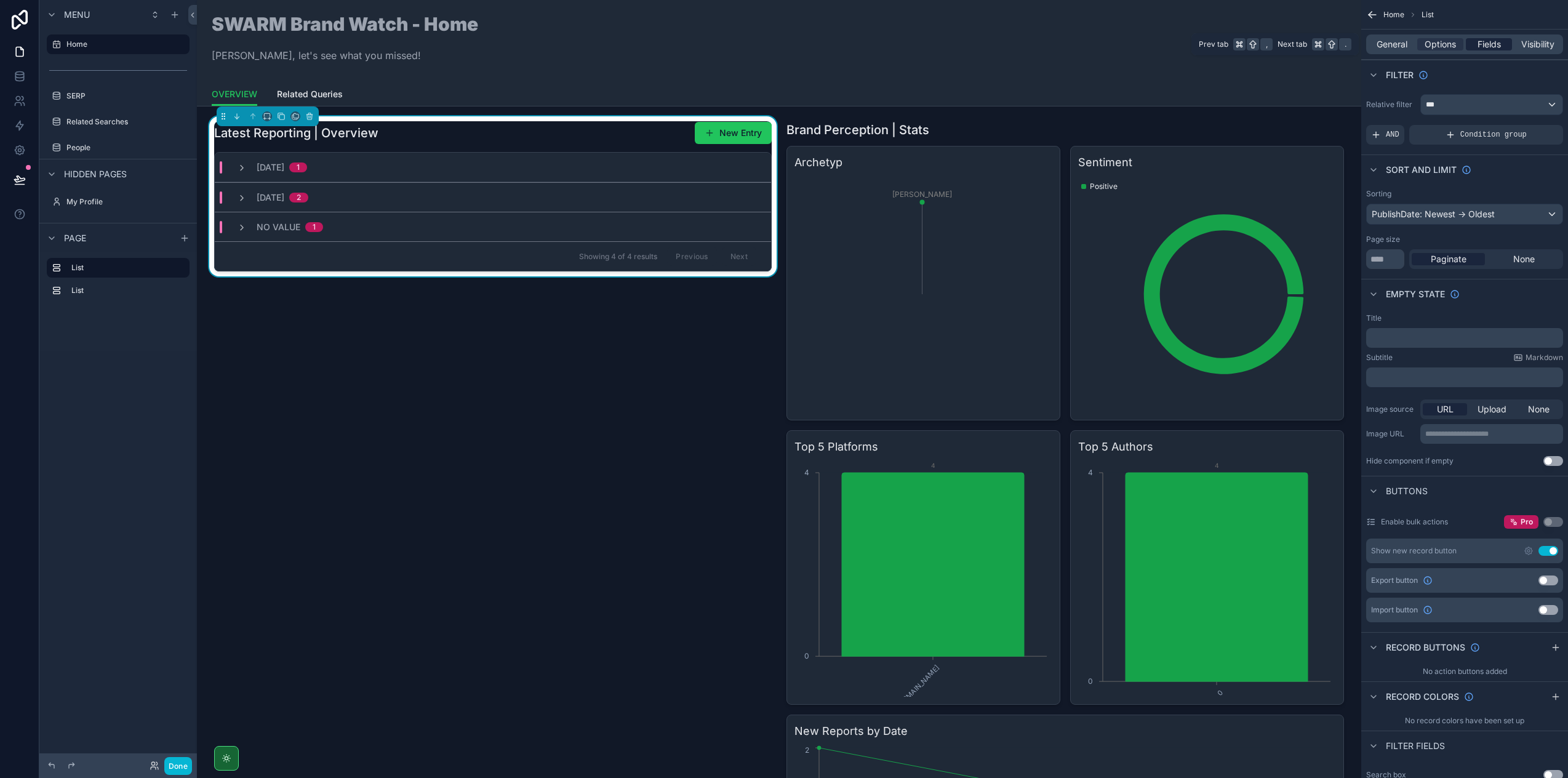
click at [1486, 44] on span "Fields" at bounding box center [1489, 44] width 23 height 12
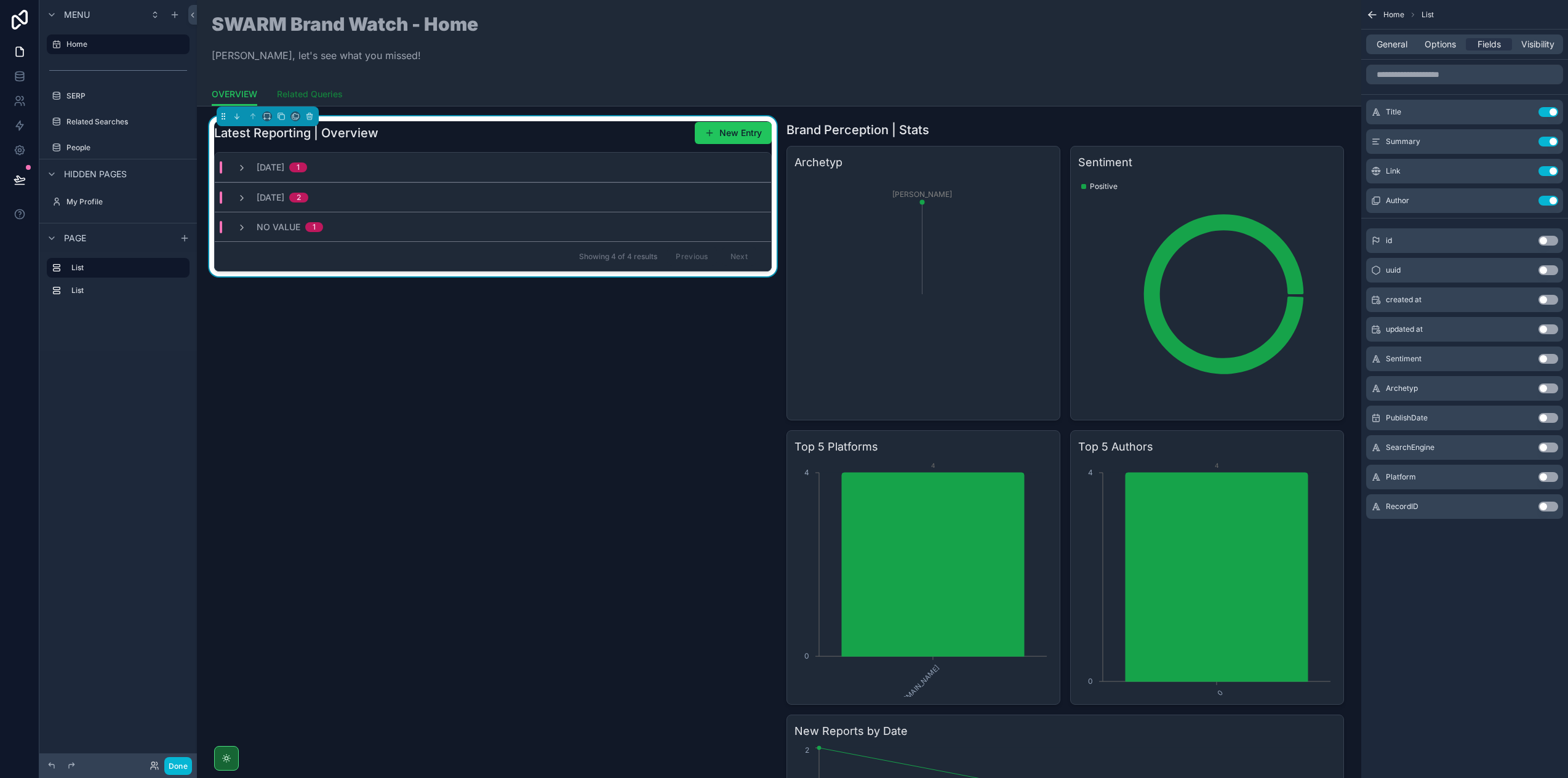
click at [290, 89] on span "Related Queries" at bounding box center [310, 94] width 66 height 12
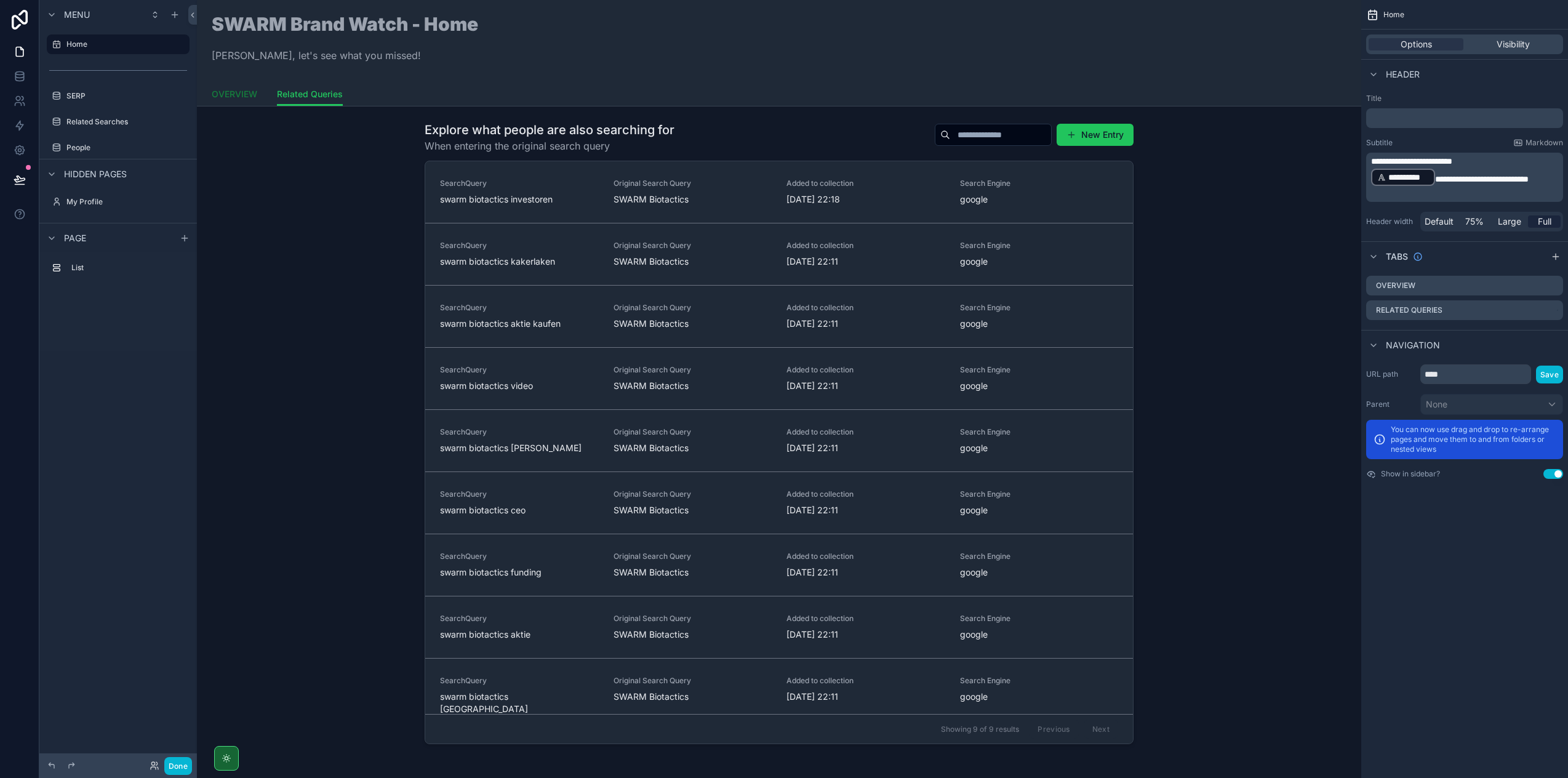
click at [233, 95] on span "OVERVIEW" at bounding box center [234, 94] width 46 height 12
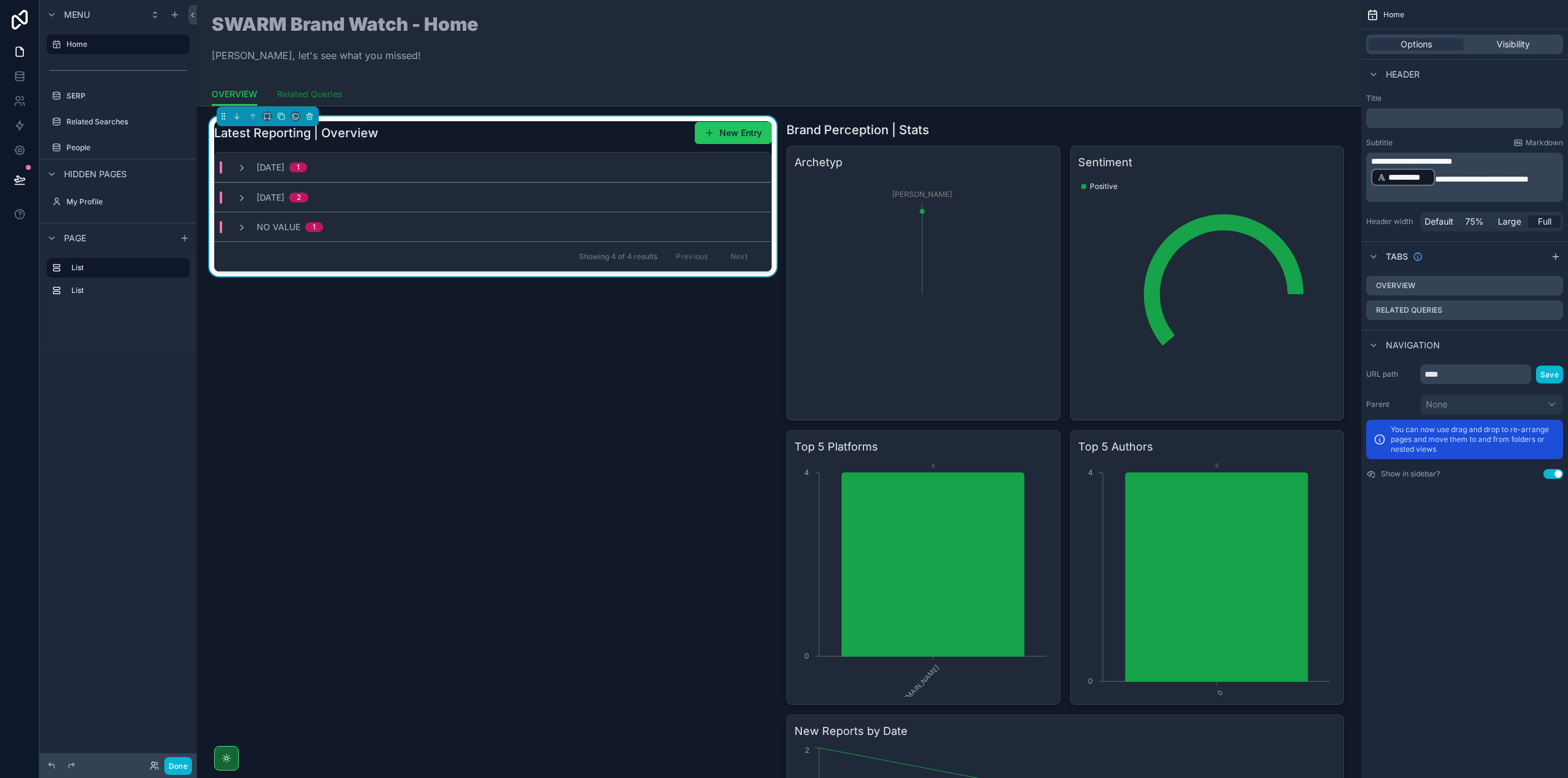
click at [328, 93] on span "Related Queries" at bounding box center [310, 94] width 66 height 12
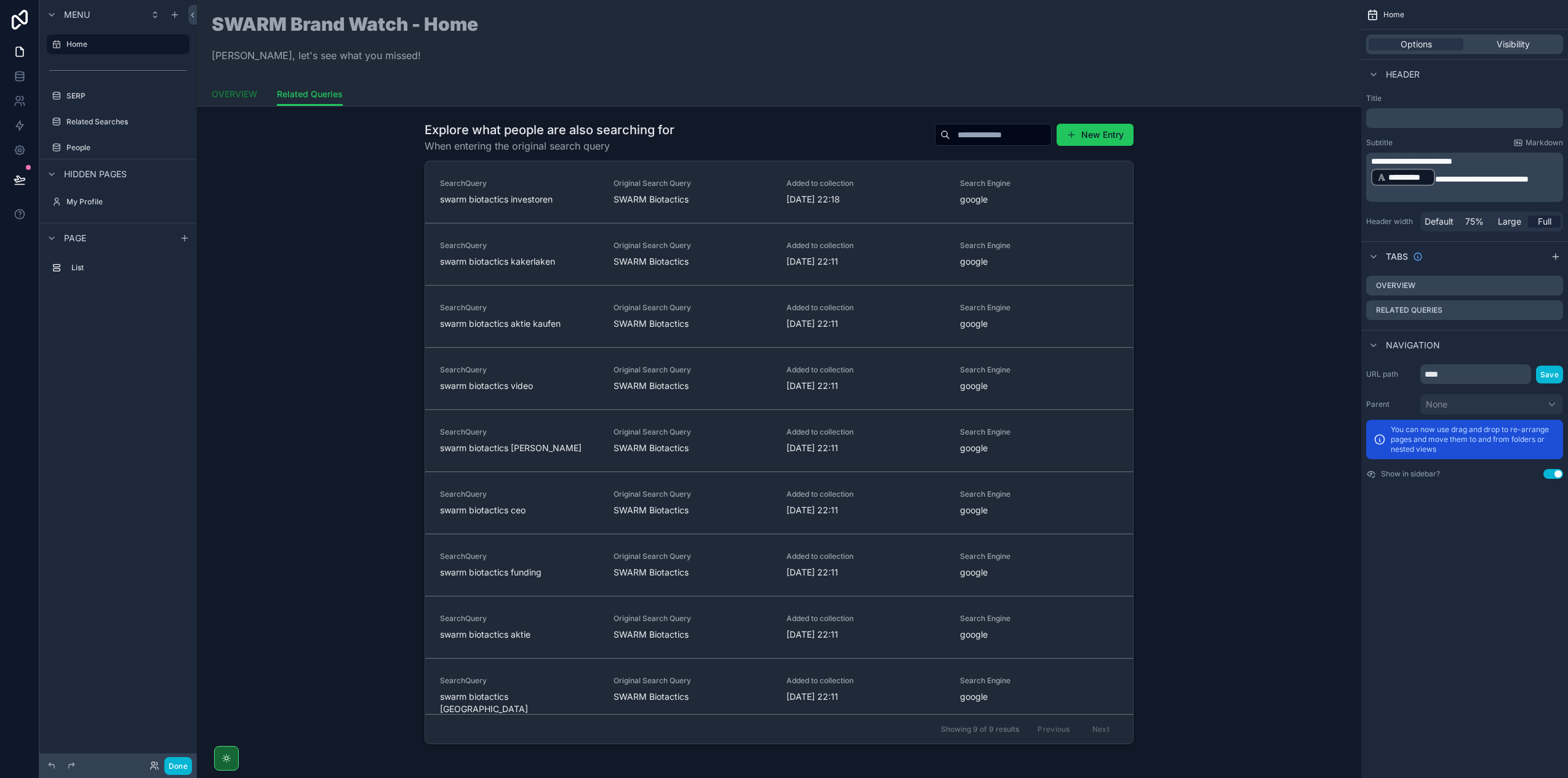
click at [231, 93] on span "OVERVIEW" at bounding box center [234, 94] width 46 height 12
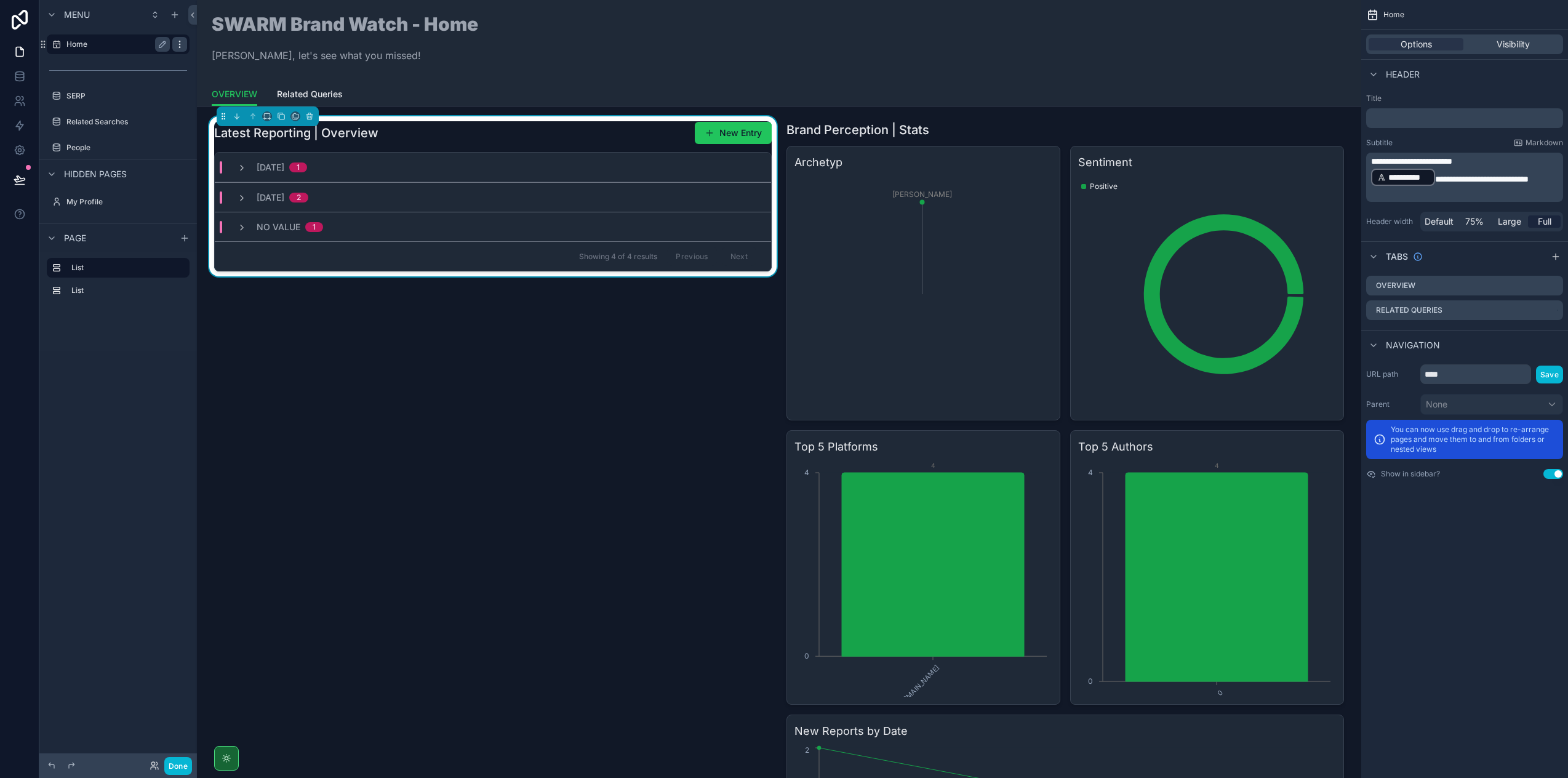
click at [177, 46] on icon "scrollable content" at bounding box center [179, 44] width 10 height 10
click at [96, 48] on label "Home" at bounding box center [115, 44] width 99 height 10
click at [1551, 287] on icon "scrollable content" at bounding box center [1553, 287] width 5 height 5
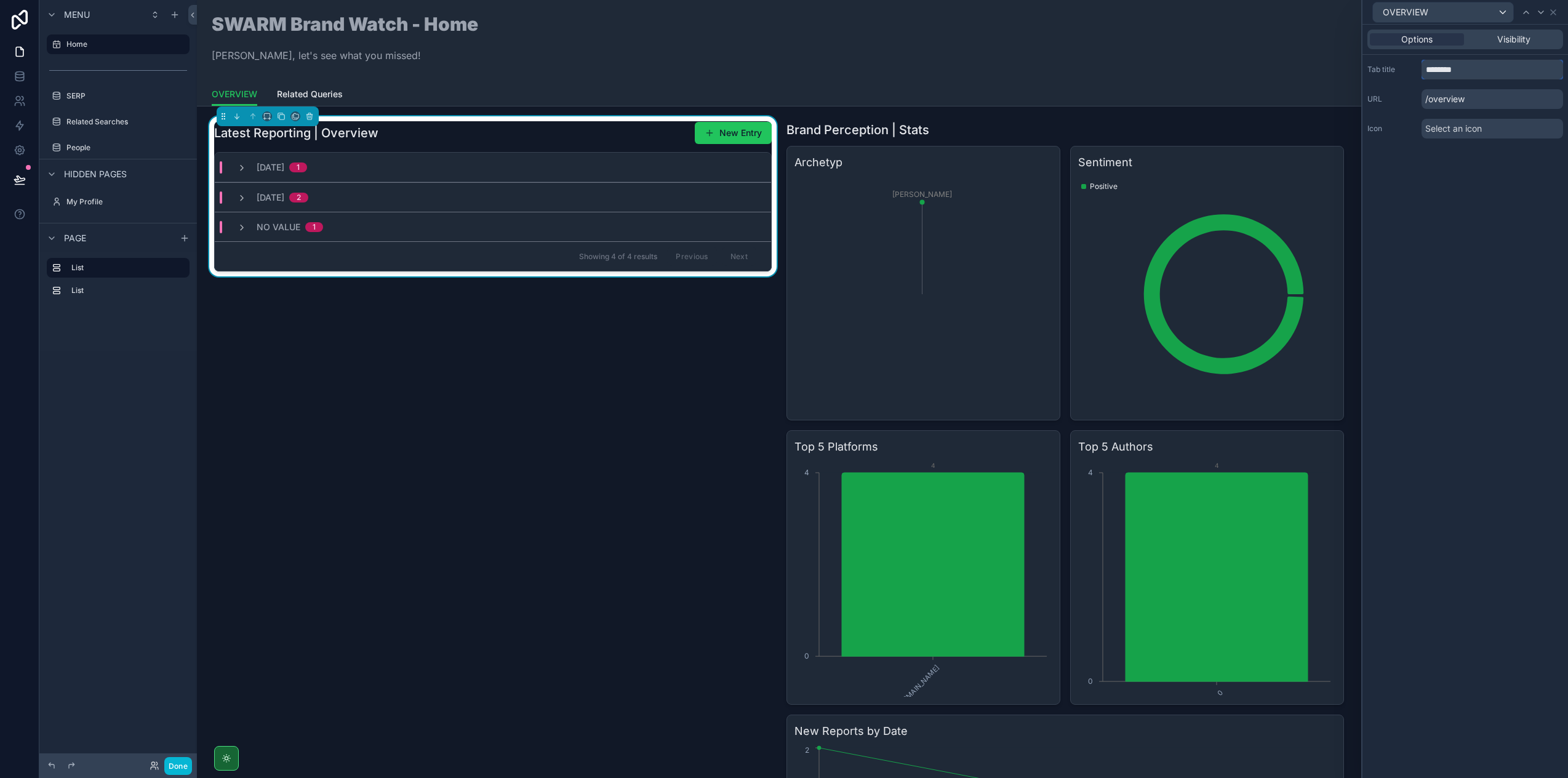
click at [1463, 69] on input "********" at bounding box center [1492, 69] width 142 height 19
type input "*********"
click at [1465, 238] on div "Options Visibility Tab title ********* URL /worldwide Icon Select an icon" at bounding box center [1465, 401] width 205 height 753
click at [1551, 13] on icon at bounding box center [1553, 12] width 10 height 10
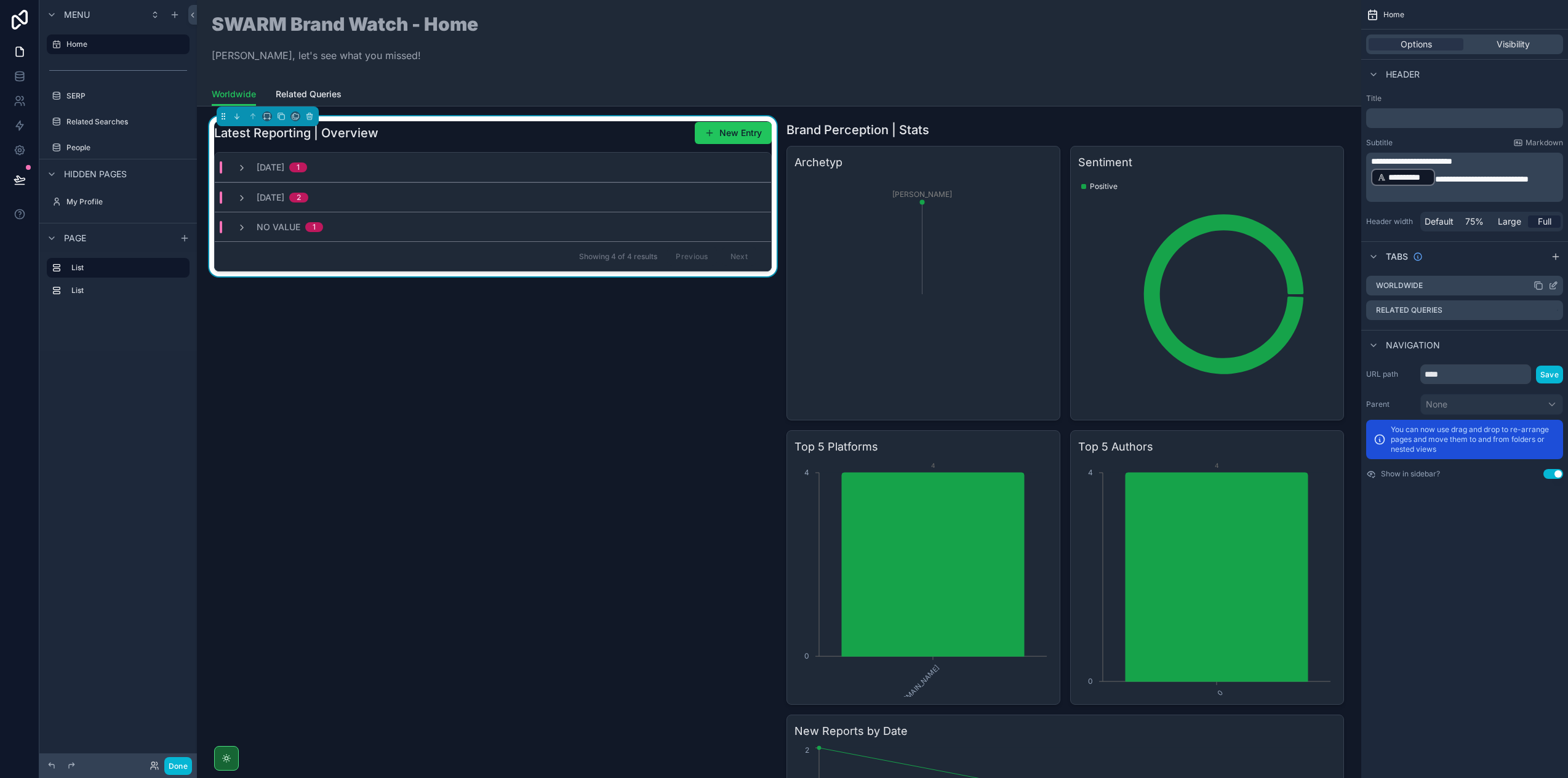
click at [1539, 286] on icon "scrollable content" at bounding box center [1538, 285] width 10 height 10
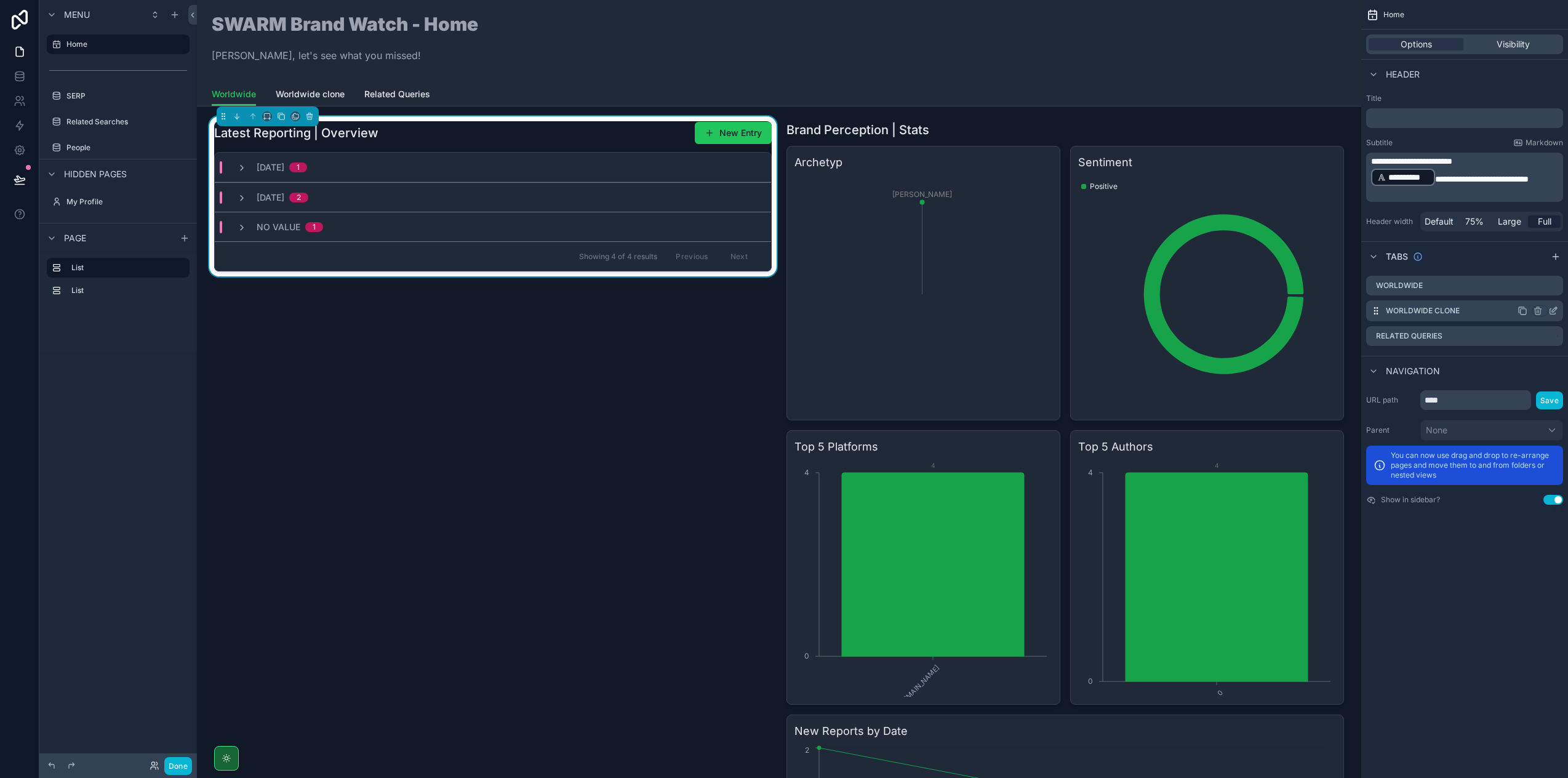
click at [1551, 312] on icon "scrollable content" at bounding box center [1553, 311] width 10 height 10
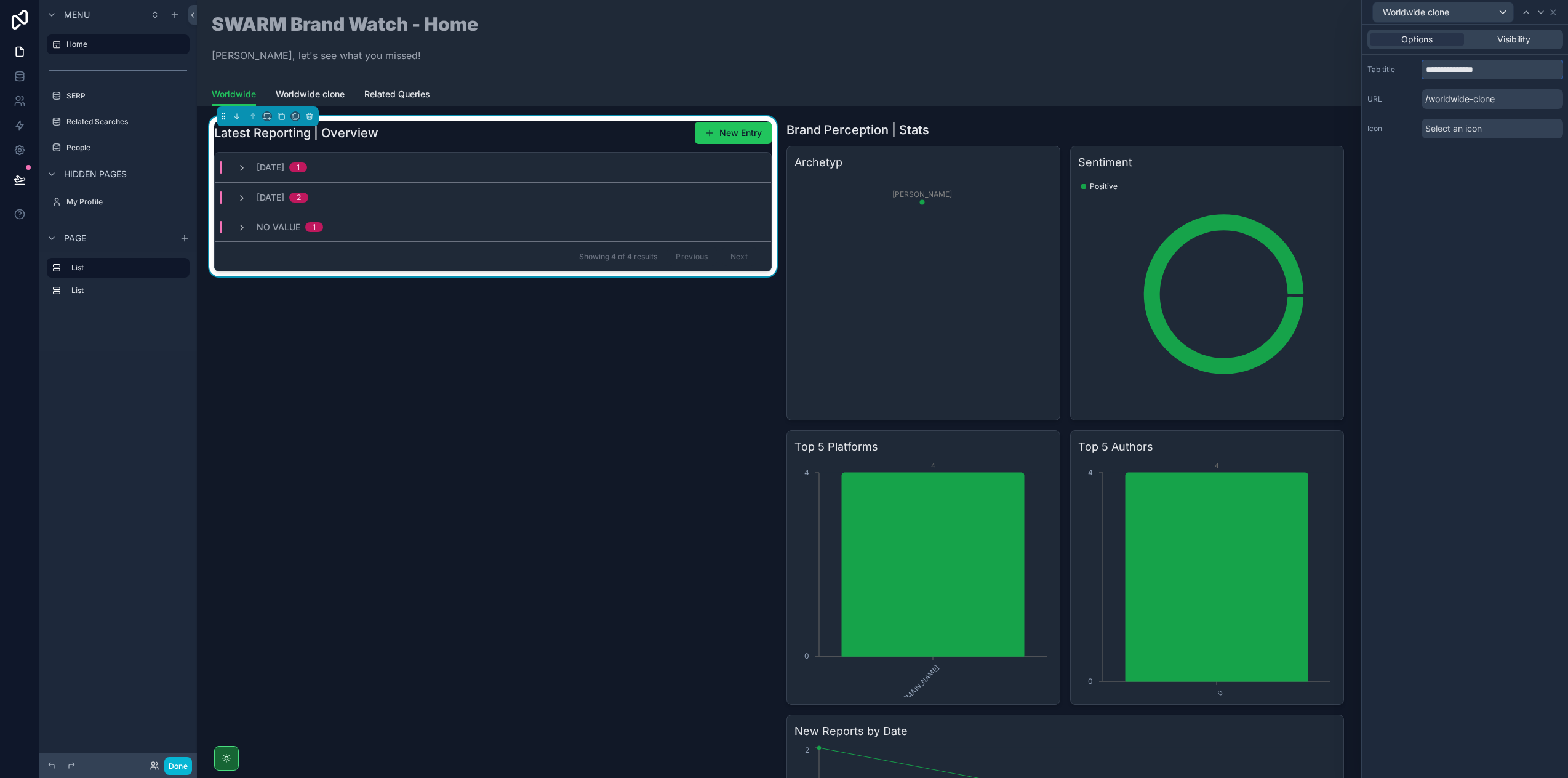
click at [1463, 69] on input "**********" at bounding box center [1492, 69] width 142 height 19
click at [1460, 72] on input "**********" at bounding box center [1492, 69] width 142 height 19
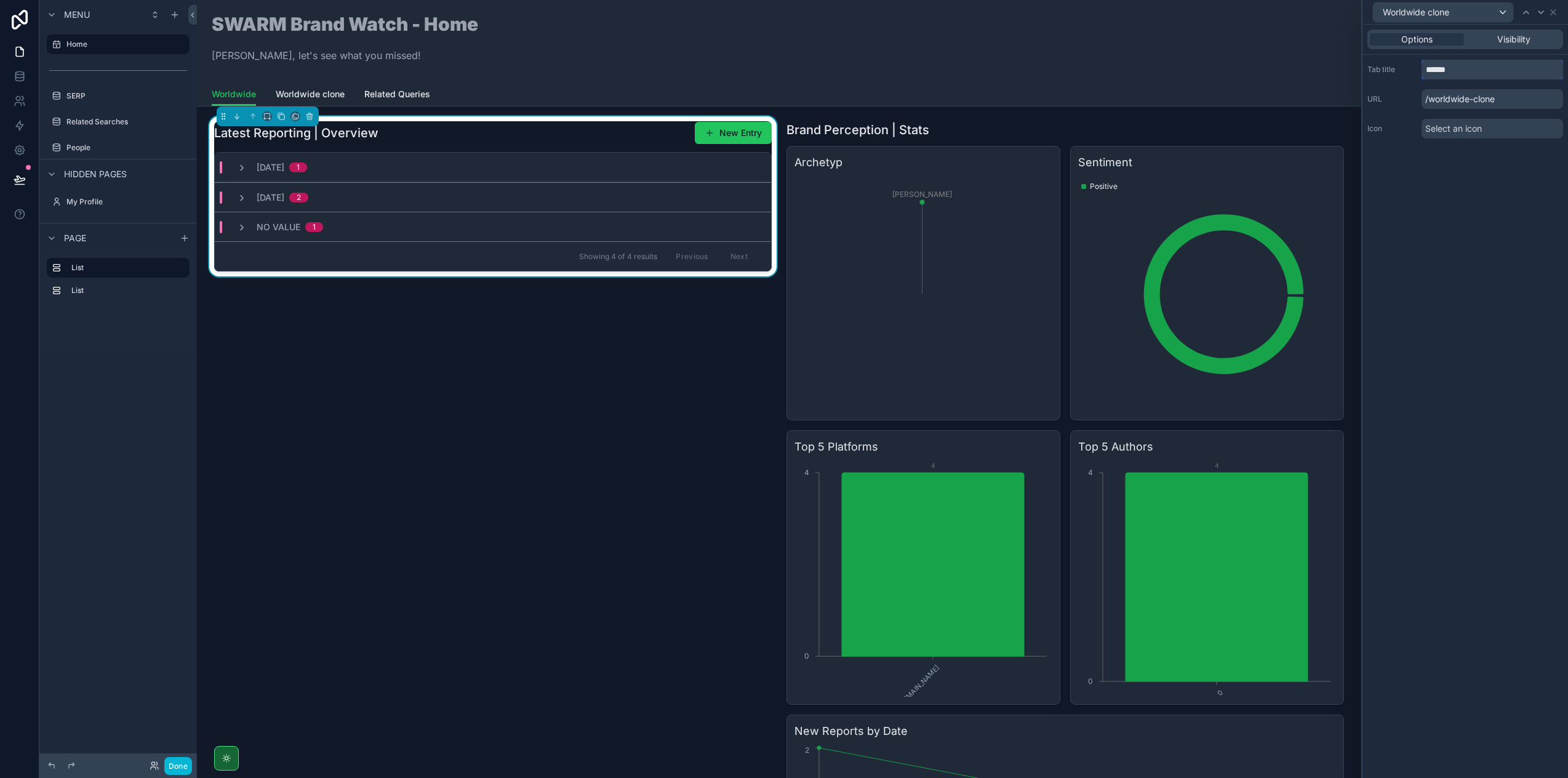
type input "******"
click at [1493, 220] on div "Options Visibility Tab title ****** URL /worldwide-clone Icon Select an icon" at bounding box center [1465, 401] width 205 height 753
click at [1553, 15] on icon at bounding box center [1553, 12] width 10 height 10
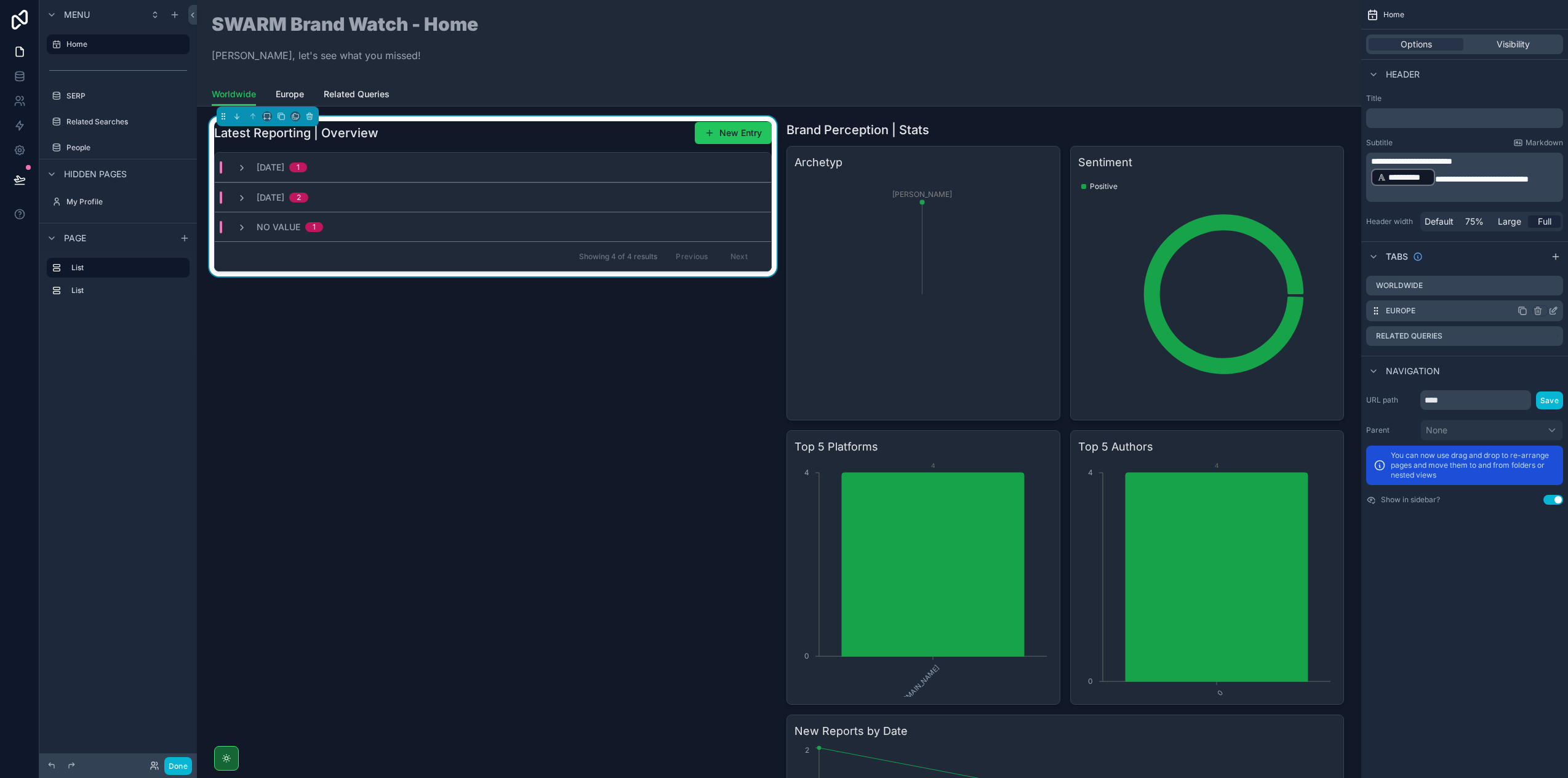
click at [1523, 309] on icon "scrollable content" at bounding box center [1522, 311] width 10 height 10
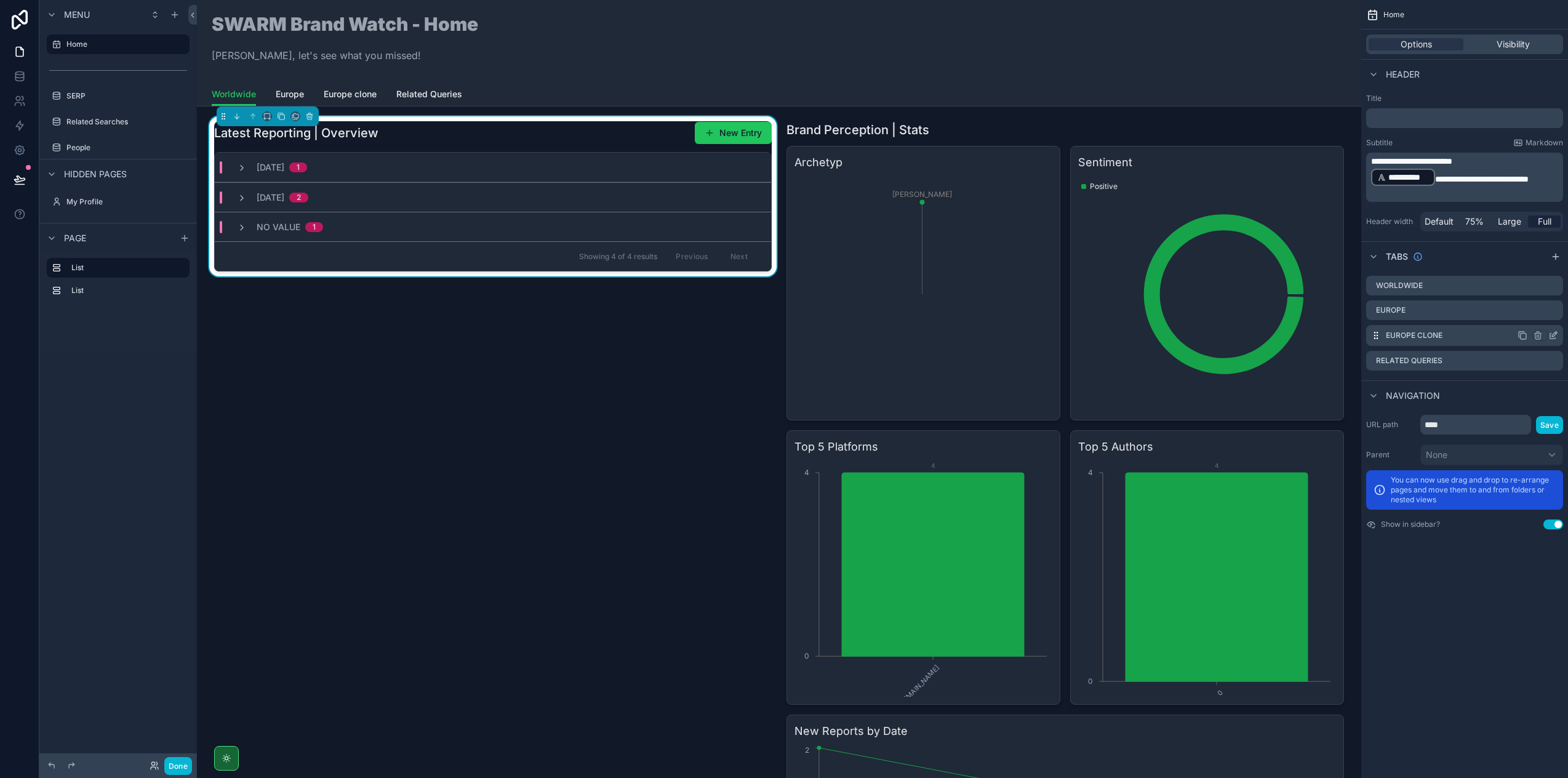
click at [1555, 337] on icon "scrollable content" at bounding box center [1553, 335] width 10 height 10
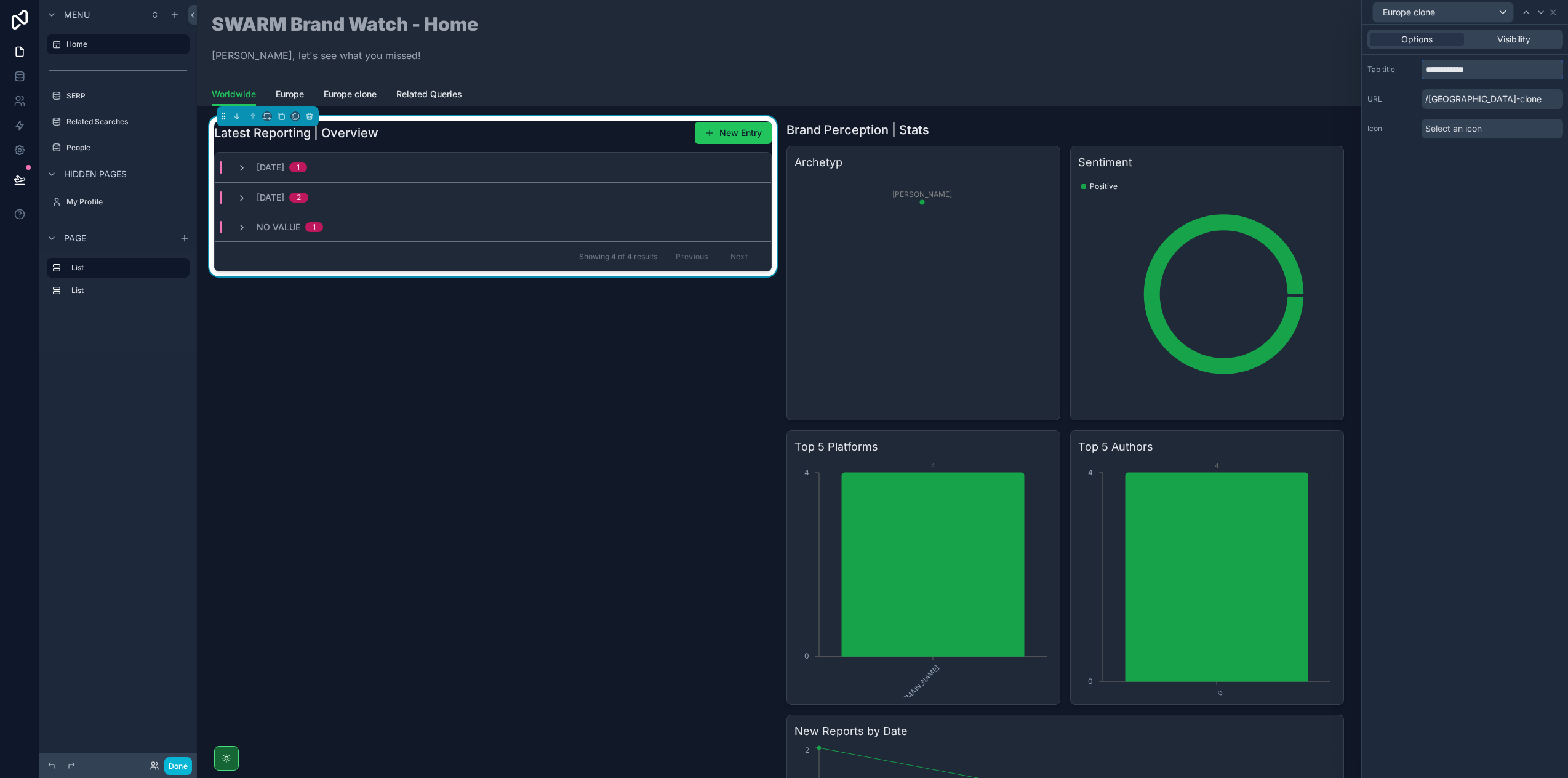
click at [1480, 76] on input "**********" at bounding box center [1492, 69] width 142 height 19
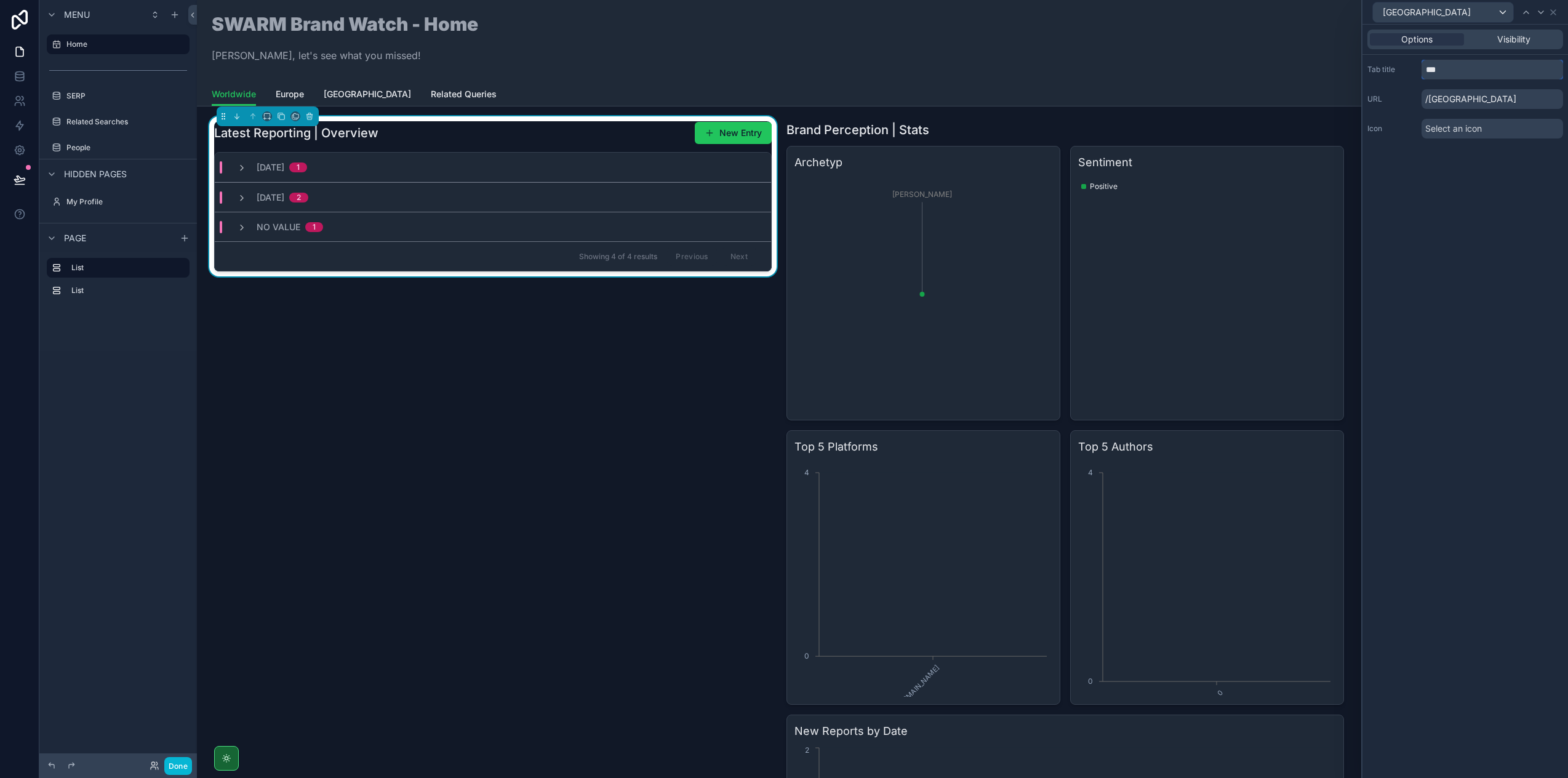
type input "***"
click at [1485, 223] on div "Options Visibility Tab title *** URL /[GEOGRAPHIC_DATA] Icon Select an icon" at bounding box center [1465, 401] width 205 height 753
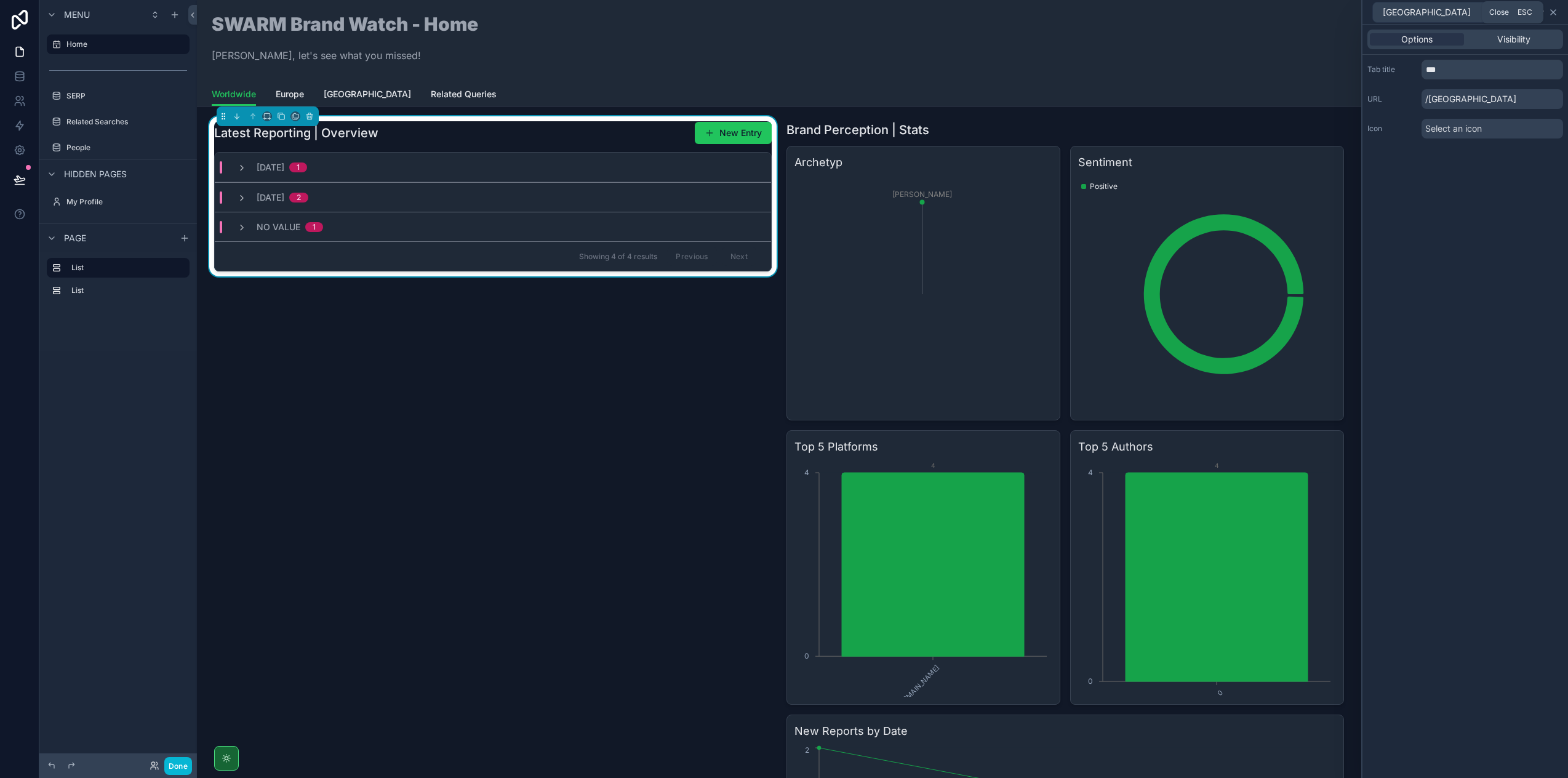
click at [1556, 11] on icon at bounding box center [1553, 12] width 10 height 10
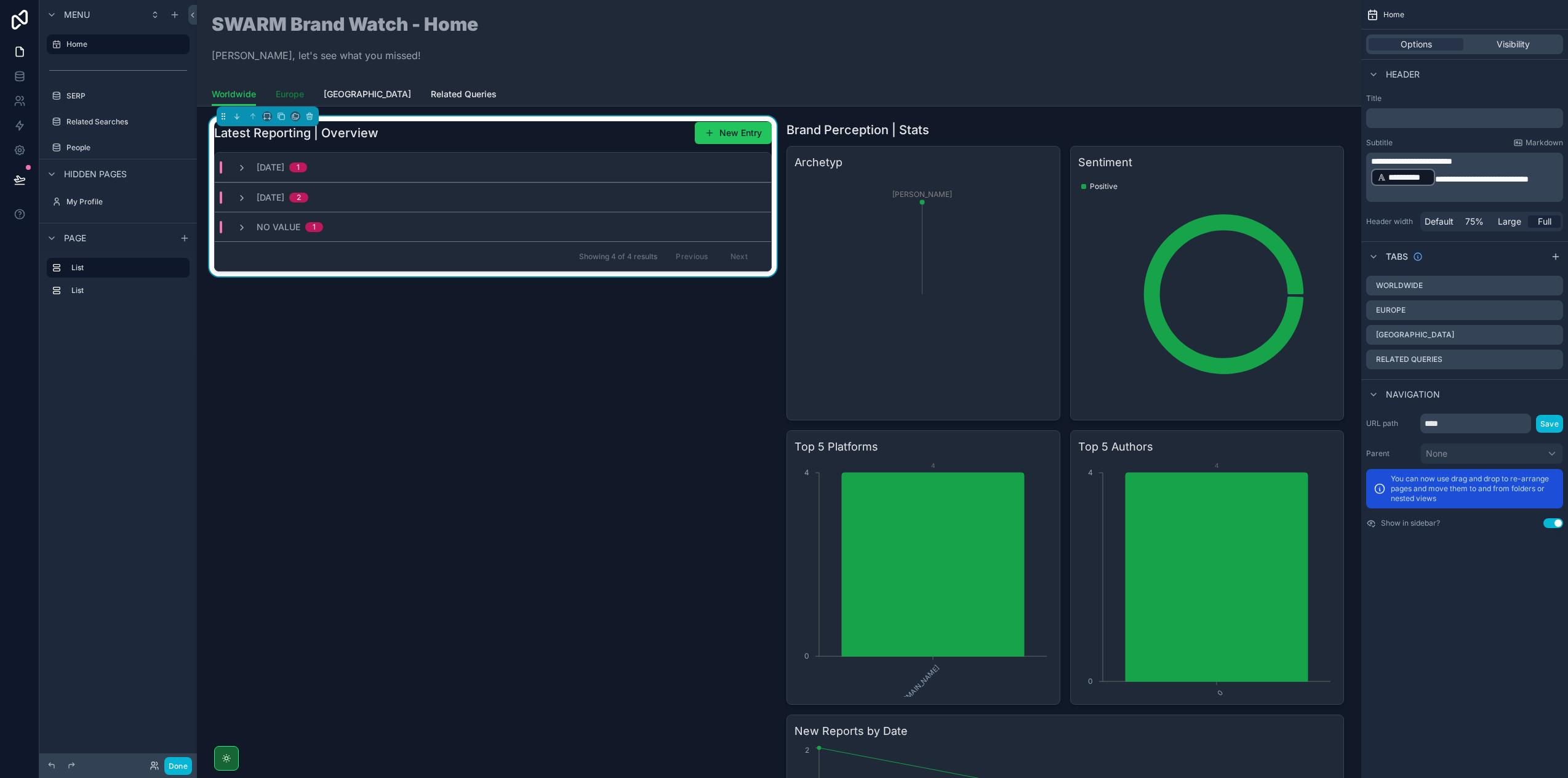
click at [291, 93] on span "Europe" at bounding box center [290, 94] width 28 height 12
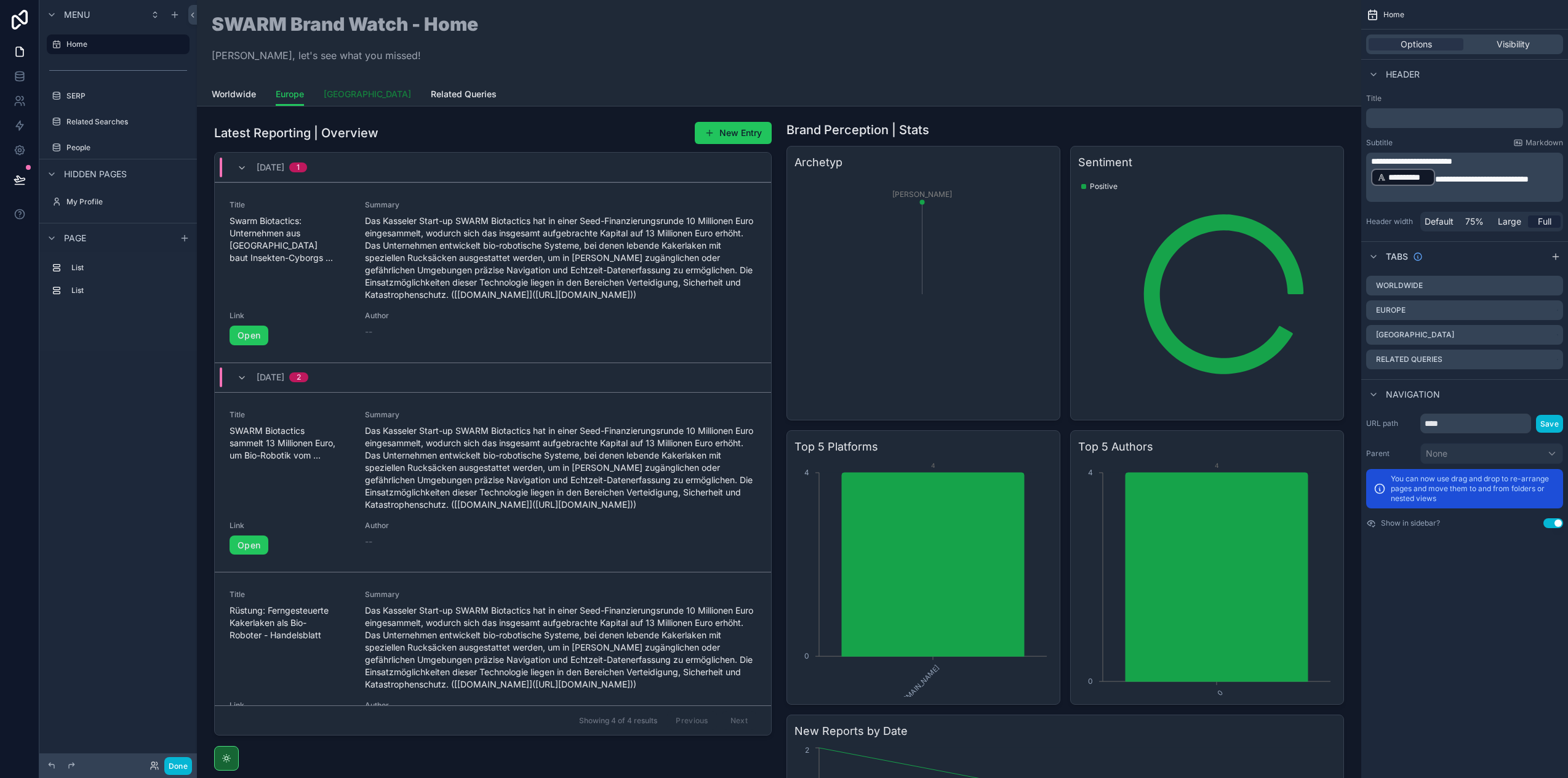
click at [330, 97] on span "[GEOGRAPHIC_DATA]" at bounding box center [367, 94] width 87 height 12
click at [431, 89] on span "Related Queries" at bounding box center [464, 94] width 66 height 12
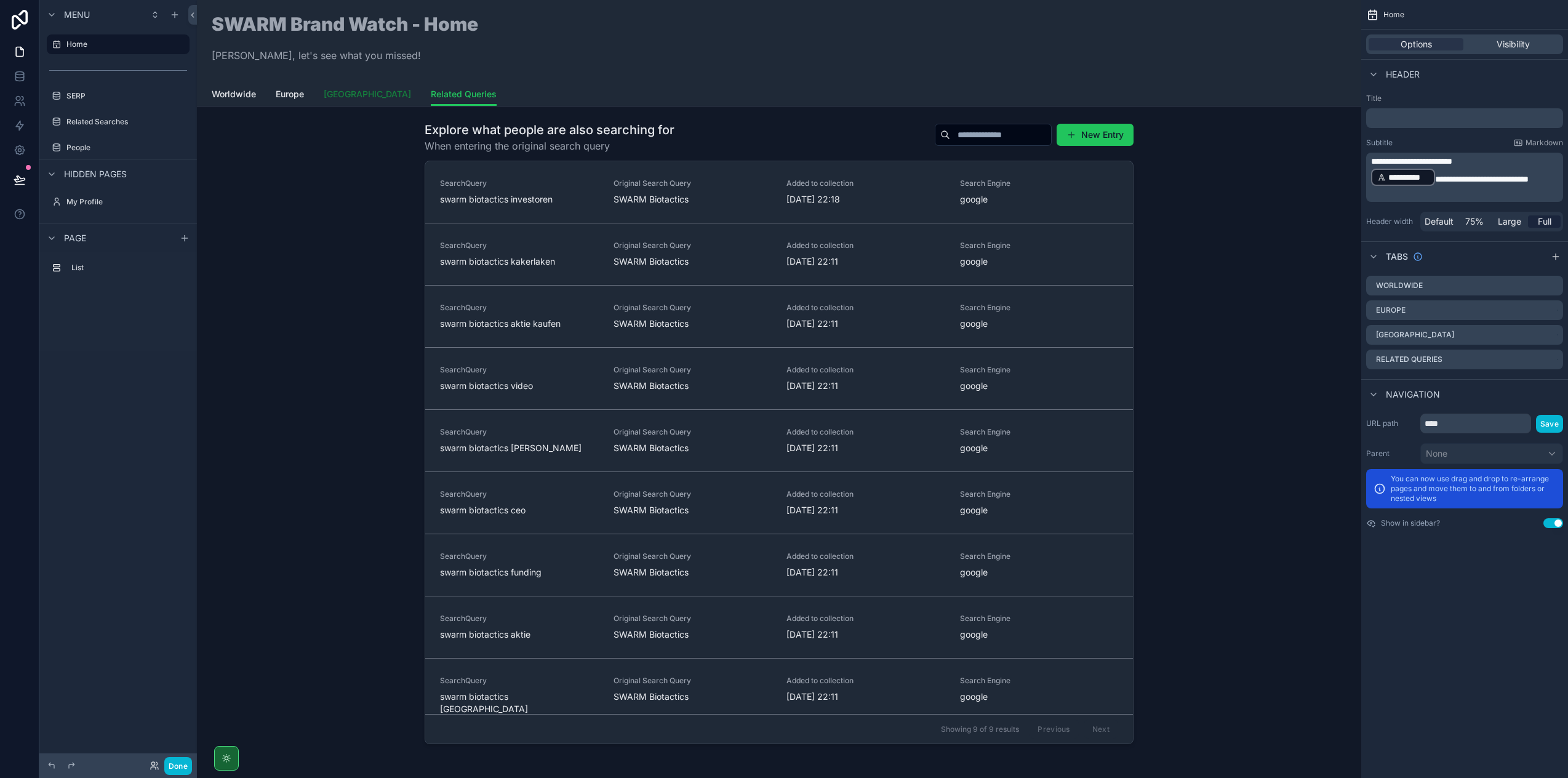
click at [334, 99] on span "[GEOGRAPHIC_DATA]" at bounding box center [367, 94] width 87 height 12
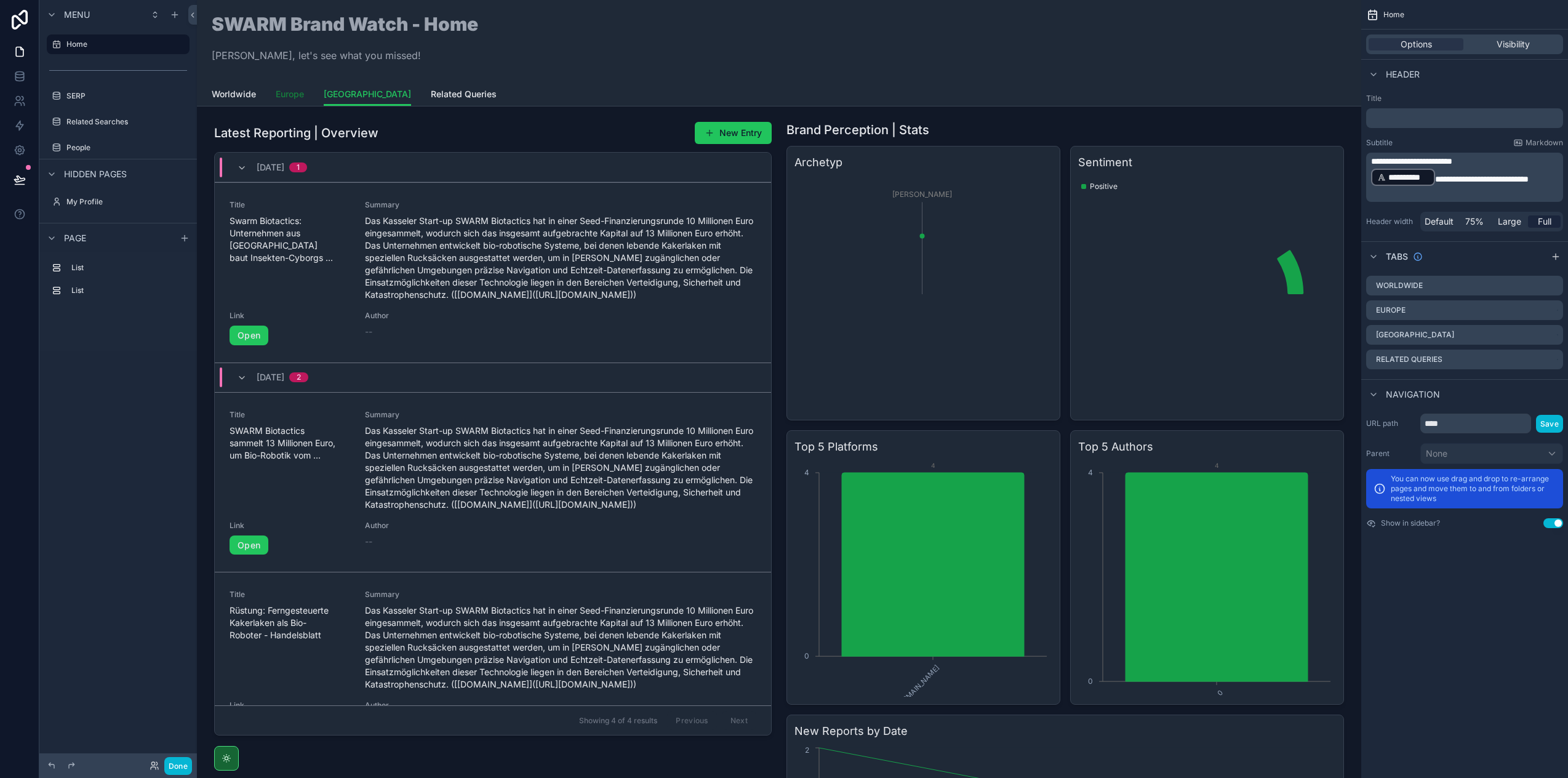
click at [290, 99] on span "Europe" at bounding box center [290, 94] width 28 height 12
click at [241, 95] on span "Worldwide" at bounding box center [234, 94] width 44 height 12
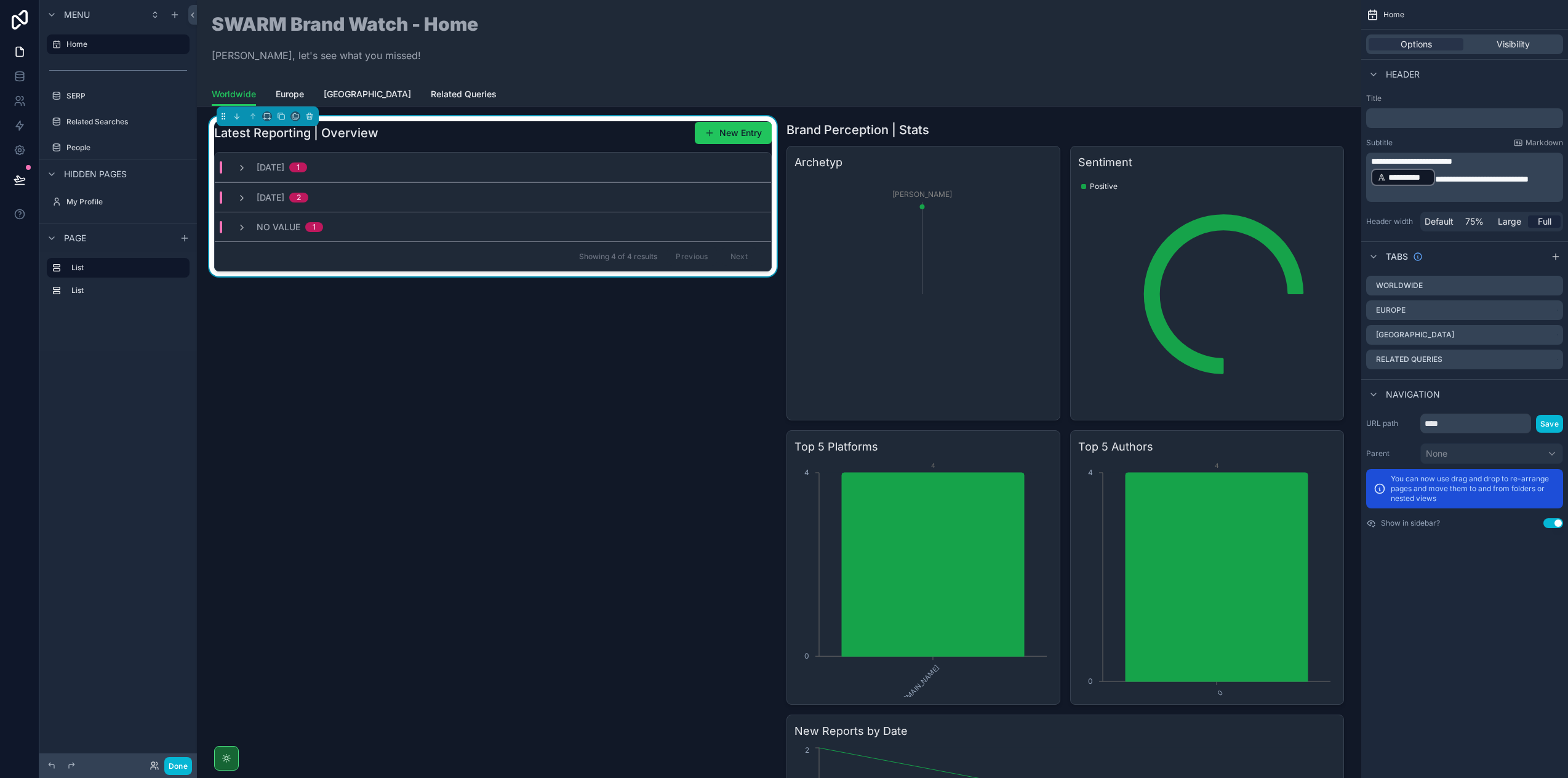
click at [422, 422] on div "Latest Reporting | Overview New Entry [DATE] 1 [DATE] 2 No value 1 Showing 4 of…" at bounding box center [493, 554] width 573 height 877
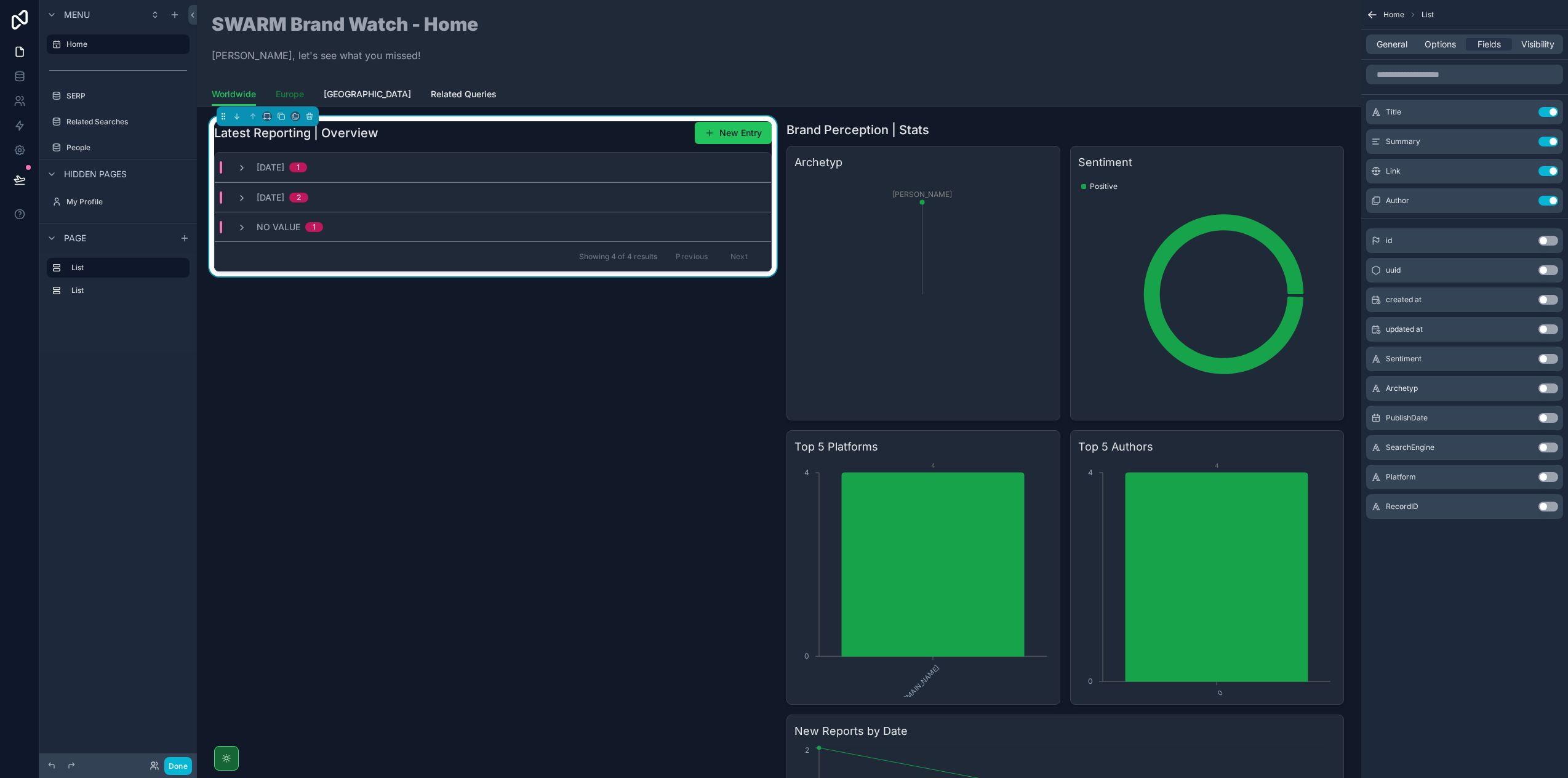
click at [293, 93] on span "Europe" at bounding box center [290, 94] width 28 height 12
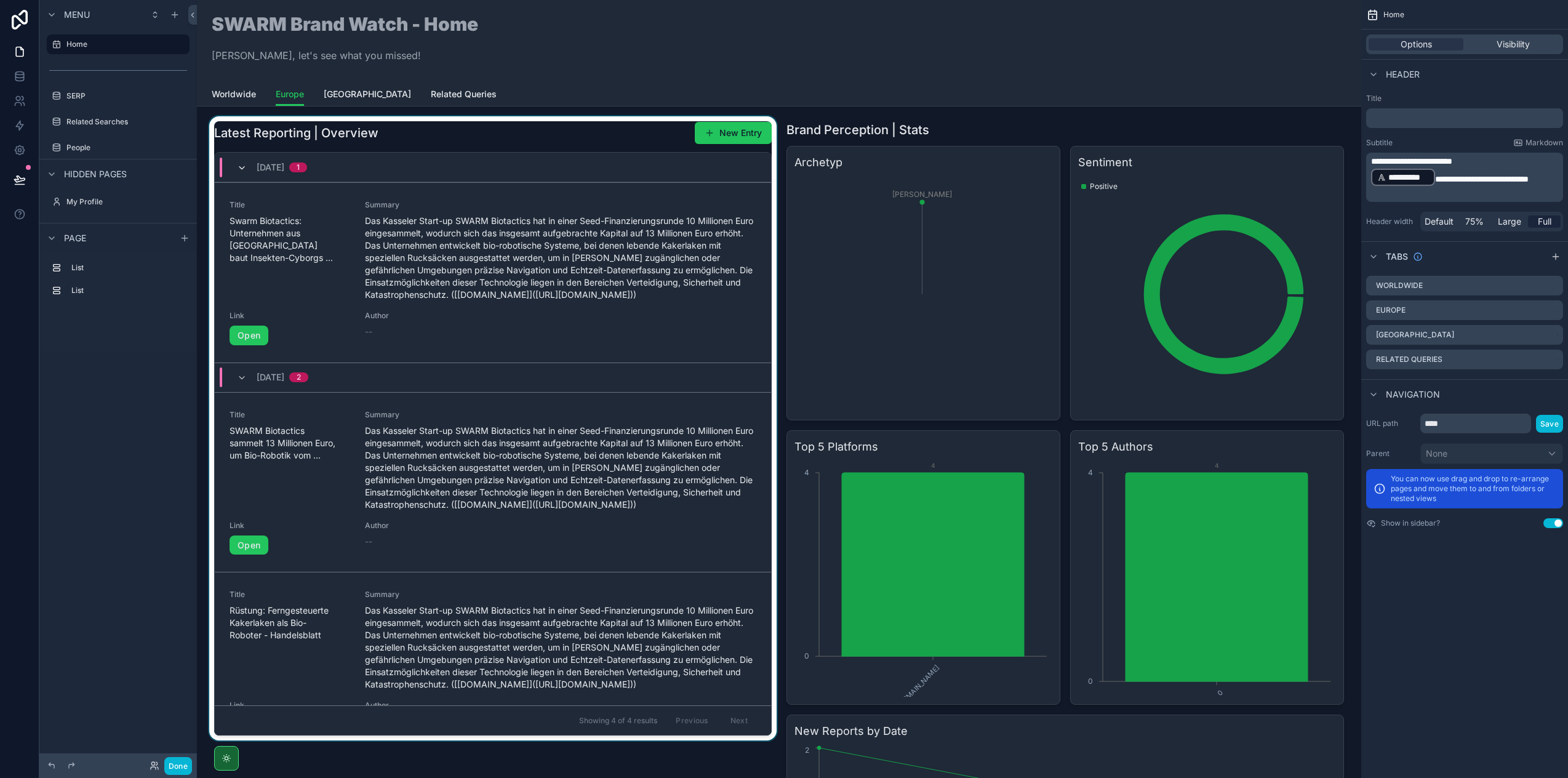
click at [241, 168] on icon "scrollable content" at bounding box center [242, 168] width 10 height 10
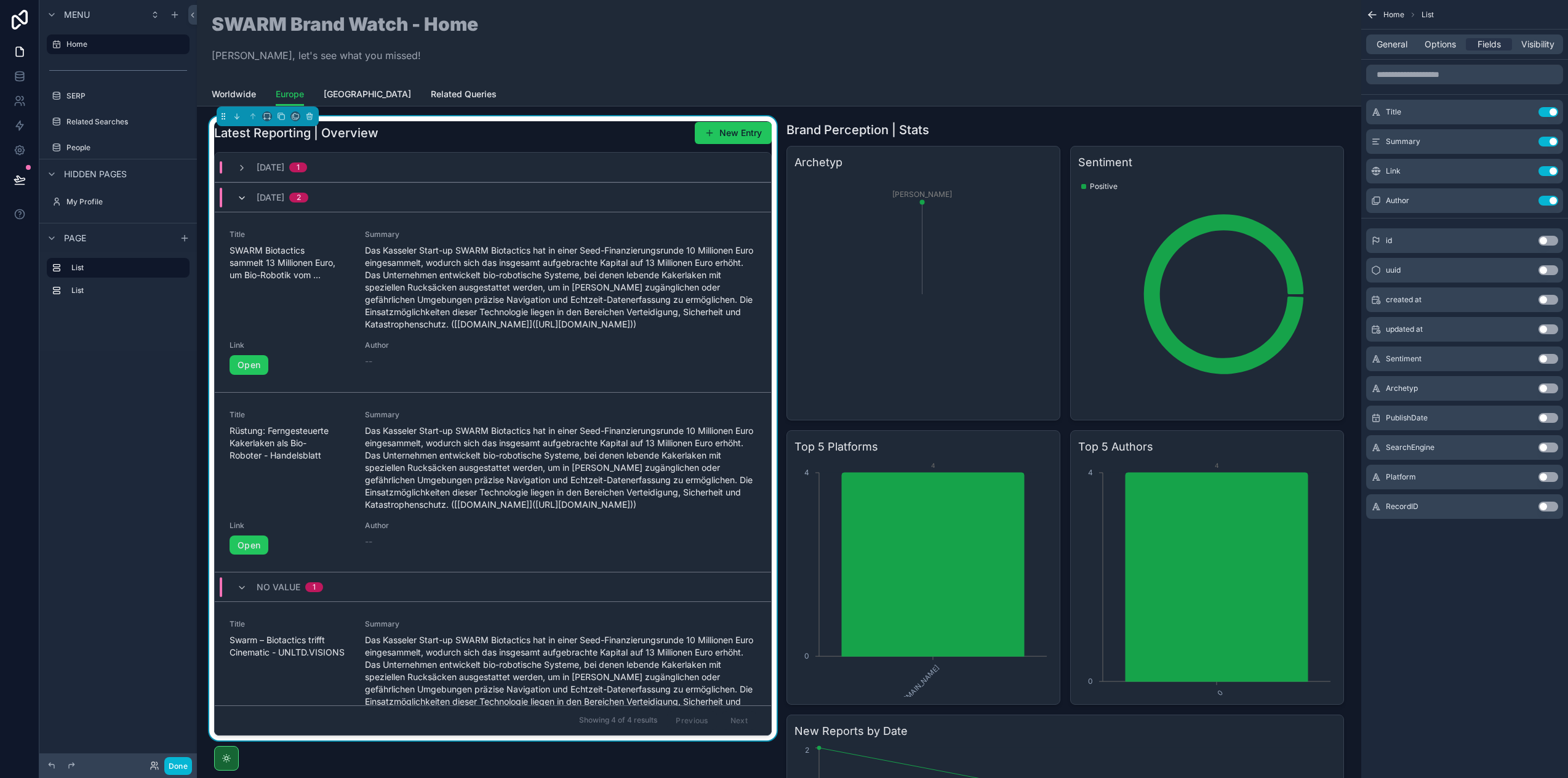
click at [244, 193] on span "scrollable content" at bounding box center [242, 197] width 10 height 10
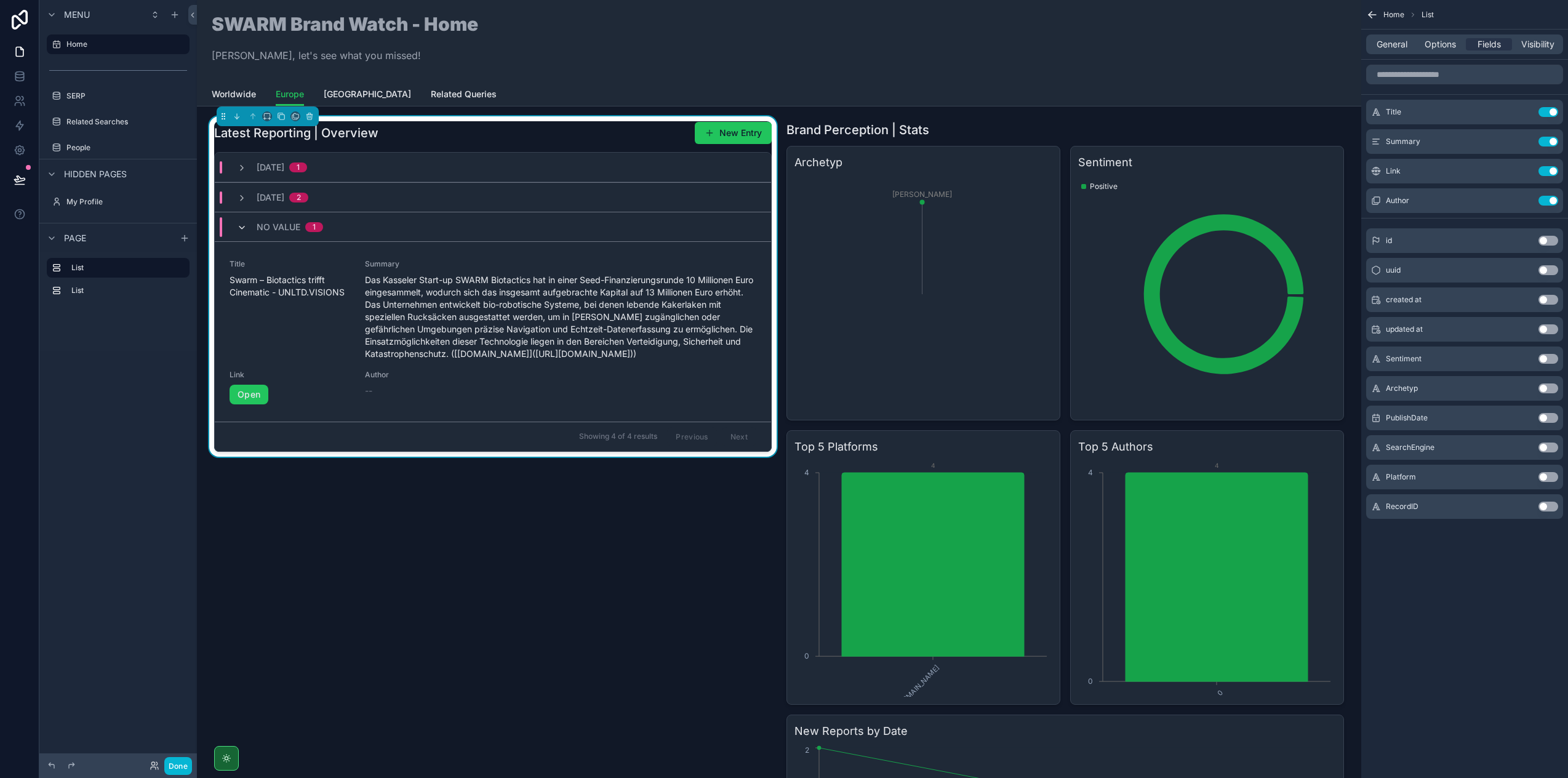
click at [243, 226] on icon "scrollable content" at bounding box center [242, 228] width 10 height 10
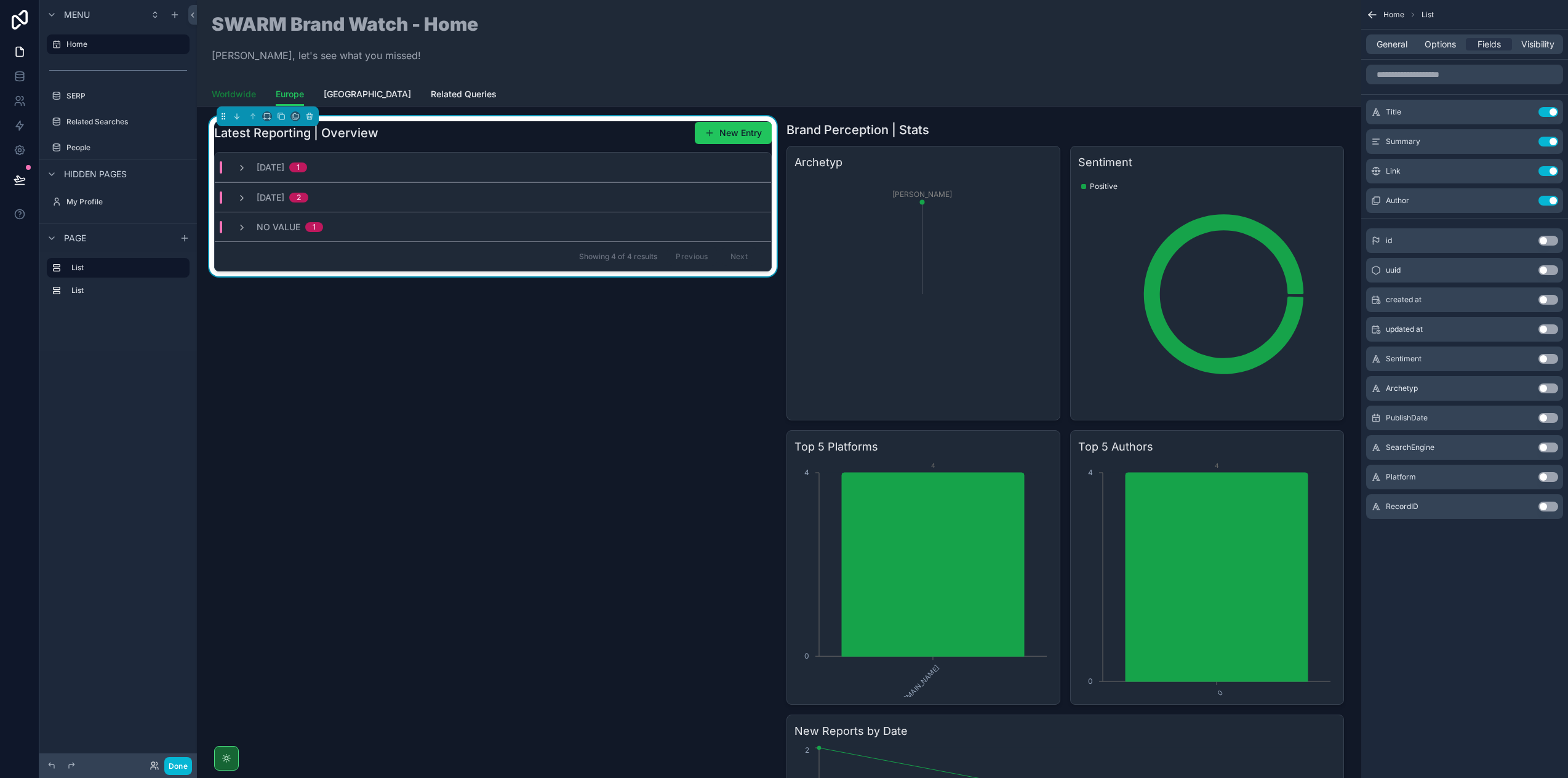
click at [222, 90] on span "Worldwide" at bounding box center [234, 94] width 44 height 12
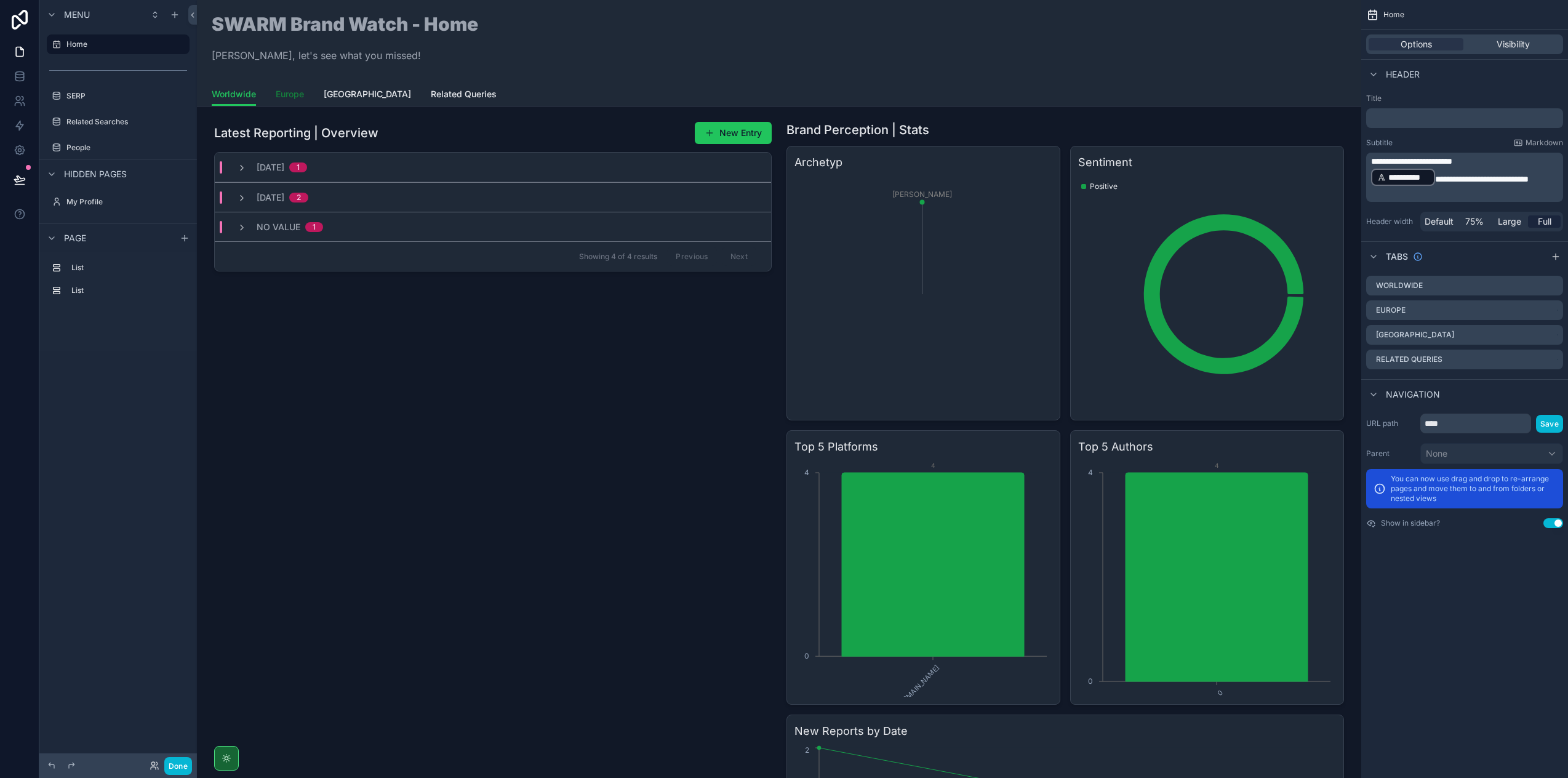
click at [295, 95] on span "Europe" at bounding box center [290, 94] width 28 height 12
